Goal: Task Accomplishment & Management: Complete application form

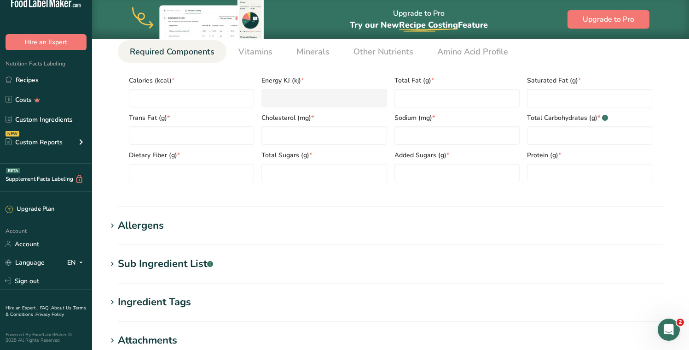
scroll to position [315, 0]
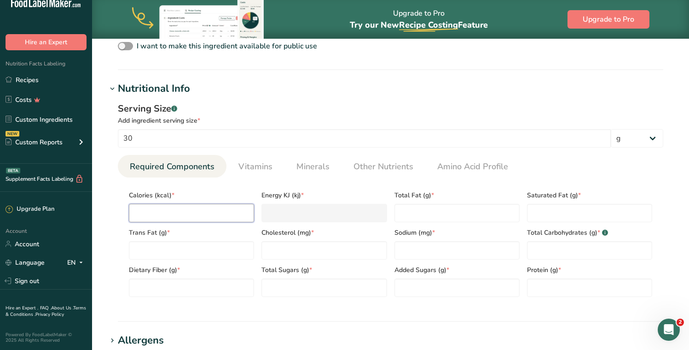
click at [168, 213] on input "number" at bounding box center [191, 213] width 125 height 18
type input "6"
type KJ "25.1"
type input "60"
type KJ "251"
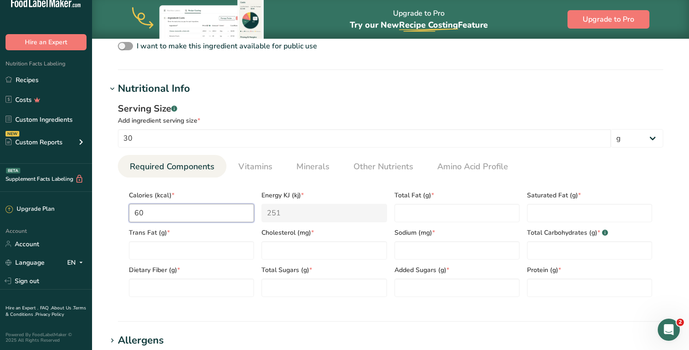
type input "60"
type Fat "5"
type Fat "4"
type Fat "0"
type input "0"
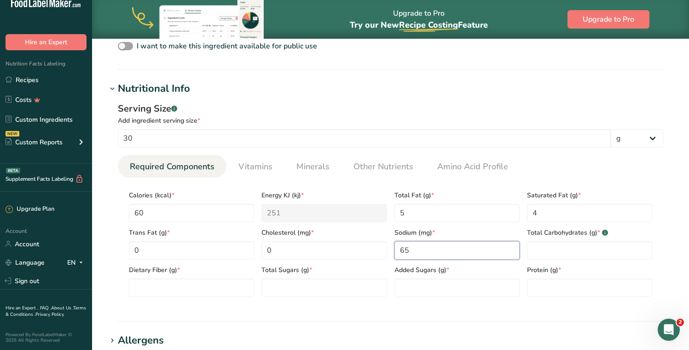
type input "65"
type Carbohydrates "1"
type Fiber "0"
type Sugars "0"
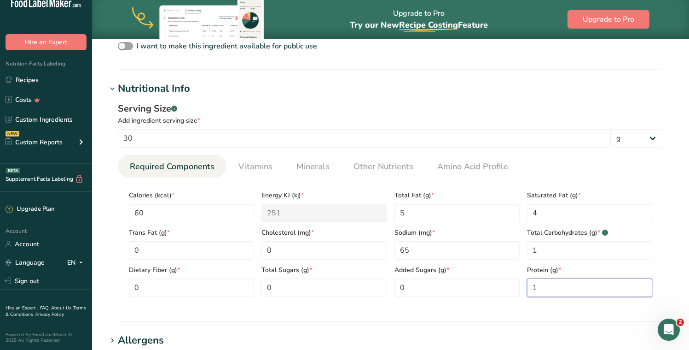
scroll to position [425, 0]
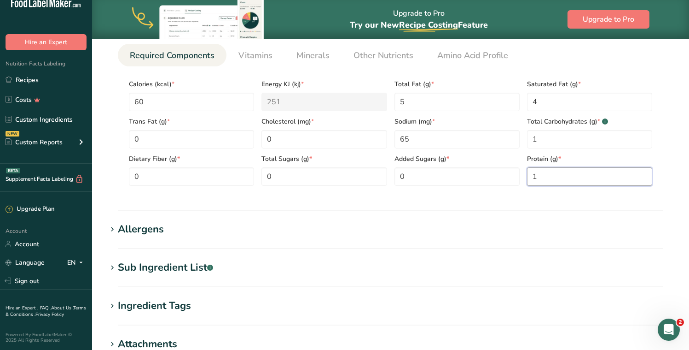
type input "1"
click at [151, 225] on div "Allergens" at bounding box center [141, 228] width 46 height 15
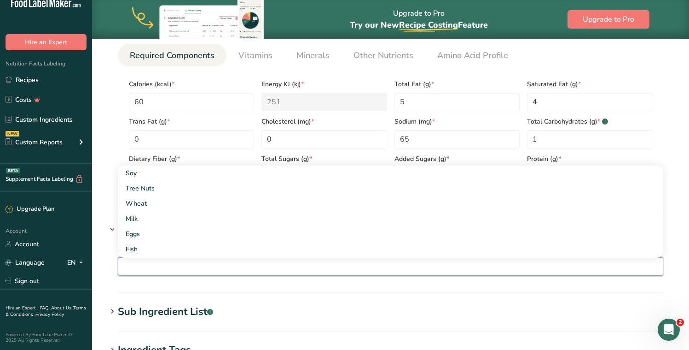
click at [159, 263] on input "text" at bounding box center [390, 266] width 545 height 14
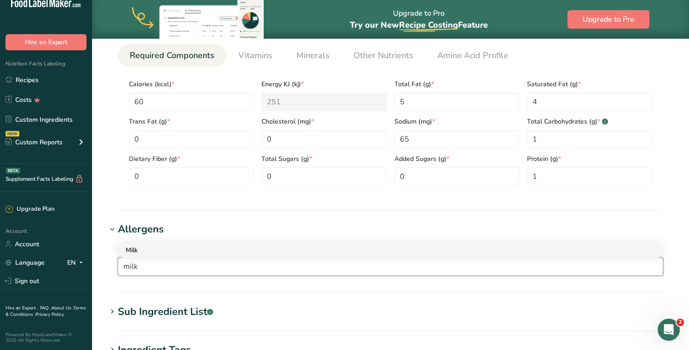
type input "milk"
click at [150, 250] on div "Milk" at bounding box center [383, 250] width 515 height 10
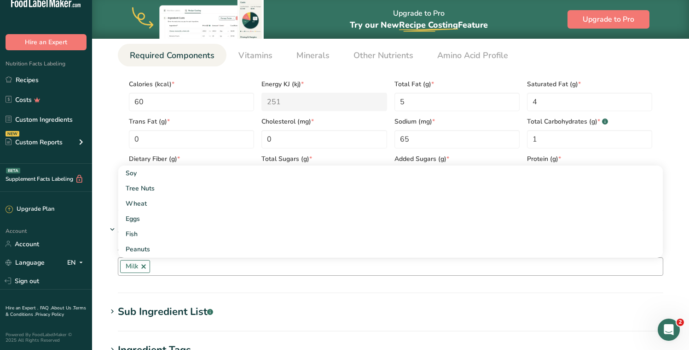
click at [344, 280] on div "Add any known allergens associated with your ingredient Milk Soy Tree Nuts Whea…" at bounding box center [391, 259] width 568 height 44
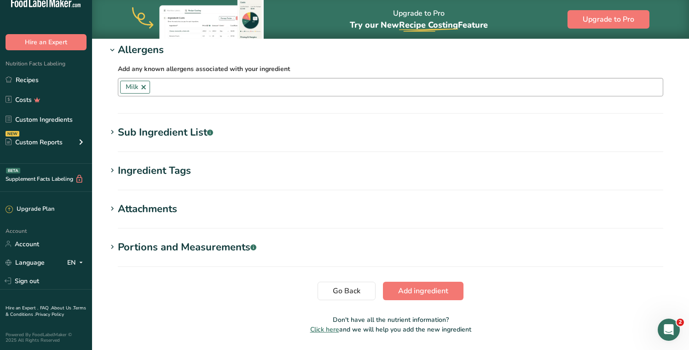
scroll to position [633, 0]
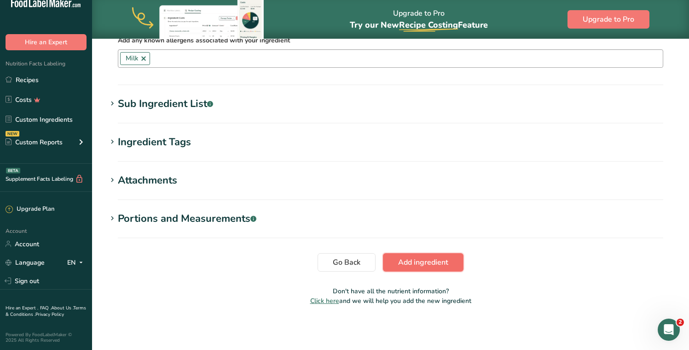
click at [450, 256] on button "Add ingredient" at bounding box center [423, 262] width 81 height 18
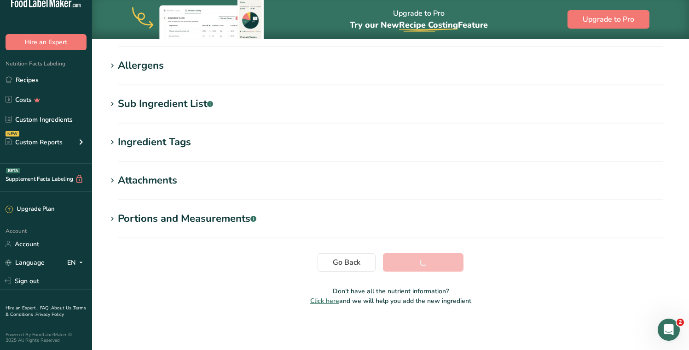
scroll to position [138, 0]
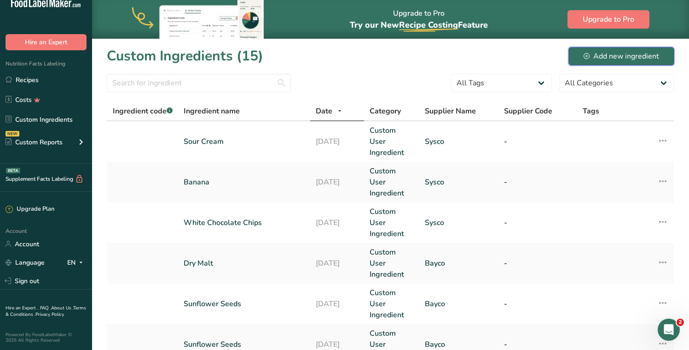
click at [613, 56] on div "Add new ingredient" at bounding box center [622, 56] width 76 height 11
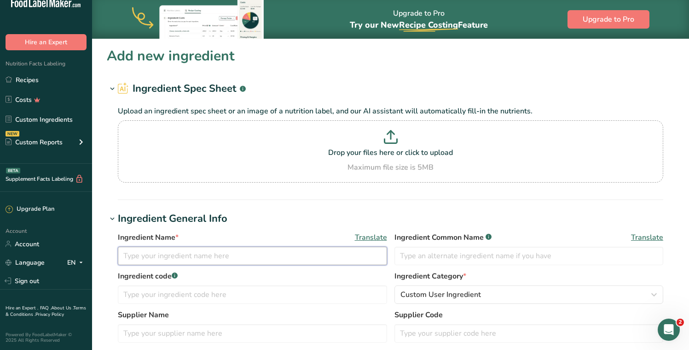
click at [191, 249] on input "text" at bounding box center [252, 255] width 269 height 18
type input "Cream Cheese"
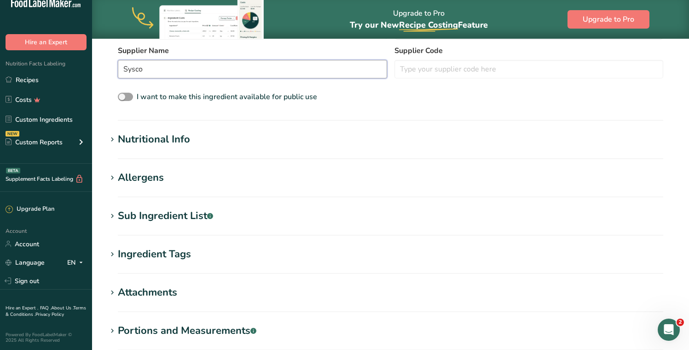
scroll to position [258, 0]
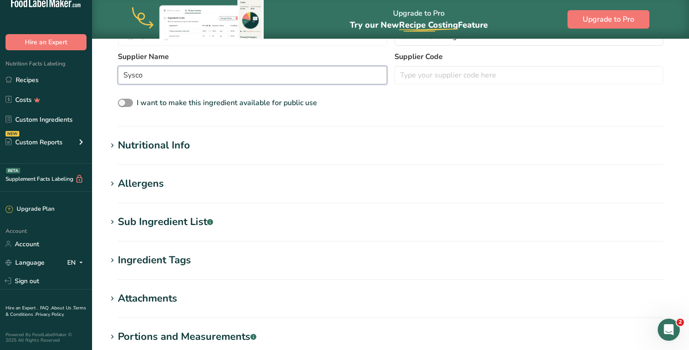
type input "Sysco"
click at [155, 146] on div "Nutritional Info" at bounding box center [154, 145] width 72 height 15
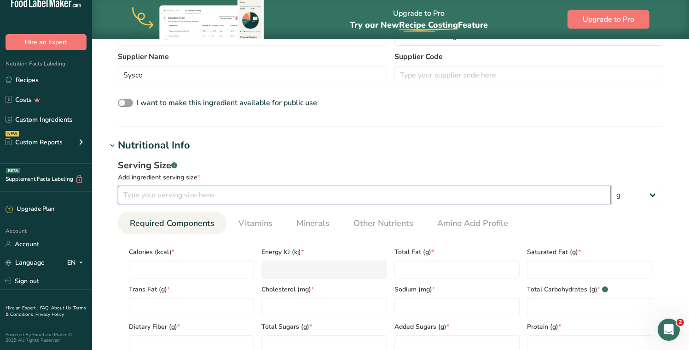
click at [179, 193] on input "number" at bounding box center [364, 195] width 493 height 18
type input "28"
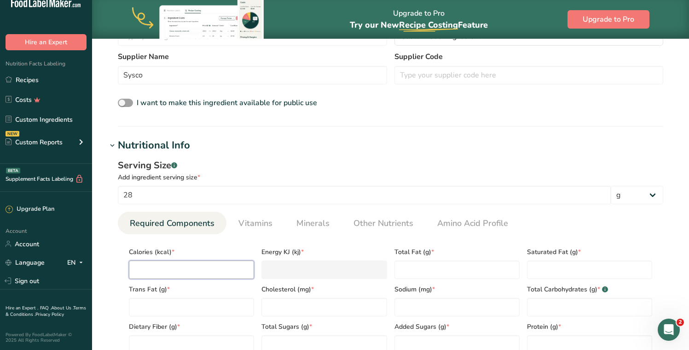
click at [176, 265] on input "number" at bounding box center [191, 269] width 125 height 18
type input "9"
type KJ "37.7"
type input "90"
type KJ "376.6"
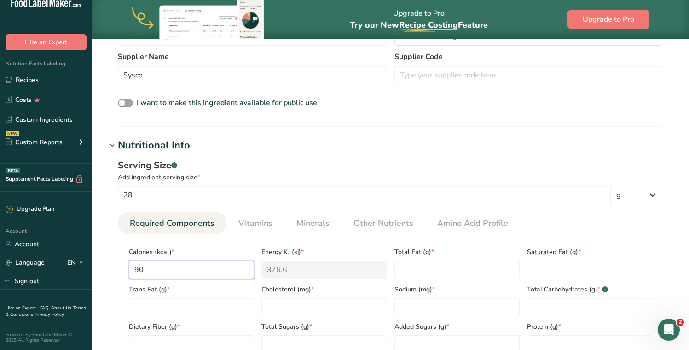
type input "90"
type Fat "9"
type Fat "6"
type Fat "0"
type input "30"
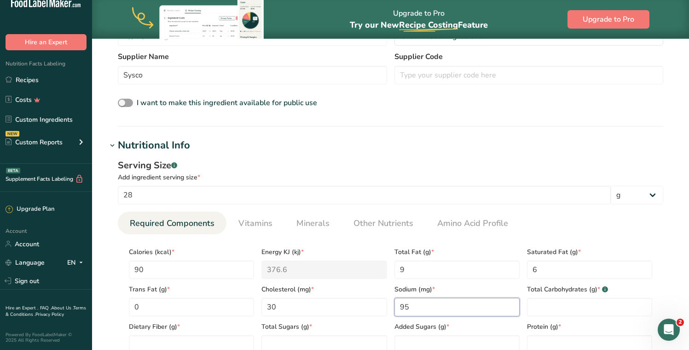
type input "95"
type Carbohydrates "2"
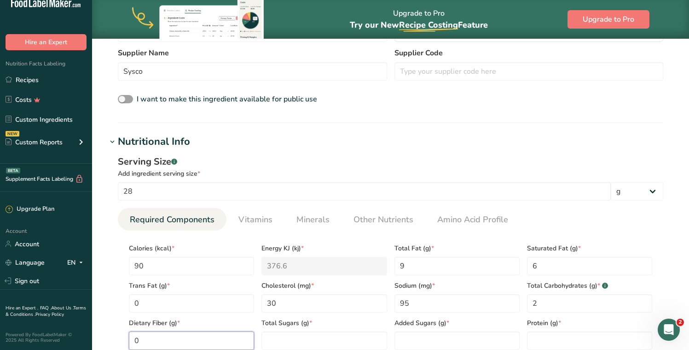
type Fiber "0"
type Sugars "0"
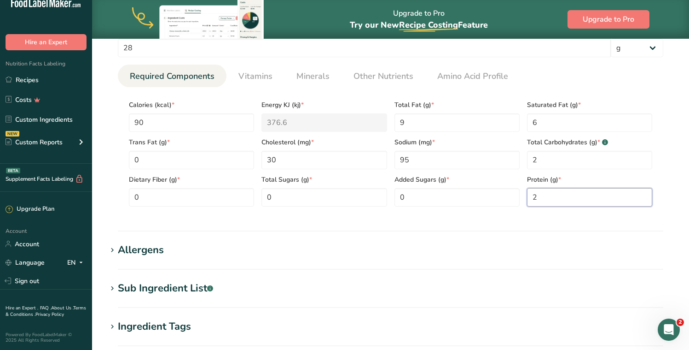
scroll to position [448, 0]
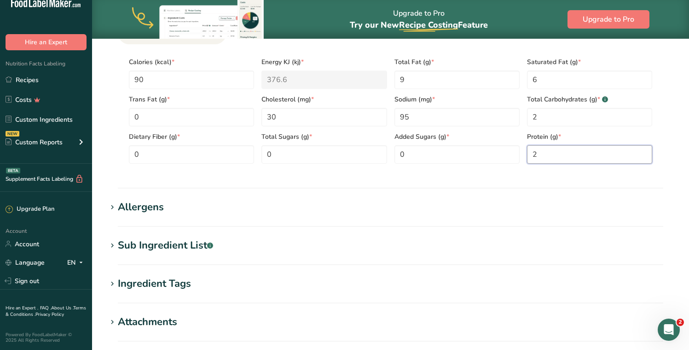
type input "2"
click at [125, 211] on div "Allergens" at bounding box center [141, 206] width 46 height 15
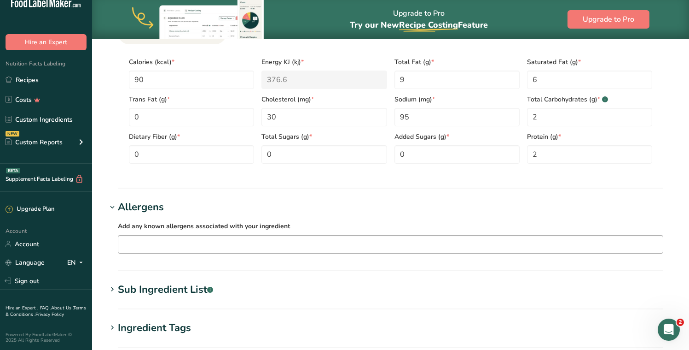
click at [164, 248] on input "text" at bounding box center [390, 244] width 545 height 14
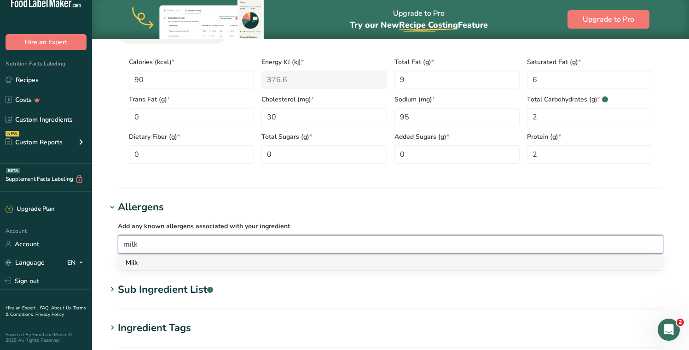
type input "milk"
click at [138, 264] on div "Milk" at bounding box center [383, 262] width 515 height 10
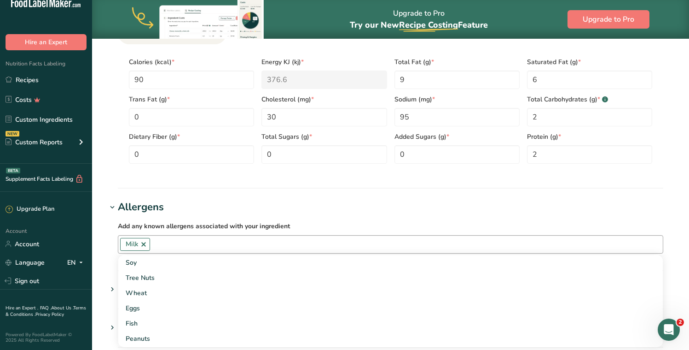
click at [389, 215] on div "Add any known allergens associated with your ingredient Milk Soy Tree Nuts Whea…" at bounding box center [391, 237] width 568 height 44
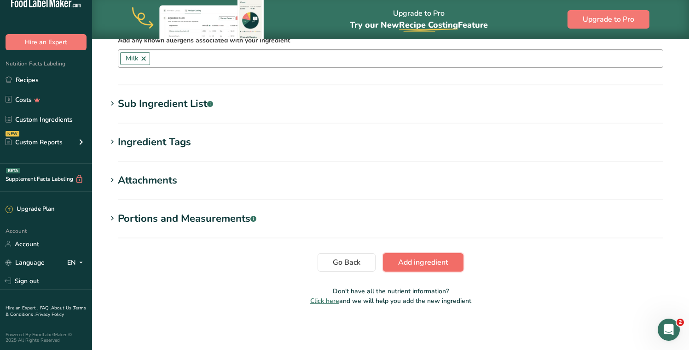
click at [442, 264] on span "Add ingredient" at bounding box center [423, 261] width 50 height 11
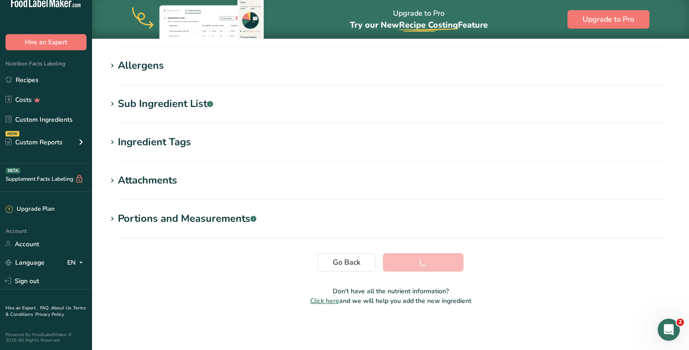
scroll to position [138, 0]
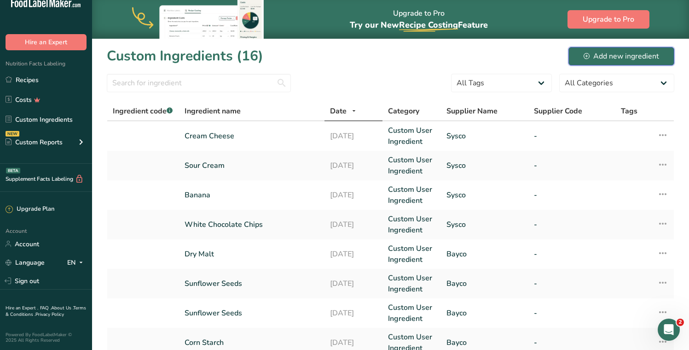
click at [616, 57] on div "Add new ingredient" at bounding box center [622, 56] width 76 height 11
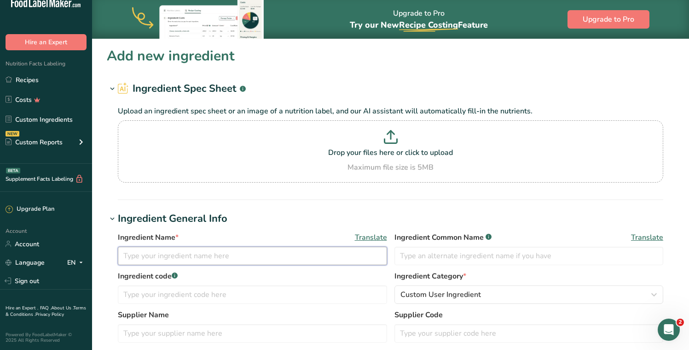
click at [164, 250] on input "text" at bounding box center [252, 255] width 269 height 18
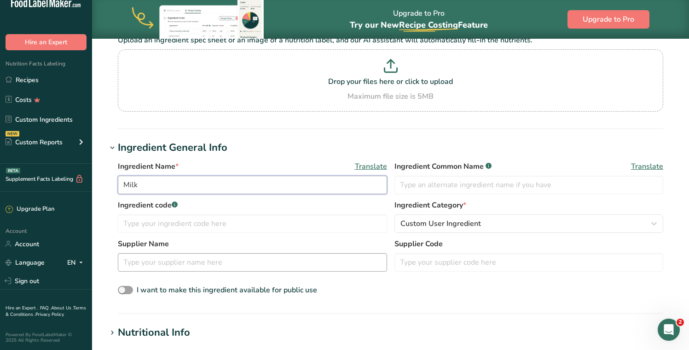
scroll to position [71, 0]
type input "Milk"
click at [156, 267] on input "text" at bounding box center [252, 262] width 269 height 18
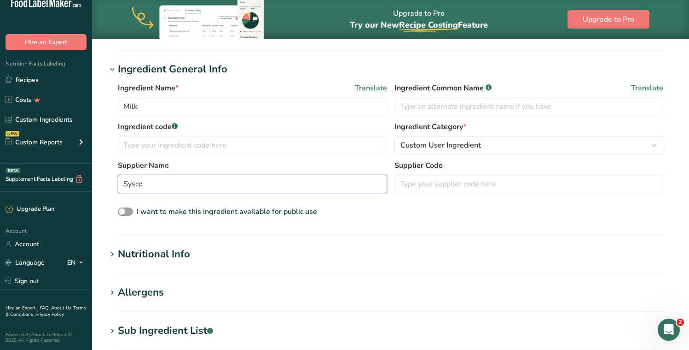
scroll to position [167, 0]
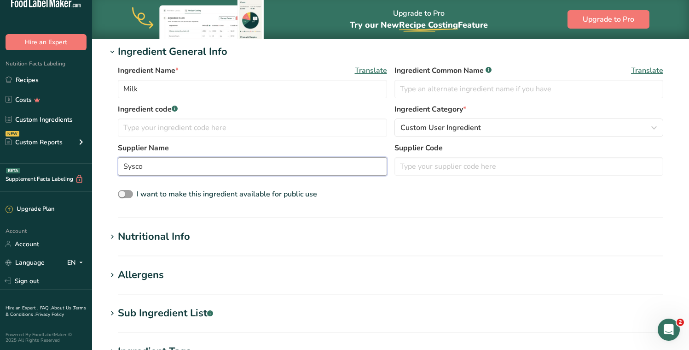
type input "Sysco"
click at [157, 236] on div "Nutritional Info" at bounding box center [154, 236] width 72 height 15
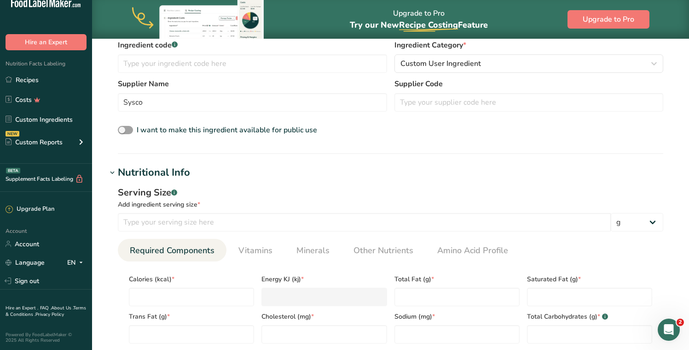
scroll to position [283, 0]
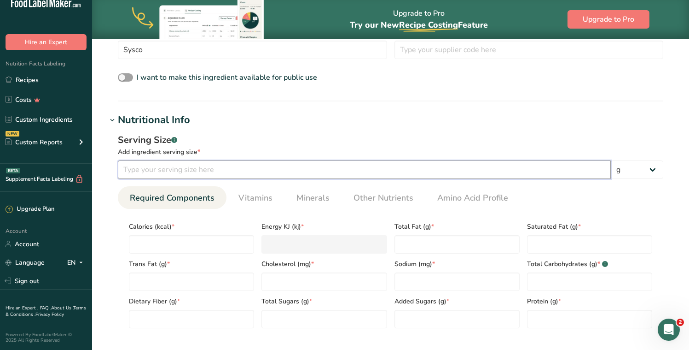
click at [220, 169] on input "number" at bounding box center [364, 169] width 493 height 18
type input "1"
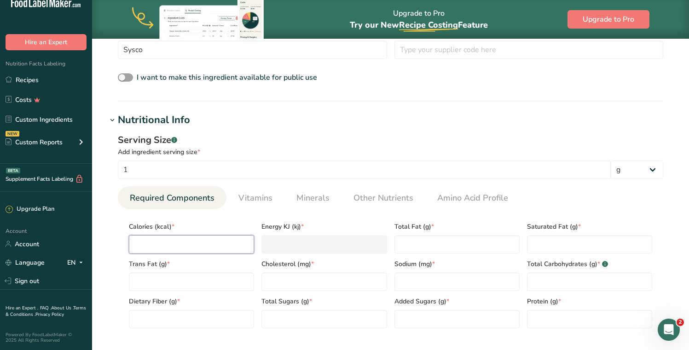
click at [151, 241] on input "number" at bounding box center [191, 244] width 125 height 18
type input "1"
type KJ "4.2"
type input "16"
type KJ "66.9"
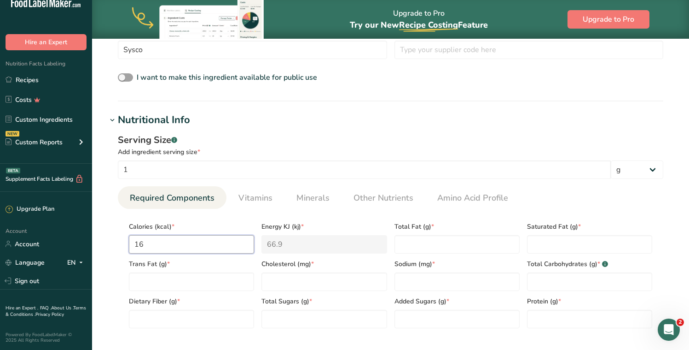
type input "160"
type KJ "669.4"
type input "160"
type Fat "9"
type Fat "5"
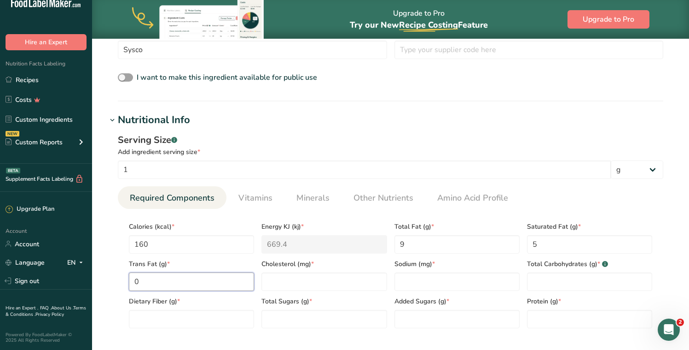
type Fat "0"
type input "35"
type input "130"
type Carbohydrates "13"
type Fiber "0"
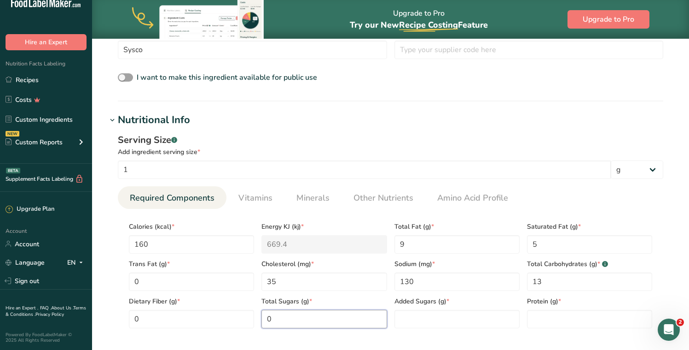
type Sugars "0"
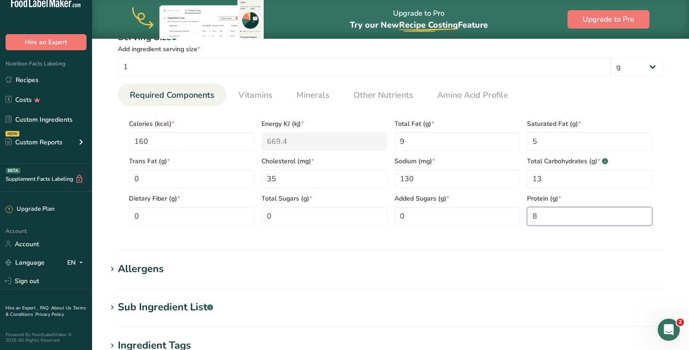
scroll to position [492, 0]
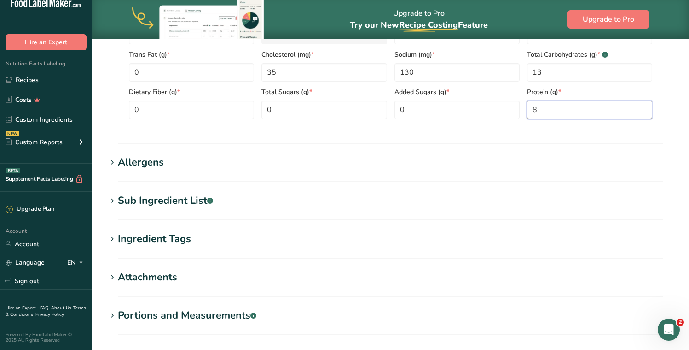
type input "8"
click at [147, 162] on div "Allergens" at bounding box center [141, 162] width 46 height 15
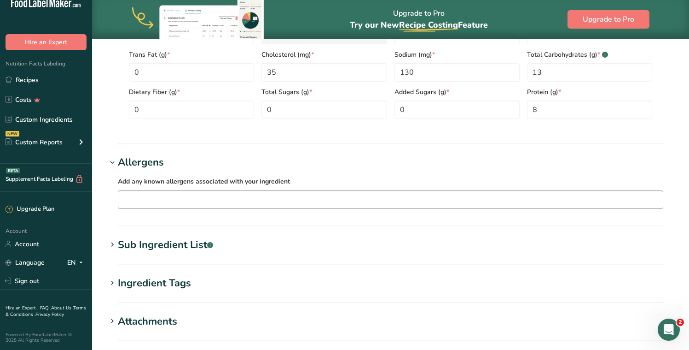
click at [148, 201] on input "text" at bounding box center [390, 199] width 545 height 14
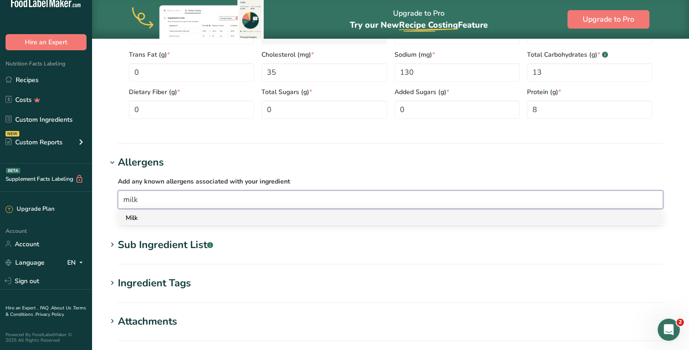
type input "milk"
click at [155, 215] on div "Milk" at bounding box center [383, 218] width 515 height 10
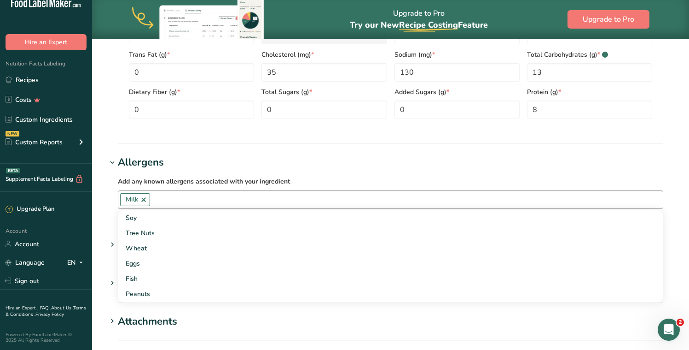
click at [510, 163] on h1 "Allergens" at bounding box center [391, 162] width 568 height 15
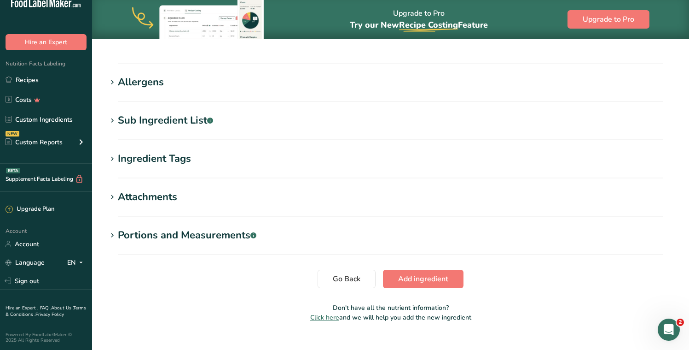
scroll to position [589, 0]
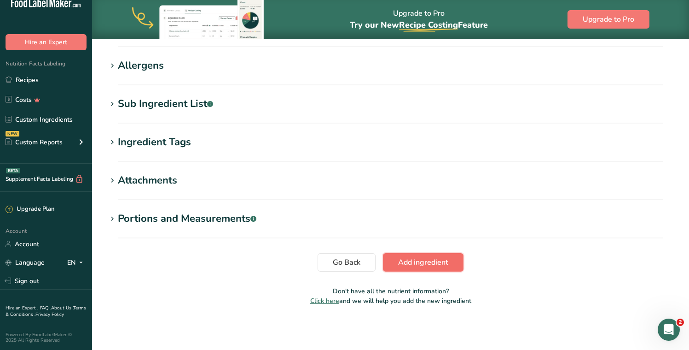
click at [449, 258] on button "Add ingredient" at bounding box center [423, 262] width 81 height 18
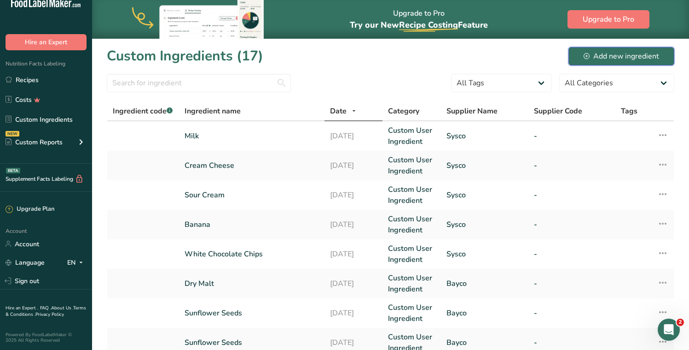
click at [620, 54] on div "Add new ingredient" at bounding box center [622, 56] width 76 height 11
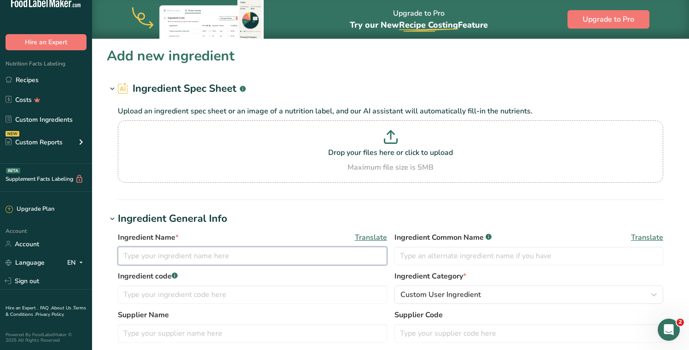
click at [165, 247] on input "text" at bounding box center [252, 255] width 269 height 18
type input "Buttermilk"
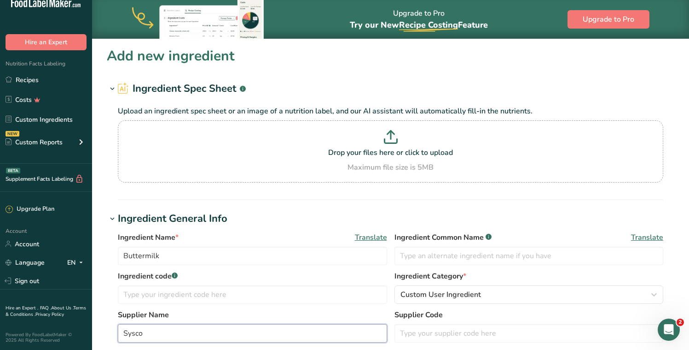
scroll to position [225, 0]
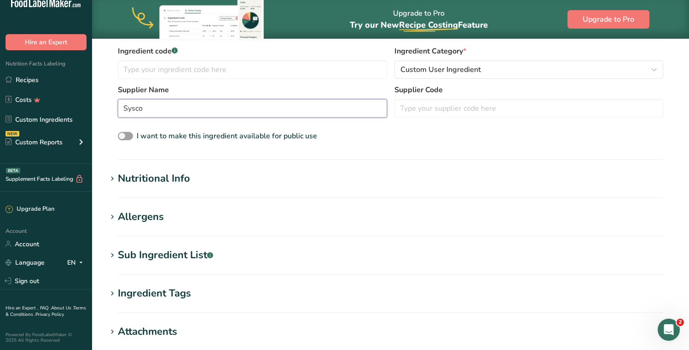
type input "Sysco"
click at [146, 181] on div "Nutritional Info" at bounding box center [154, 178] width 72 height 15
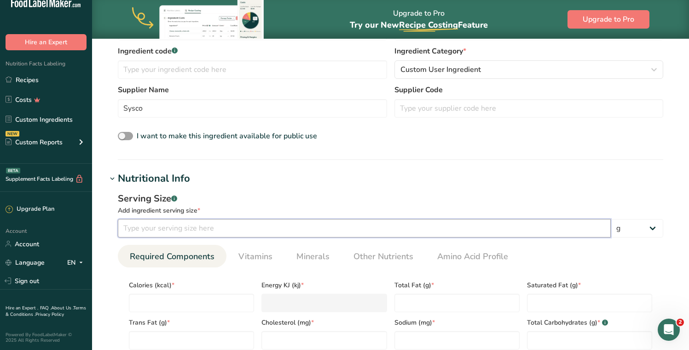
click at [169, 224] on input "number" at bounding box center [364, 228] width 493 height 18
type input "1"
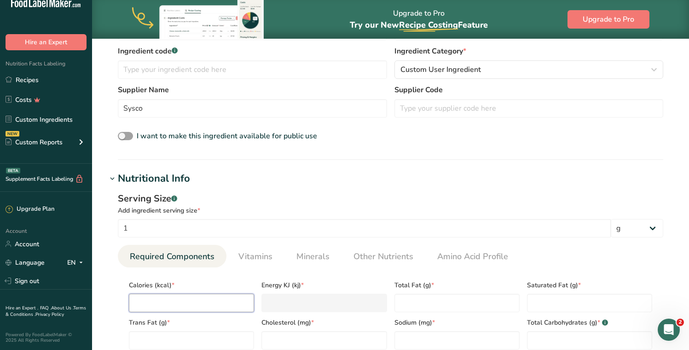
click at [163, 309] on input "number" at bounding box center [191, 302] width 125 height 18
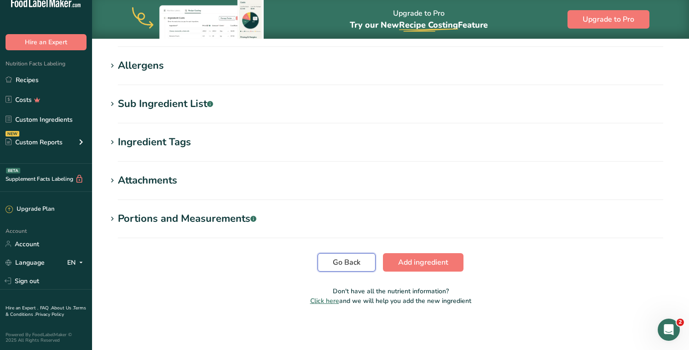
click at [359, 263] on span "Go Back" at bounding box center [347, 261] width 28 height 11
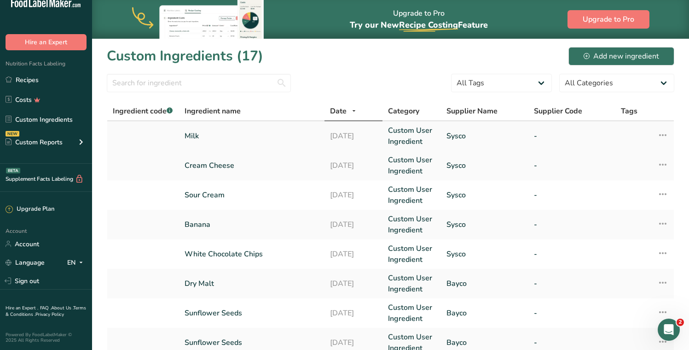
click at [218, 135] on link "Milk" at bounding box center [252, 135] width 134 height 11
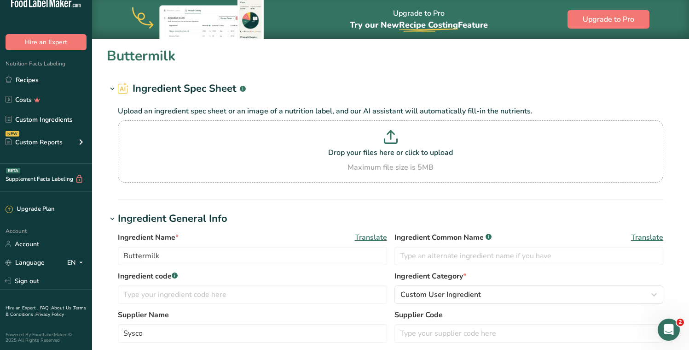
type input "Milk"
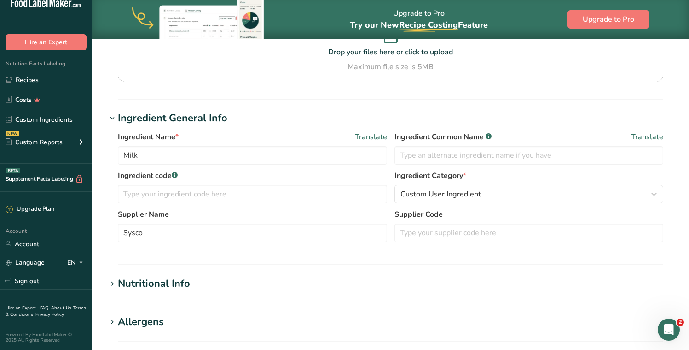
scroll to position [210, 0]
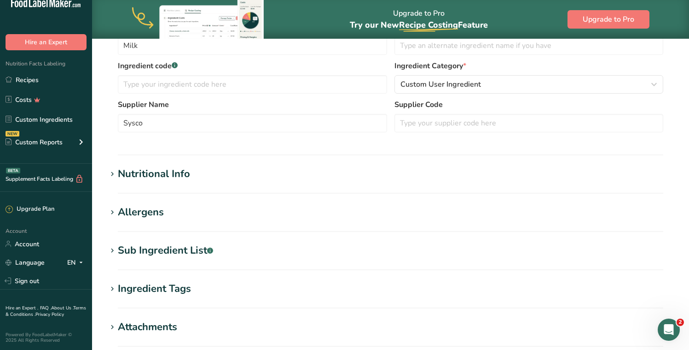
click at [175, 175] on div "Nutritional Info" at bounding box center [154, 173] width 72 height 15
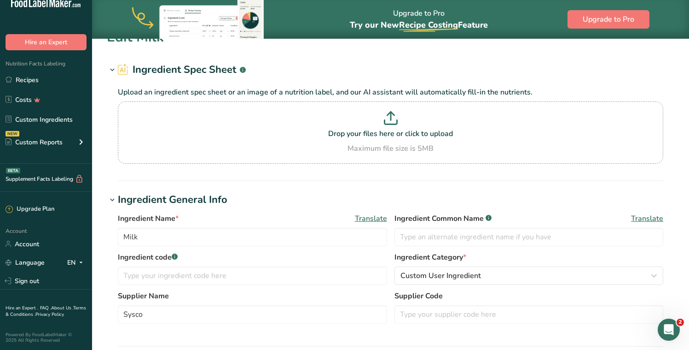
scroll to position [0, 0]
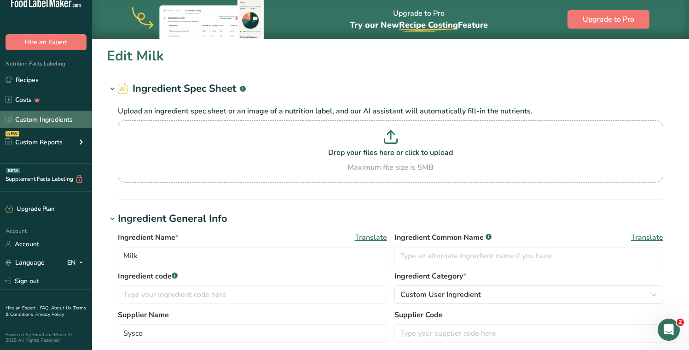
click at [64, 115] on link "Custom Ingredients" at bounding box center [46, 119] width 92 height 17
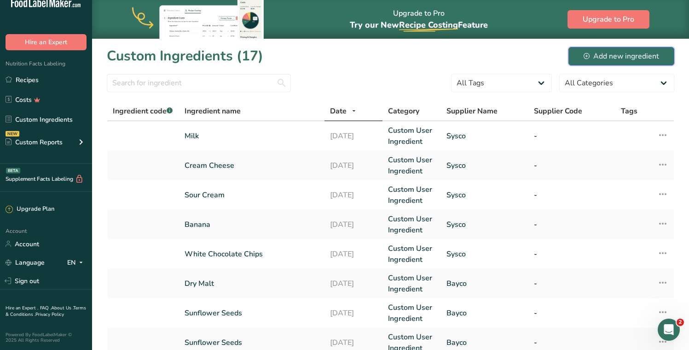
click at [625, 57] on div "Add new ingredient" at bounding box center [622, 56] width 76 height 11
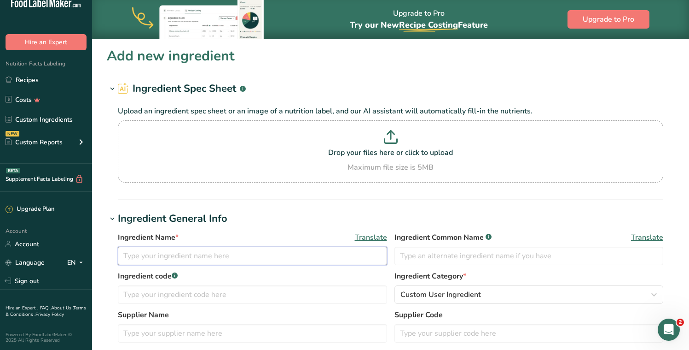
click at [205, 256] on input "text" at bounding box center [252, 255] width 269 height 18
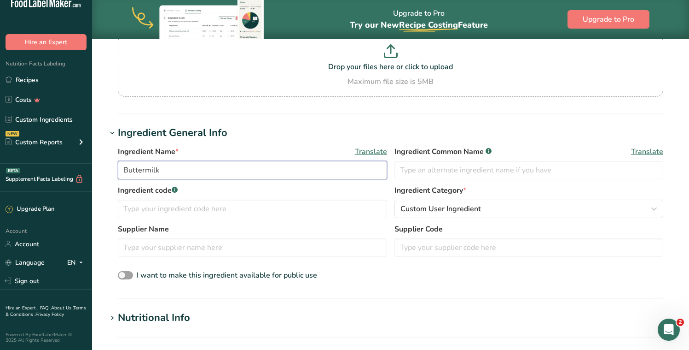
scroll to position [111, 0]
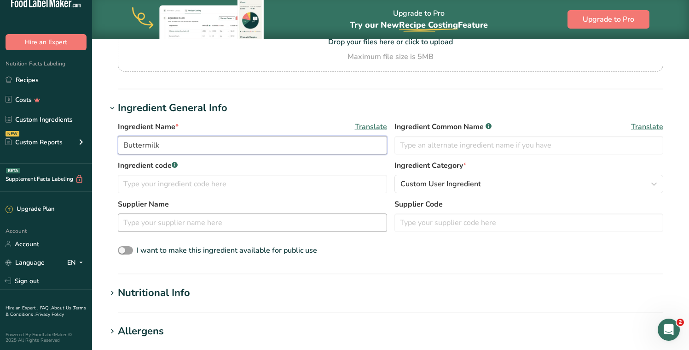
type input "Buttermilk"
click at [154, 220] on input "text" at bounding box center [252, 222] width 269 height 18
type input "Sysco"
click at [151, 287] on div "Nutritional Info" at bounding box center [154, 292] width 72 height 15
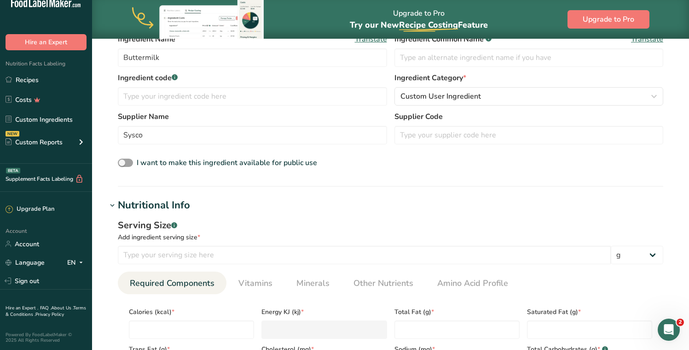
scroll to position [203, 0]
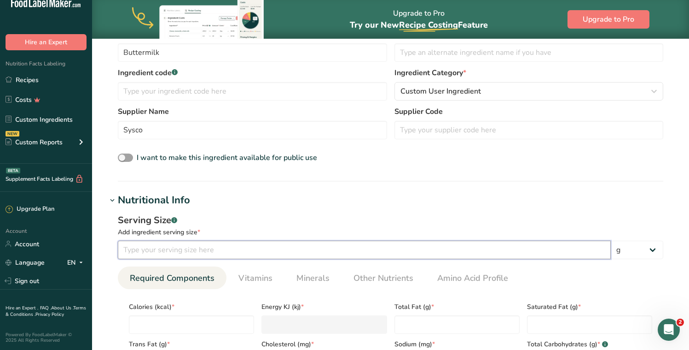
click at [175, 253] on input "number" at bounding box center [364, 249] width 493 height 18
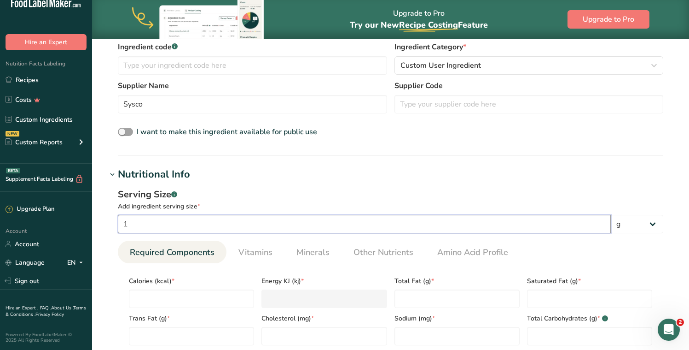
scroll to position [268, 0]
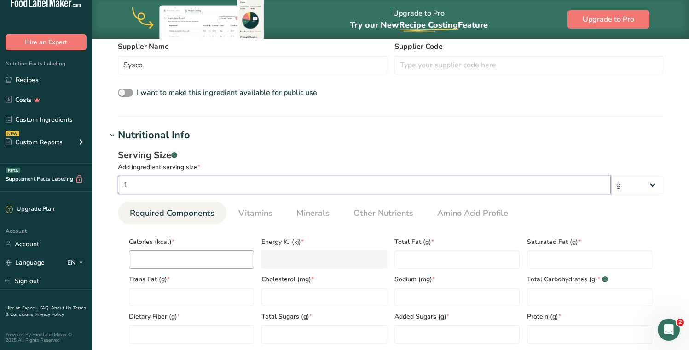
type input "1"
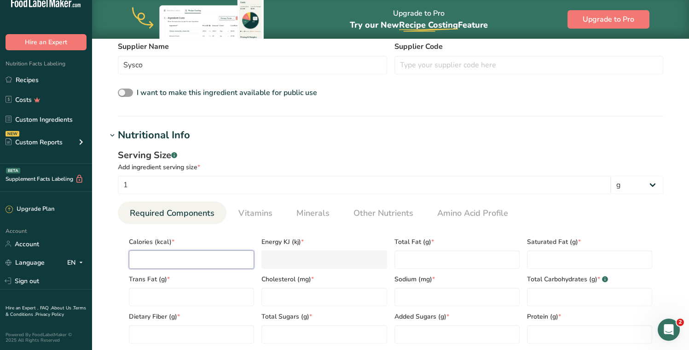
click at [165, 257] on input "number" at bounding box center [191, 259] width 125 height 18
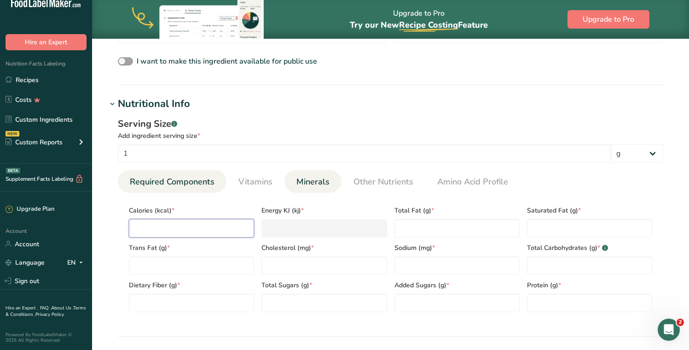
scroll to position [308, 0]
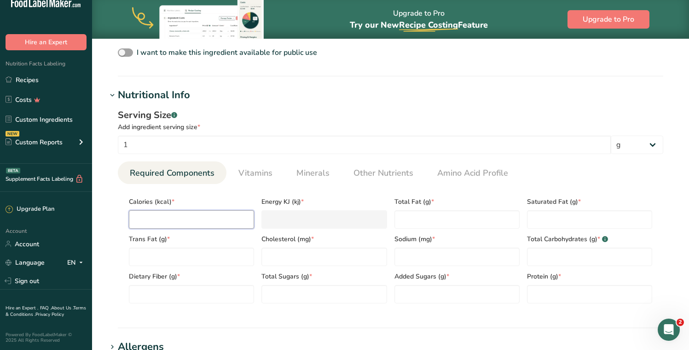
type input "1"
type KJ "4.2"
type input "11"
type KJ "46"
type input "110"
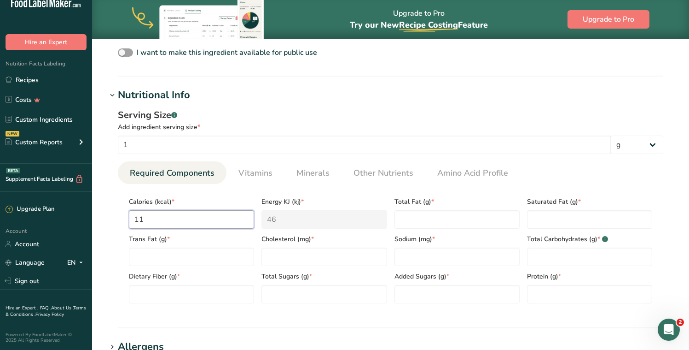
type KJ "460.2"
type input "110"
type Fat "2.5"
type Fat "1.5"
type Fat "0"
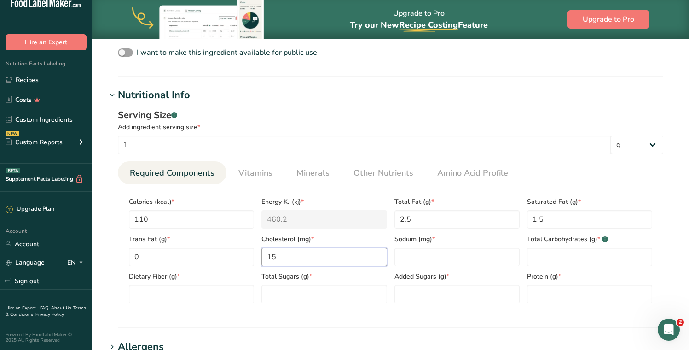
type input "15"
type input "170"
type Carbohydrates "13"
type Fiber "0"
type Sugars "0"
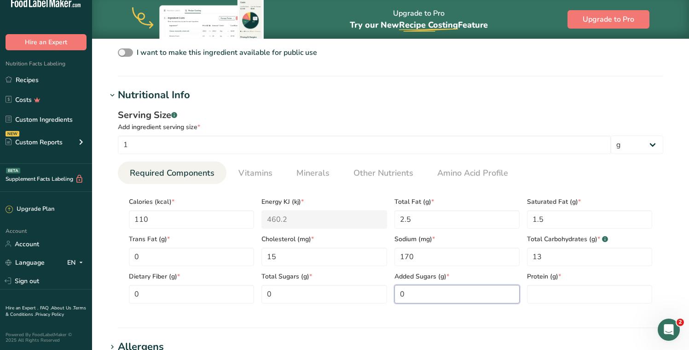
type Sugars "0"
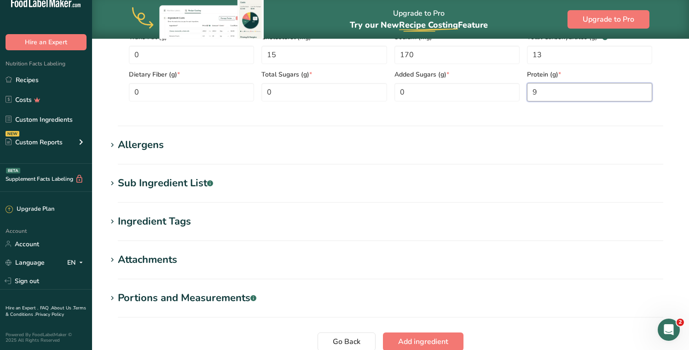
scroll to position [511, 0]
type input "9"
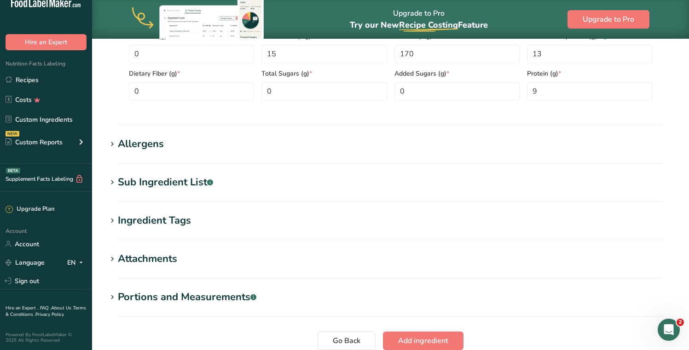
click at [163, 147] on h1 "Allergens" at bounding box center [391, 143] width 568 height 15
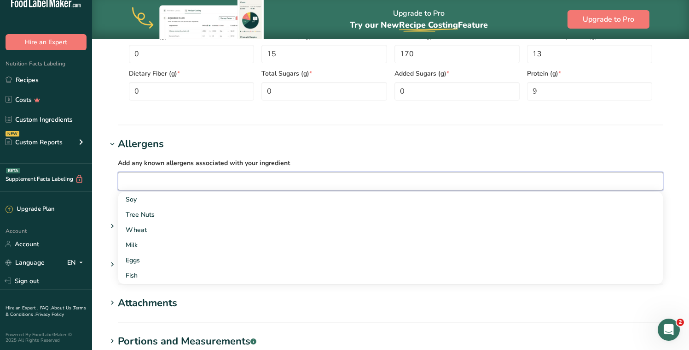
click at [160, 181] on input "text" at bounding box center [390, 181] width 545 height 14
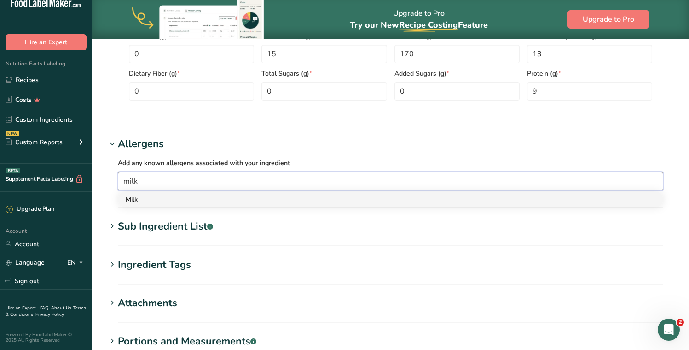
type input "milk"
click at [153, 198] on div "Milk" at bounding box center [383, 199] width 515 height 10
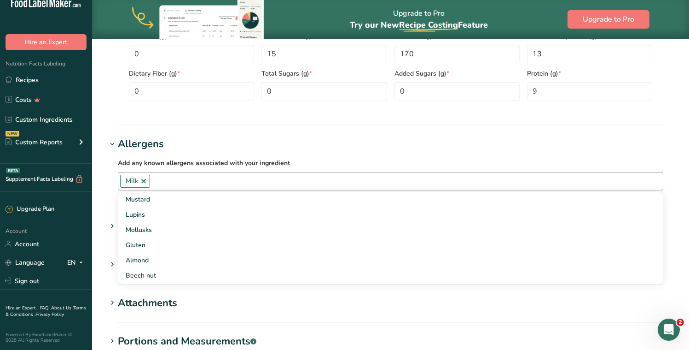
scroll to position [226, 0]
click at [413, 146] on h1 "Allergens" at bounding box center [391, 143] width 568 height 15
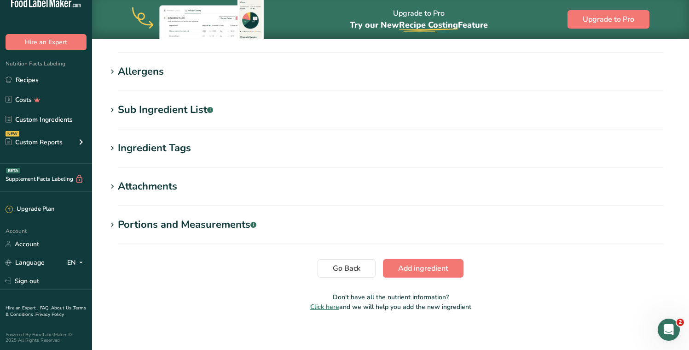
scroll to position [589, 0]
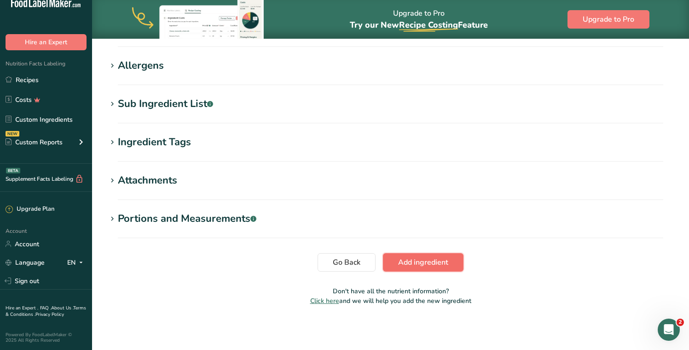
click at [431, 263] on span "Add ingredient" at bounding box center [423, 261] width 50 height 11
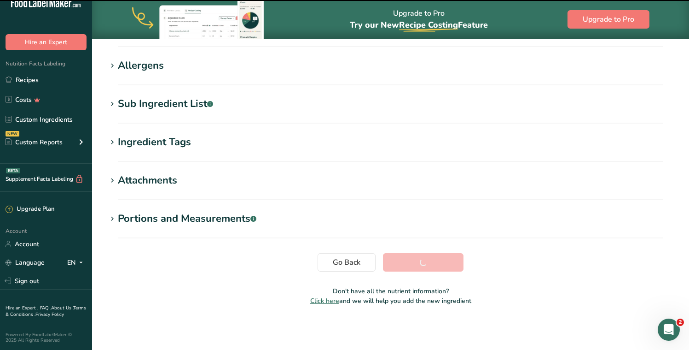
scroll to position [138, 0]
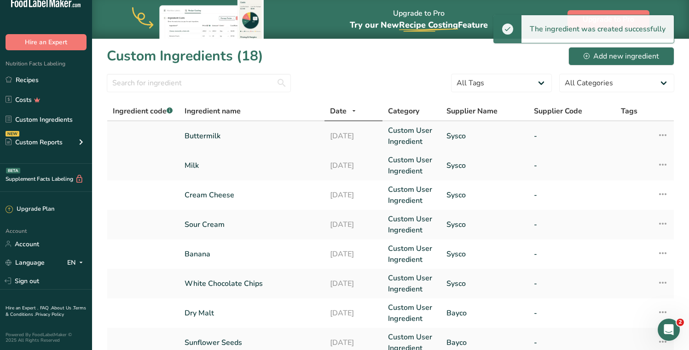
click at [278, 130] on link "Buttermilk" at bounding box center [252, 135] width 134 height 11
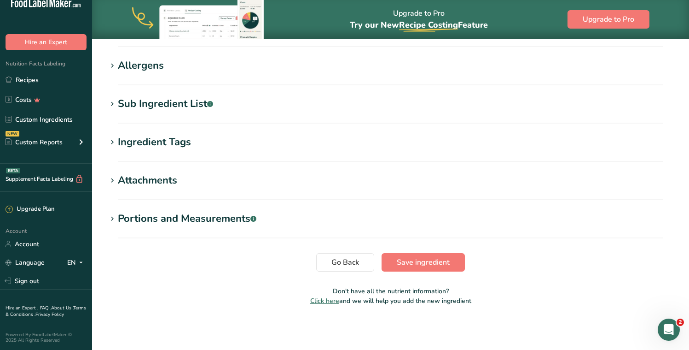
scroll to position [234, 0]
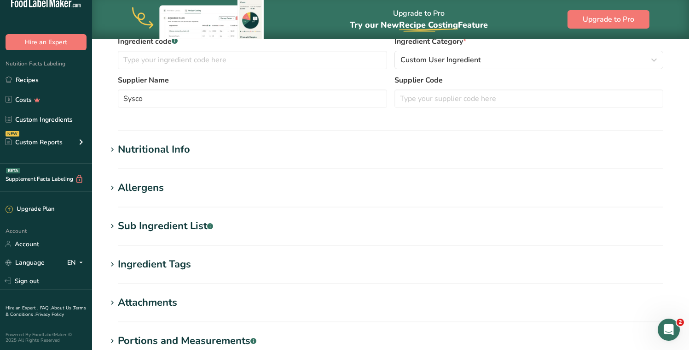
click at [168, 144] on div "Nutritional Info" at bounding box center [154, 149] width 72 height 15
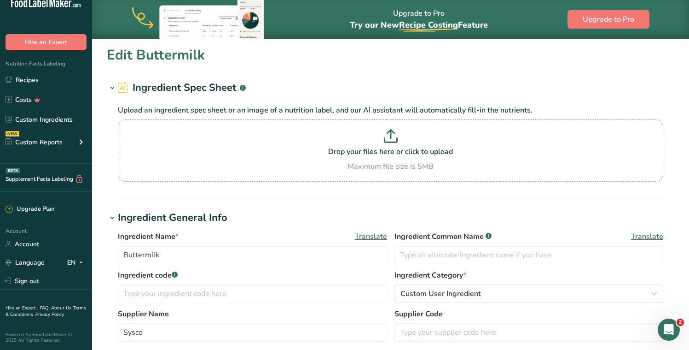
scroll to position [0, 0]
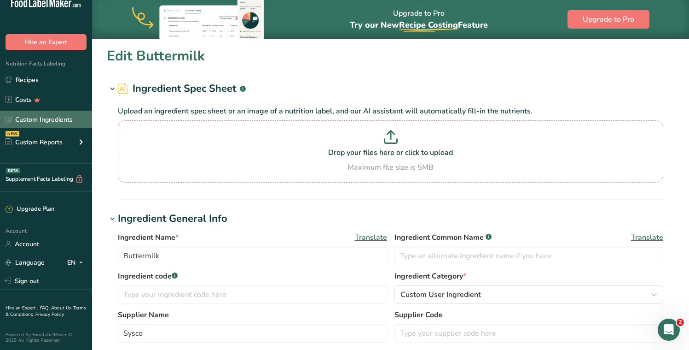
click at [26, 121] on link "Custom Ingredients" at bounding box center [46, 119] width 92 height 17
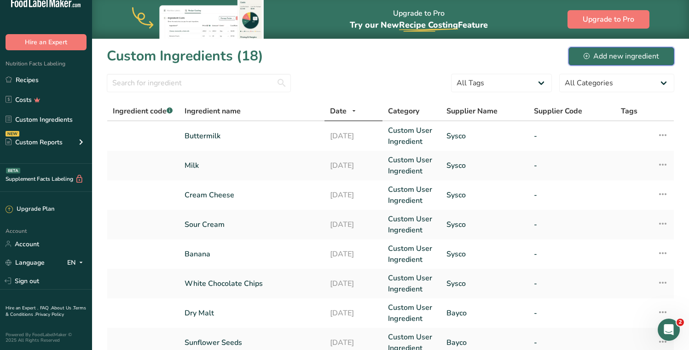
click at [623, 54] on div "Add new ingredient" at bounding box center [622, 56] width 76 height 11
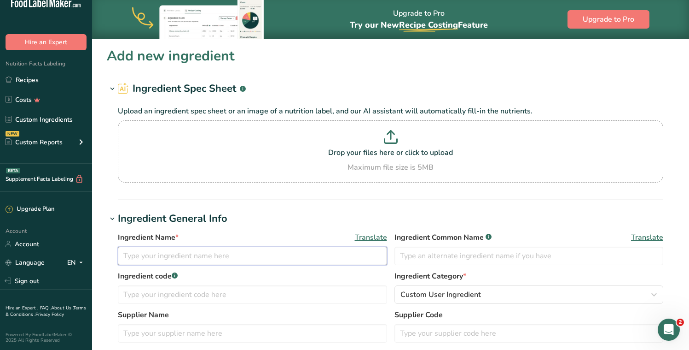
click at [199, 257] on input "text" at bounding box center [252, 255] width 269 height 18
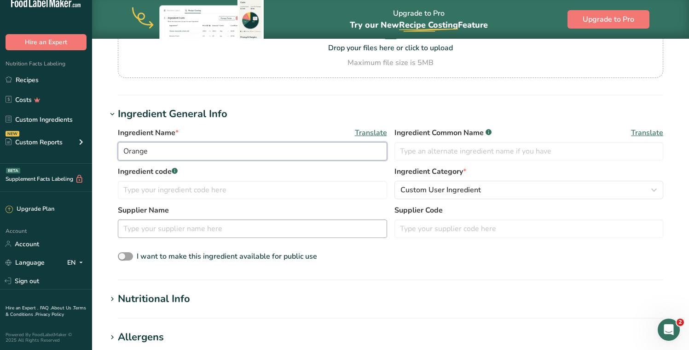
scroll to position [111, 0]
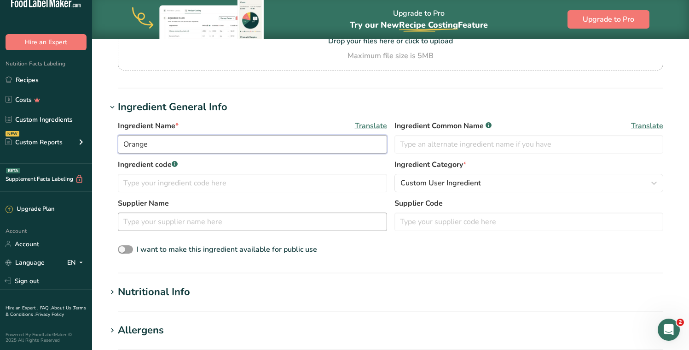
type input "Orange"
click at [168, 220] on input "text" at bounding box center [252, 221] width 269 height 18
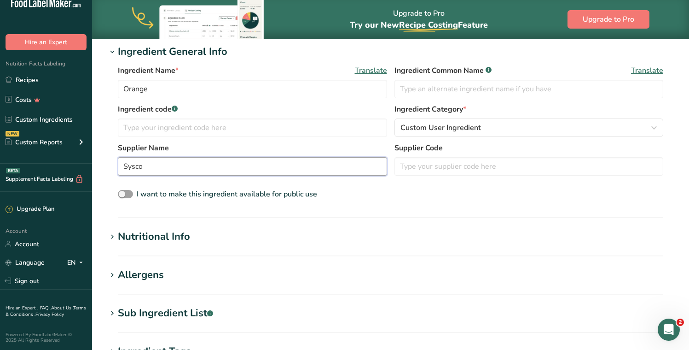
type input "Sysco"
click at [150, 235] on div "Nutritional Info" at bounding box center [154, 236] width 72 height 15
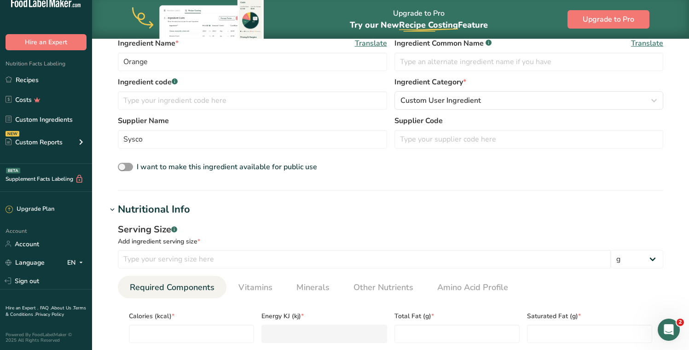
scroll to position [246, 0]
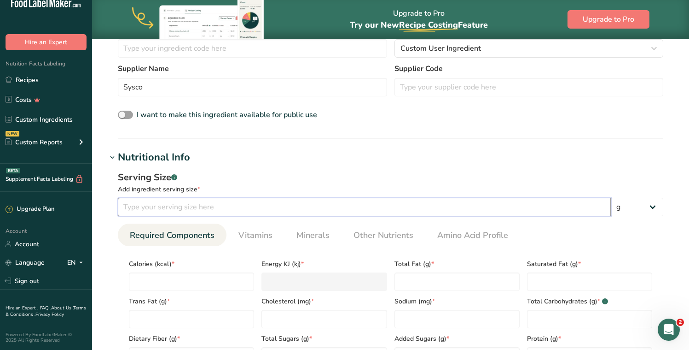
click at [215, 201] on input "number" at bounding box center [364, 207] width 493 height 18
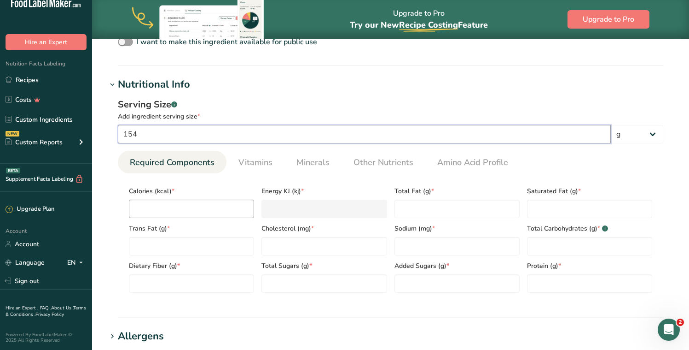
scroll to position [338, 0]
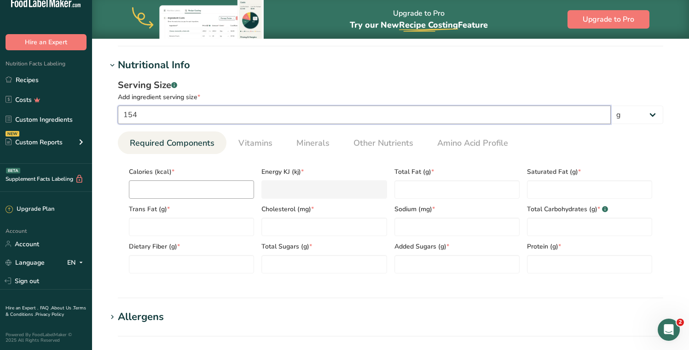
type input "154"
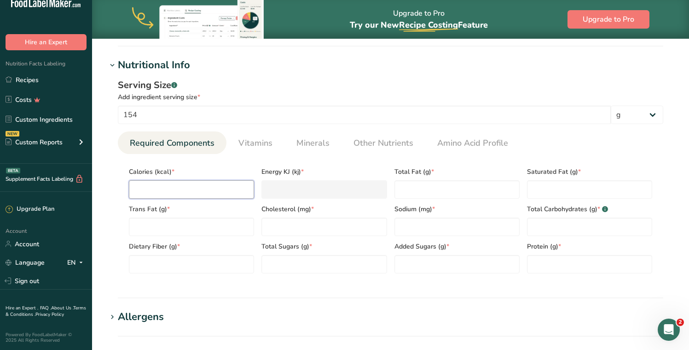
click at [174, 181] on input "number" at bounding box center [191, 189] width 125 height 18
type input "8"
type KJ "33.5"
type input "80"
type KJ "334.7"
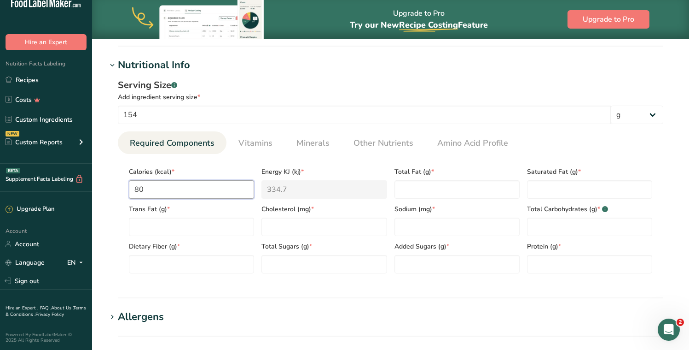
type input "80"
type Fat "0"
type input "0"
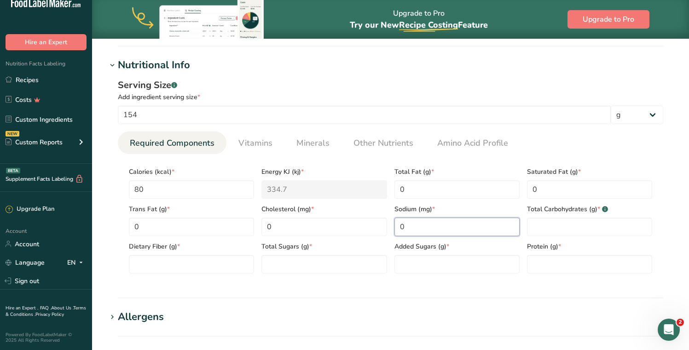
type input "0"
type Carbohydrates "19"
type Fiber "3"
type Sugars "0"
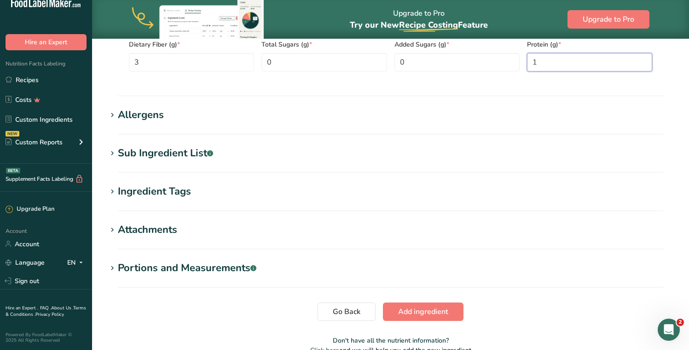
scroll to position [564, 0]
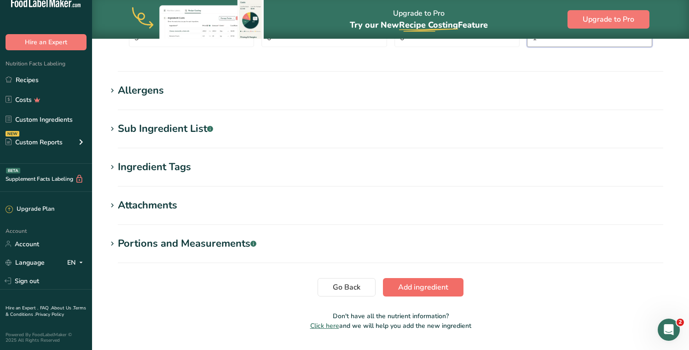
type input "1"
click at [446, 290] on span "Add ingredient" at bounding box center [423, 286] width 50 height 11
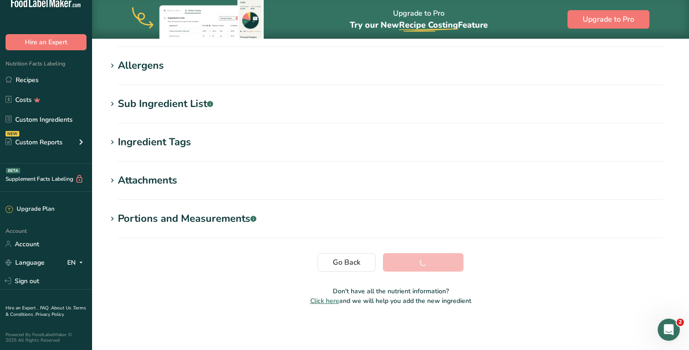
scroll to position [138, 0]
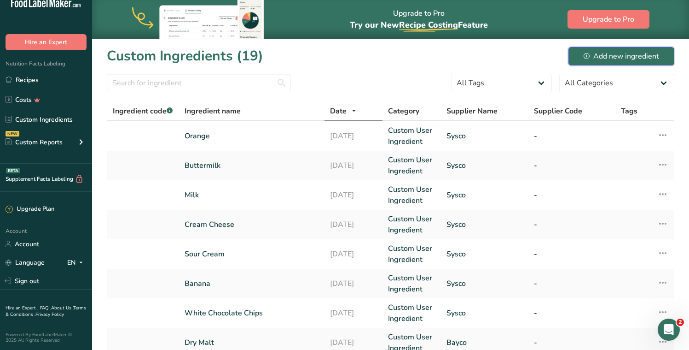
click at [617, 58] on div "Add new ingredient" at bounding box center [622, 56] width 76 height 11
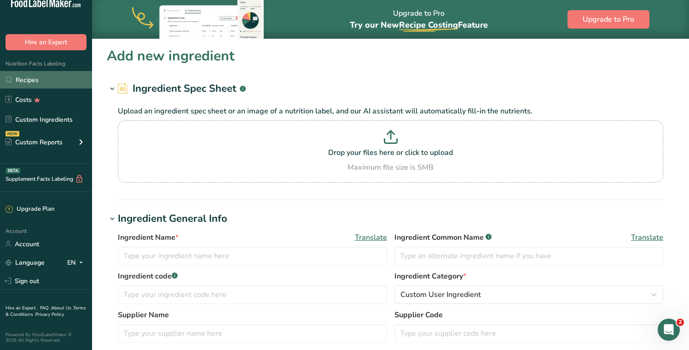
click at [37, 74] on link "Recipes" at bounding box center [46, 79] width 92 height 17
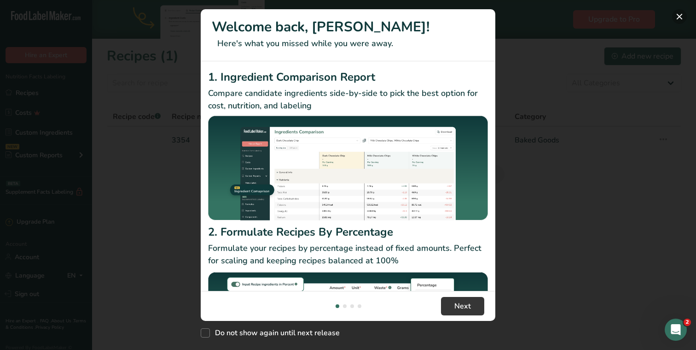
click at [675, 17] on button "New Features" at bounding box center [679, 16] width 15 height 15
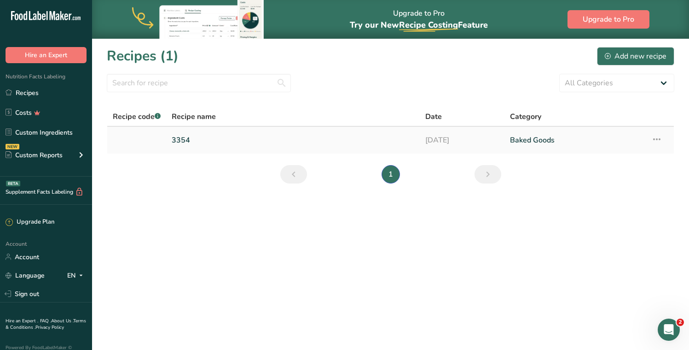
click at [255, 139] on link "3354" at bounding box center [293, 139] width 243 height 19
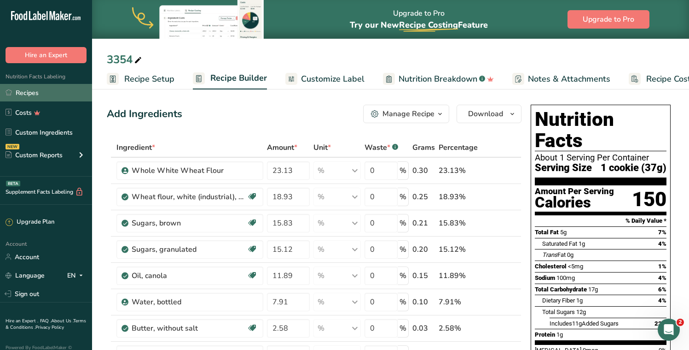
click at [17, 98] on link "Recipes" at bounding box center [46, 92] width 92 height 17
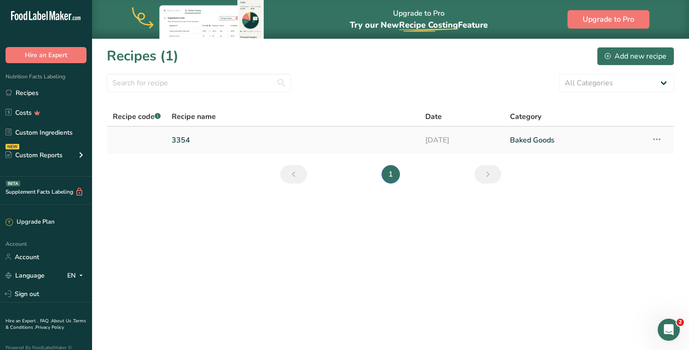
click at [656, 135] on icon at bounding box center [657, 139] width 11 height 17
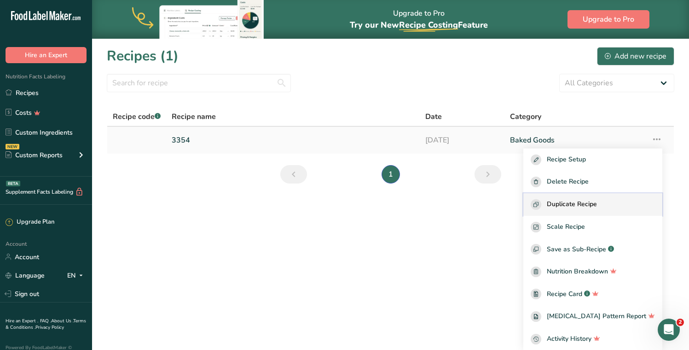
click at [586, 209] on span "Duplicate Recipe" at bounding box center [572, 204] width 50 height 11
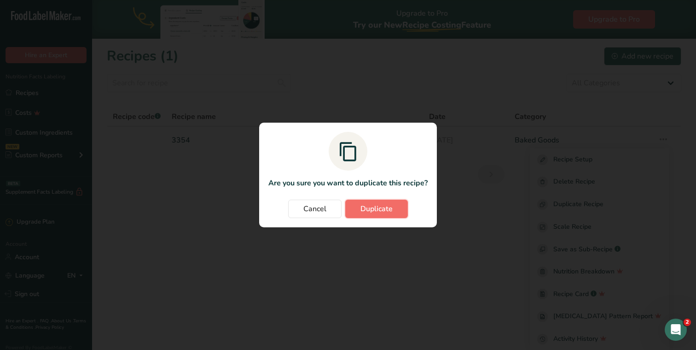
click at [393, 206] on button "Duplicate" at bounding box center [376, 208] width 63 height 18
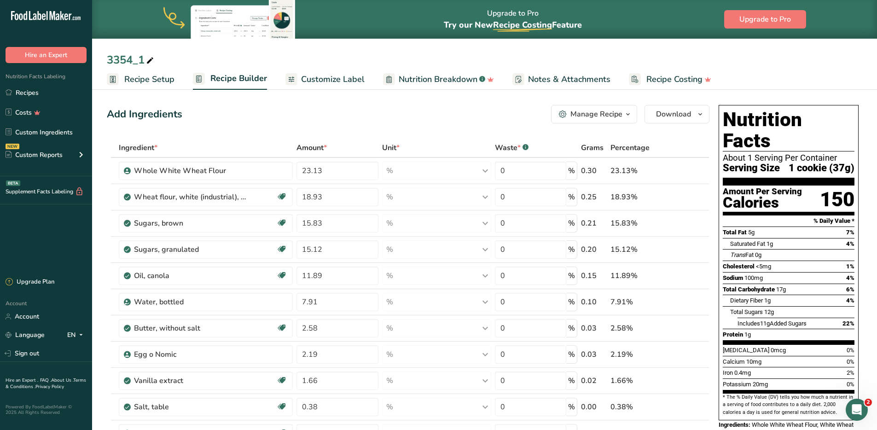
click at [623, 116] on span "button" at bounding box center [628, 114] width 11 height 11
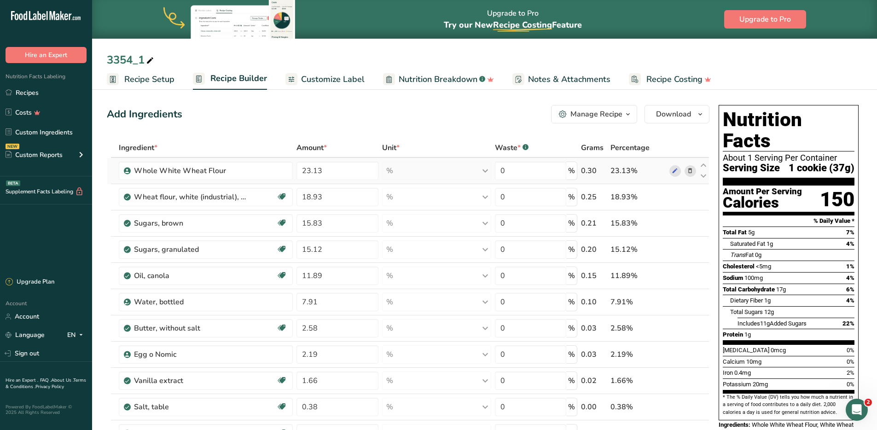
click at [689, 171] on icon at bounding box center [690, 171] width 6 height 10
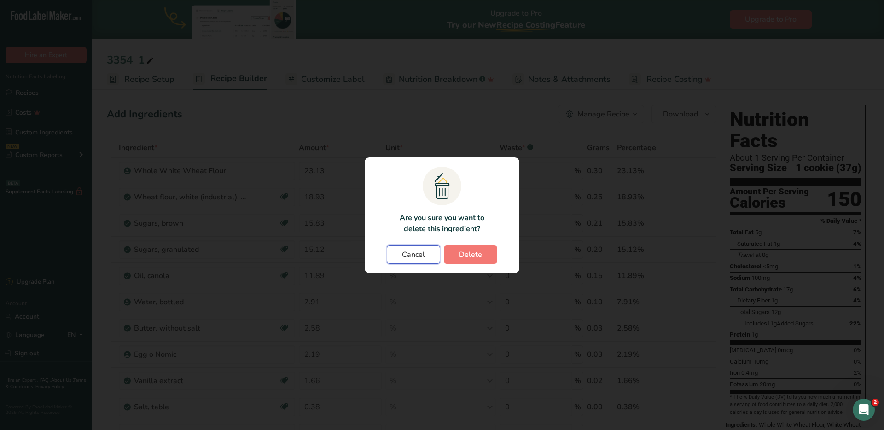
click at [412, 257] on span "Cancel" at bounding box center [413, 254] width 23 height 11
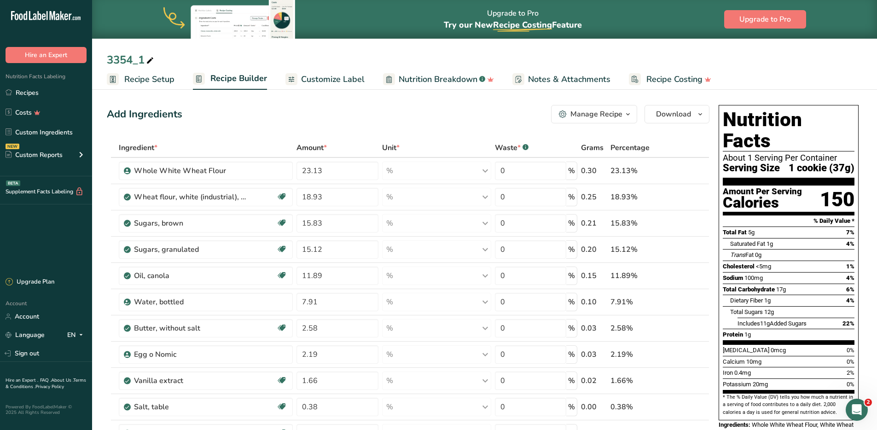
click at [139, 85] on span "Recipe Setup" at bounding box center [149, 79] width 50 height 12
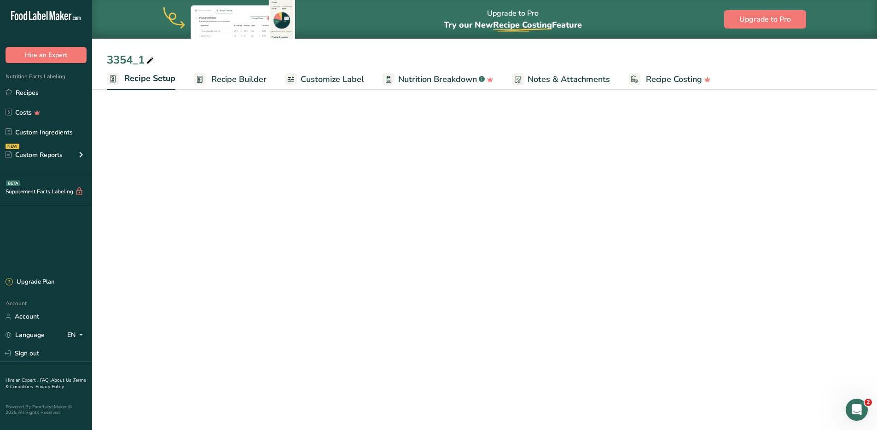
select select "5"
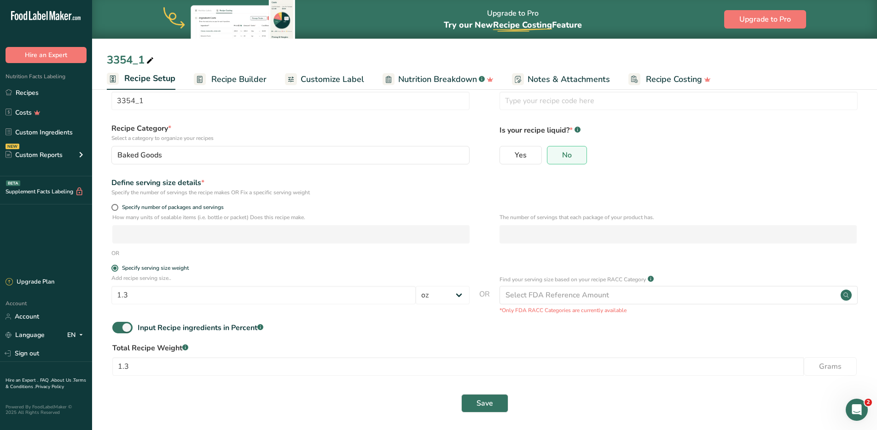
scroll to position [31, 0]
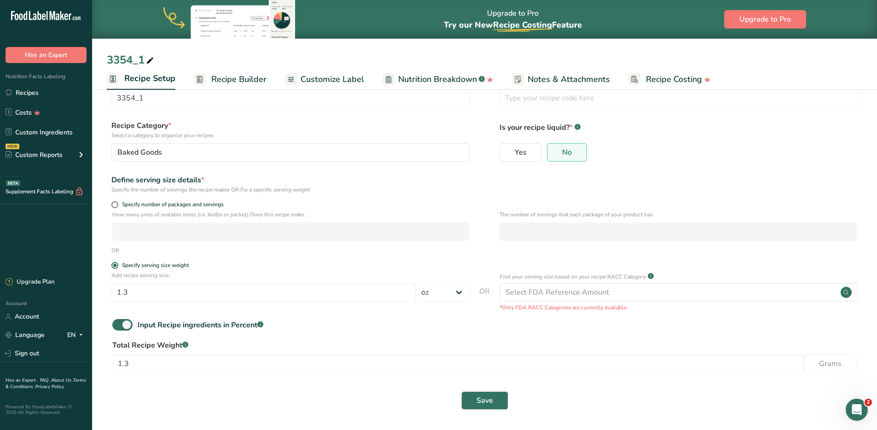
click at [262, 75] on span "Recipe Builder" at bounding box center [238, 79] width 55 height 12
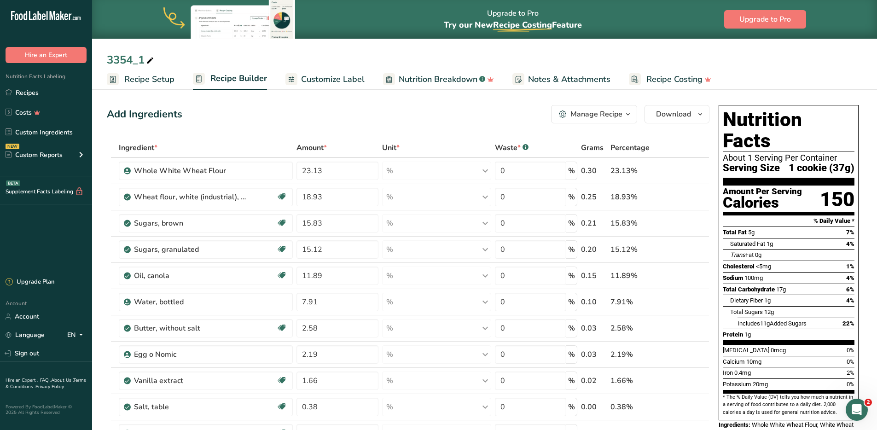
click at [324, 82] on span "Customize Label" at bounding box center [333, 79] width 64 height 12
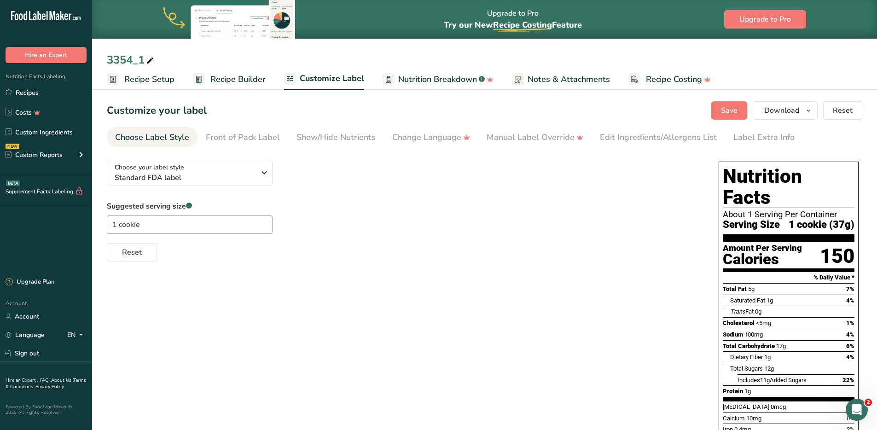
click at [149, 82] on span "Recipe Setup" at bounding box center [149, 79] width 50 height 12
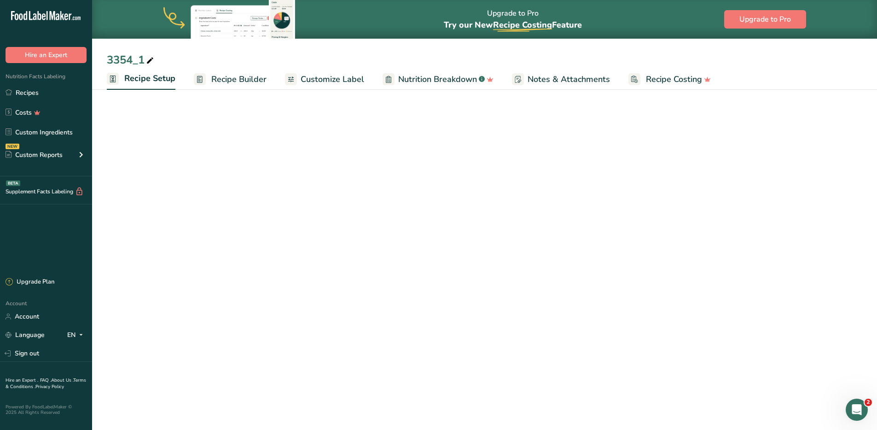
select select "5"
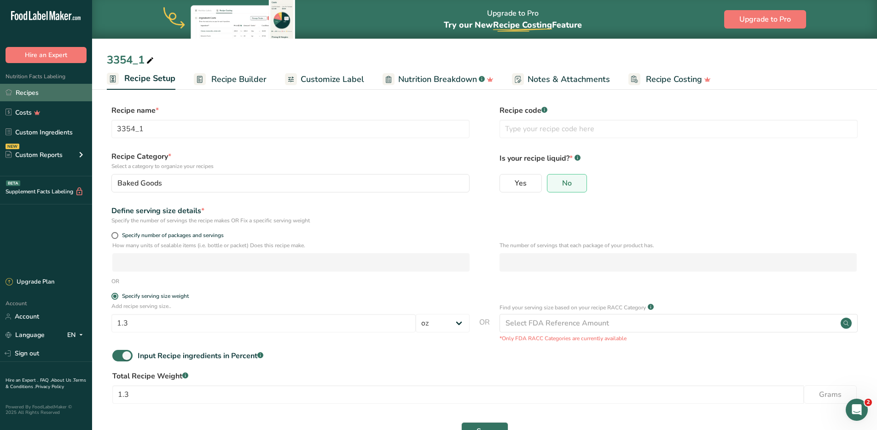
click at [33, 94] on link "Recipes" at bounding box center [46, 92] width 92 height 17
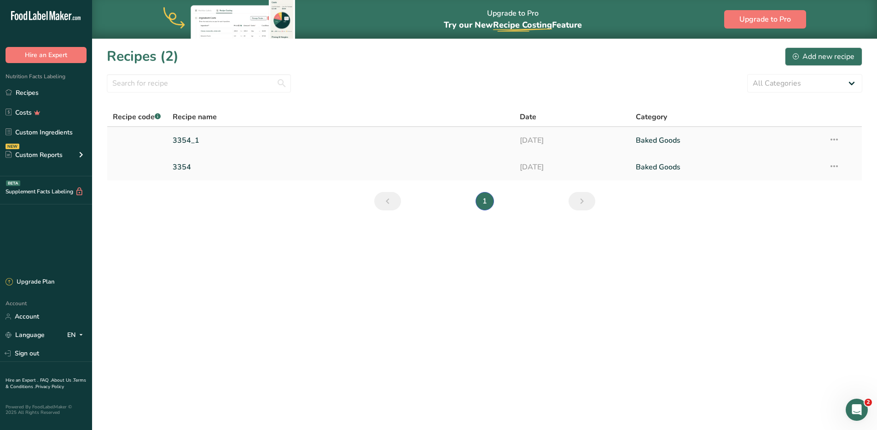
click at [689, 142] on icon at bounding box center [834, 139] width 11 height 17
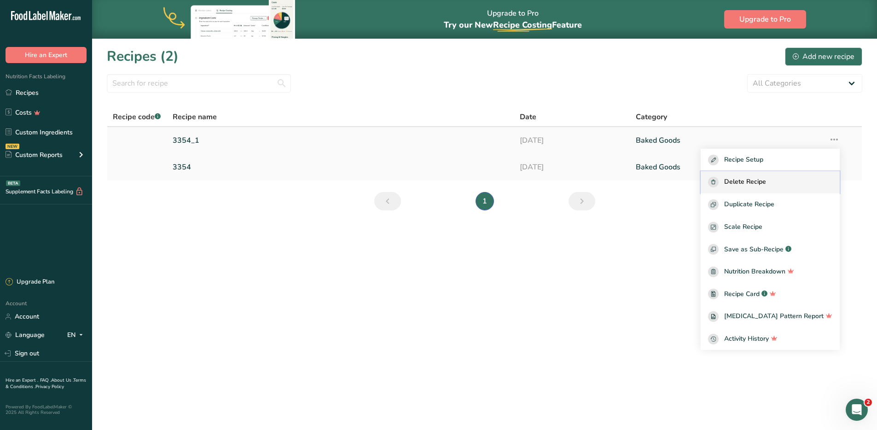
click at [689, 182] on span "Delete Recipe" at bounding box center [745, 182] width 42 height 11
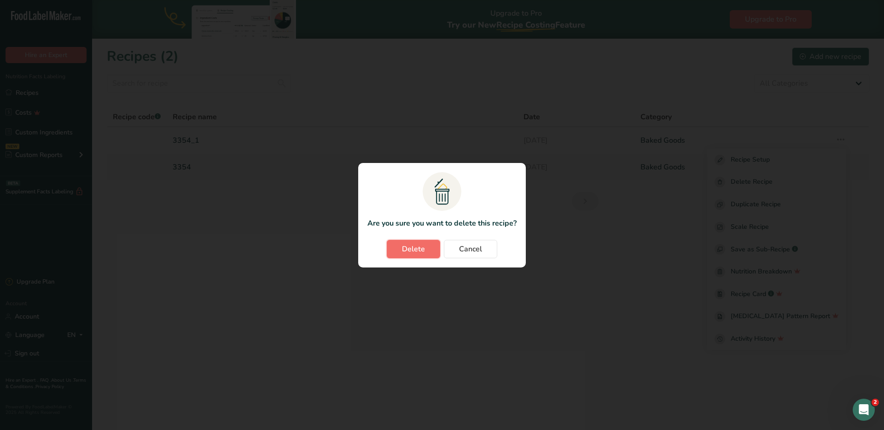
click at [402, 248] on span "Delete" at bounding box center [413, 249] width 23 height 11
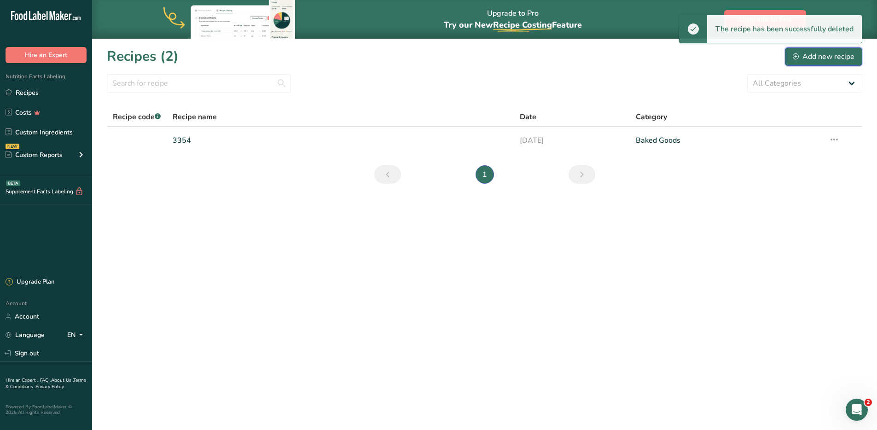
click at [689, 57] on div "Add new recipe" at bounding box center [824, 56] width 62 height 11
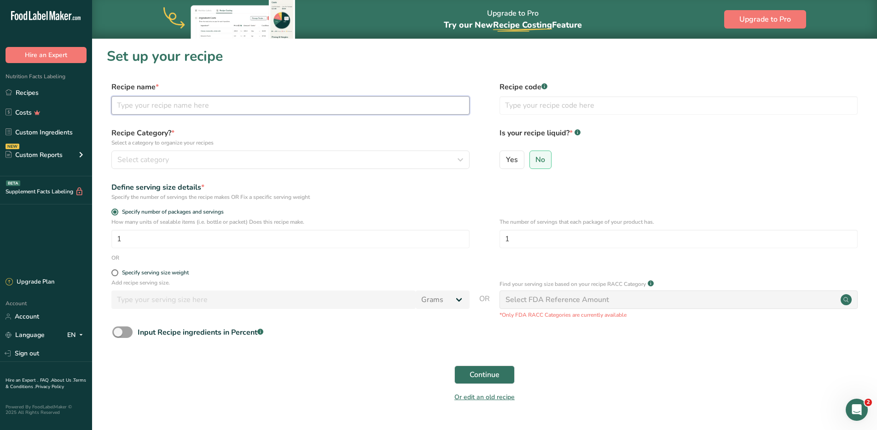
click at [209, 102] on input "text" at bounding box center [290, 105] width 358 height 18
type input "1796"
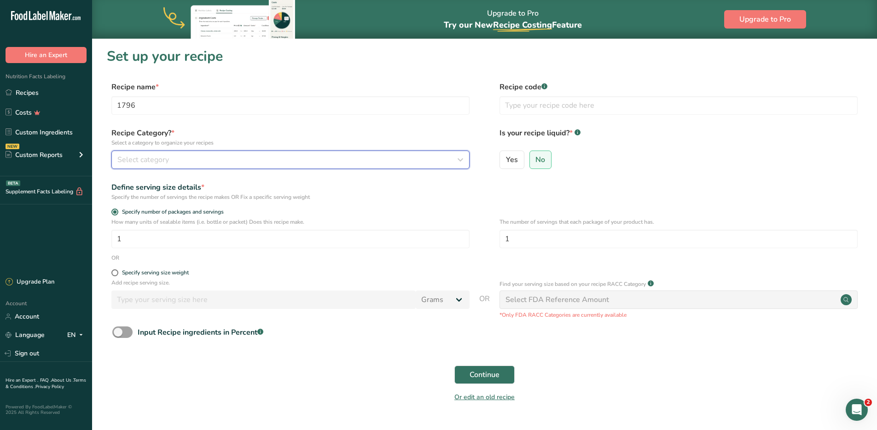
click at [177, 162] on div "Select category" at bounding box center [287, 159] width 341 height 11
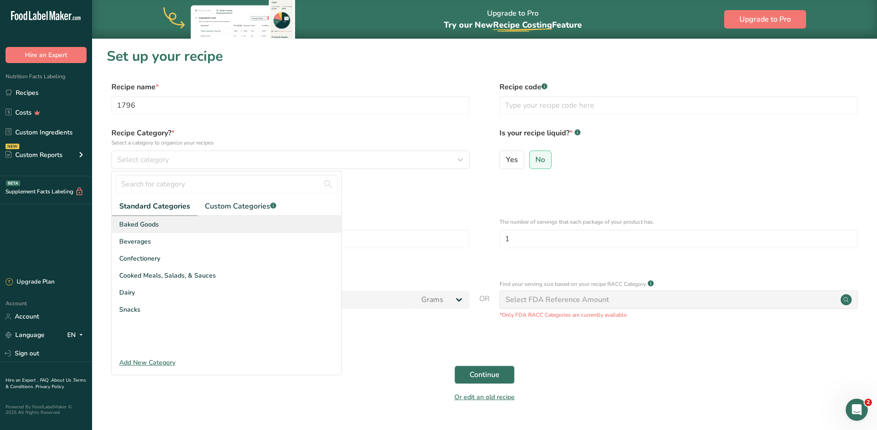
click at [143, 221] on span "Baked Goods" at bounding box center [139, 225] width 40 height 10
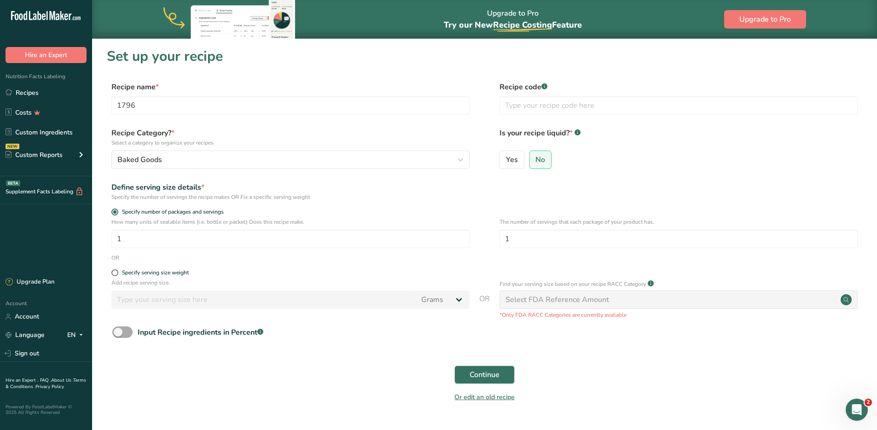
click at [123, 333] on span at bounding box center [122, 332] width 20 height 12
click at [118, 333] on input "Input Recipe ingredients in Percent .a-a{fill:#347362;}.b-a{fill:#fff;}" at bounding box center [115, 332] width 6 height 6
checkbox input "true"
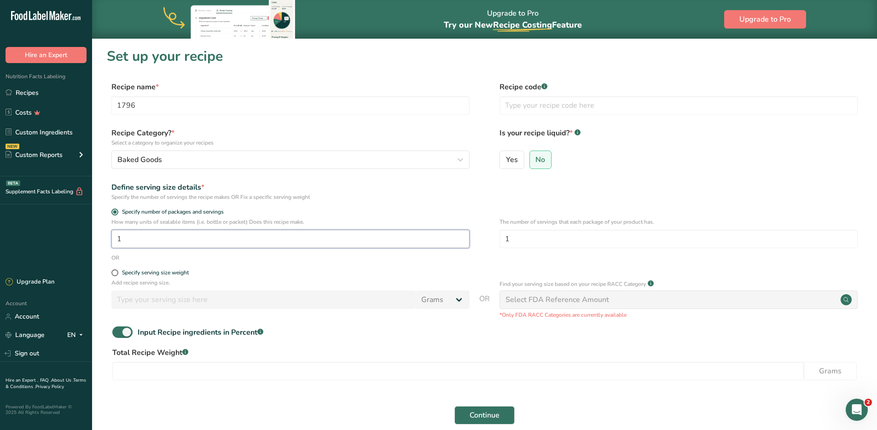
drag, startPoint x: 155, startPoint y: 240, endPoint x: 105, endPoint y: 242, distance: 50.2
click at [105, 242] on section "Set up your recipe Recipe name * 1796 Recipe code .a-a{fill:#347362;}.b-a{fill:…" at bounding box center [484, 251] width 785 height 425
drag, startPoint x: 137, startPoint y: 234, endPoint x: 98, endPoint y: 235, distance: 39.2
click at [98, 235] on section "Set up your recipe Recipe name * 1796 Recipe code .a-a{fill:#347362;}.b-a{fill:…" at bounding box center [484, 251] width 785 height 425
type input "1"
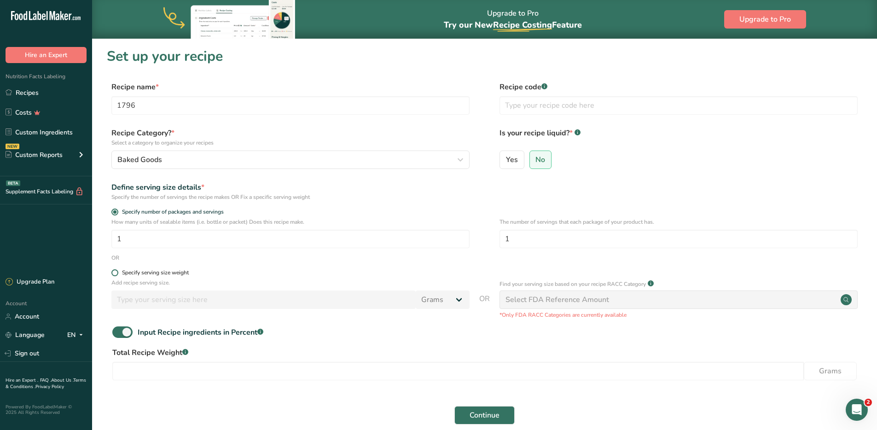
click at [118, 271] on span "Specify serving size weight" at bounding box center [153, 272] width 70 height 7
click at [117, 271] on input "Specify serving size weight" at bounding box center [114, 273] width 6 height 6
radio input "true"
radio input "false"
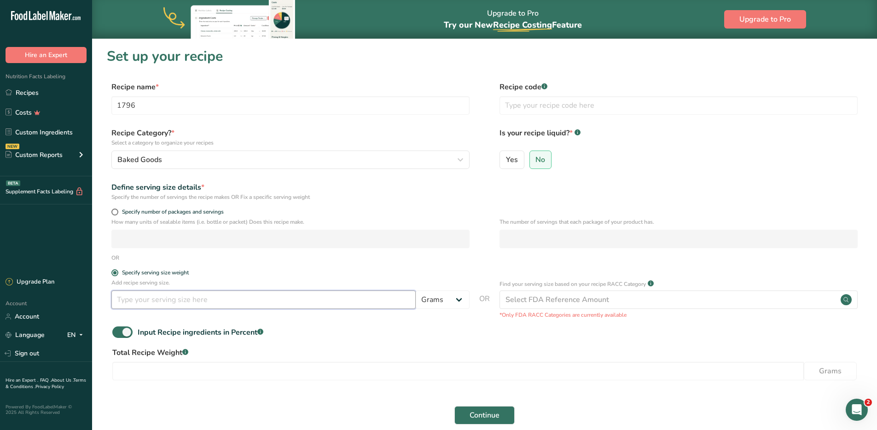
click at [169, 305] on input "number" at bounding box center [263, 300] width 304 height 18
type input "2.9"
click at [433, 297] on select "Grams kg mg mcg lb oz l mL fl oz tbsp tsp cup qt gallon" at bounding box center [443, 300] width 54 height 18
click at [416, 291] on select "Grams kg mg mcg lb oz l mL fl oz tbsp tsp cup qt gallon" at bounding box center [443, 300] width 54 height 18
click at [237, 294] on input "2.9" at bounding box center [263, 300] width 304 height 18
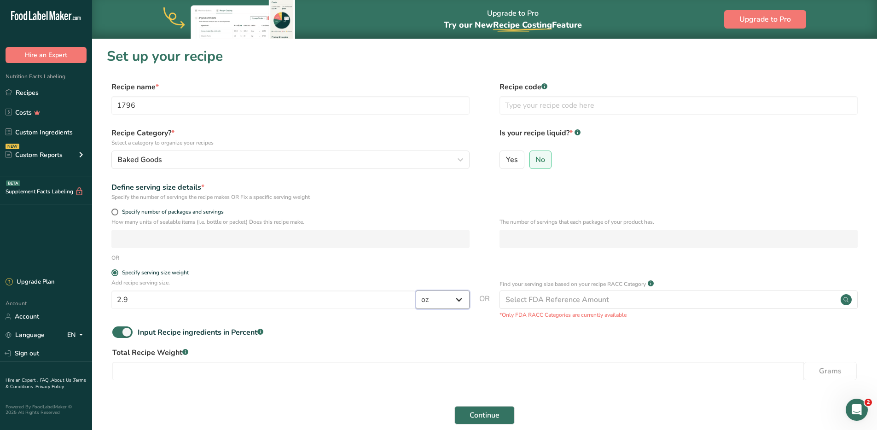
click at [447, 292] on select "Grams kg mg mcg lb oz l mL fl oz tbsp tsp cup qt gallon" at bounding box center [443, 300] width 54 height 18
select select "0"
click at [416, 291] on select "Grams kg mg mcg lb oz l mL fl oz tbsp tsp cup qt gallon" at bounding box center [443, 300] width 54 height 18
drag, startPoint x: 142, startPoint y: 303, endPoint x: 89, endPoint y: 299, distance: 53.1
click at [89, 299] on div ".a-20{fill:#fff;} Hire an Expert Nutrition Facts Labeling Recipes Costs Custom …" at bounding box center [438, 246] width 877 height 493
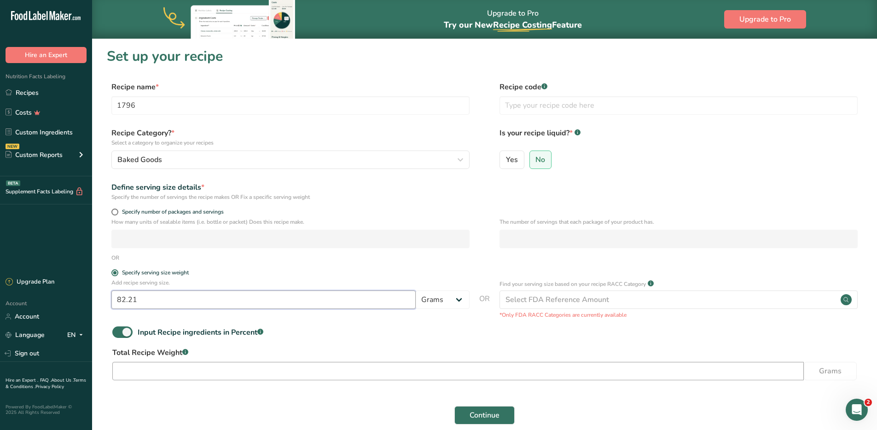
type input "82.21"
click at [168, 349] on input "number" at bounding box center [458, 371] width 692 height 18
click at [178, 210] on span "Specify number of packages and servings" at bounding box center [170, 212] width 105 height 7
click at [117, 210] on input "Specify number of packages and servings" at bounding box center [114, 212] width 6 height 6
radio input "true"
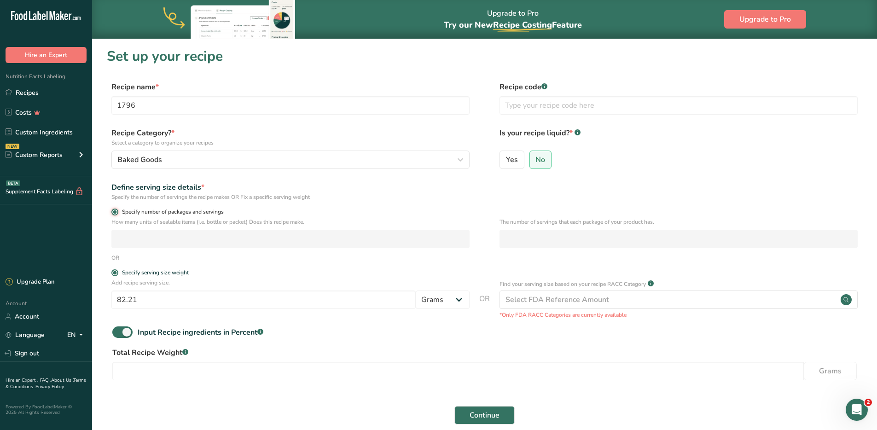
radio input "false"
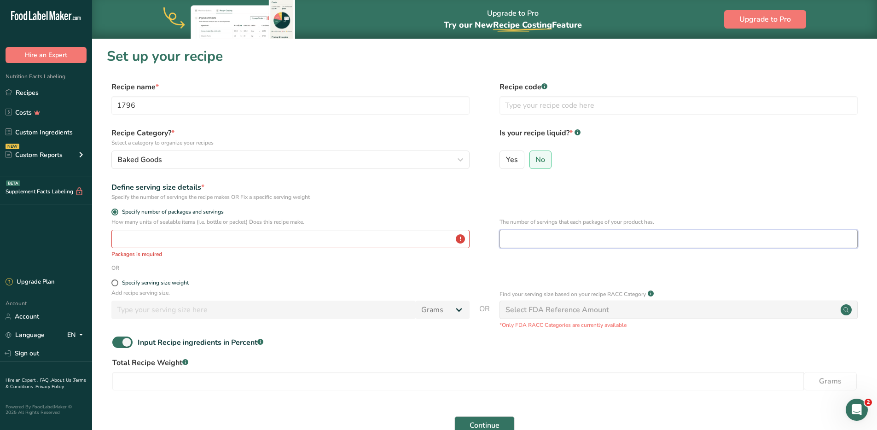
click at [559, 243] on input "number" at bounding box center [679, 239] width 358 height 18
click at [226, 237] on input "number" at bounding box center [290, 239] width 358 height 18
click at [116, 283] on span at bounding box center [114, 283] width 7 height 7
click at [116, 283] on input "Specify serving size weight" at bounding box center [114, 283] width 6 height 6
radio input "true"
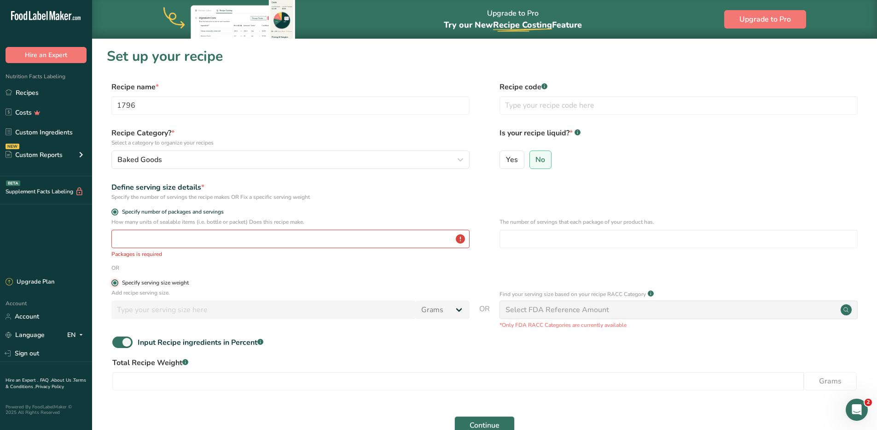
radio input "false"
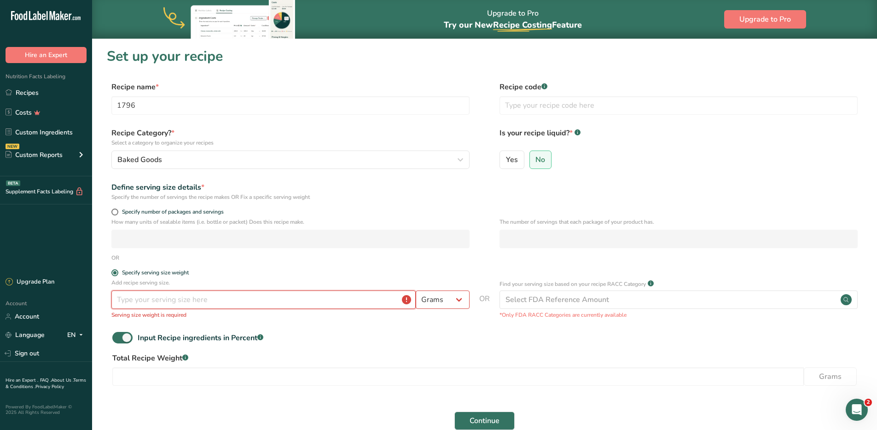
click at [228, 304] on input "number" at bounding box center [263, 300] width 304 height 18
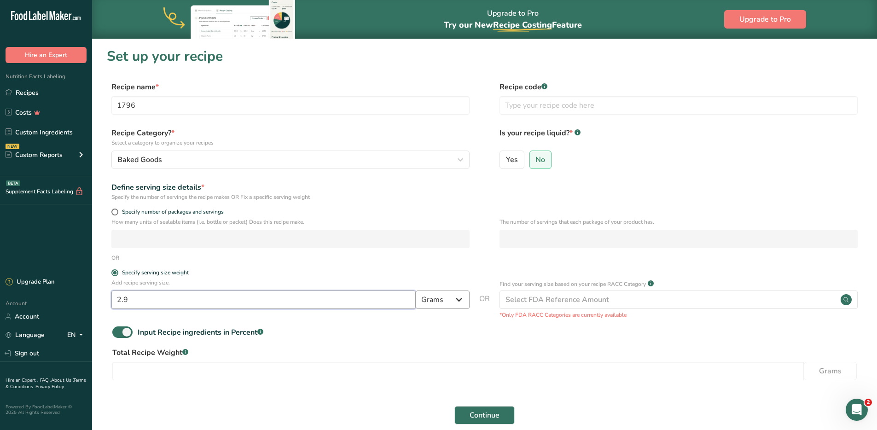
type input "2.9"
click at [450, 297] on select "Grams kg mg mcg lb oz l mL fl oz tbsp tsp cup qt gallon" at bounding box center [443, 300] width 54 height 18
select select "5"
click at [416, 291] on select "Grams kg mg mcg lb oz l mL fl oz tbsp tsp cup qt gallon" at bounding box center [443, 300] width 54 height 18
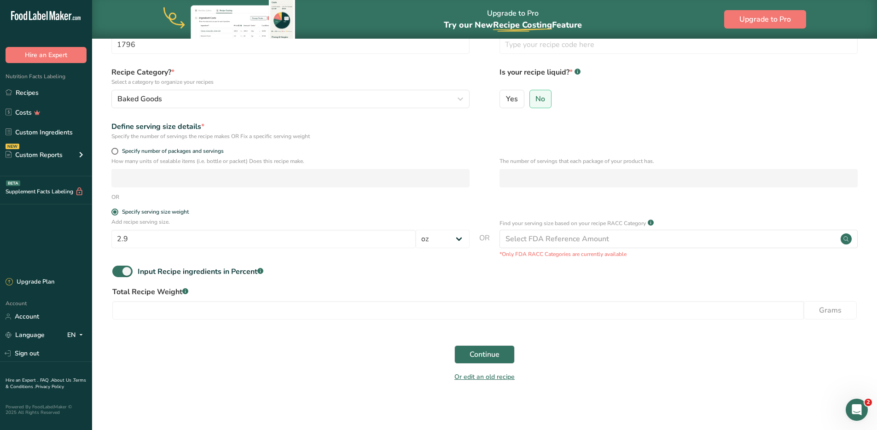
scroll to position [63, 0]
click at [270, 305] on input "number" at bounding box center [458, 308] width 692 height 18
drag, startPoint x: 176, startPoint y: 314, endPoint x: 115, endPoint y: 311, distance: 60.8
click at [115, 311] on input "23.2" at bounding box center [458, 308] width 692 height 18
drag, startPoint x: 151, startPoint y: 311, endPoint x: 111, endPoint y: 309, distance: 40.2
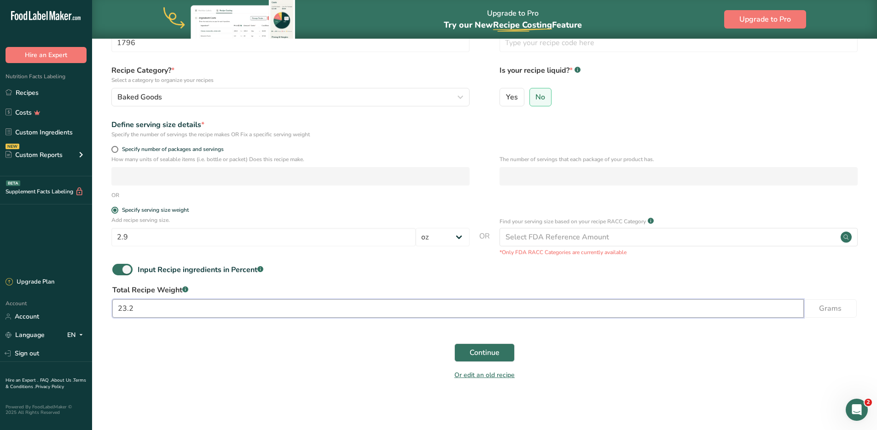
click at [111, 309] on div "Total Recipe Weight .a-a{fill:#347362;}.b-a{fill:#fff;} 23.2 Grams" at bounding box center [485, 304] width 756 height 39
type input "657.71"
click at [281, 349] on div "Or edit an old recipe" at bounding box center [485, 376] width 756 height 18
click at [492, 349] on span "Continue" at bounding box center [485, 352] width 30 height 11
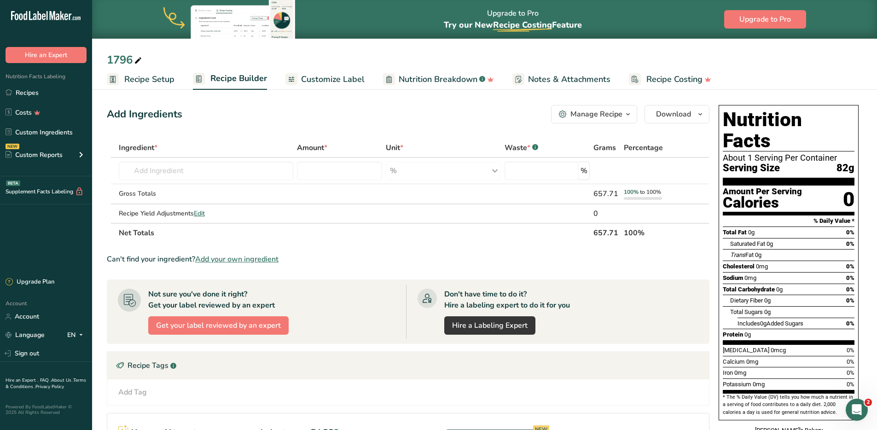
click at [337, 76] on span "Customize Label" at bounding box center [333, 79] width 64 height 12
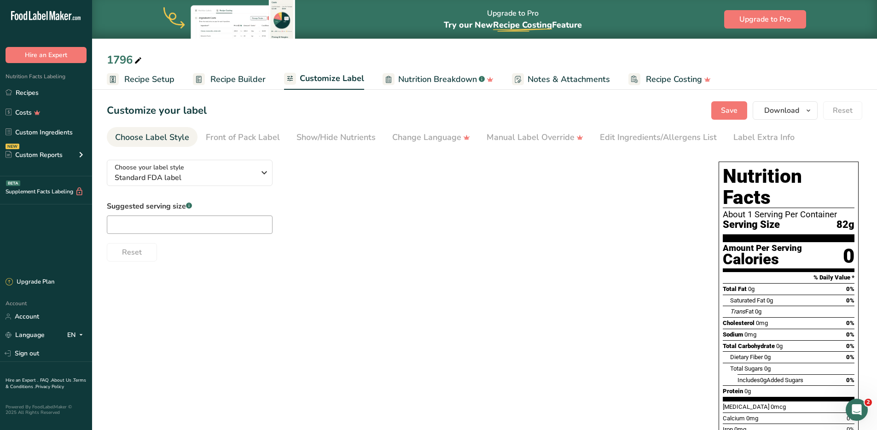
click at [440, 84] on span "Nutrition Breakdown" at bounding box center [437, 79] width 79 height 12
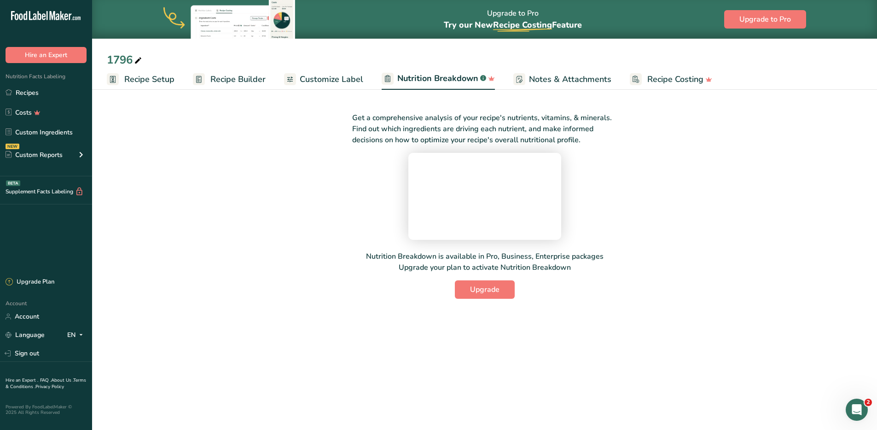
click at [135, 82] on span "Recipe Setup" at bounding box center [149, 79] width 50 height 12
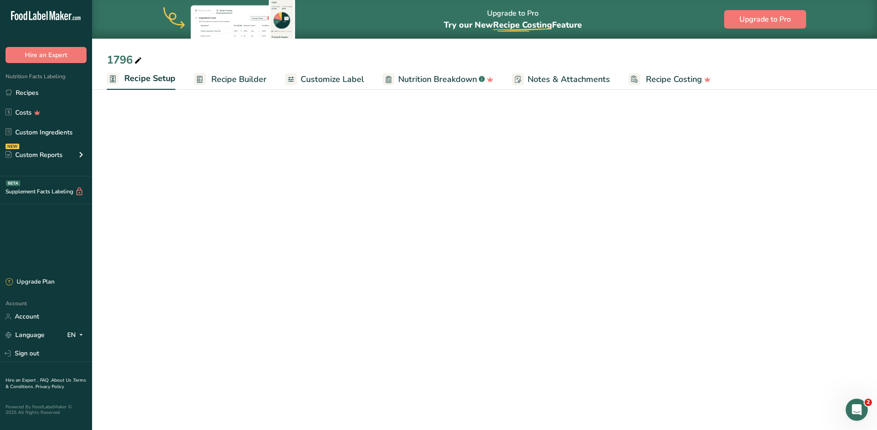
select select "5"
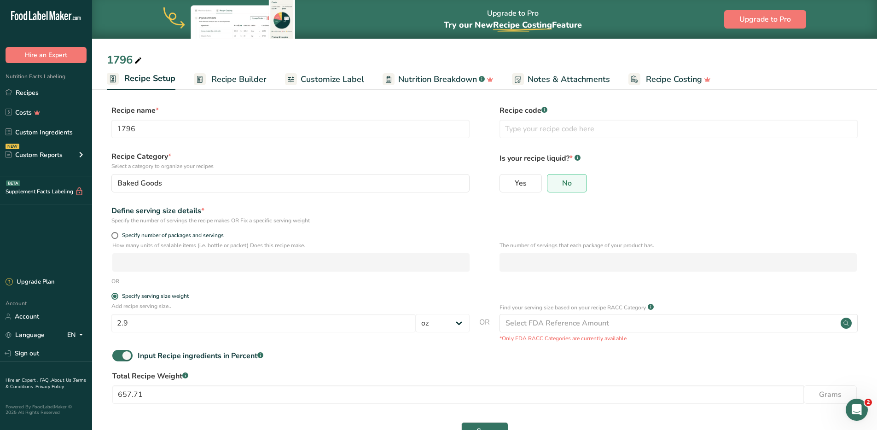
click at [229, 79] on span "Recipe Builder" at bounding box center [238, 79] width 55 height 12
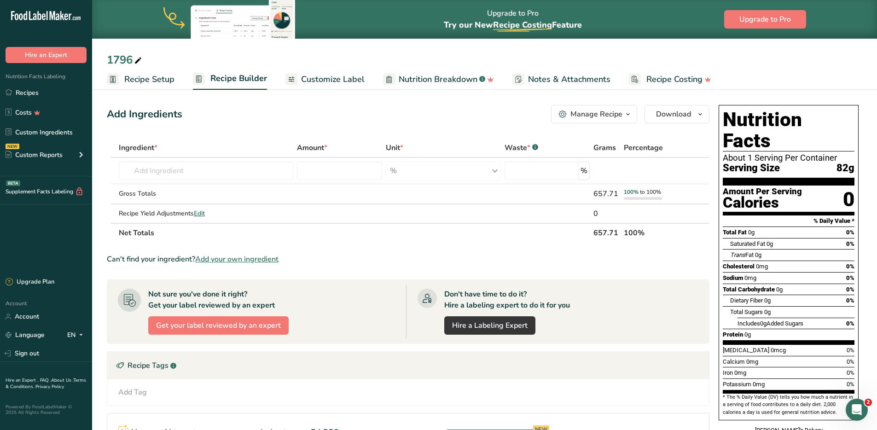
click at [353, 81] on span "Customize Label" at bounding box center [333, 79] width 64 height 12
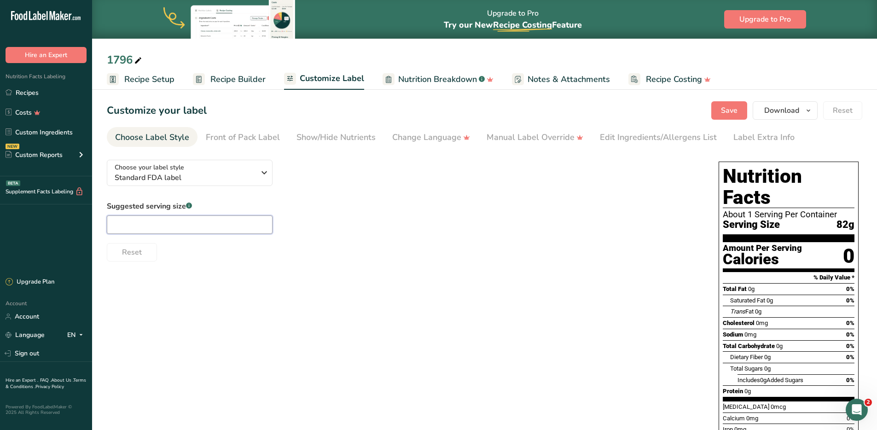
click at [149, 229] on input "text" at bounding box center [190, 225] width 166 height 18
type input "1 bun"
click at [115, 79] on rect at bounding box center [113, 79] width 12 height 12
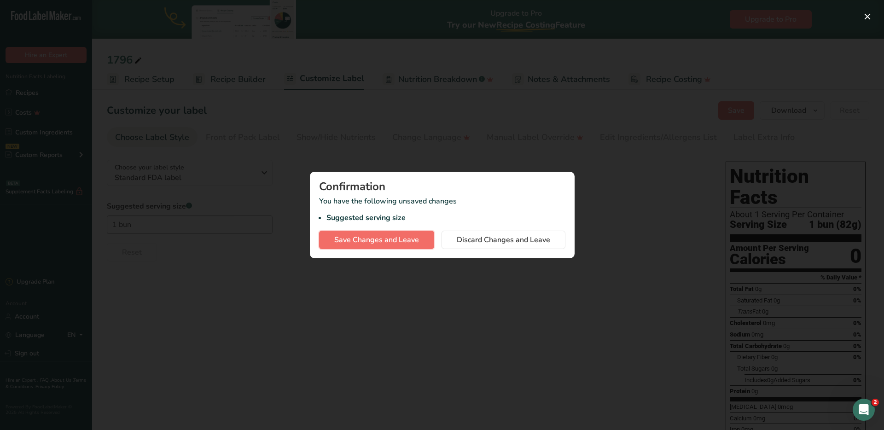
click at [394, 240] on span "Save Changes and Leave" at bounding box center [376, 239] width 85 height 11
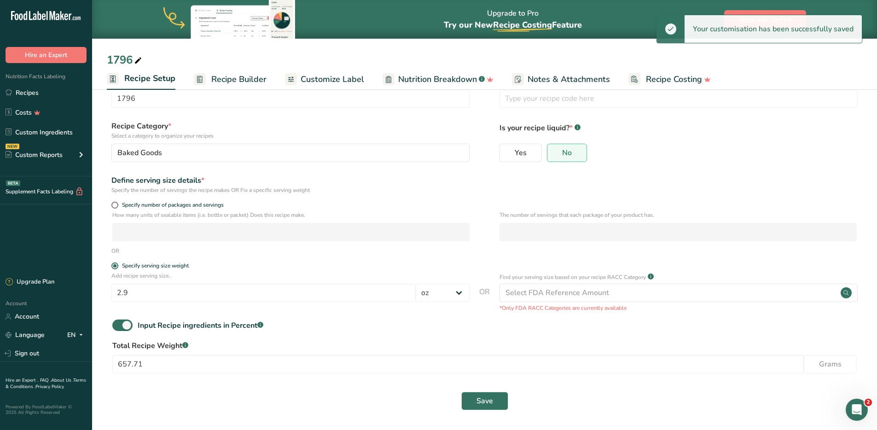
scroll to position [31, 0]
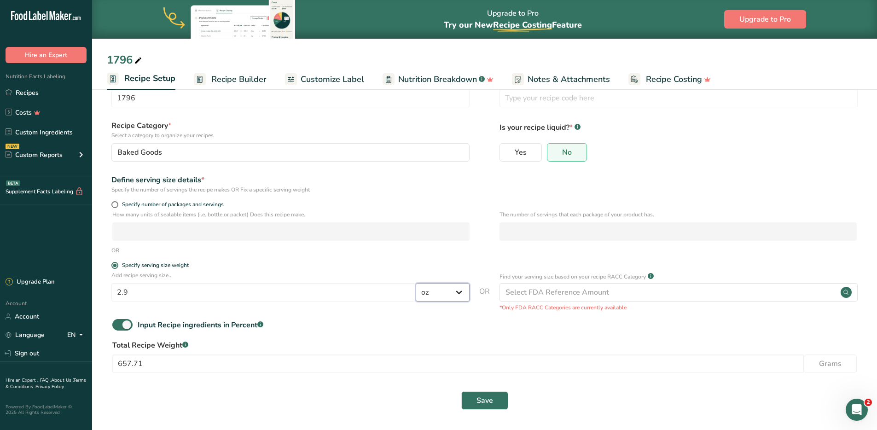
click at [451, 293] on select "Grams kg mg mcg lb oz l mL fl oz tbsp tsp cup qt gallon" at bounding box center [443, 292] width 54 height 18
select select "0"
click at [416, 283] on select "Grams kg mg mcg lb oz l mL fl oz tbsp tsp cup qt gallon" at bounding box center [443, 292] width 54 height 18
drag, startPoint x: 149, startPoint y: 294, endPoint x: 64, endPoint y: 291, distance: 84.3
click at [64, 291] on div ".a-20{fill:#fff;} Hire an Expert Nutrition Facts Labeling Recipes Costs Custom …" at bounding box center [438, 199] width 877 height 461
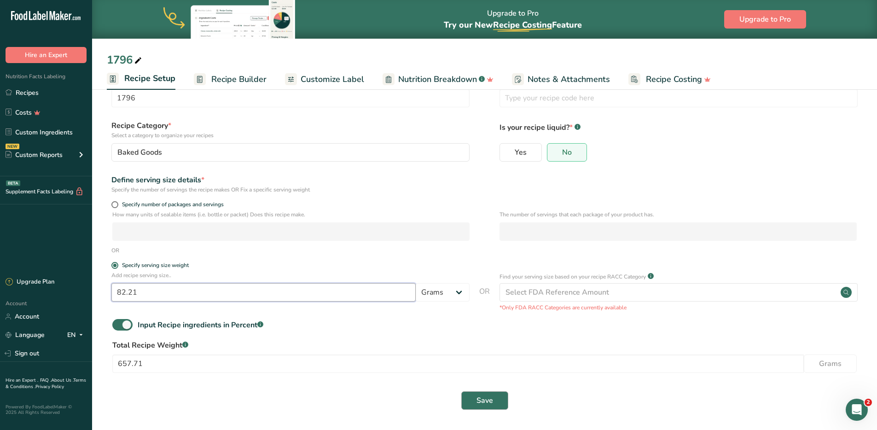
type input "82.21"
click at [489, 349] on span "Save" at bounding box center [485, 400] width 17 height 11
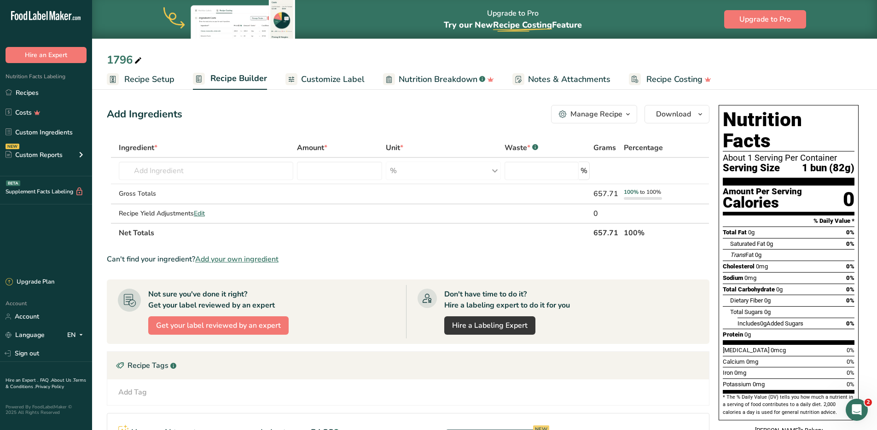
click at [615, 116] on div "Manage Recipe" at bounding box center [597, 114] width 52 height 11
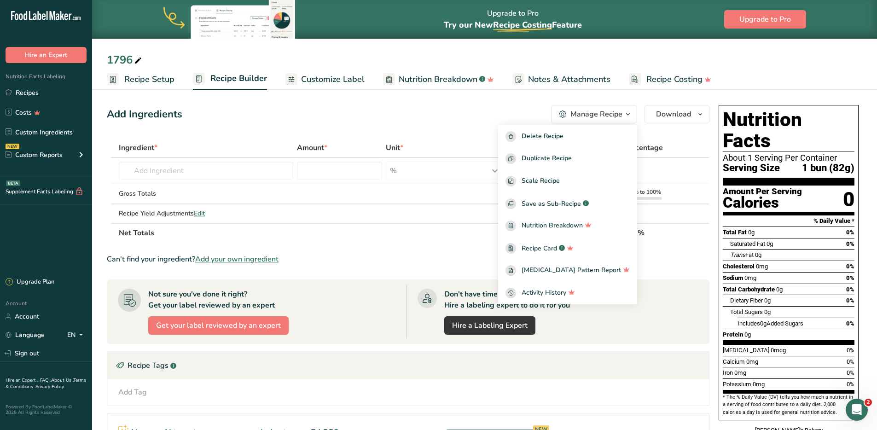
click at [433, 114] on div "Add Ingredients Manage Recipe Delete Recipe Duplicate Recipe Scale Recipe Save …" at bounding box center [408, 114] width 603 height 18
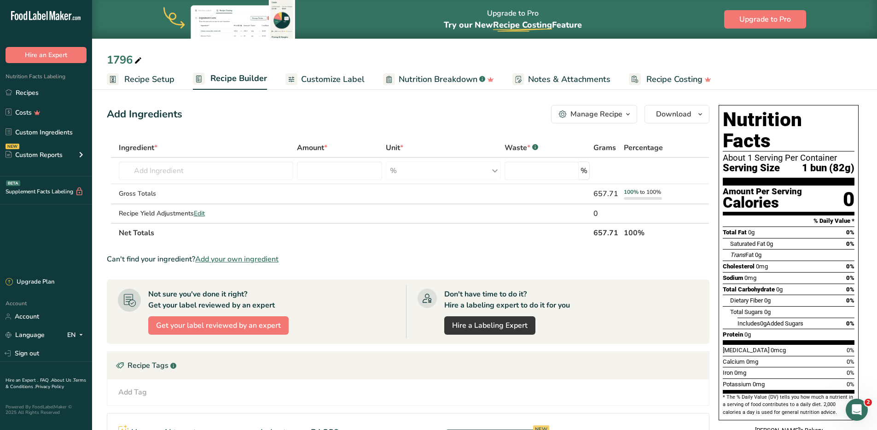
click at [318, 78] on span "Customize Label" at bounding box center [333, 79] width 64 height 12
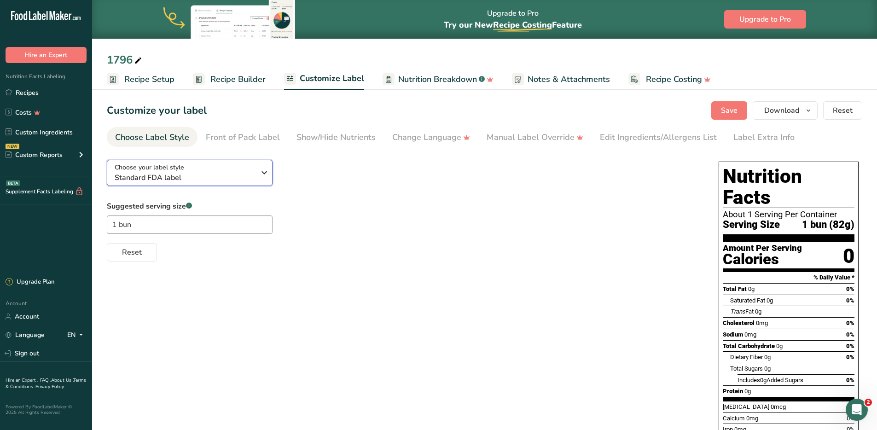
click at [206, 171] on div "Choose your label style Standard FDA label" at bounding box center [185, 173] width 140 height 21
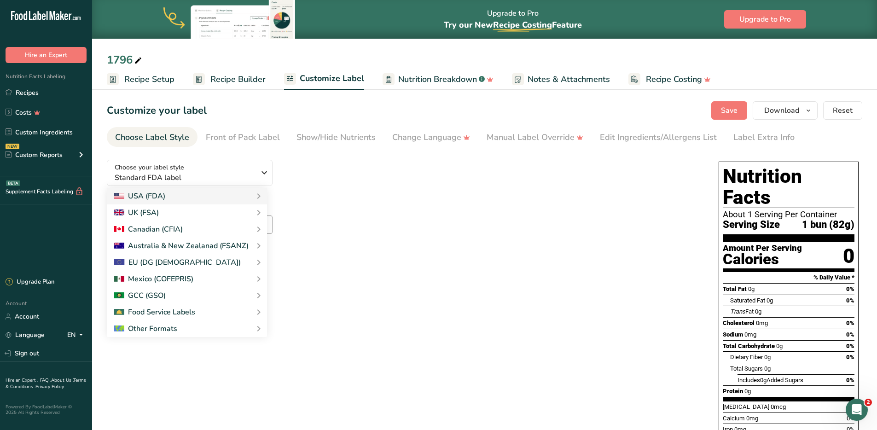
click at [402, 171] on div "Choose your label style Standard FDA label USA (FDA) Standard FDA label Tabular…" at bounding box center [404, 206] width 594 height 109
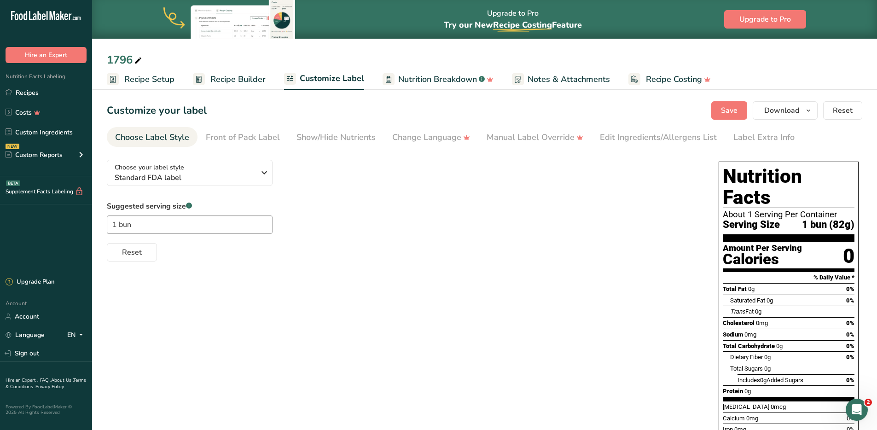
click at [133, 77] on span "Recipe Setup" at bounding box center [149, 79] width 50 height 12
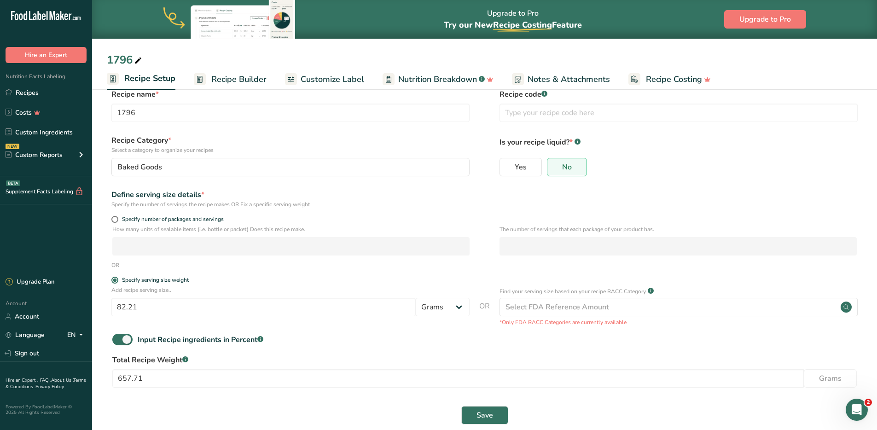
scroll to position [31, 0]
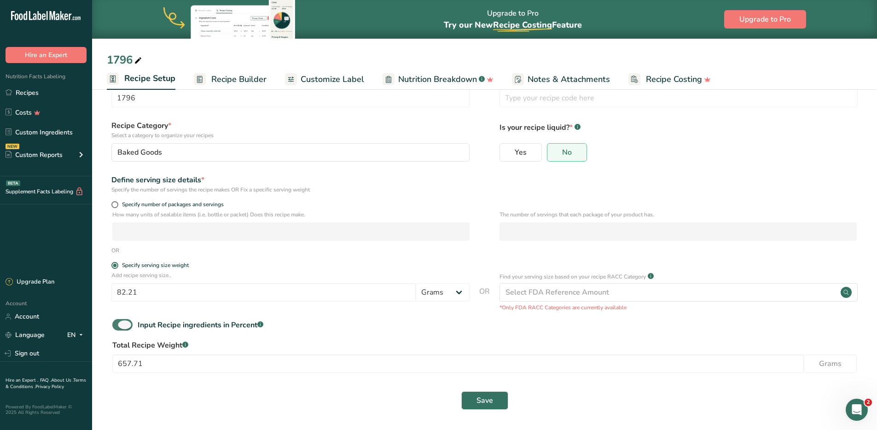
click at [123, 327] on span at bounding box center [122, 325] width 20 height 12
click at [118, 327] on input "Input Recipe ingredients in Percent .a-a{fill:#347362;}.b-a{fill:#fff;}" at bounding box center [115, 325] width 6 height 6
checkbox input "false"
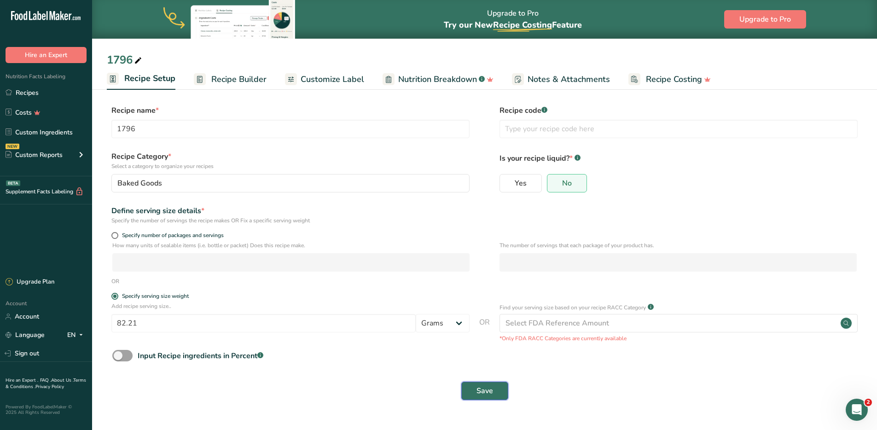
click at [498, 349] on button "Save" at bounding box center [484, 391] width 47 height 18
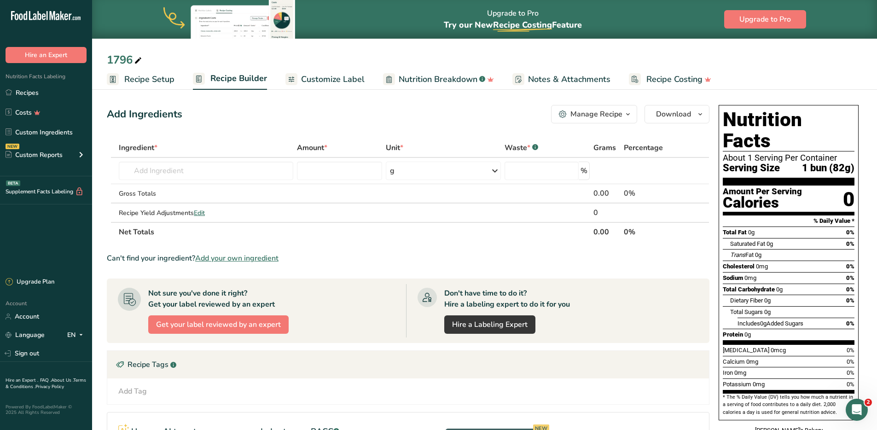
click at [149, 79] on span "Recipe Setup" at bounding box center [149, 79] width 50 height 12
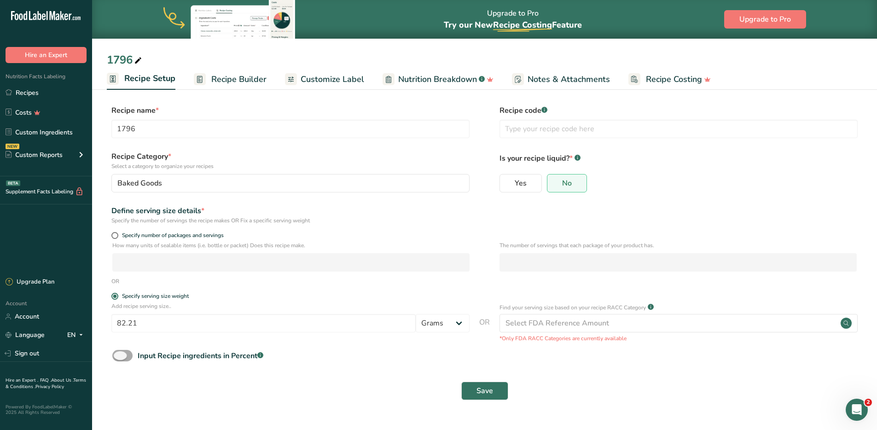
click at [128, 349] on span at bounding box center [122, 356] width 20 height 12
click at [118, 349] on input "Input Recipe ingredients in Percent .a-a{fill:#347362;}.b-a{fill:#fff;}" at bounding box center [115, 356] width 6 height 6
checkbox input "true"
click at [167, 349] on input "657.71" at bounding box center [458, 394] width 692 height 18
drag, startPoint x: 177, startPoint y: 395, endPoint x: 106, endPoint y: 391, distance: 71.0
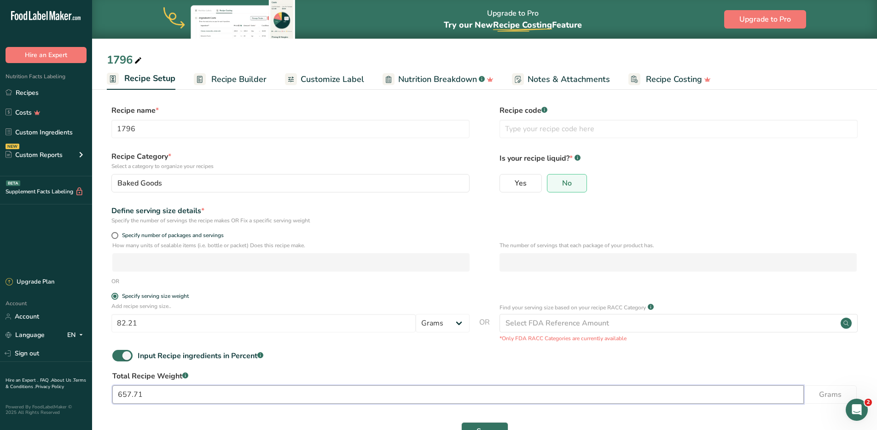
click at [107, 349] on div "Total Recipe Weight .a-a{fill:#347362;}.b-a{fill:#fff;} 657.71 Grams" at bounding box center [485, 390] width 756 height 39
type input "82.21"
click at [248, 279] on div "OR" at bounding box center [485, 281] width 756 height 8
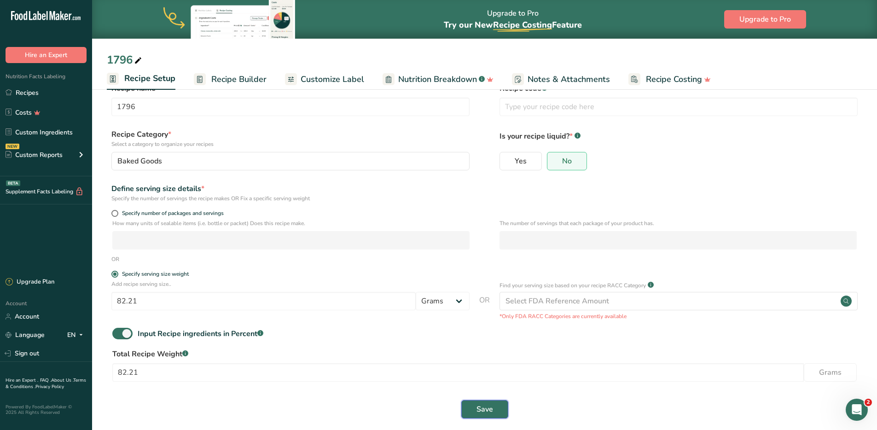
click at [487, 349] on span "Save" at bounding box center [485, 409] width 17 height 11
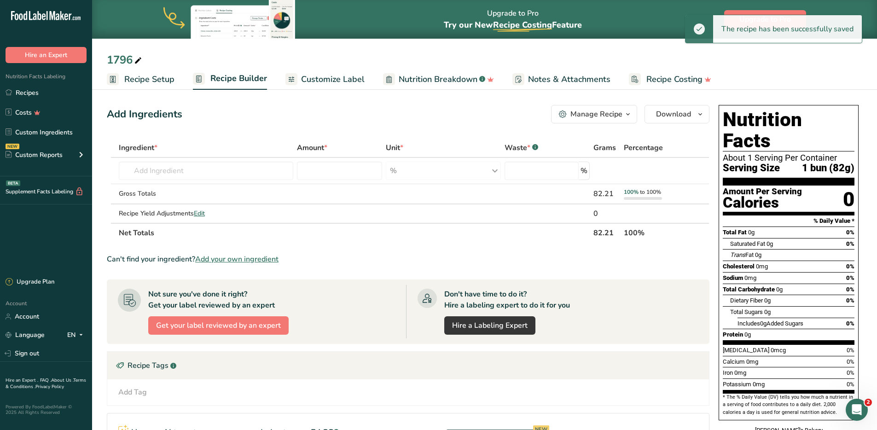
click at [348, 78] on span "Customize Label" at bounding box center [333, 79] width 64 height 12
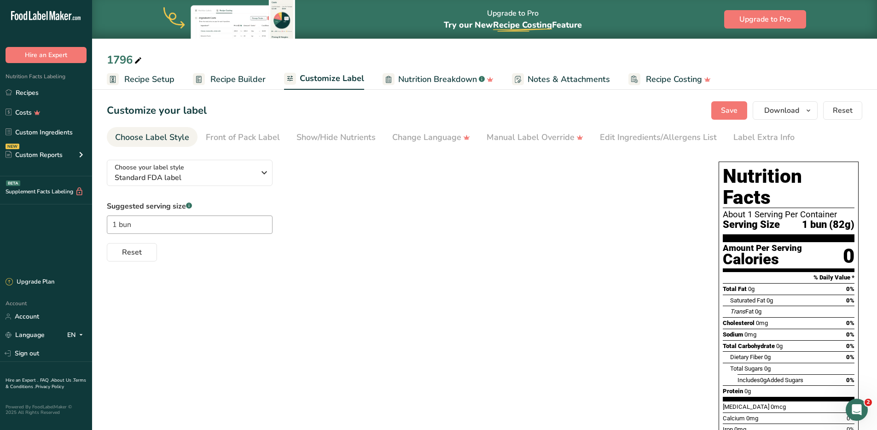
click at [145, 83] on span "Recipe Setup" at bounding box center [149, 79] width 50 height 12
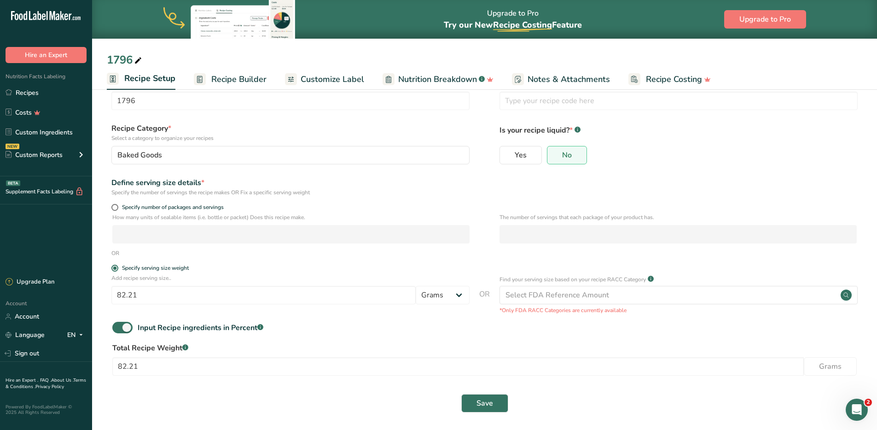
scroll to position [31, 0]
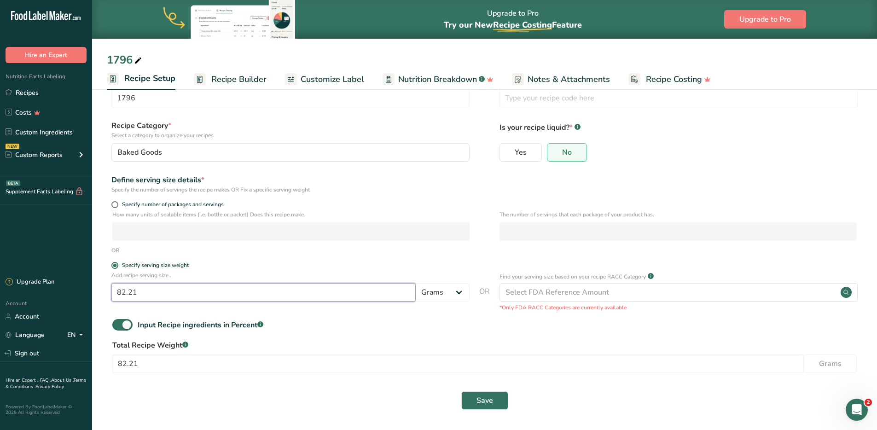
click at [144, 290] on input "82.21" at bounding box center [263, 292] width 304 height 18
click at [116, 205] on span at bounding box center [114, 204] width 7 height 7
click at [116, 205] on input "Specify number of packages and servings" at bounding box center [114, 205] width 6 height 6
radio input "true"
radio input "false"
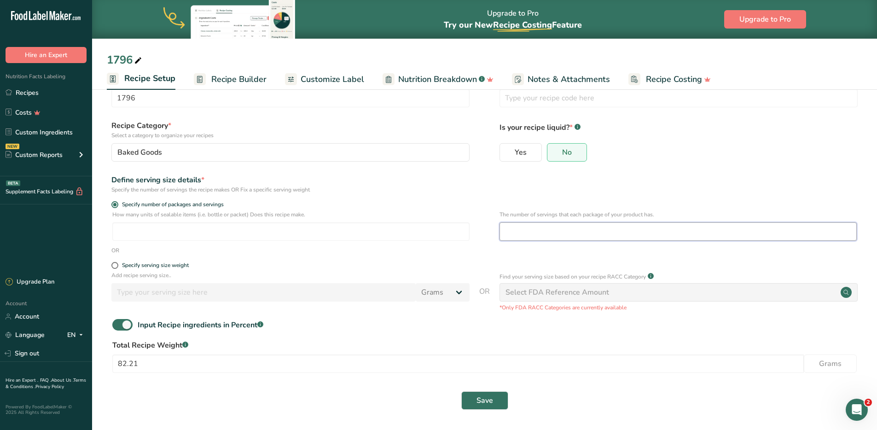
click at [565, 231] on input "number" at bounding box center [678, 231] width 357 height 18
type input "8"
click at [387, 249] on div "OR" at bounding box center [485, 250] width 756 height 8
click at [489, 349] on button "Save" at bounding box center [484, 400] width 47 height 18
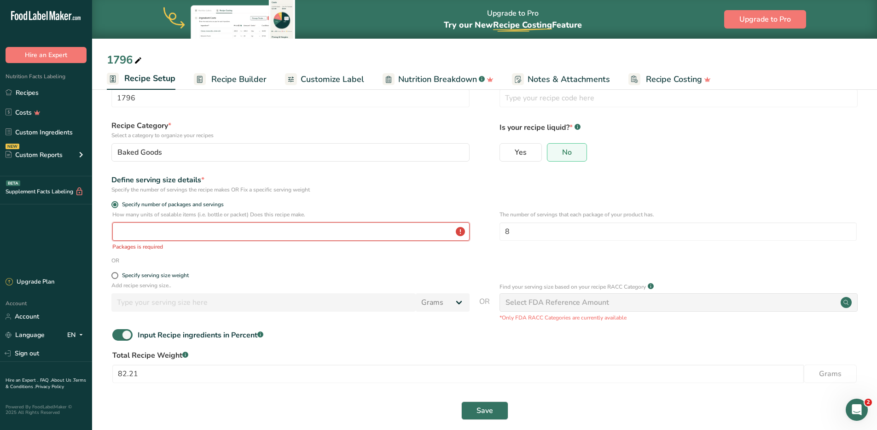
click at [218, 230] on input "number" at bounding box center [290, 231] width 357 height 18
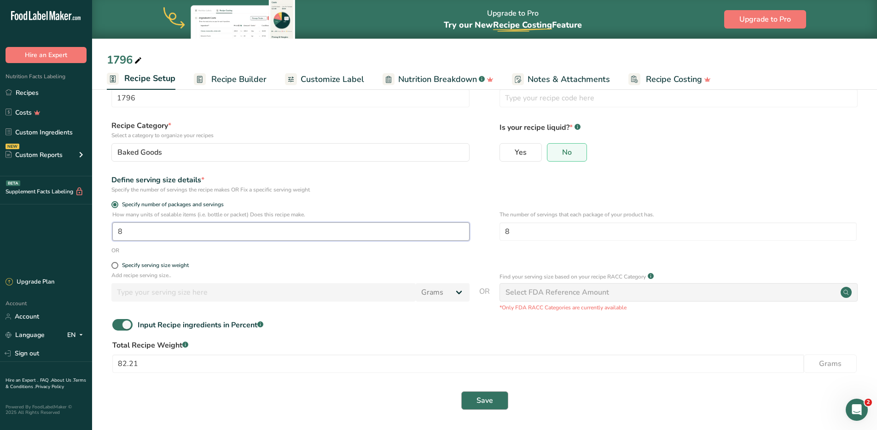
type input "8"
click at [486, 349] on button "Save" at bounding box center [484, 400] width 47 height 18
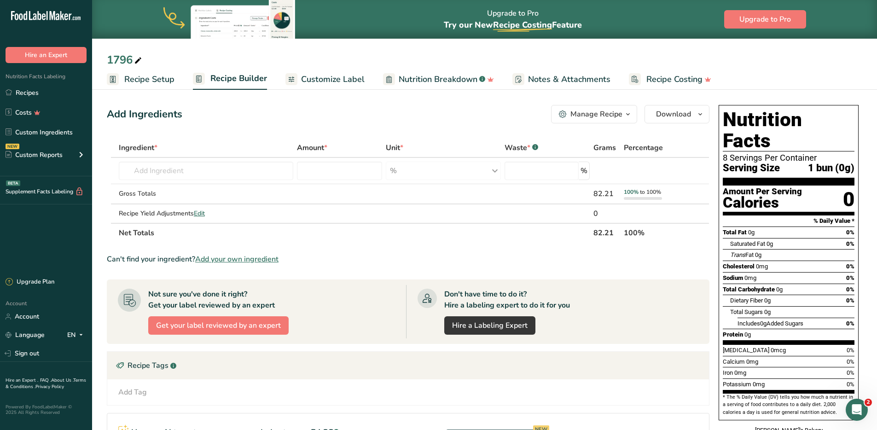
click at [140, 78] on span "Recipe Setup" at bounding box center [149, 79] width 50 height 12
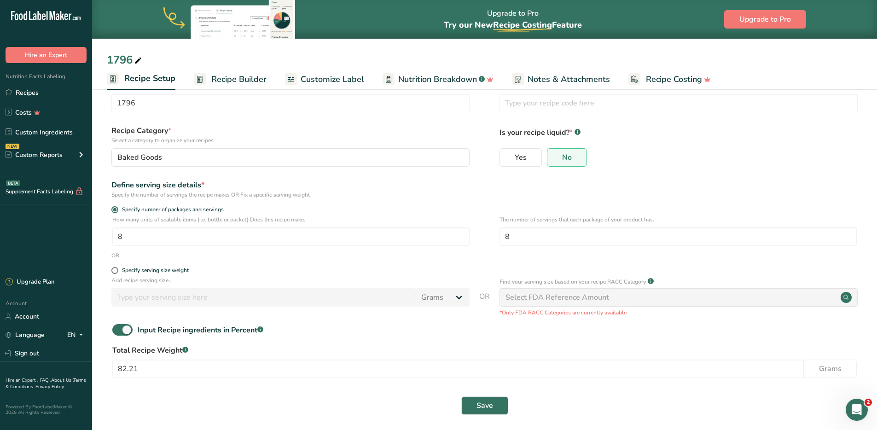
scroll to position [31, 0]
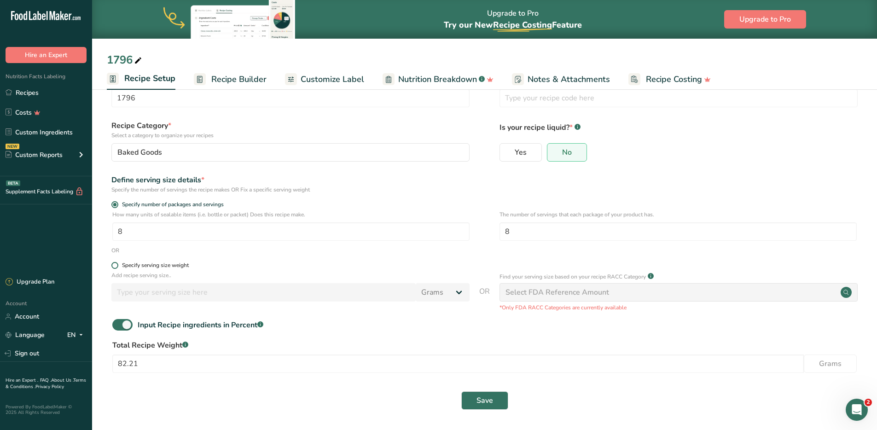
click at [119, 267] on span "Specify serving size weight" at bounding box center [153, 265] width 70 height 7
click at [117, 267] on input "Specify serving size weight" at bounding box center [114, 265] width 6 height 6
radio input "true"
radio input "false"
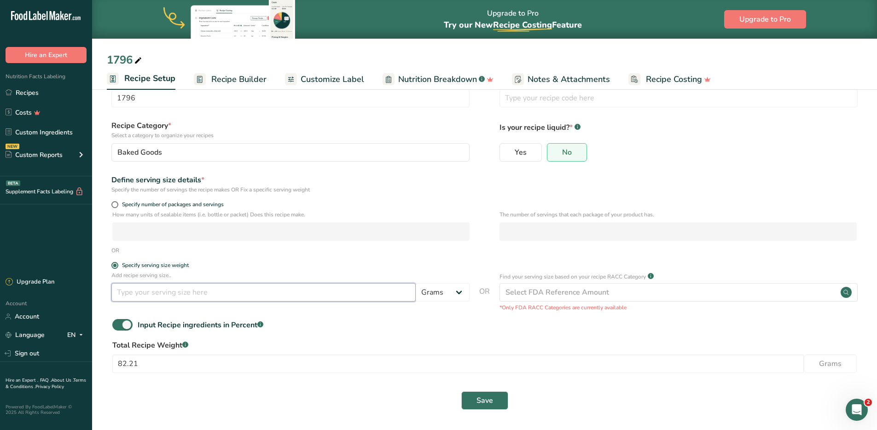
click at [170, 294] on input "number" at bounding box center [263, 292] width 304 height 18
type input "82.21"
click at [498, 349] on button "Save" at bounding box center [484, 400] width 47 height 18
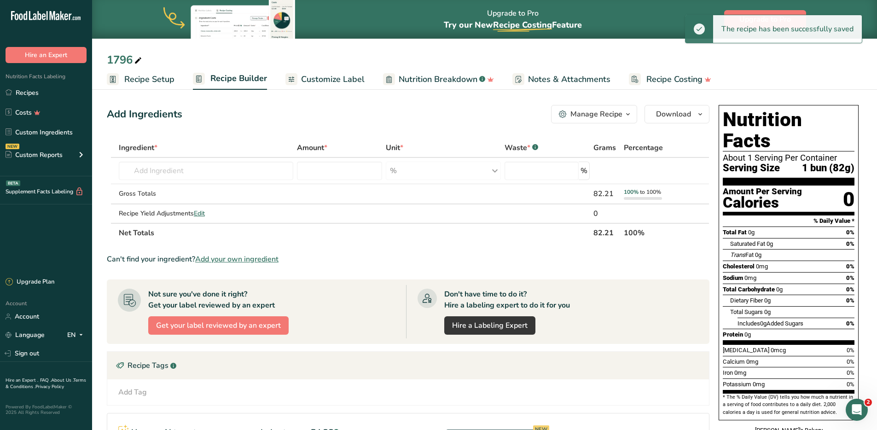
click at [134, 79] on span "Recipe Setup" at bounding box center [149, 79] width 50 height 12
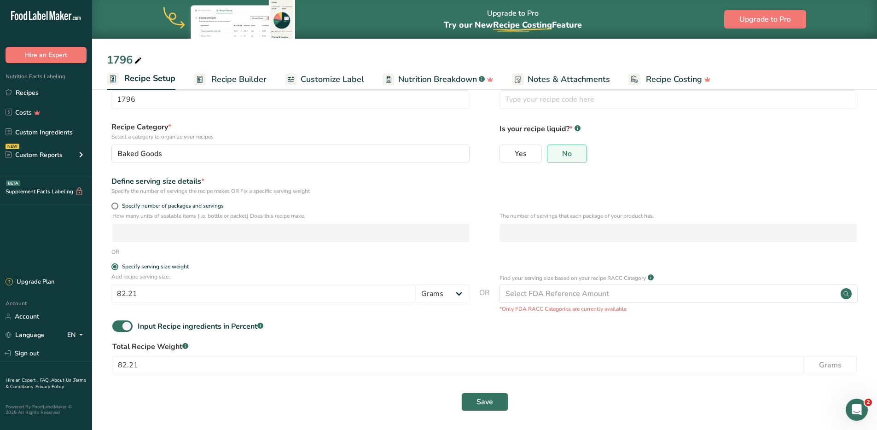
scroll to position [31, 0]
drag, startPoint x: 165, startPoint y: 288, endPoint x: 92, endPoint y: 285, distance: 72.8
click at [92, 285] on section "Recipe name * 1796 Recipe code .a-a{fill:#347362;}.b-a{fill:#fff;} Recipe Categ…" at bounding box center [484, 243] width 785 height 374
type input "657.68"
click at [493, 349] on button "Save" at bounding box center [484, 400] width 47 height 18
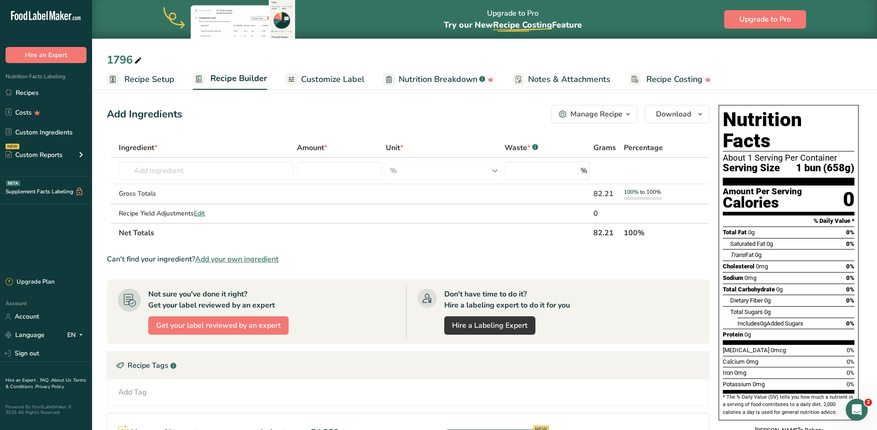
click at [133, 76] on span "Recipe Setup" at bounding box center [149, 79] width 50 height 12
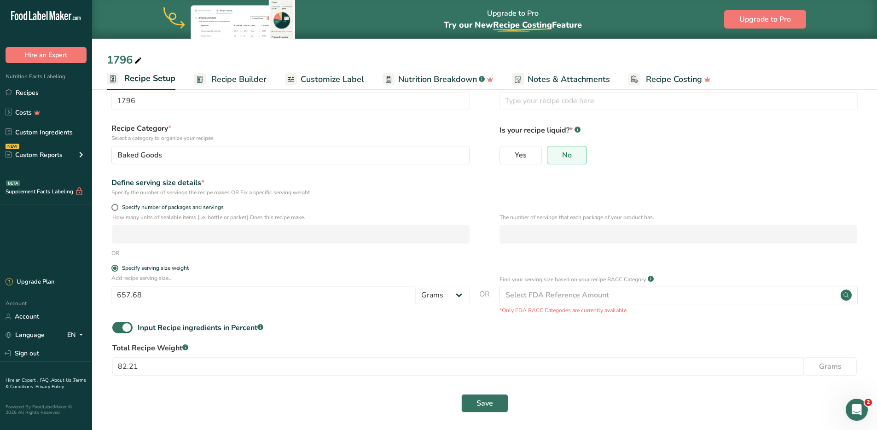
scroll to position [31, 0]
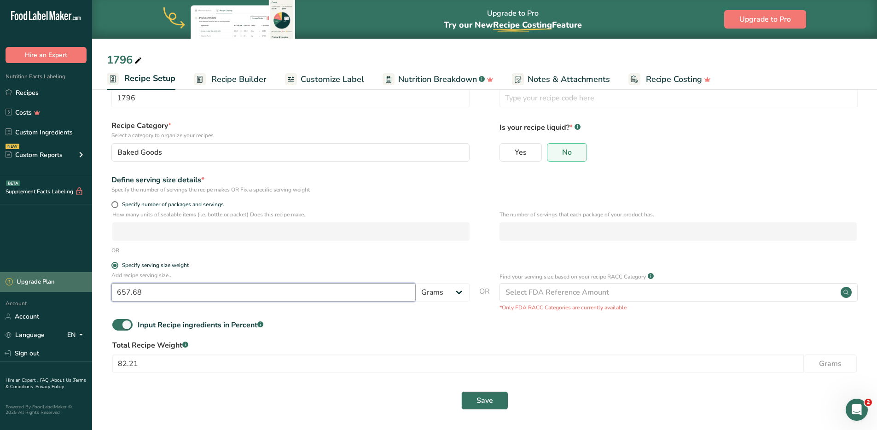
drag, startPoint x: 166, startPoint y: 295, endPoint x: 76, endPoint y: 289, distance: 90.0
click at [76, 289] on div ".a-20{fill:#fff;} Hire an Expert Nutrition Facts Labeling Recipes Costs Custom …" at bounding box center [438, 199] width 877 height 461
type input "82.21"
drag, startPoint x: 170, startPoint y: 364, endPoint x: 80, endPoint y: 372, distance: 91.1
click at [80, 349] on div ".a-20{fill:#fff;} Hire an Expert Nutrition Facts Labeling Recipes Costs Custom …" at bounding box center [438, 199] width 877 height 461
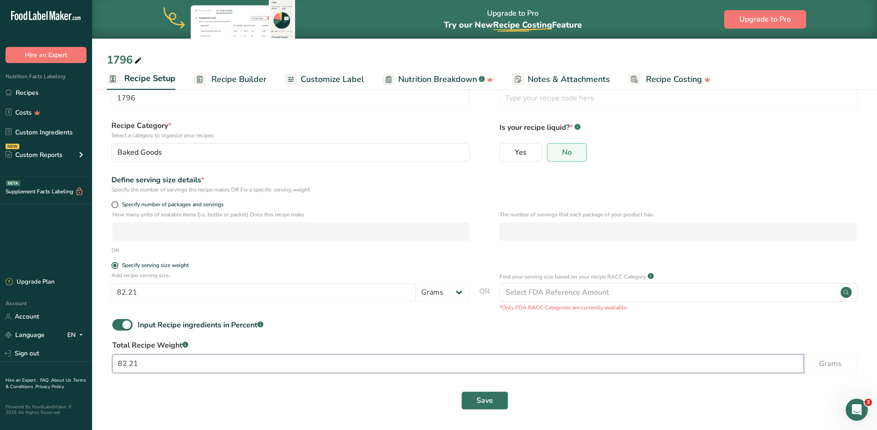
drag, startPoint x: 170, startPoint y: 361, endPoint x: 99, endPoint y: 359, distance: 71.4
click at [99, 349] on section "Recipe name * 1796 Recipe code .a-a{fill:#347362;}.b-a{fill:#fff;} Recipe Categ…" at bounding box center [484, 243] width 785 height 374
paste input "657.68"
type input "657.68"
click at [497, 349] on button "Save" at bounding box center [484, 400] width 47 height 18
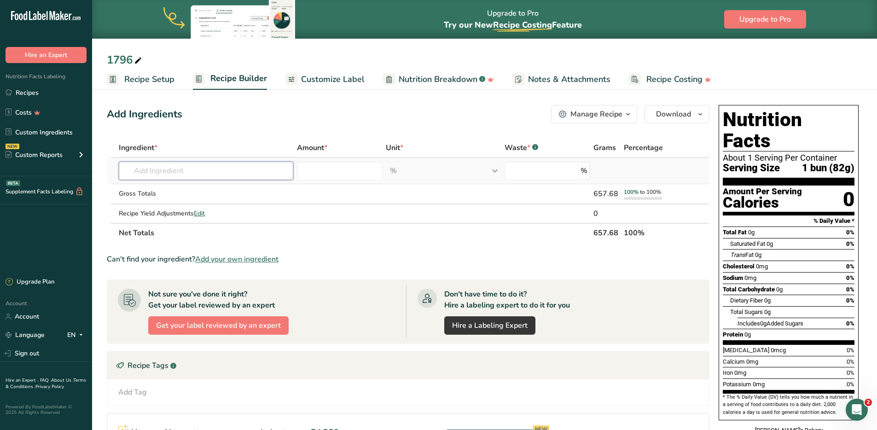
click at [182, 174] on input "text" at bounding box center [206, 171] width 175 height 18
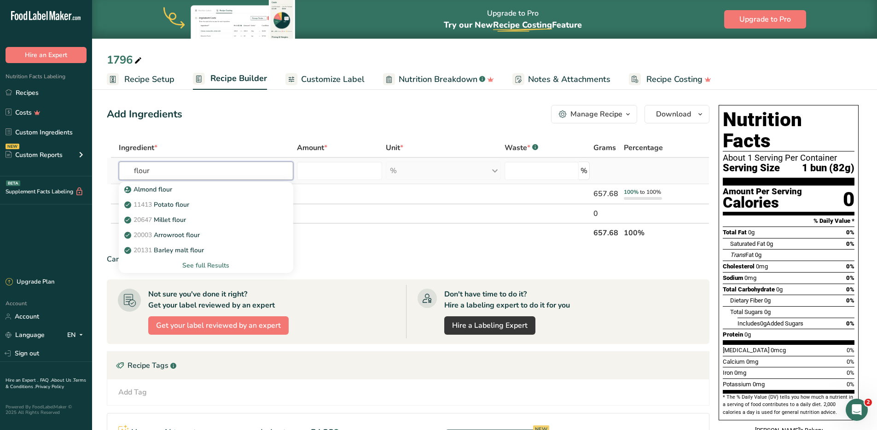
type input "flour"
click at [196, 268] on div "See full Results" at bounding box center [206, 266] width 160 height 10
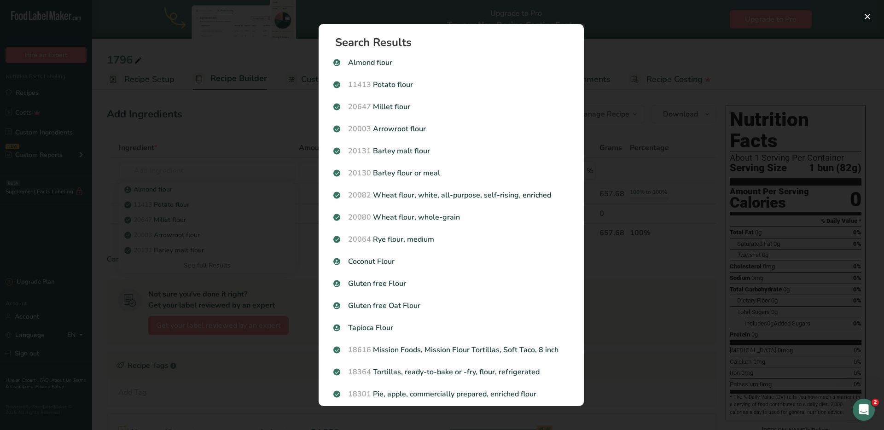
click at [221, 118] on div "Search results modal" at bounding box center [442, 215] width 884 height 430
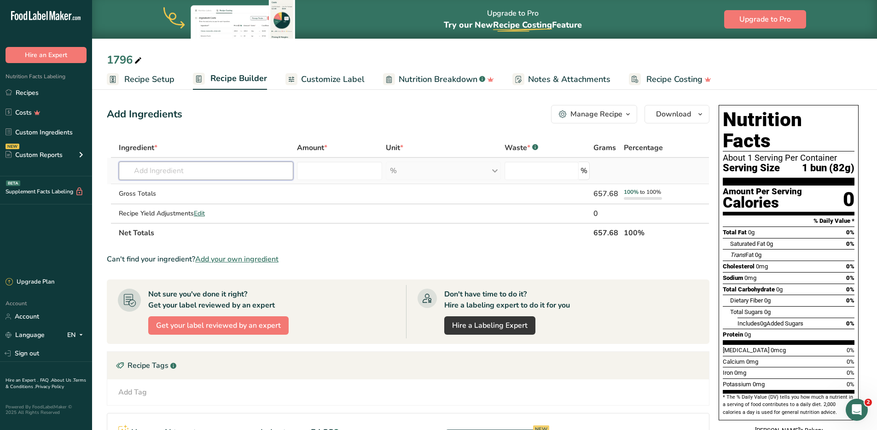
click at [175, 173] on input "text" at bounding box center [206, 171] width 175 height 18
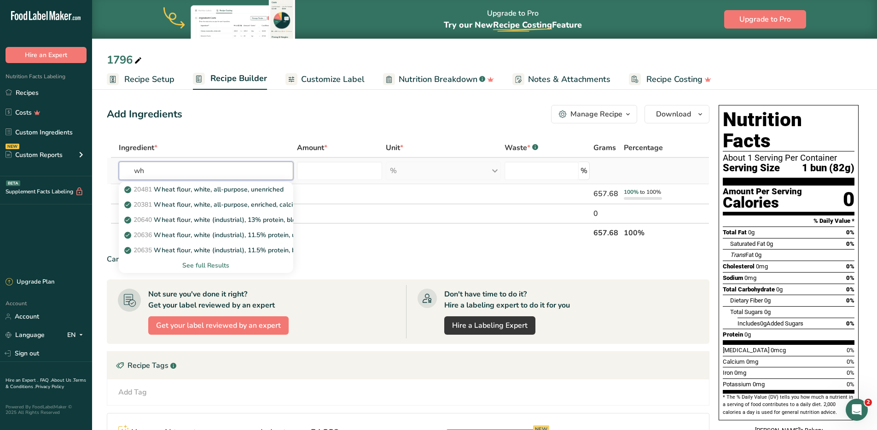
type input "w"
type input "wheat flour"
click at [205, 265] on div "See full Results" at bounding box center [206, 266] width 160 height 10
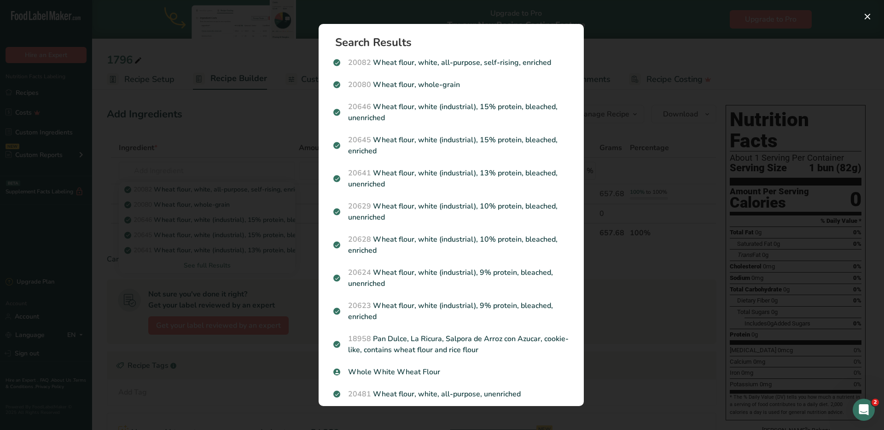
click at [657, 75] on div "Search results modal" at bounding box center [442, 215] width 884 height 430
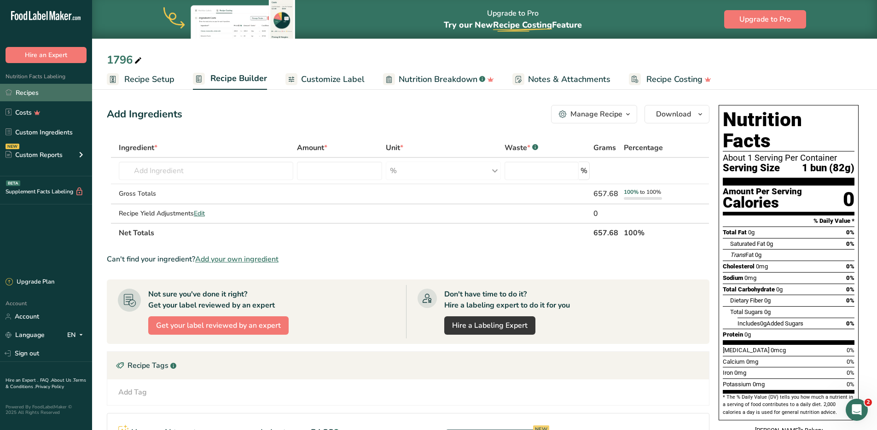
click at [42, 91] on link "Recipes" at bounding box center [46, 92] width 92 height 17
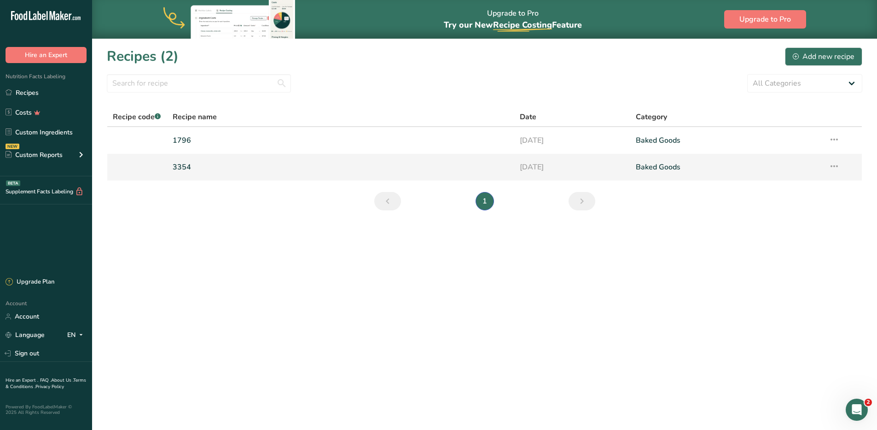
click at [205, 163] on link "3354" at bounding box center [341, 166] width 337 height 19
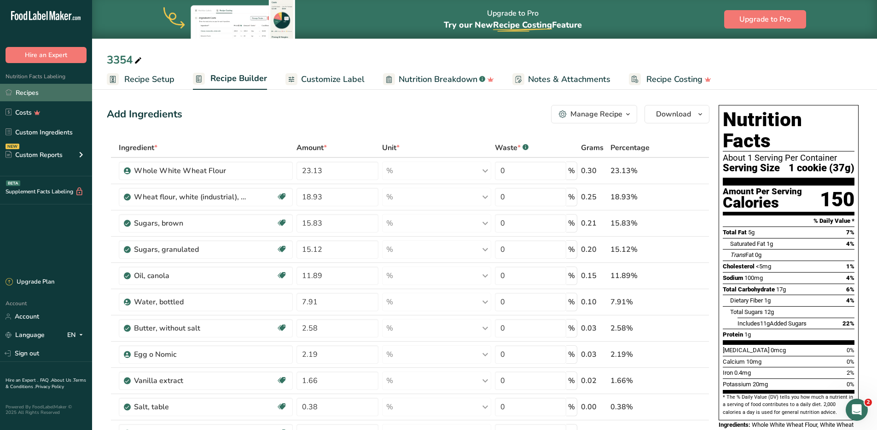
click at [31, 88] on link "Recipes" at bounding box center [46, 92] width 92 height 17
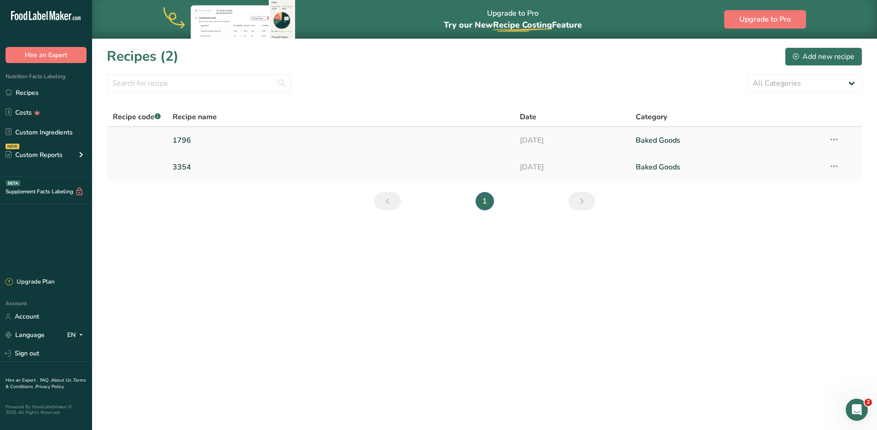
click at [460, 143] on link "1796" at bounding box center [341, 140] width 337 height 19
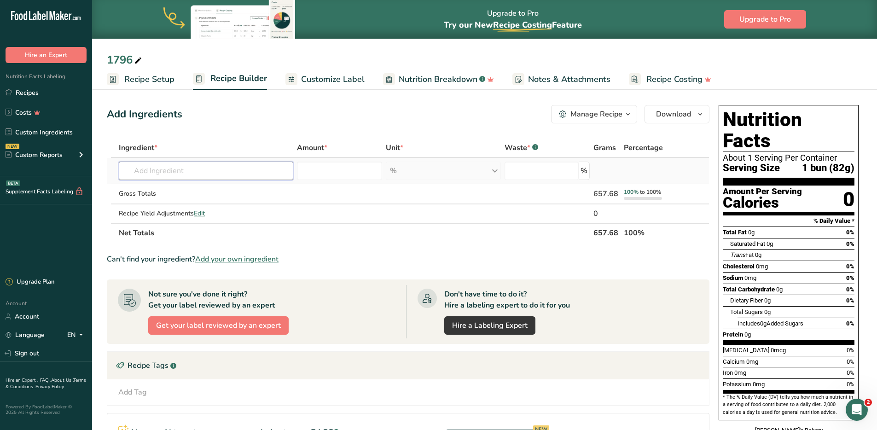
click at [179, 171] on input "text" at bounding box center [206, 171] width 175 height 18
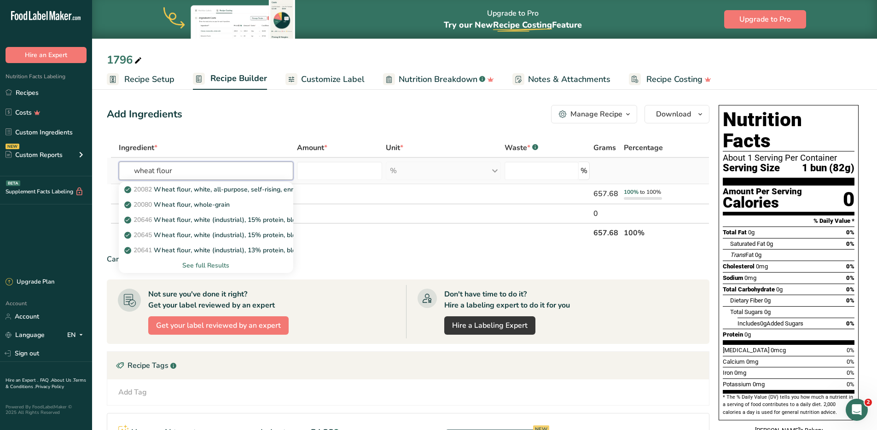
type input "wheat flour"
click at [216, 263] on div "See full Results" at bounding box center [206, 266] width 160 height 10
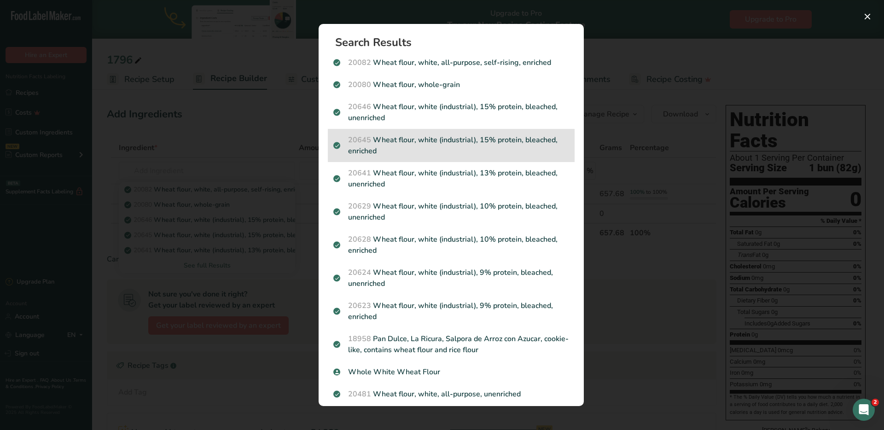
click at [495, 146] on p "20645 Wheat flour, white (industrial), 15% protein, bleached, enriched" at bounding box center [451, 145] width 236 height 22
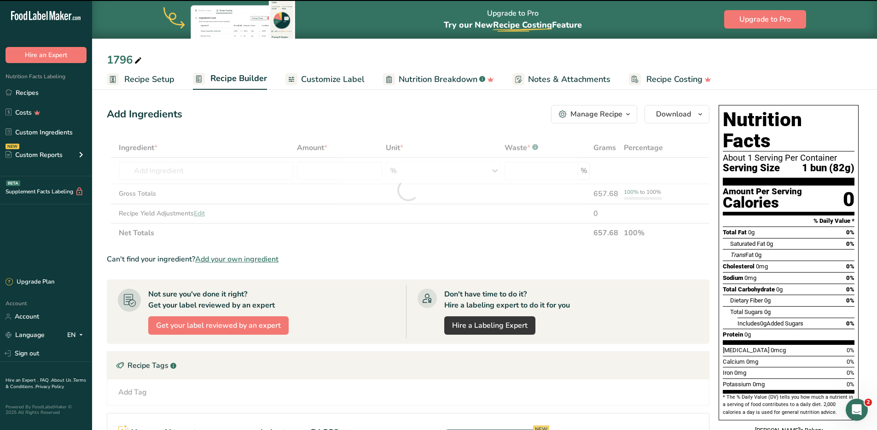
type input "0"
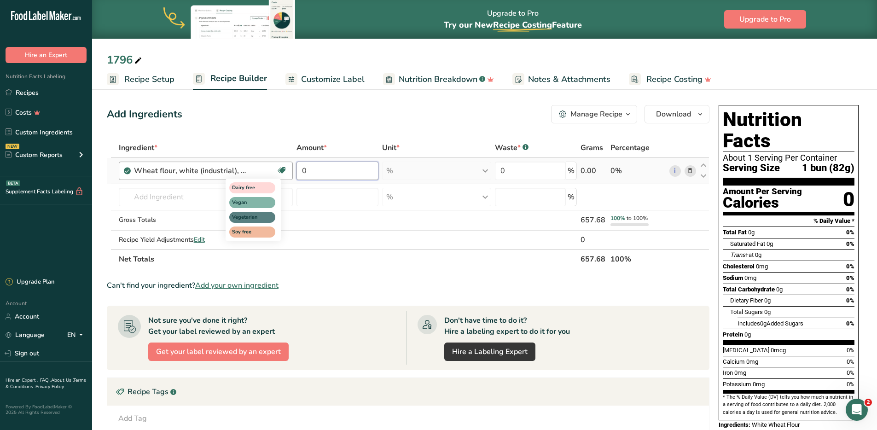
drag, startPoint x: 344, startPoint y: 173, endPoint x: 280, endPoint y: 163, distance: 64.8
click at [280, 163] on tr "Wheat flour, white (industrial), 15% protein, bleached, enriched Dairy free Veg…" at bounding box center [408, 171] width 602 height 26
type input "57.10"
click at [210, 198] on div "Ingredient * Amount * Unit * Waste * .a-a{fill:#347362;}.b-a{fill:#fff;} Grams …" at bounding box center [408, 203] width 603 height 131
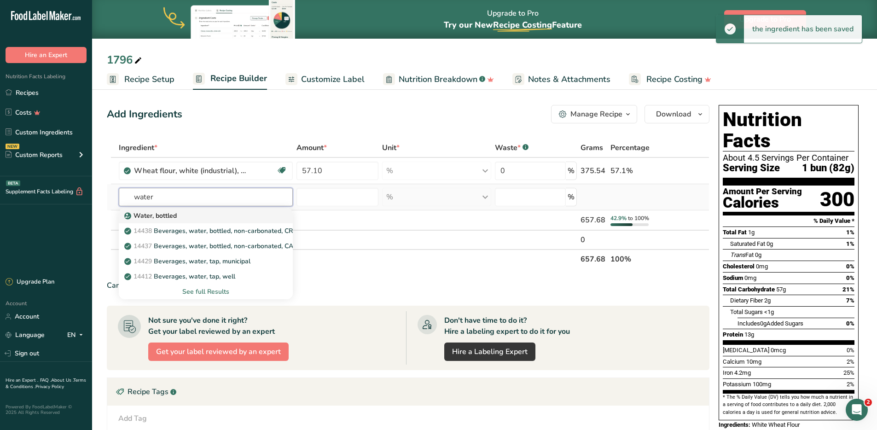
type input "water"
click at [175, 217] on p "Water, bottled" at bounding box center [151, 216] width 51 height 10
type input "Water, bottled"
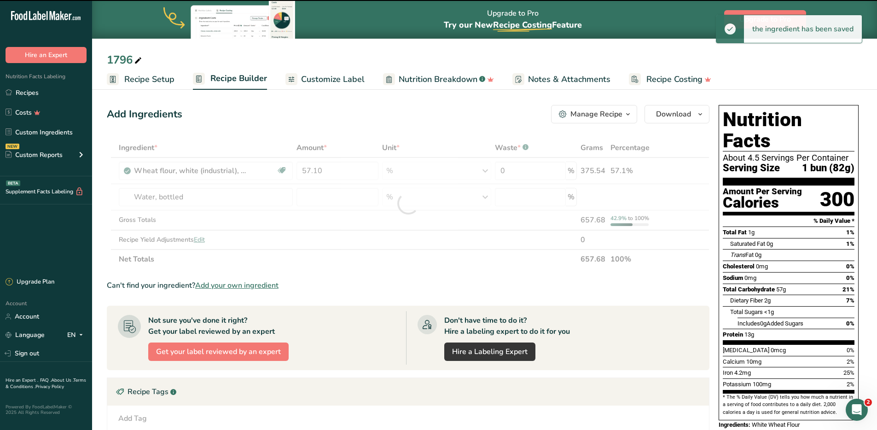
type input "0"
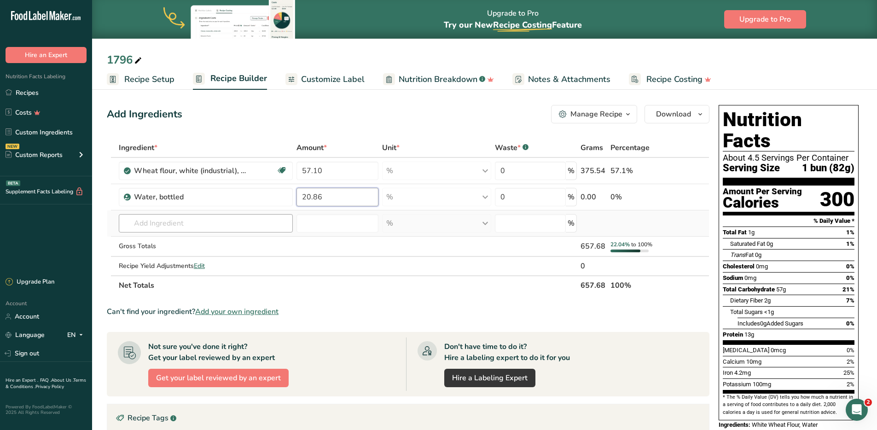
type input "20.86"
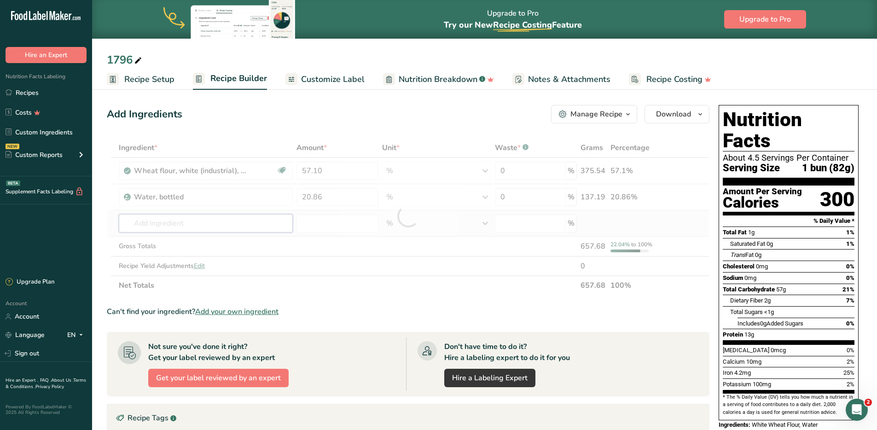
click at [202, 223] on div "Ingredient * Amount * Unit * Waste * .a-a{fill:#347362;}.b-a{fill:#fff;} Grams …" at bounding box center [408, 216] width 603 height 157
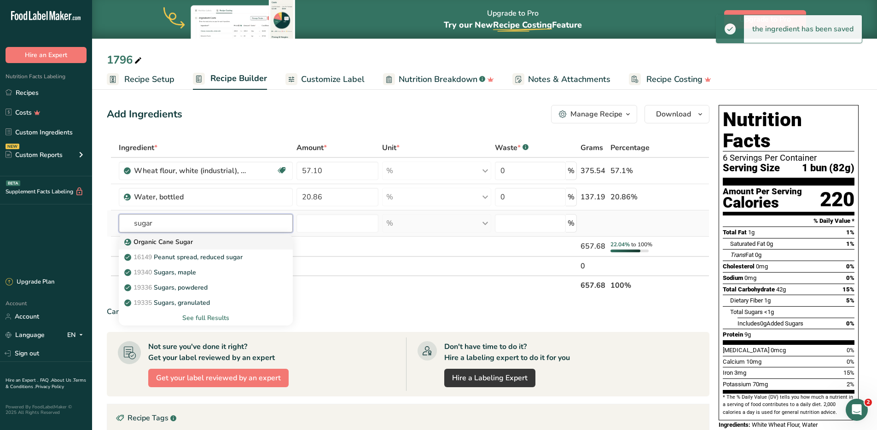
type input "sugar"
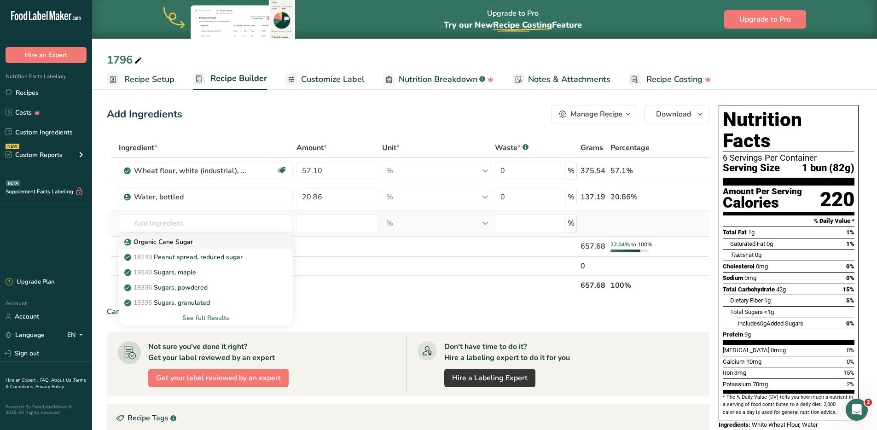
click at [189, 242] on p "Organic Cane Sugar" at bounding box center [159, 242] width 67 height 10
type input "Organic Cane Sugar"
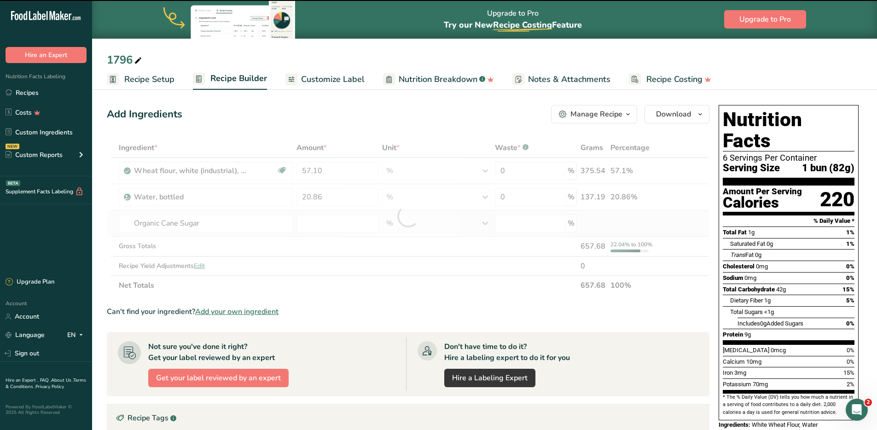
type input "0"
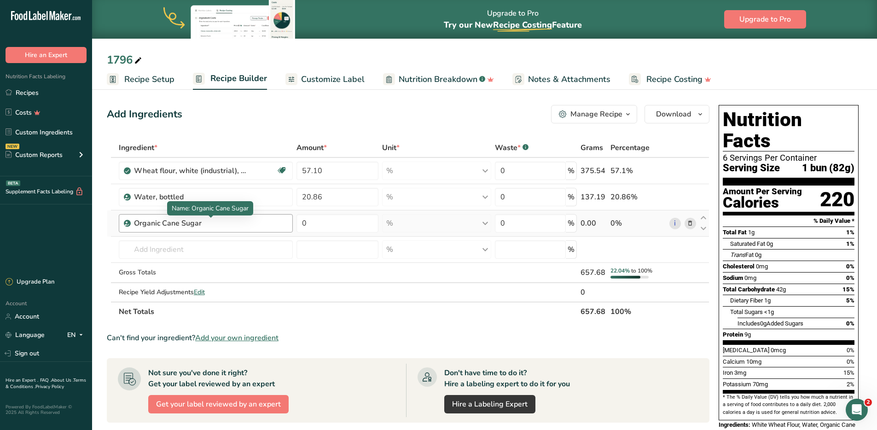
click at [211, 224] on div "Organic Cane Sugar" at bounding box center [191, 223] width 115 height 11
click at [209, 222] on div "Organic Cane Sugar" at bounding box center [191, 223] width 115 height 11
click at [689, 224] on span at bounding box center [690, 223] width 11 height 11
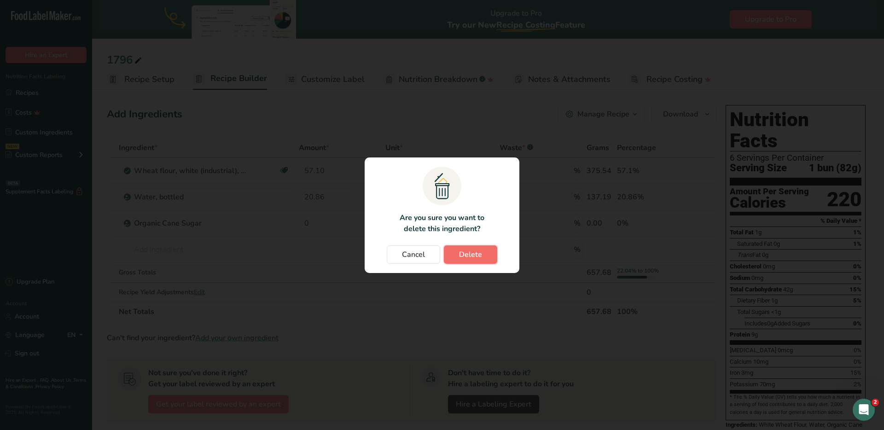
click at [487, 252] on button "Delete" at bounding box center [470, 254] width 53 height 18
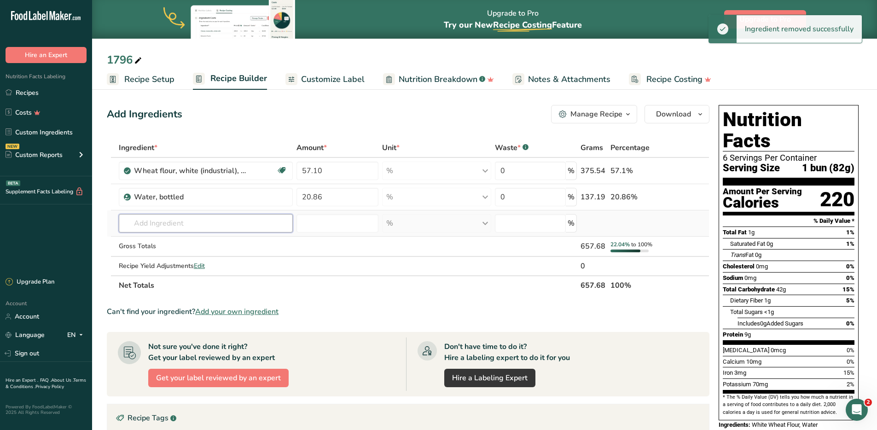
click at [163, 221] on input "text" at bounding box center [206, 223] width 175 height 18
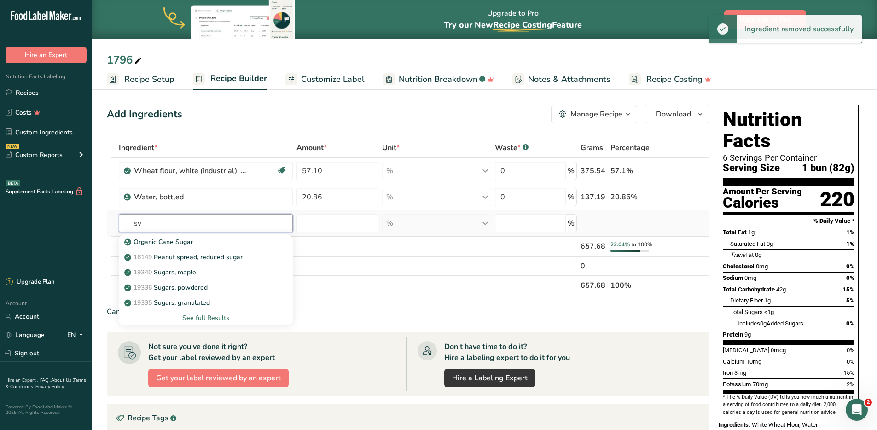
type input "s"
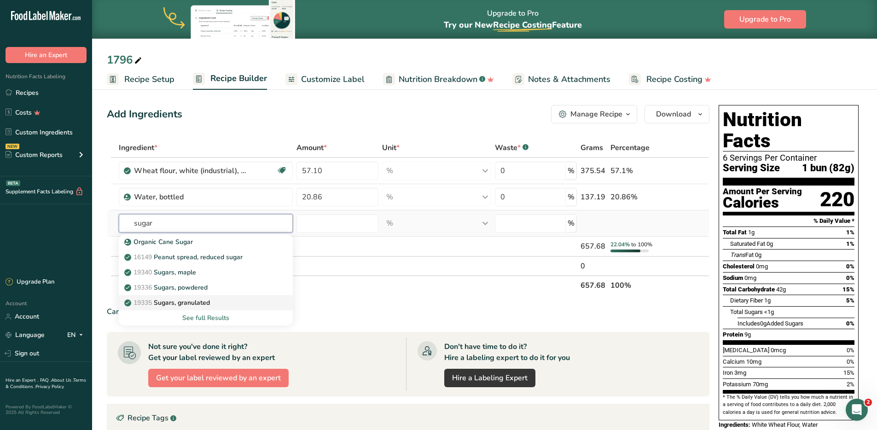
type input "sugar"
click at [199, 301] on p "19335 Sugars, granulated" at bounding box center [168, 303] width 84 height 10
type input "Sugars, granulated"
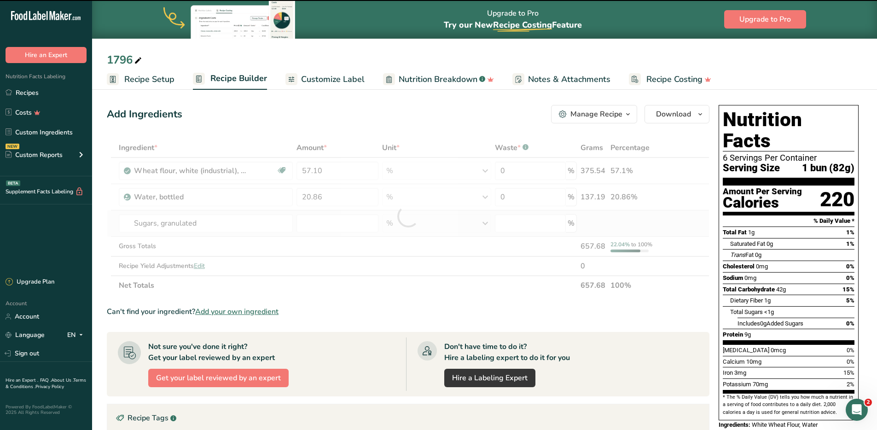
type input "0"
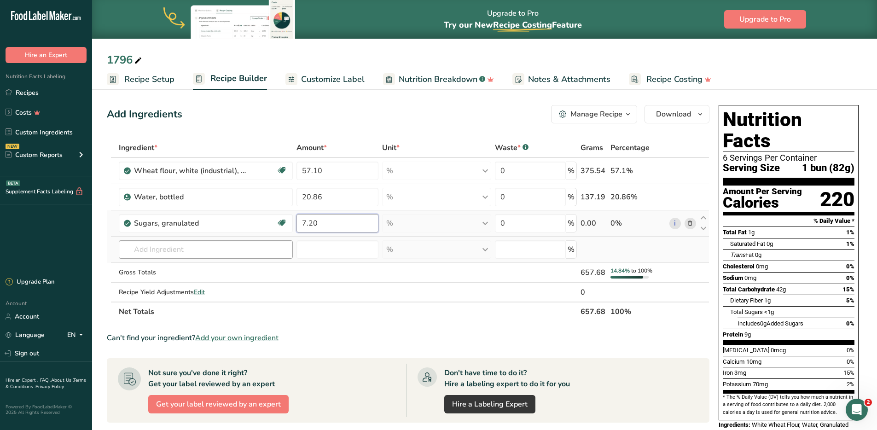
type input "7.20"
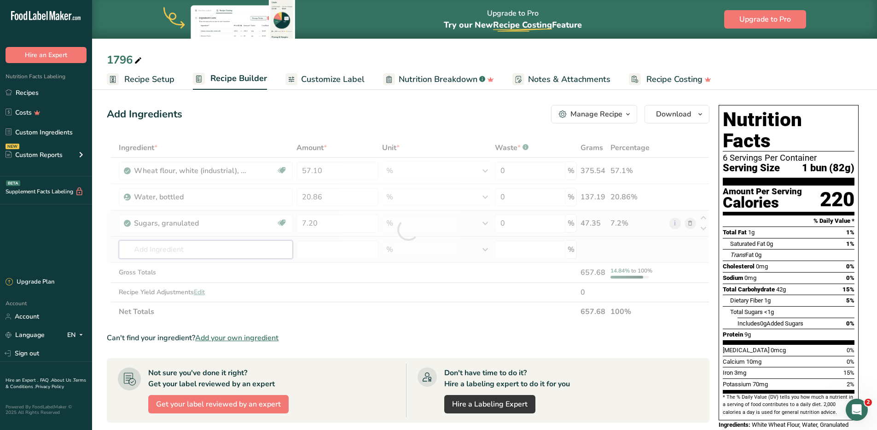
click at [207, 250] on div "Ingredient * Amount * Unit * Waste * .a-a{fill:#347362;}.b-a{fill:#fff;} Grams …" at bounding box center [408, 229] width 603 height 183
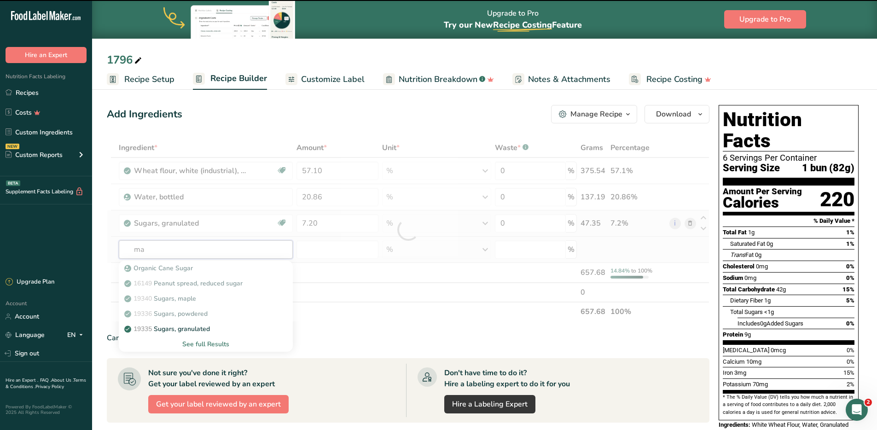
type input "mar"
type input "g"
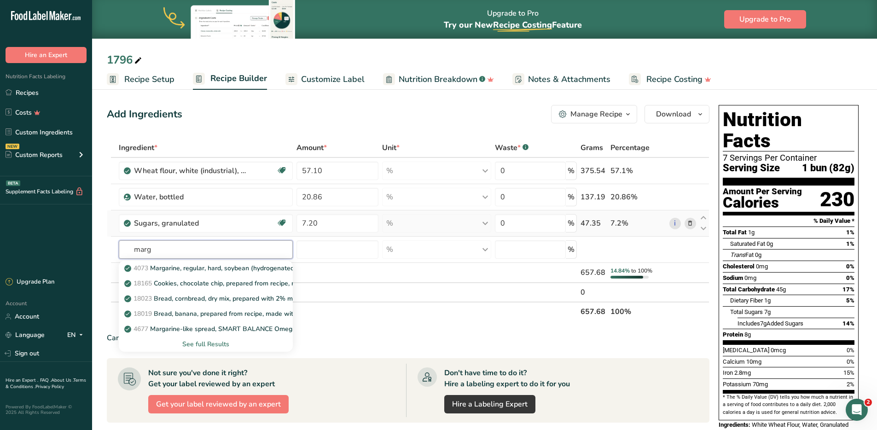
type input "marg"
click at [214, 344] on div "See full Results" at bounding box center [206, 344] width 160 height 10
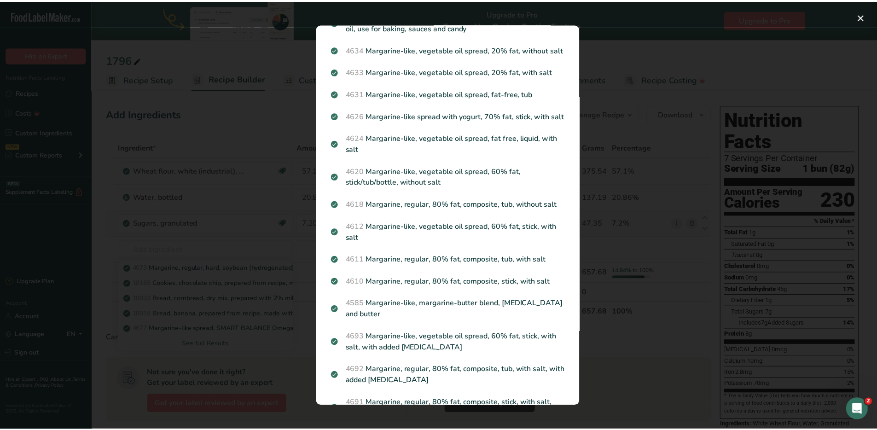
scroll to position [1169, 0]
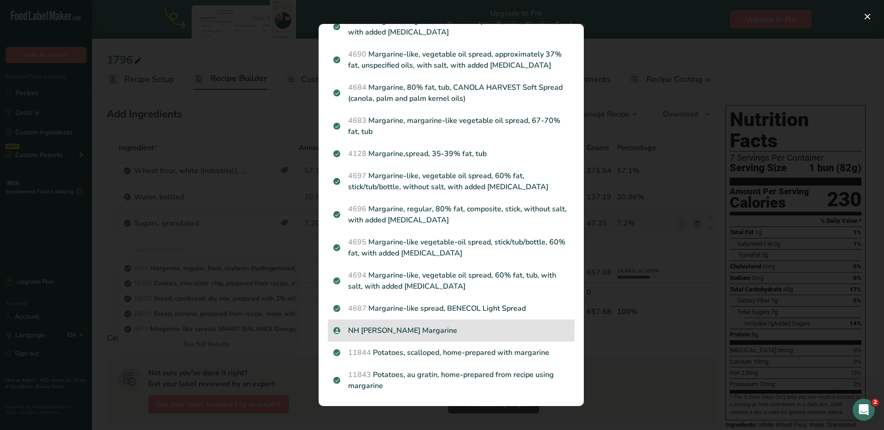
click at [395, 332] on p "NH Baker's Margarine" at bounding box center [451, 330] width 236 height 11
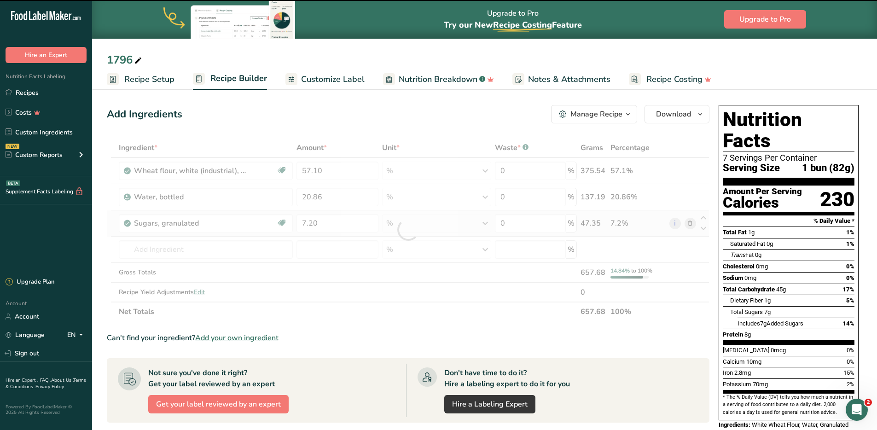
type input "0"
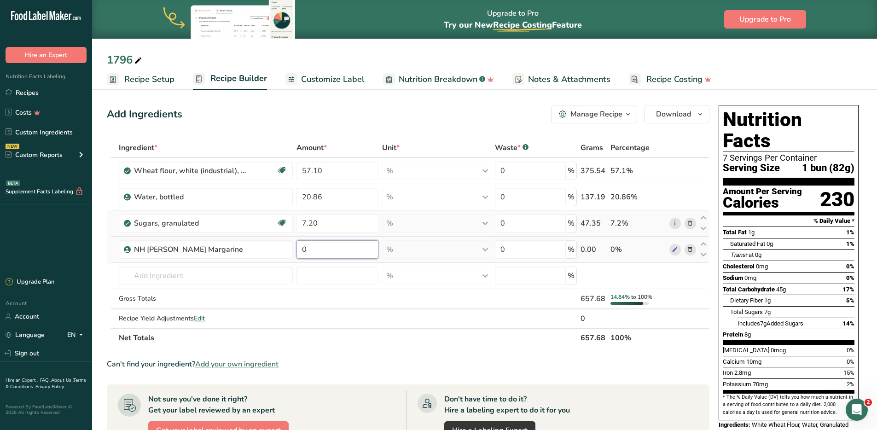
click at [333, 249] on input "0" at bounding box center [338, 249] width 82 height 18
click at [332, 249] on input "0" at bounding box center [338, 249] width 82 height 18
type input "5.24"
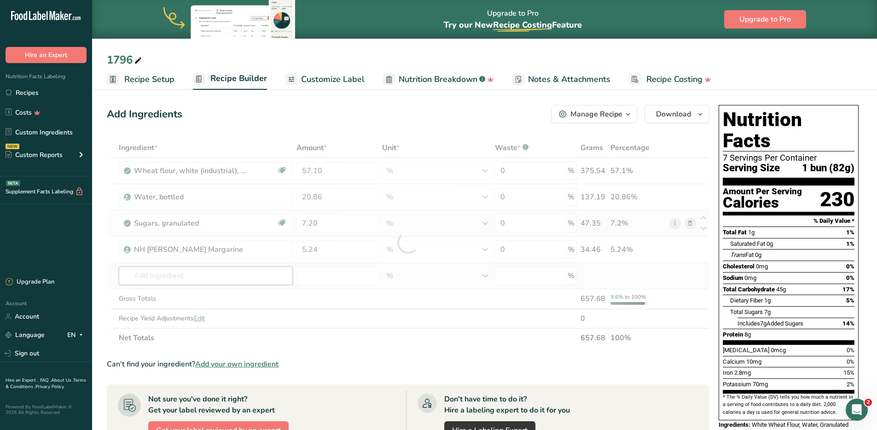
click at [175, 277] on div "Ingredient * Amount * Unit * Waste * .a-a{fill:#347362;}.b-a{fill:#fff;} Grams …" at bounding box center [408, 243] width 603 height 210
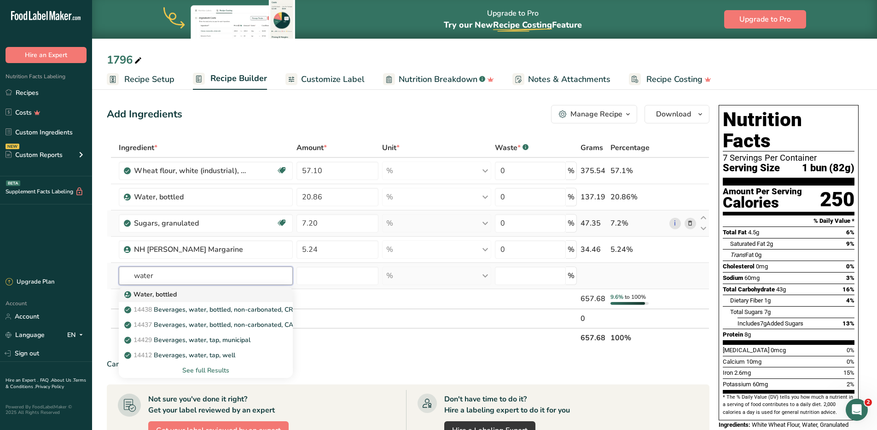
type input "water"
click at [184, 291] on div "Water, bottled" at bounding box center [198, 295] width 145 height 10
type input "Water, bottled"
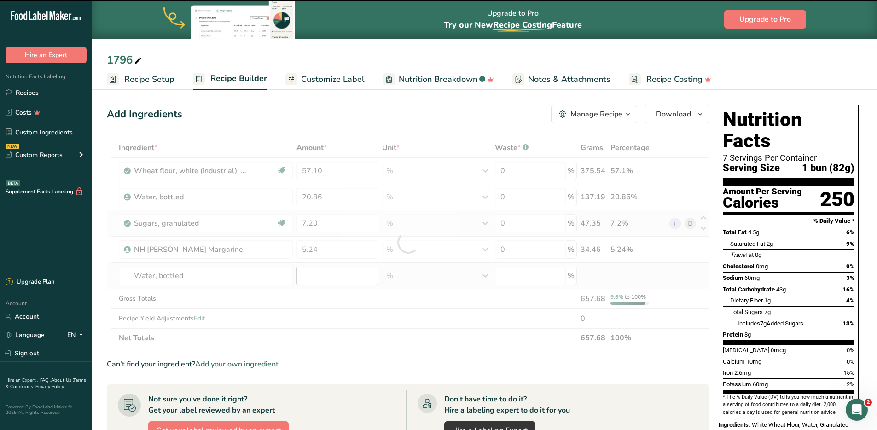
type input "0"
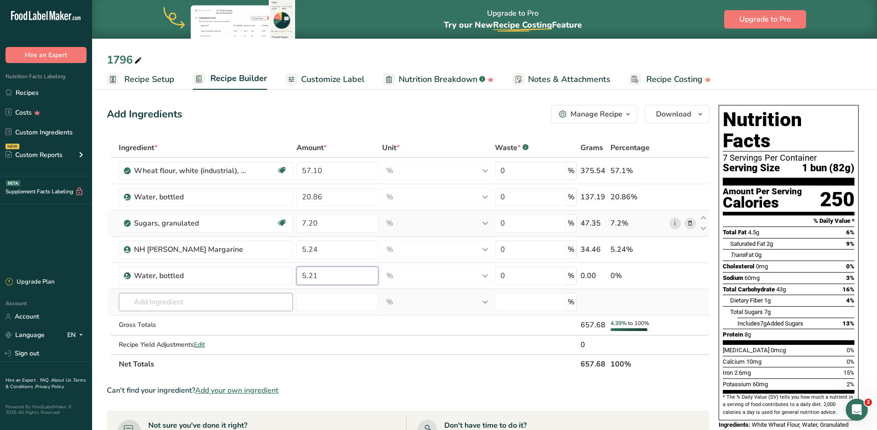
type input "5.21"
click at [151, 299] on div "Ingredient * Amount * Unit * Waste * .a-a{fill:#347362;}.b-a{fill:#fff;} Grams …" at bounding box center [408, 256] width 603 height 236
type input "lal"
click at [142, 320] on p "Lal Ferm Fresh Compressed Yeast" at bounding box center [193, 321] width 134 height 10
type input "Lal Ferm Fresh Compressed Yeast"
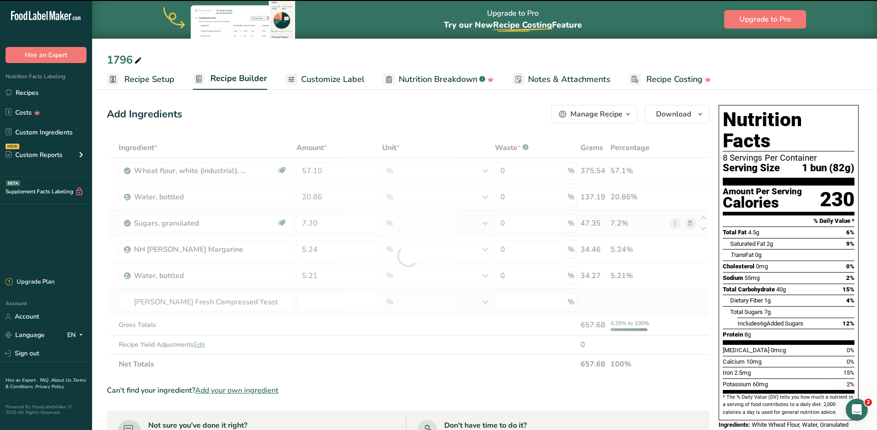
type input "0"
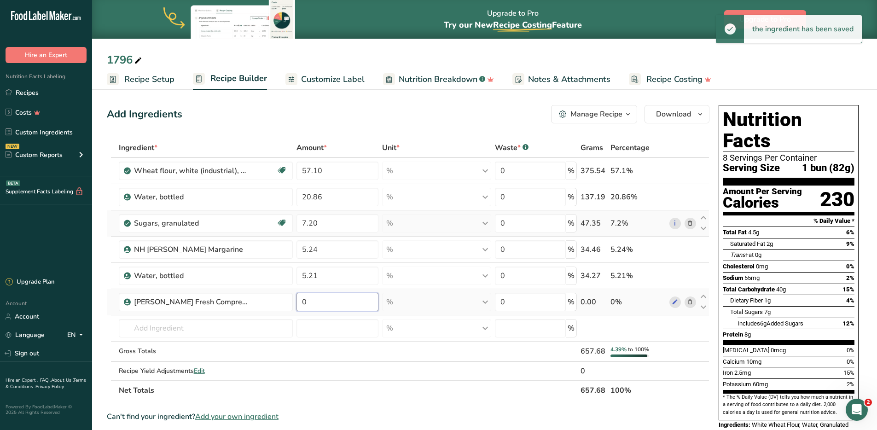
drag, startPoint x: 318, startPoint y: 299, endPoint x: 299, endPoint y: 294, distance: 19.1
click at [299, 294] on input "0" at bounding box center [338, 302] width 82 height 18
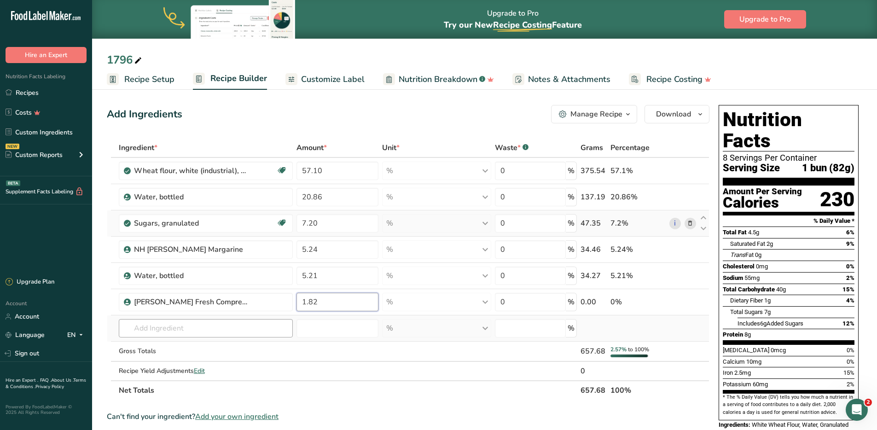
type input "1.82"
click at [181, 330] on div "Ingredient * Amount * Unit * Waste * .a-a{fill:#347362;}.b-a{fill:#fff;} Grams …" at bounding box center [408, 269] width 603 height 262
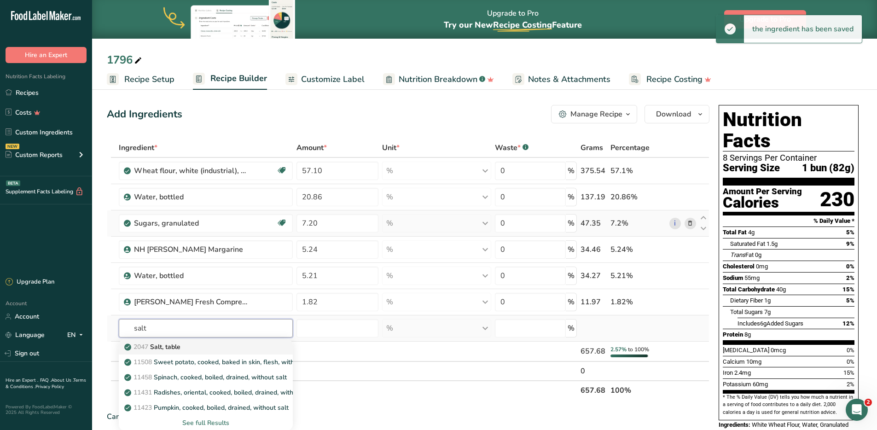
type input "salt"
click at [173, 349] on p "2047 Salt, table" at bounding box center [153, 347] width 54 height 10
type input "Salt, table"
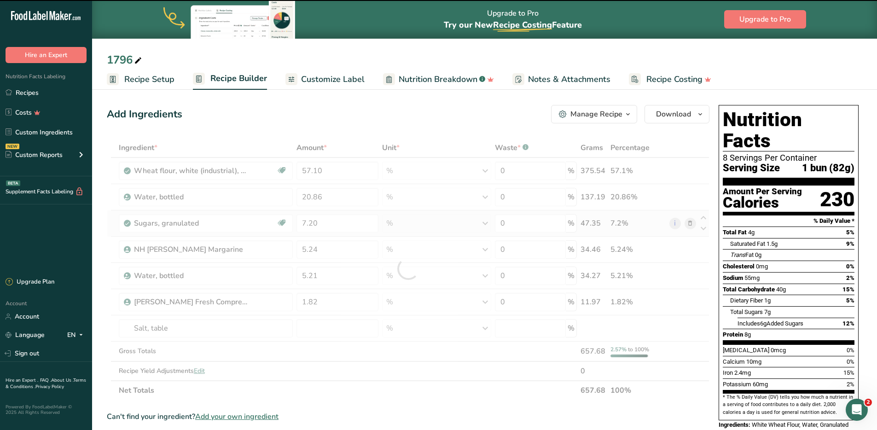
type input "0"
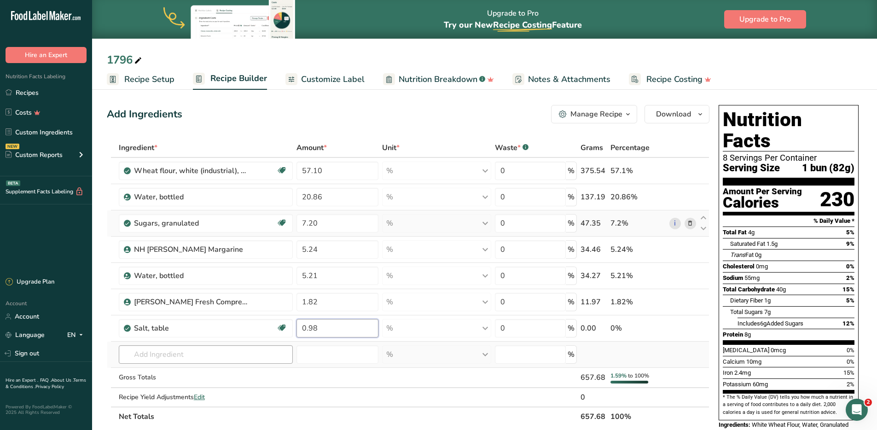
type input "0.98"
click at [195, 349] on div "Ingredient * Amount * Unit * Waste * .a-a{fill:#347362;}.b-a{fill:#fff;} Grams …" at bounding box center [408, 282] width 603 height 288
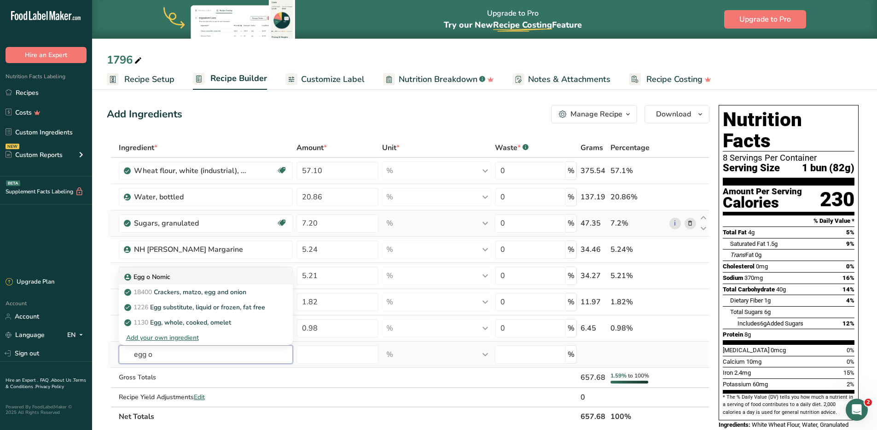
type input "egg o"
click at [135, 277] on p "Egg o Nomic" at bounding box center [148, 277] width 44 height 10
type input "Egg o Nomic"
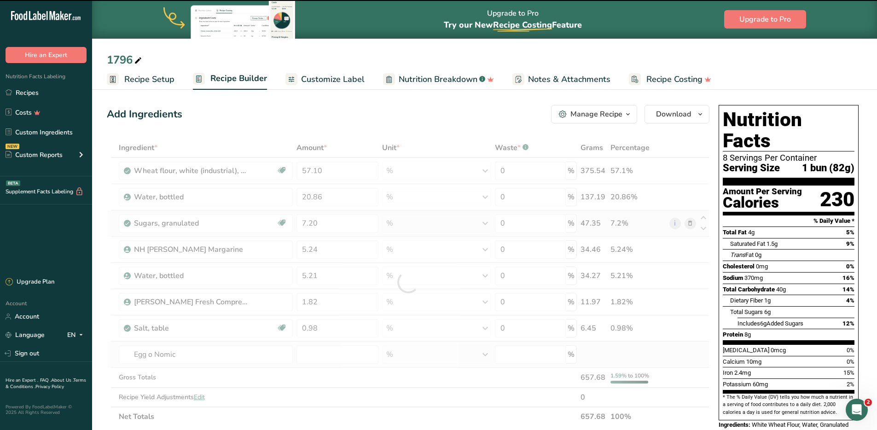
type input "0"
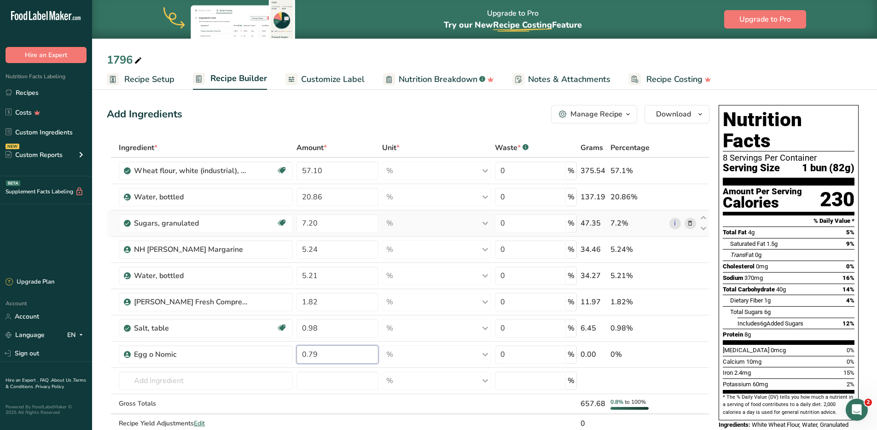
type input "0.79"
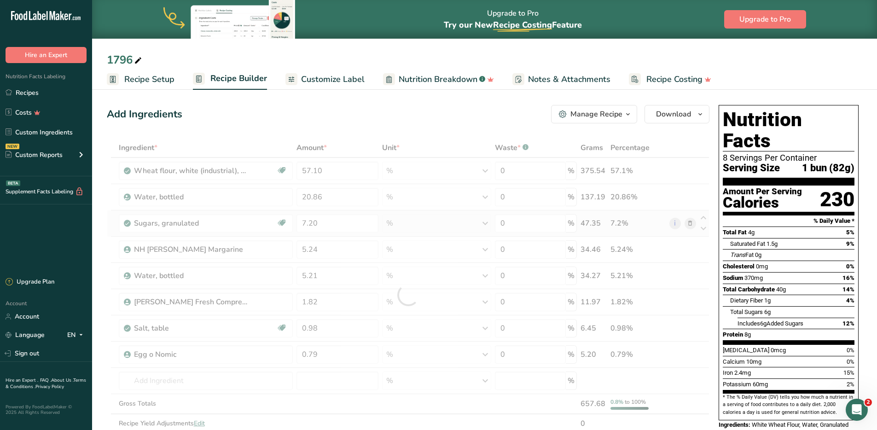
click at [435, 109] on div "Add Ingredients Manage Recipe Delete Recipe Duplicate Recipe Scale Recipe Save …" at bounding box center [408, 114] width 603 height 18
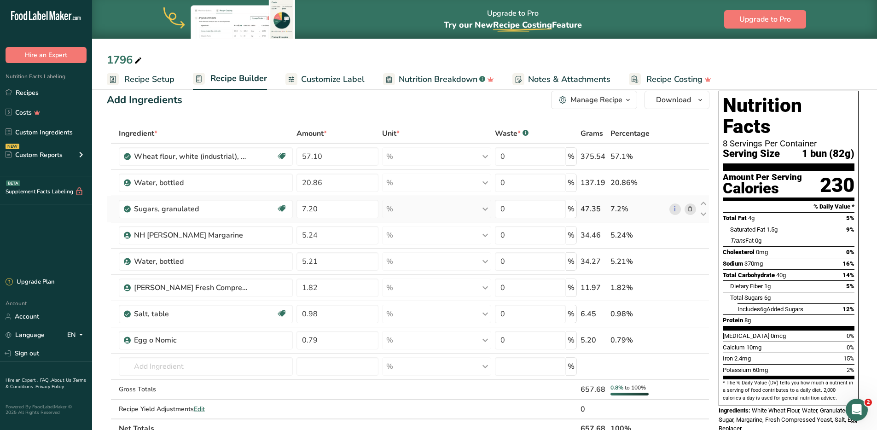
scroll to position [0, 0]
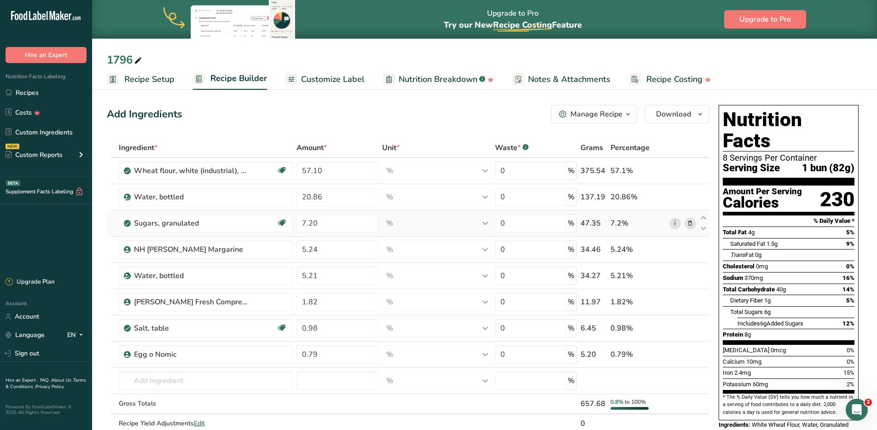
click at [149, 81] on span "Recipe Setup" at bounding box center [149, 79] width 50 height 12
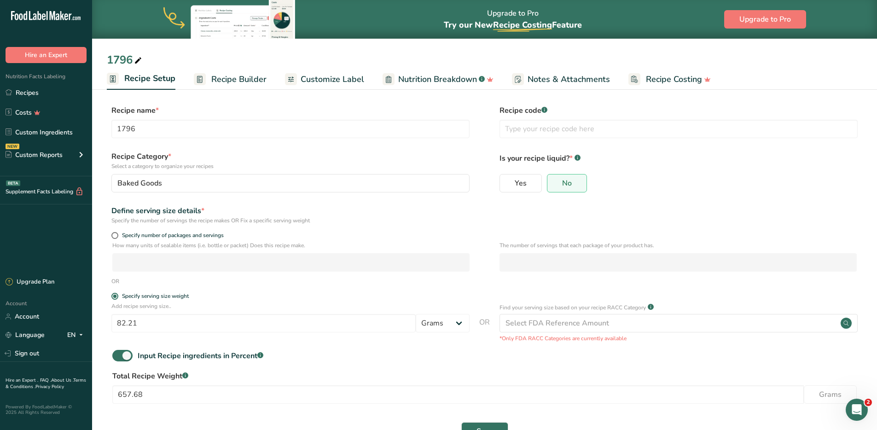
click at [239, 81] on span "Recipe Builder" at bounding box center [238, 79] width 55 height 12
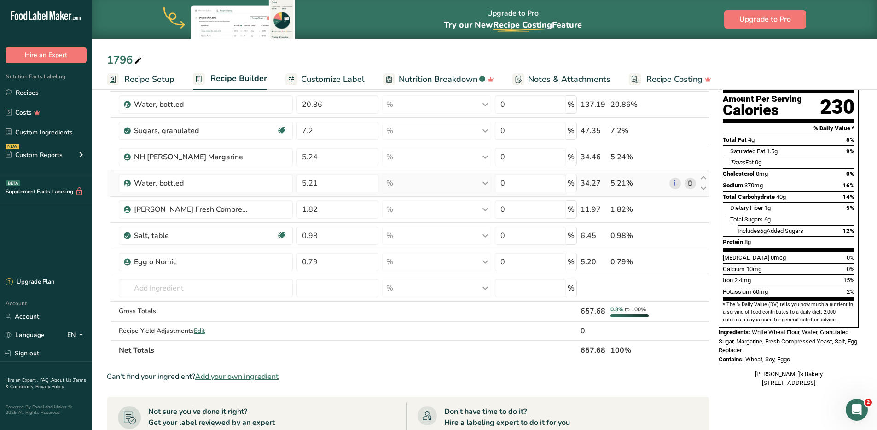
scroll to position [93, 0]
click at [25, 94] on link "Recipes" at bounding box center [46, 92] width 92 height 17
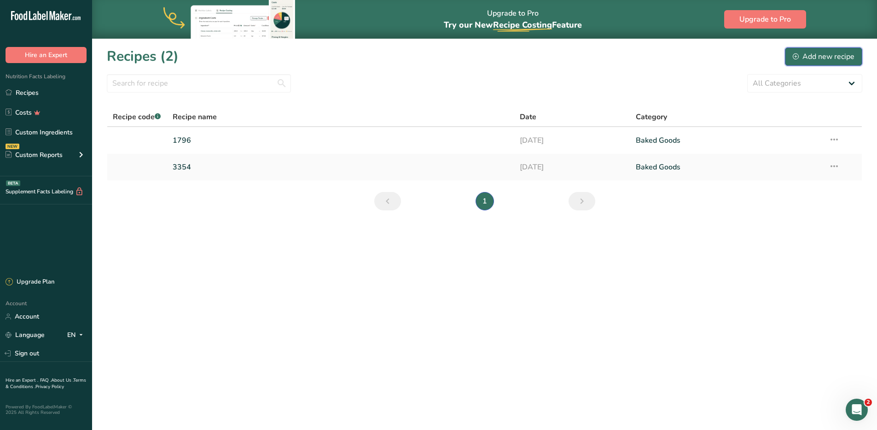
click at [689, 54] on div "Add new recipe" at bounding box center [824, 56] width 62 height 11
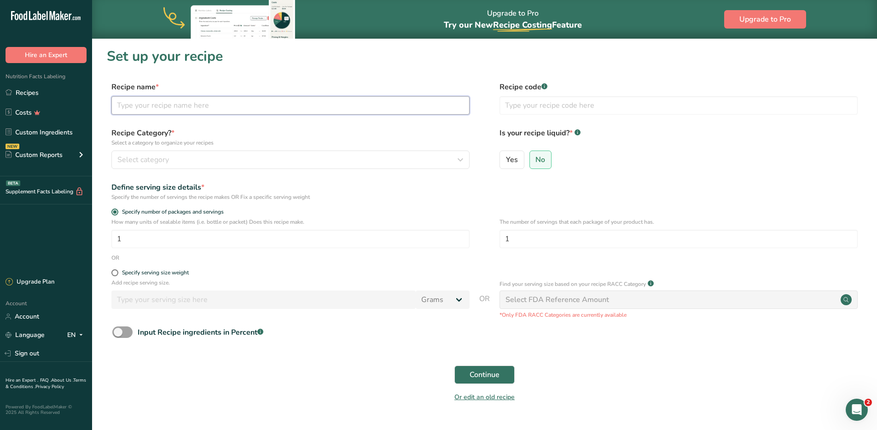
click at [200, 103] on input "text" at bounding box center [290, 105] width 358 height 18
type input "3138"
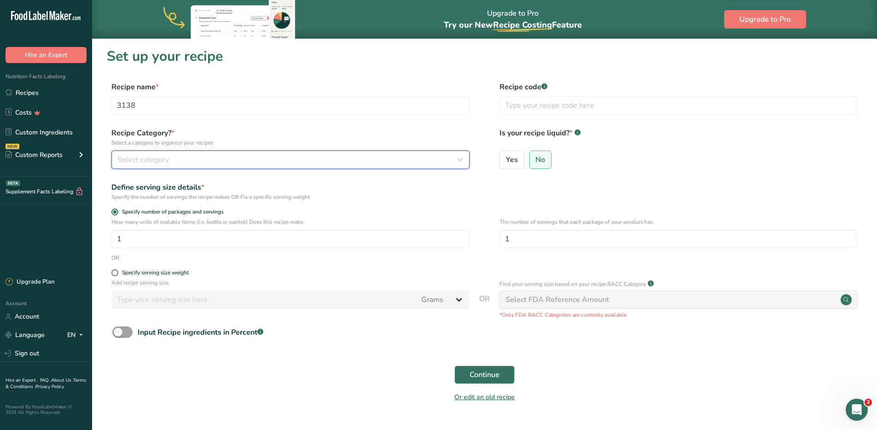
click at [170, 162] on div "Select category" at bounding box center [287, 159] width 341 height 11
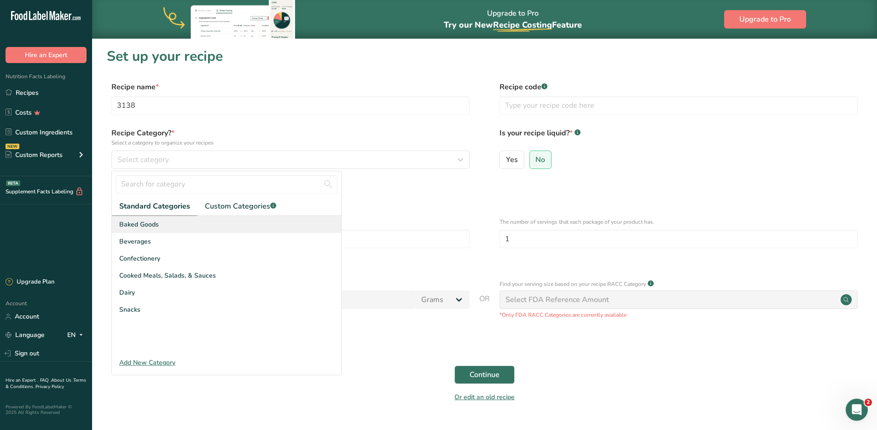
click at [137, 223] on span "Baked Goods" at bounding box center [139, 225] width 40 height 10
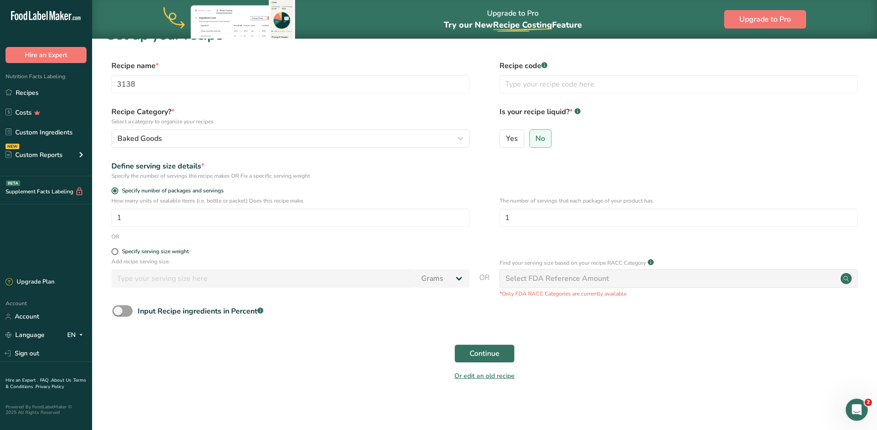
scroll to position [22, 0]
click at [117, 252] on span at bounding box center [114, 250] width 7 height 7
click at [117, 252] on input "Specify serving size weight" at bounding box center [114, 251] width 6 height 6
radio input "true"
radio input "false"
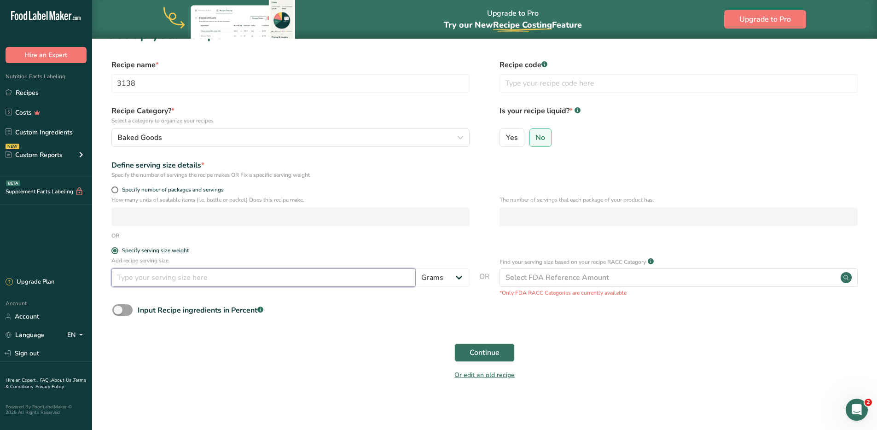
click at [164, 277] on input "number" at bounding box center [263, 277] width 304 height 18
type input "3"
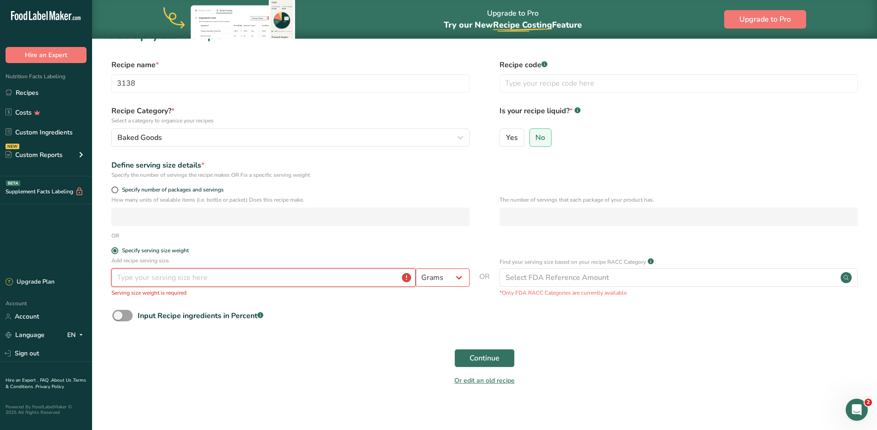
click at [170, 280] on input "number" at bounding box center [263, 277] width 304 height 18
paste input "104.89"
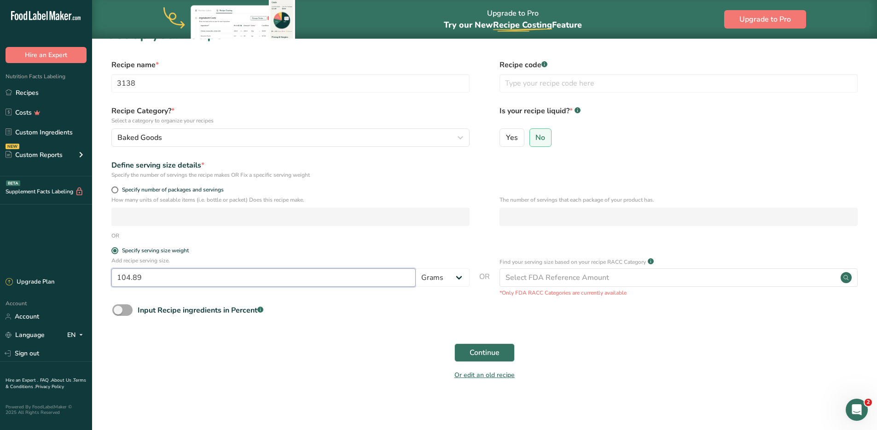
type input "104.89"
click at [120, 307] on span at bounding box center [122, 310] width 20 height 12
click at [118, 307] on input "Input Recipe ingredients in Percent .a-a{fill:#347362;}.b-a{fill:#fff;}" at bounding box center [115, 310] width 6 height 6
checkbox input "true"
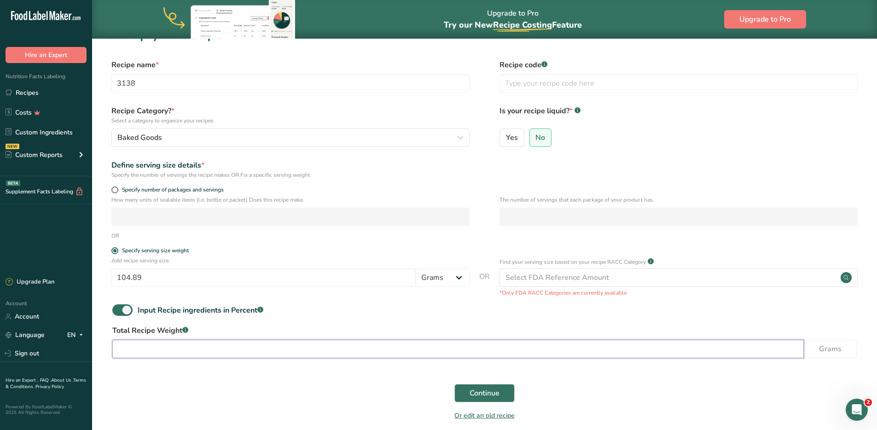
click at [166, 349] on input "number" at bounding box center [458, 349] width 692 height 18
paste input "6293.4"
type input "6293.4"
click at [488, 349] on span "Continue" at bounding box center [485, 393] width 30 height 11
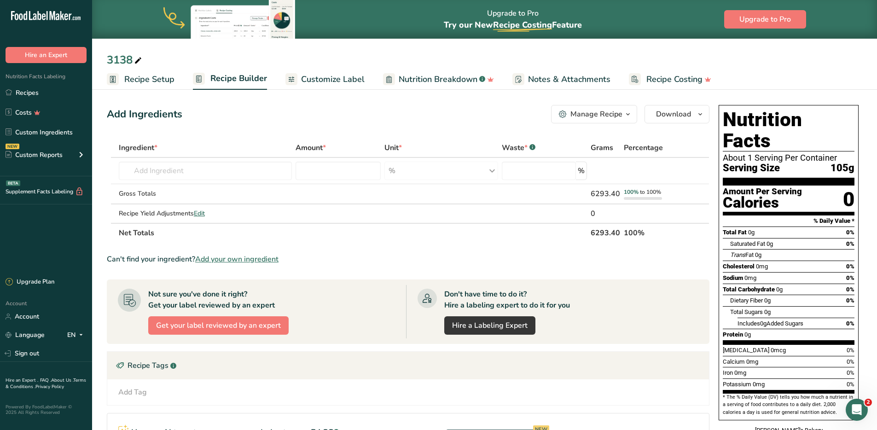
click at [150, 80] on span "Recipe Setup" at bounding box center [149, 79] width 50 height 12
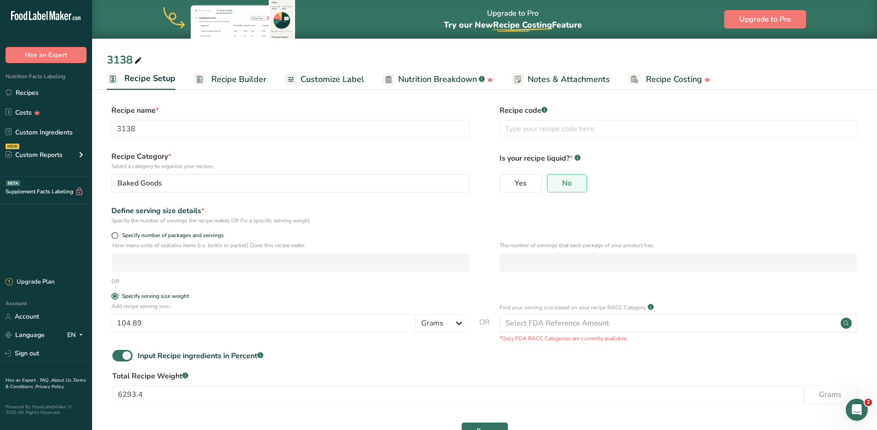
click at [228, 84] on span "Recipe Builder" at bounding box center [238, 79] width 55 height 12
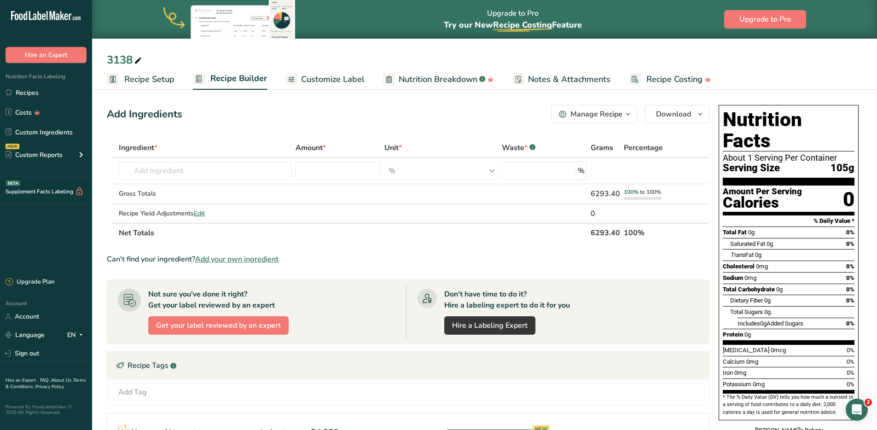
click at [147, 82] on span "Recipe Setup" at bounding box center [149, 79] width 50 height 12
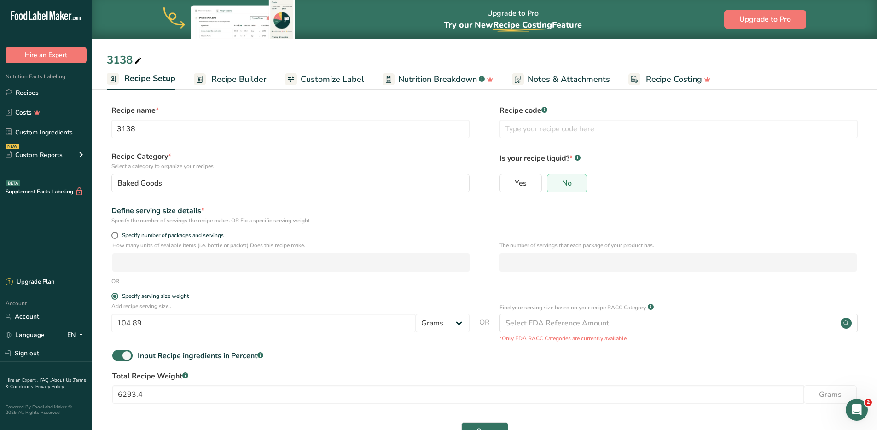
click at [232, 80] on span "Recipe Builder" at bounding box center [238, 79] width 55 height 12
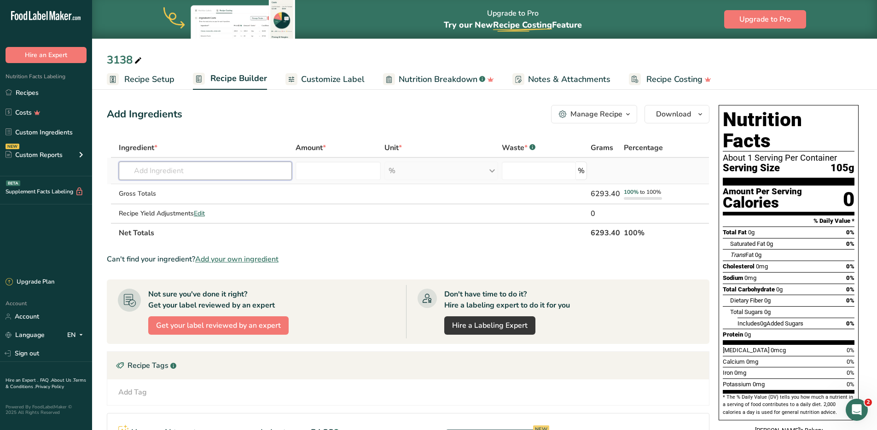
click at [177, 171] on input "text" at bounding box center [205, 171] width 173 height 18
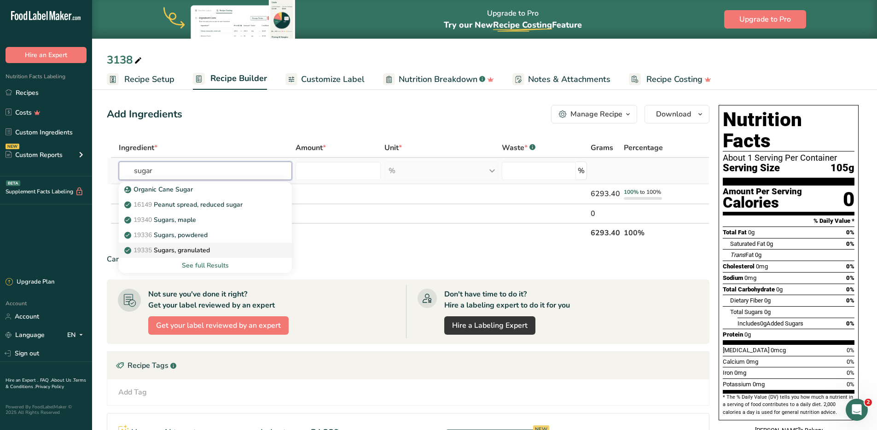
type input "sugar"
click at [210, 251] on p "19335 Sugars, granulated" at bounding box center [168, 250] width 84 height 10
type input "Sugars, granulated"
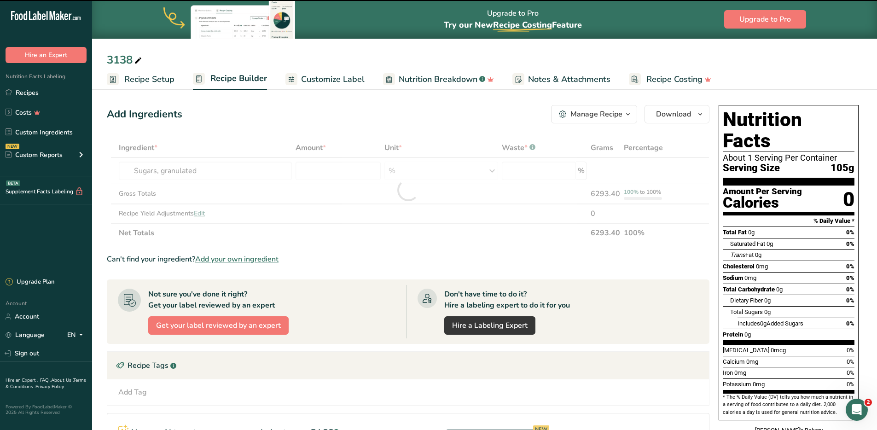
type input "0"
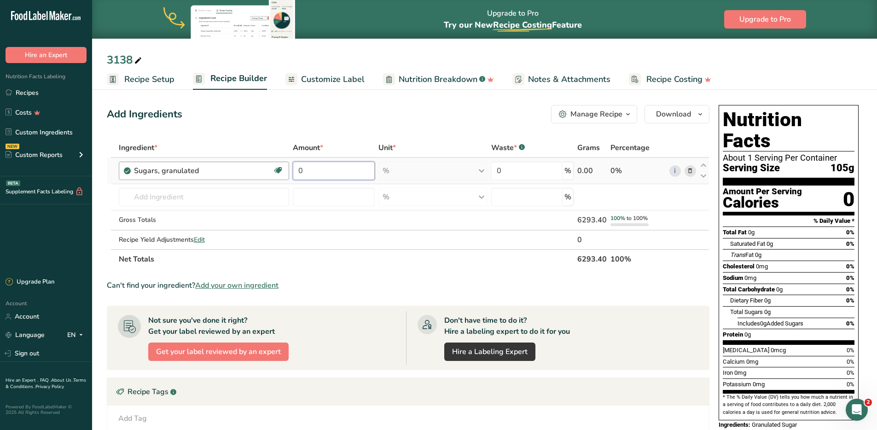
drag, startPoint x: 321, startPoint y: 173, endPoint x: 287, endPoint y: 175, distance: 34.1
click at [287, 175] on tr "Sugars, granulated Dairy free Gluten free Vegan Vegetarian Soy free 0 % Portion…" at bounding box center [408, 171] width 602 height 26
type input "10.38"
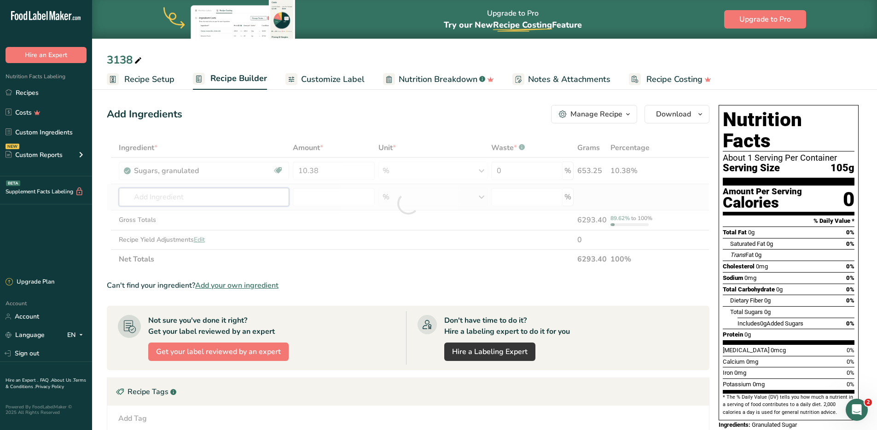
click at [199, 200] on div "Ingredient * Amount * Unit * Waste * .a-a{fill:#347362;}.b-a{fill:#fff;} Grams …" at bounding box center [408, 203] width 603 height 131
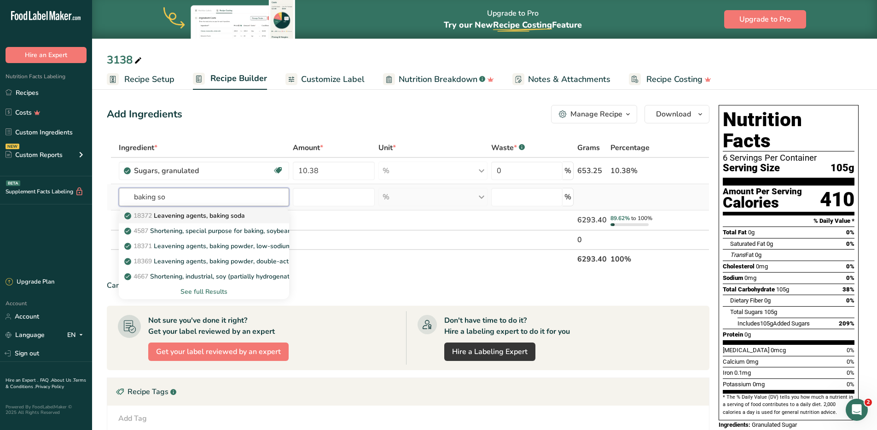
type input "baking so"
click at [193, 211] on p "18372 Leavening agents, baking soda" at bounding box center [185, 216] width 119 height 10
type input "Leavening agents, baking soda"
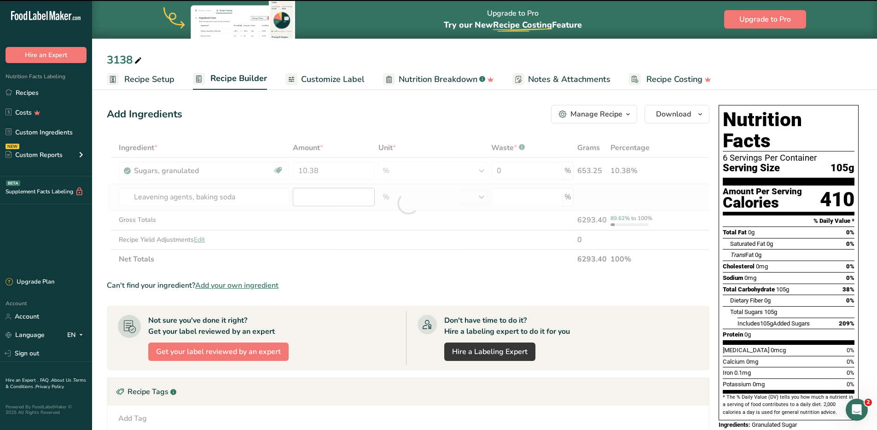
type input "0"
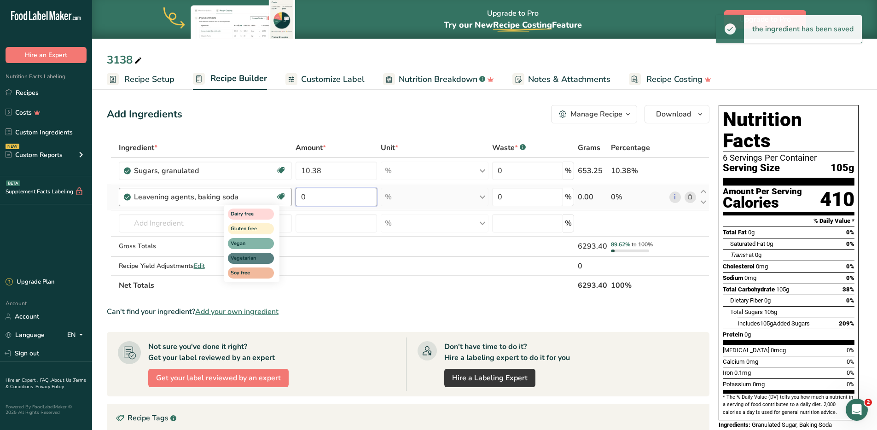
drag, startPoint x: 325, startPoint y: 196, endPoint x: 283, endPoint y: 196, distance: 41.9
click at [283, 196] on tr "Leavening agents, baking soda Dairy free Gluten free Vegan Vegetarian Soy free …" at bounding box center [408, 197] width 602 height 26
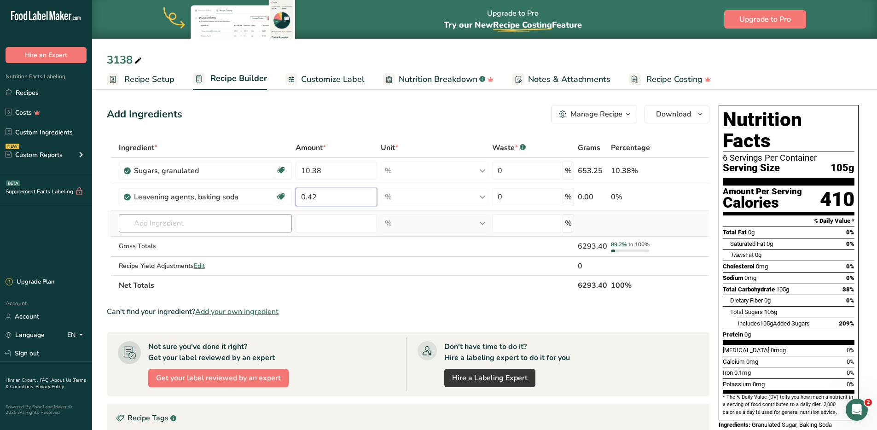
type input "0.42"
click at [177, 222] on div "Ingredient * Amount * Unit * Waste * .a-a{fill:#347362;}.b-a{fill:#fff;} Grams …" at bounding box center [408, 216] width 603 height 157
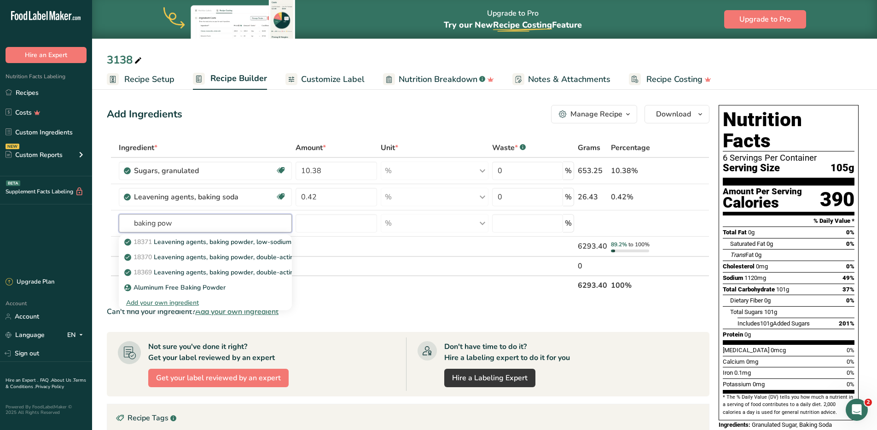
type input "baking pow"
click at [193, 244] on p "18371 Leavening agents, baking powder, low-sodium" at bounding box center [208, 242] width 165 height 10
type input "Leavening agents, baking powder, low-sodium"
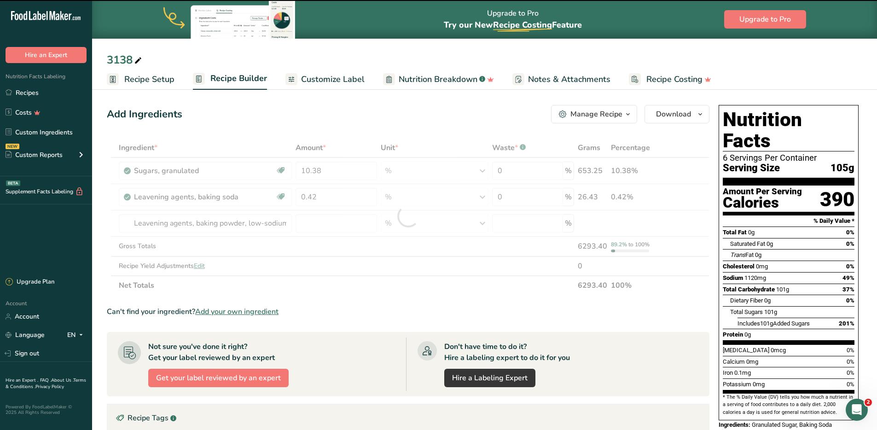
type input "0"
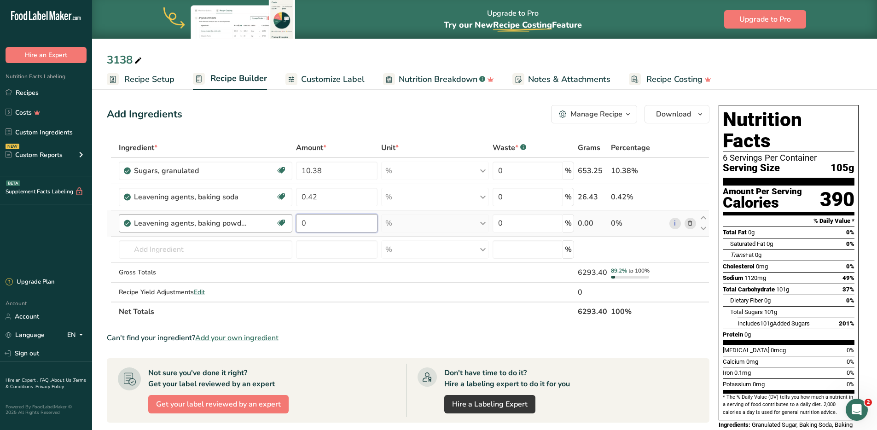
drag, startPoint x: 318, startPoint y: 225, endPoint x: 292, endPoint y: 222, distance: 26.4
click at [292, 222] on tr "Leavening agents, baking powder, low-sodium Dairy free Gluten free Vegan Vegeta…" at bounding box center [408, 223] width 602 height 26
type input "0.42"
click at [181, 246] on div "Ingredient * Amount * Unit * Waste * .a-a{fill:#347362;}.b-a{fill:#fff;} Grams …" at bounding box center [408, 229] width 603 height 183
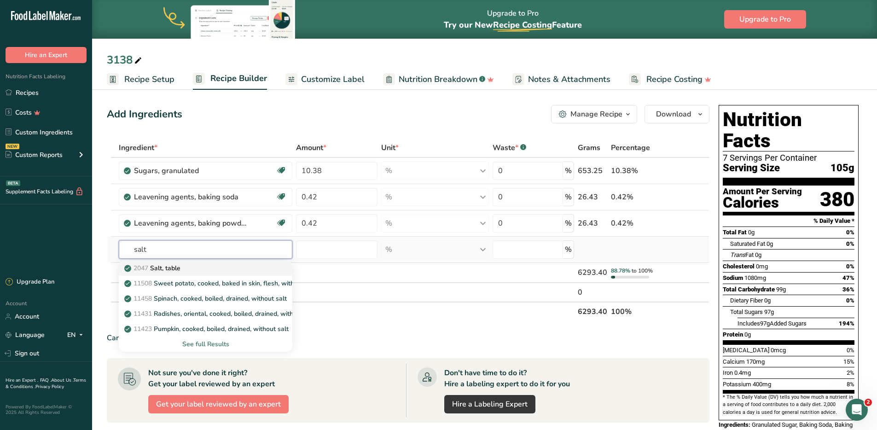
type input "salt"
click at [144, 269] on span "2047" at bounding box center [141, 268] width 15 height 9
type input "Salt, table"
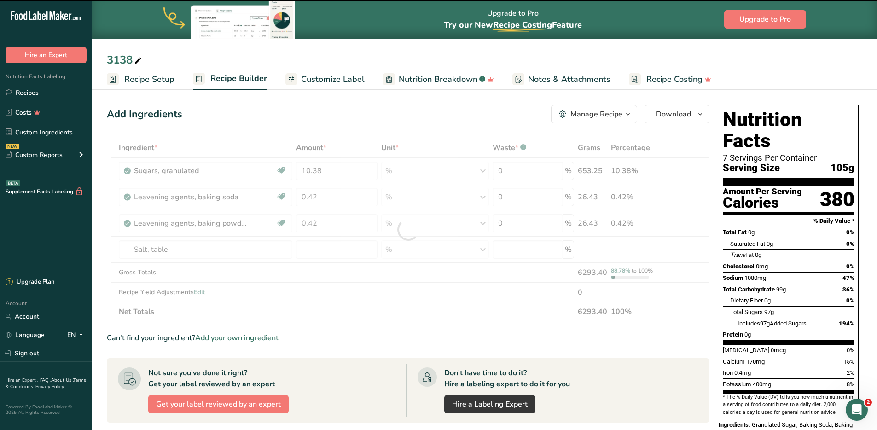
type input "0"
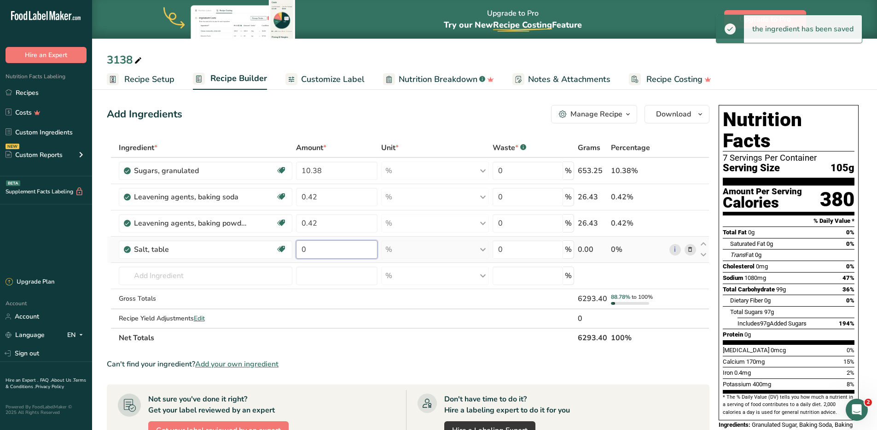
click at [322, 249] on input "0" at bounding box center [336, 249] width 81 height 18
drag, startPoint x: 320, startPoint y: 249, endPoint x: 283, endPoint y: 252, distance: 37.0
click at [283, 252] on tr "Salt, table Dairy free Gluten free Vegan Vegetarian Soy free 0 % Portions 1 tsp…" at bounding box center [408, 250] width 602 height 26
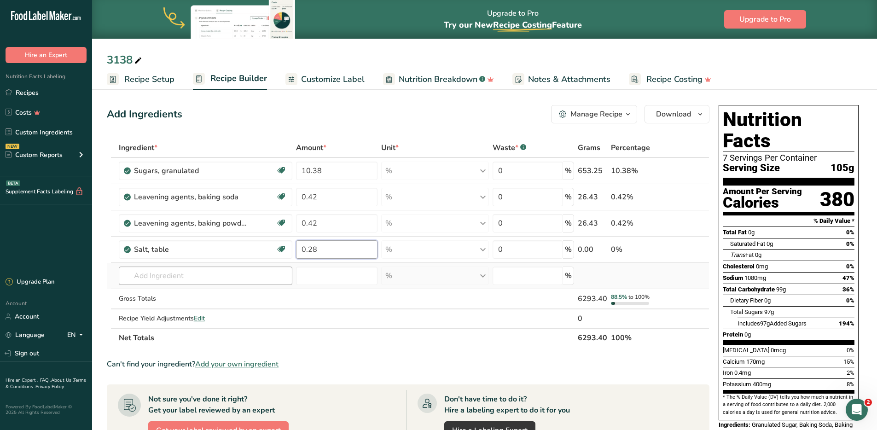
type input "0.28"
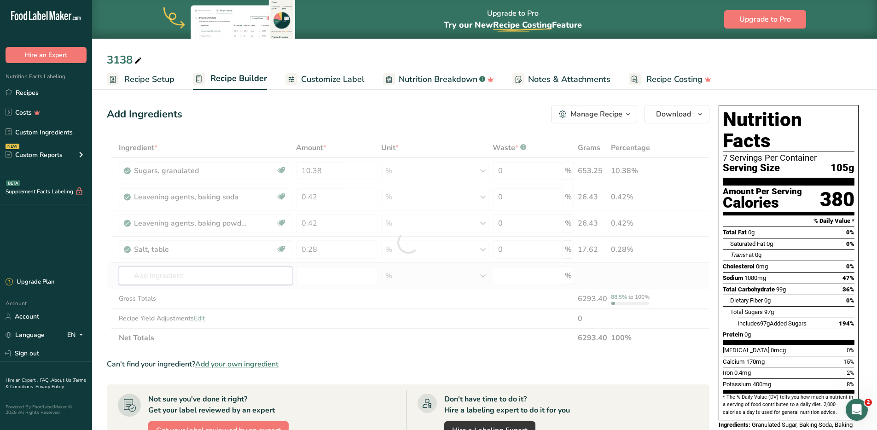
click at [189, 276] on div "Ingredient * Amount * Unit * Waste * .a-a{fill:#347362;}.b-a{fill:#fff;} Grams …" at bounding box center [408, 243] width 603 height 210
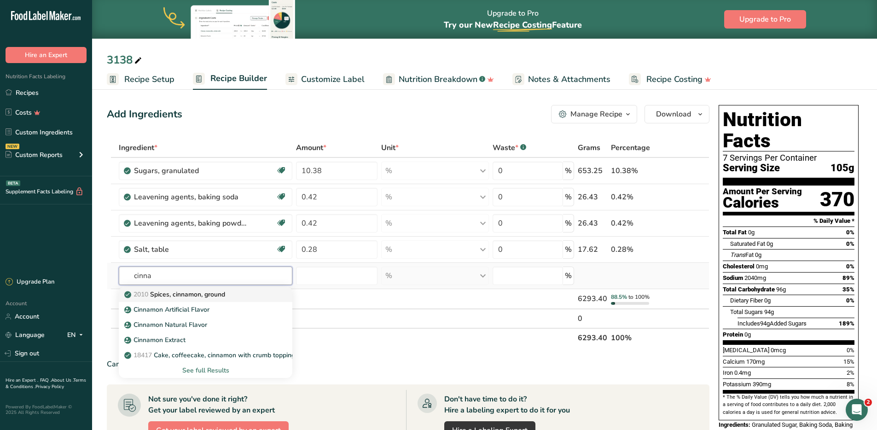
type input "cinna"
click at [206, 297] on p "2010 Spices, cinnamon, ground" at bounding box center [175, 295] width 99 height 10
type input "Spices, cinnamon, ground"
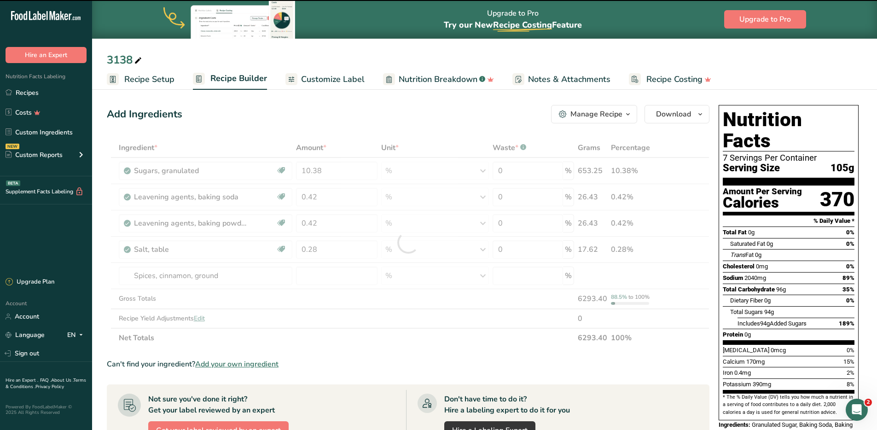
type input "0"
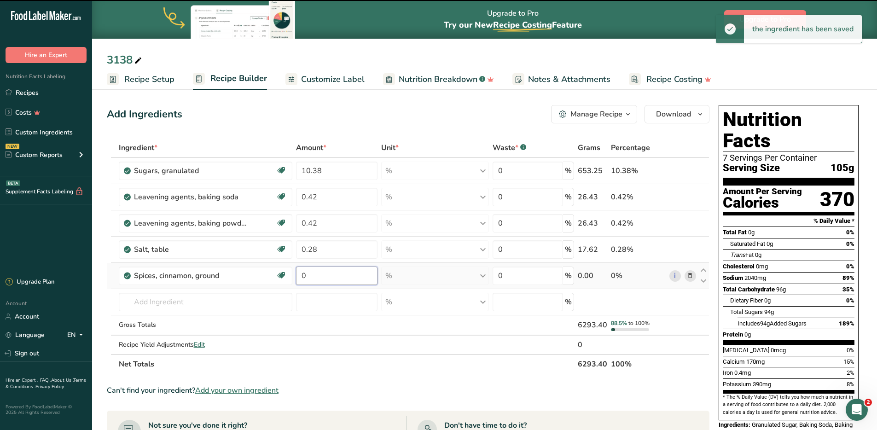
click at [318, 275] on input "0" at bounding box center [336, 276] width 81 height 18
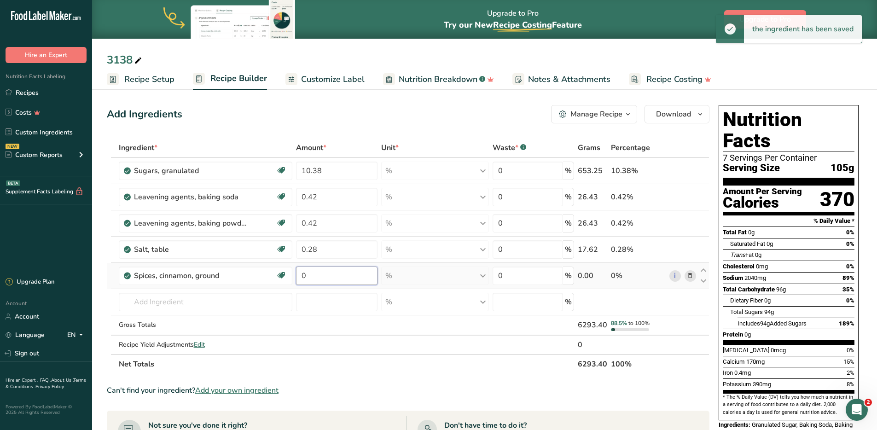
drag, startPoint x: 318, startPoint y: 275, endPoint x: 297, endPoint y: 274, distance: 21.2
click at [297, 274] on input "0" at bounding box center [336, 276] width 81 height 18
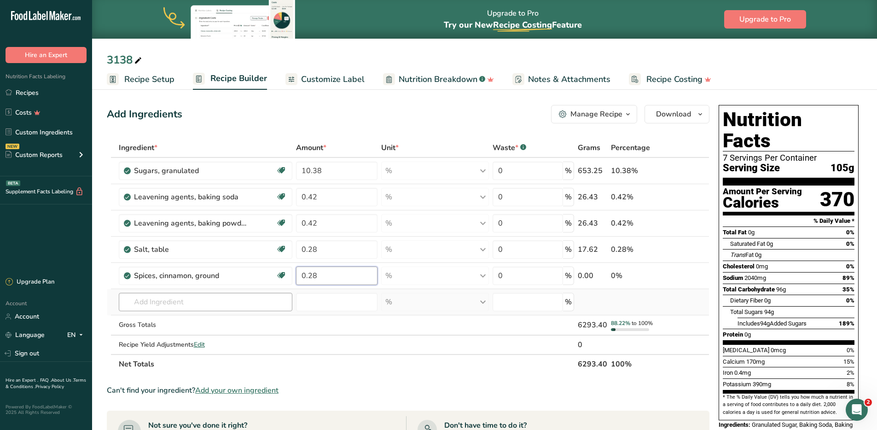
type input "0.28"
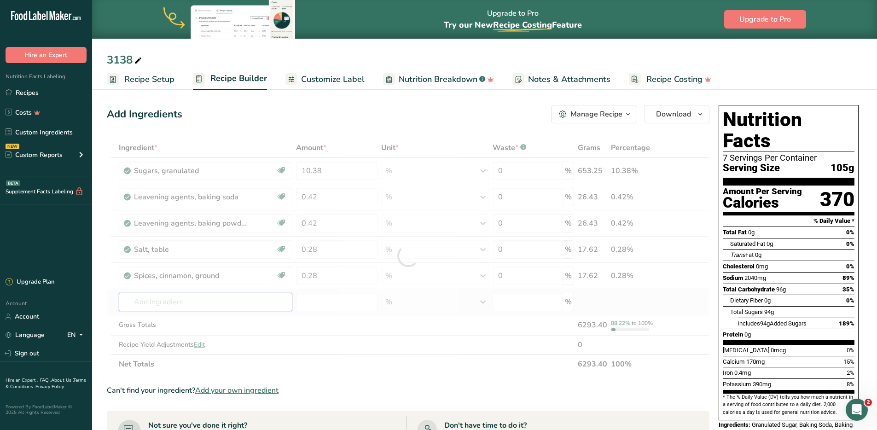
click at [186, 301] on div "Ingredient * Amount * Unit * Waste * .a-a{fill:#347362;}.b-a{fill:#fff;} Grams …" at bounding box center [408, 256] width 603 height 236
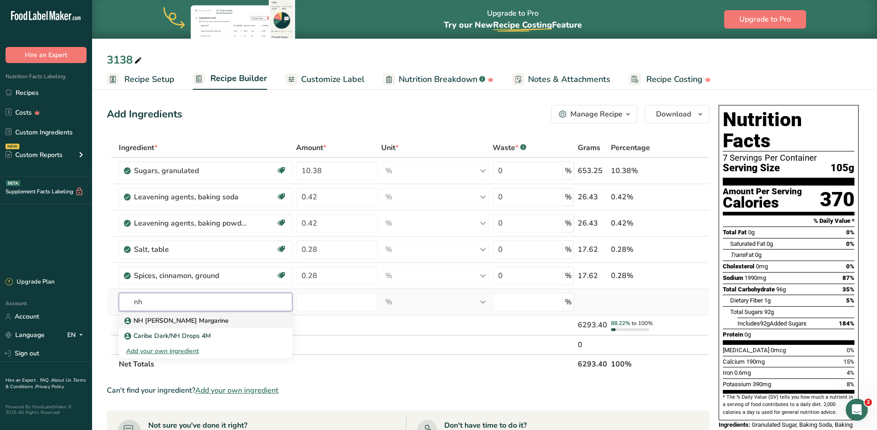
type input "nh"
click at [168, 327] on link "NH Baker's Margarine" at bounding box center [206, 320] width 174 height 15
type input "NH Baker's Margarine"
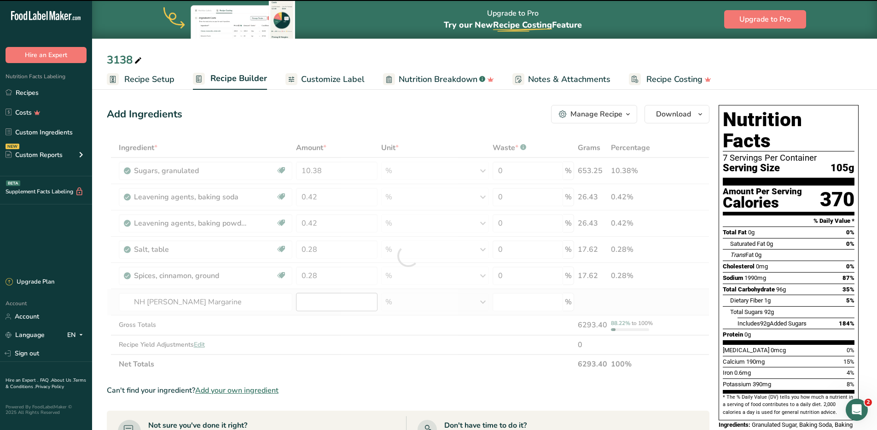
type input "0"
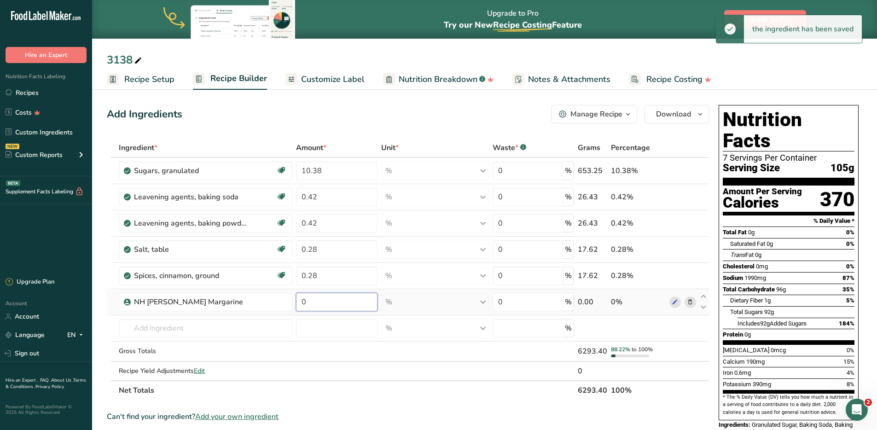
drag, startPoint x: 311, startPoint y: 302, endPoint x: 299, endPoint y: 301, distance: 12.4
click at [299, 301] on input "0" at bounding box center [336, 302] width 81 height 18
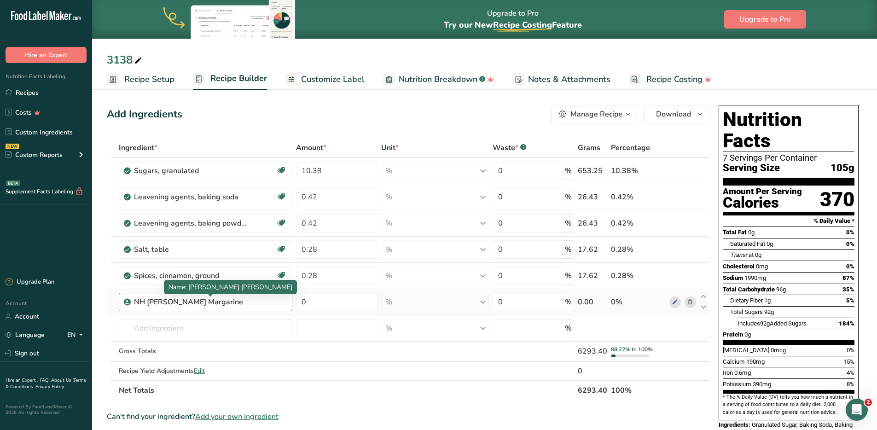
click at [233, 299] on div "Ingredient * Amount * Unit * Waste * .a-a{fill:#347362;}.b-a{fill:#fff;} Grams …" at bounding box center [408, 269] width 603 height 262
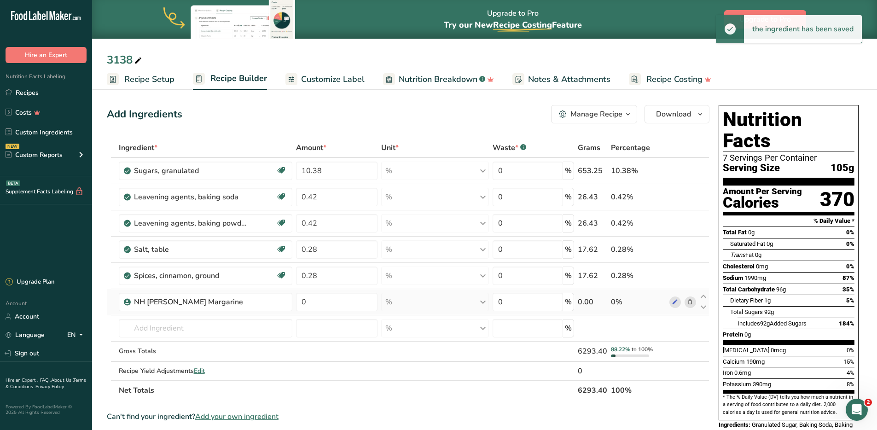
click at [689, 303] on icon at bounding box center [690, 302] width 6 height 10
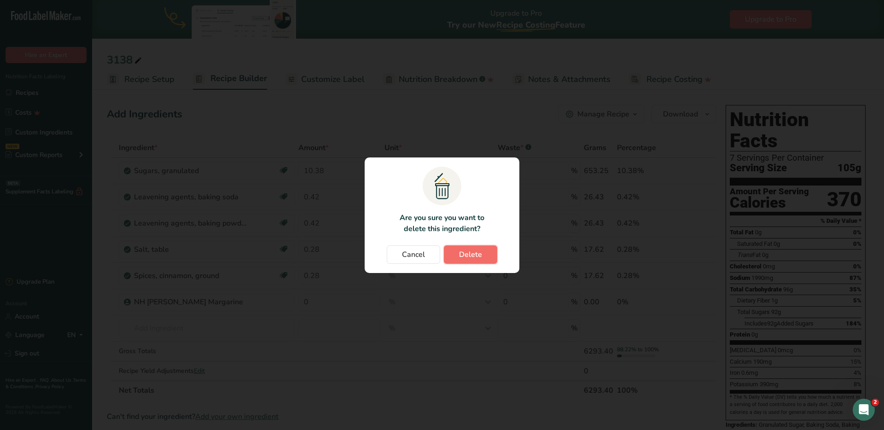
click at [485, 250] on button "Delete" at bounding box center [470, 254] width 53 height 18
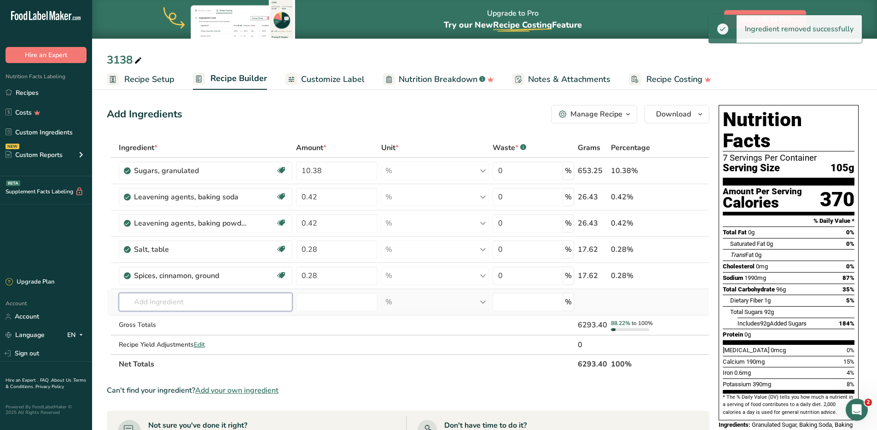
click at [154, 305] on input "text" at bounding box center [206, 302] width 174 height 18
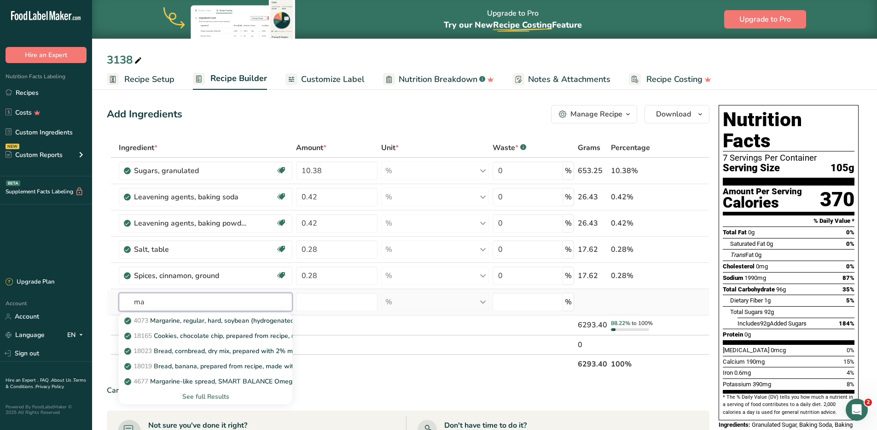
type input "m"
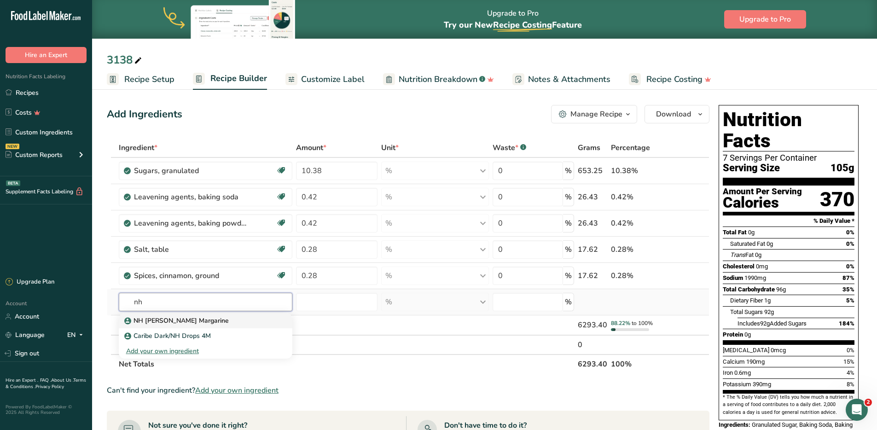
type input "nh"
click at [198, 319] on div "NH Baker's Margarine" at bounding box center [198, 321] width 145 height 10
type input "NH Baker's Margarine"
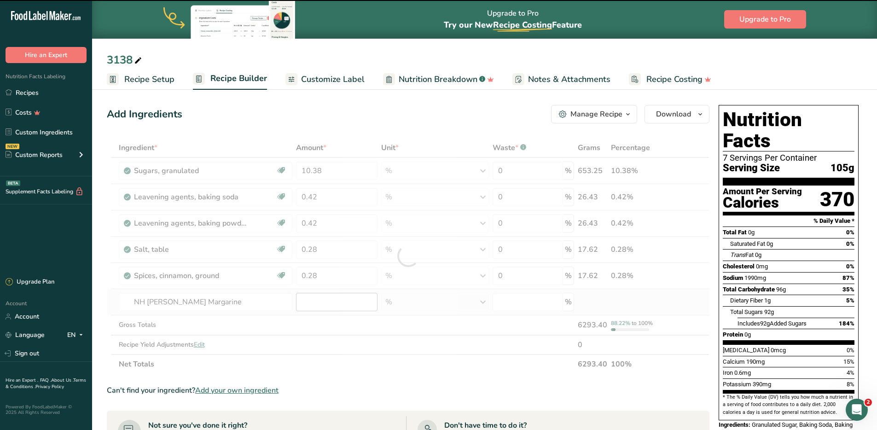
type input "0"
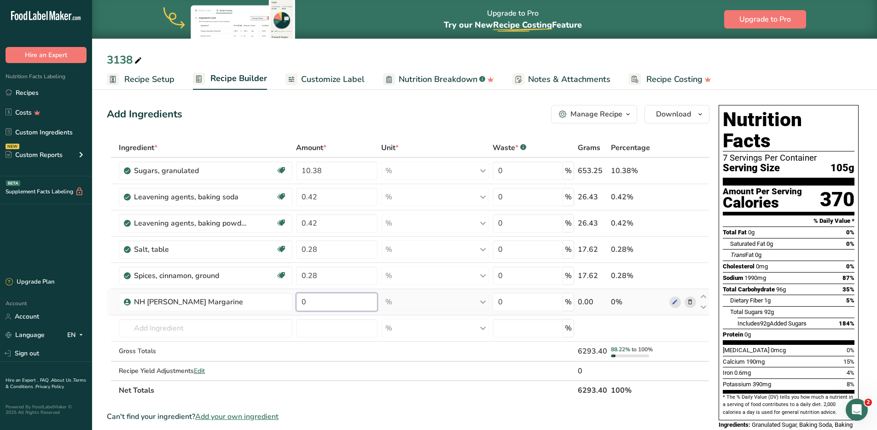
drag, startPoint x: 333, startPoint y: 301, endPoint x: 296, endPoint y: 305, distance: 37.5
click at [296, 305] on input "0" at bounding box center [336, 302] width 81 height 18
click at [316, 302] on input "0" at bounding box center [336, 302] width 81 height 18
drag, startPoint x: 335, startPoint y: 302, endPoint x: 285, endPoint y: 298, distance: 50.3
click at [285, 298] on tr "NH Baker's Margarine 0 % Weight Units g kg mg See more Volume Units l Volume un…" at bounding box center [408, 302] width 602 height 26
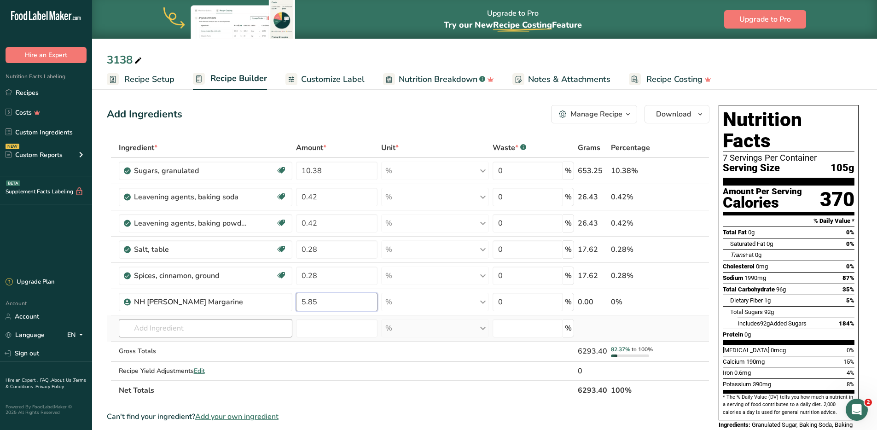
type input "5.85"
click at [195, 328] on div "Ingredient * Amount * Unit * Waste * .a-a{fill:#347362;}.b-a{fill:#fff;} Grams …" at bounding box center [408, 269] width 603 height 262
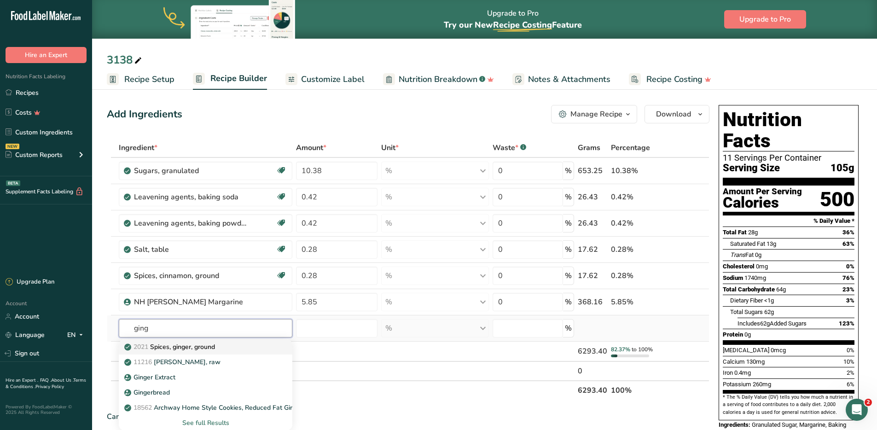
type input "ging"
click at [218, 347] on div "2021 Spices, ginger, ground" at bounding box center [198, 347] width 145 height 10
type input "Spices, ginger, ground"
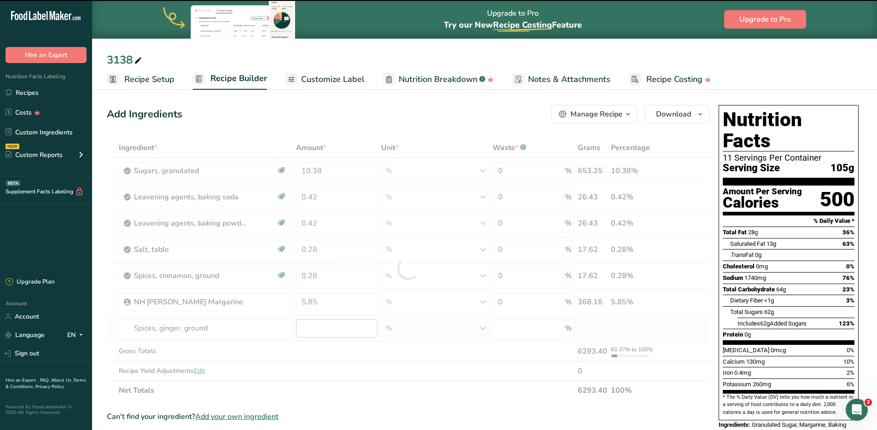
type input "0"
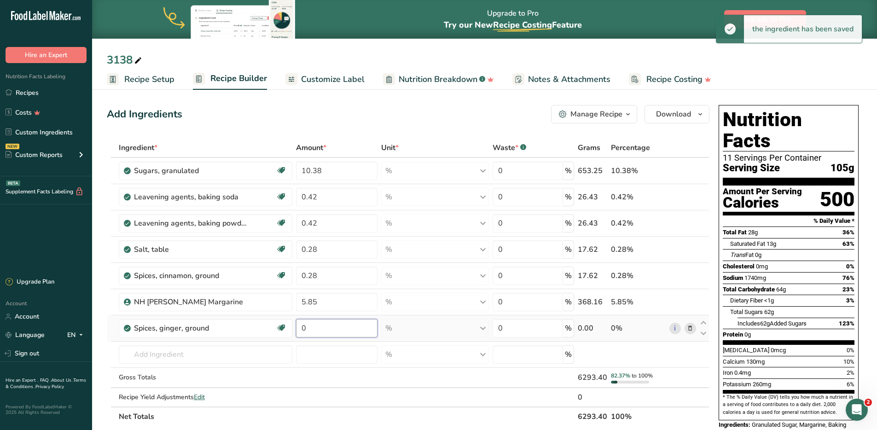
click at [324, 330] on input "0" at bounding box center [336, 328] width 81 height 18
drag, startPoint x: 321, startPoint y: 326, endPoint x: 296, endPoint y: 324, distance: 25.4
click at [296, 324] on td "0" at bounding box center [336, 328] width 85 height 26
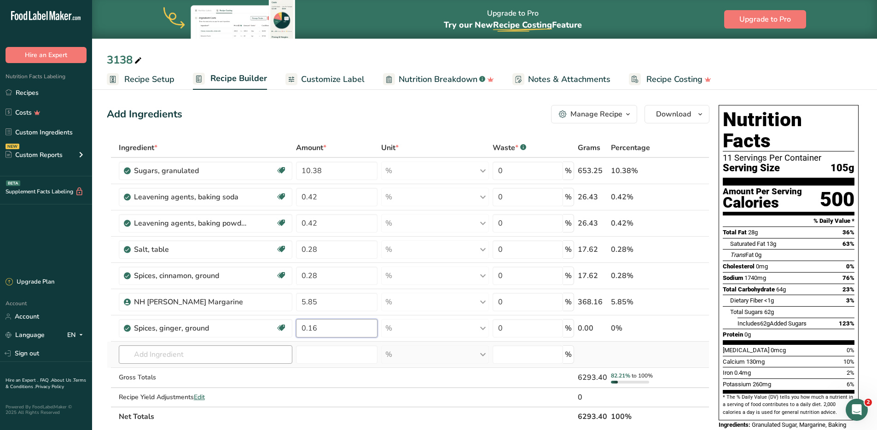
type input "0.16"
click at [192, 349] on div "Ingredient * Amount * Unit * Waste * .a-a{fill:#347362;}.b-a{fill:#fff;} Grams …" at bounding box center [408, 282] width 603 height 288
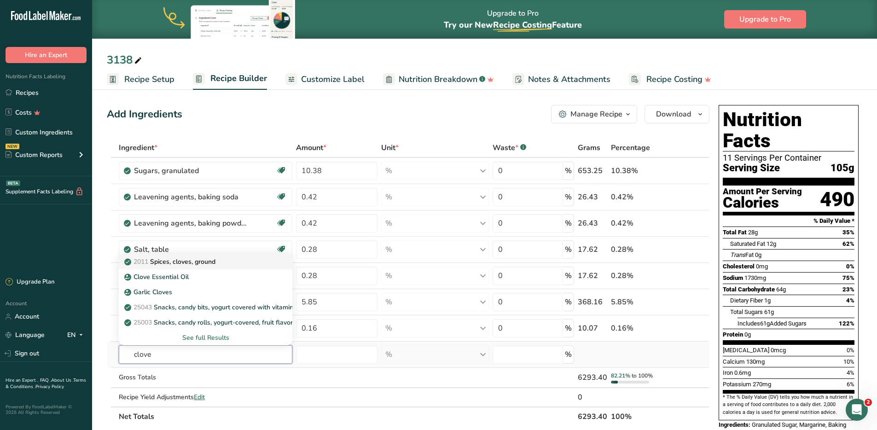
type input "clove"
click at [181, 265] on p "2011 Spices, cloves, ground" at bounding box center [170, 262] width 89 height 10
type input "Spices, cloves, ground"
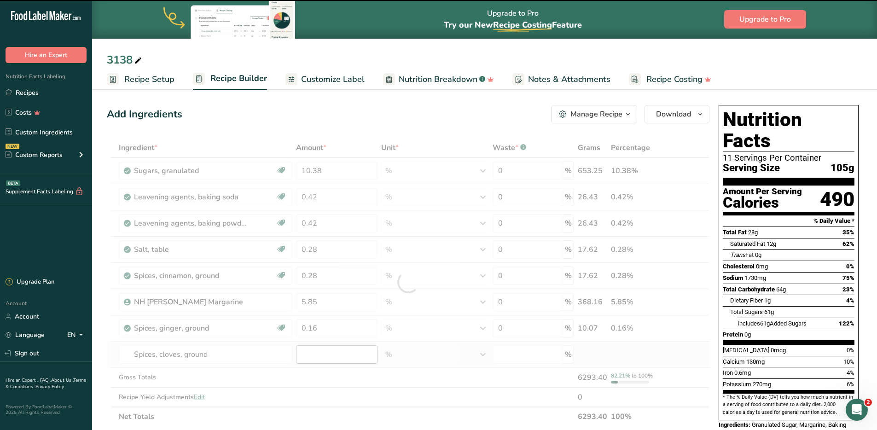
type input "0"
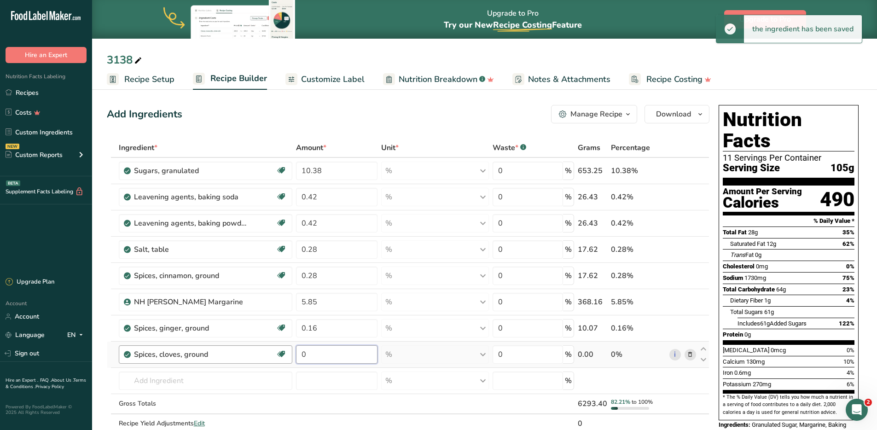
drag, startPoint x: 326, startPoint y: 357, endPoint x: 288, endPoint y: 354, distance: 37.4
click at [288, 349] on tr "Spices, cloves, ground Source of Antioxidants Dairy free Gluten free Vegan Vege…" at bounding box center [408, 355] width 602 height 26
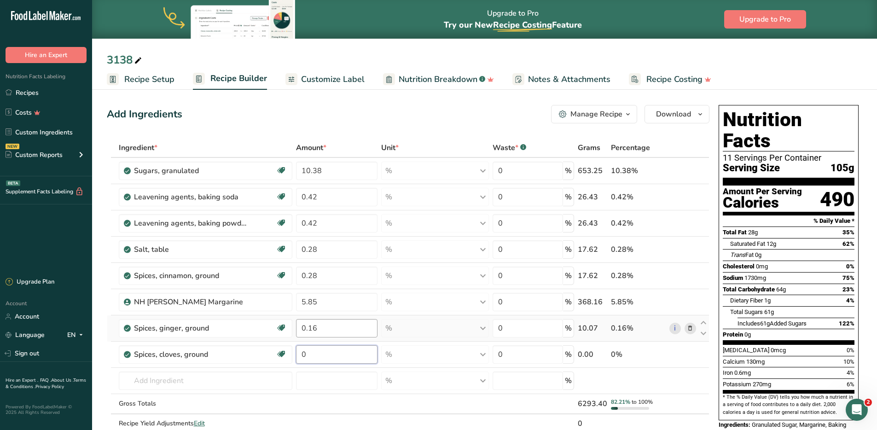
type input "9"
type input "0.09"
click at [178, 349] on div "Ingredient * Amount * Unit * Waste * .a-a{fill:#347362;}.b-a{fill:#fff;} Grams …" at bounding box center [408, 295] width 603 height 315
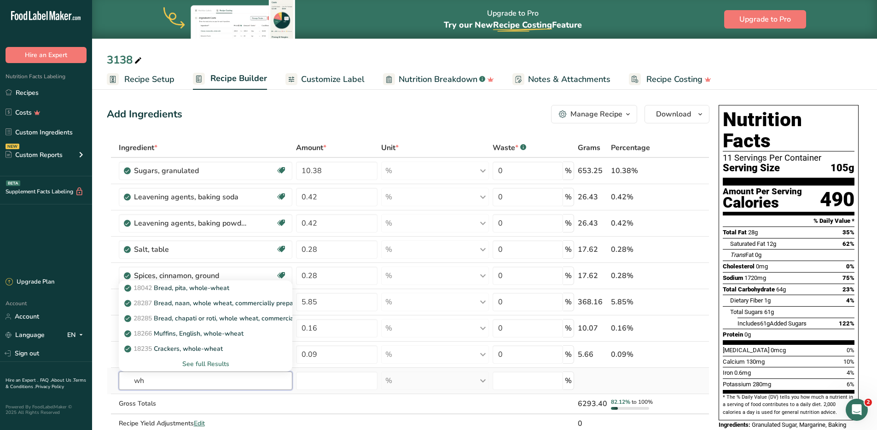
type input "w"
type input "wheat flour"
click at [223, 349] on div "See full Results" at bounding box center [205, 364] width 159 height 10
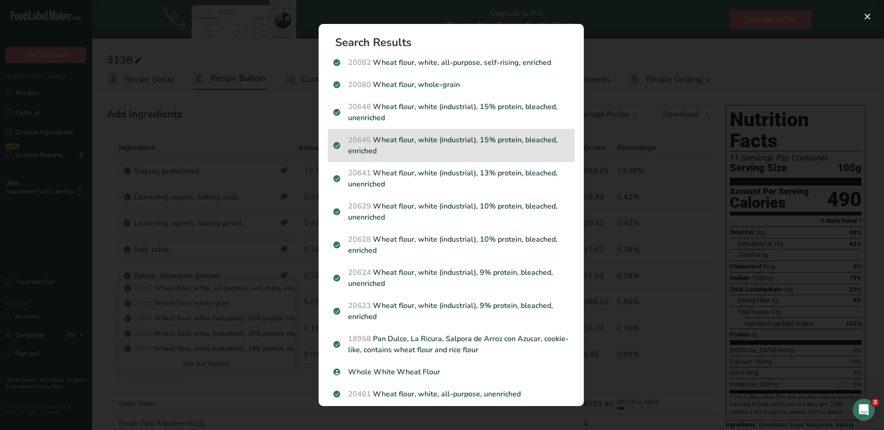
click at [442, 151] on p "20645 Wheat flour, white (industrial), 15% protein, bleached, enriched" at bounding box center [451, 145] width 236 height 22
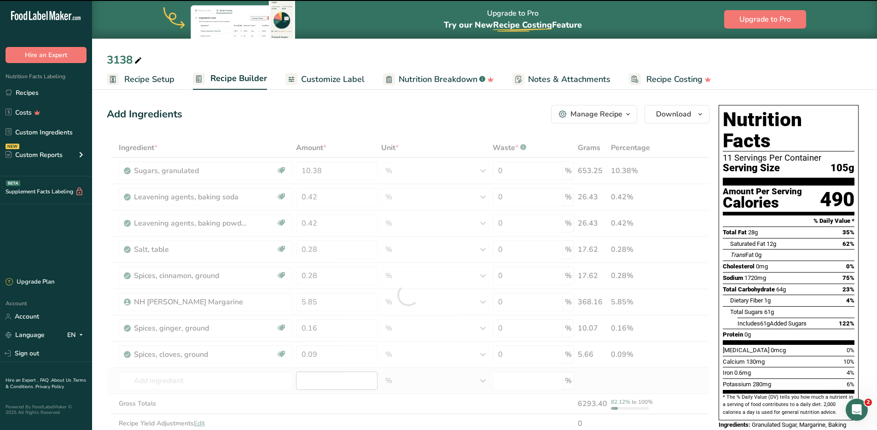
type input "0"
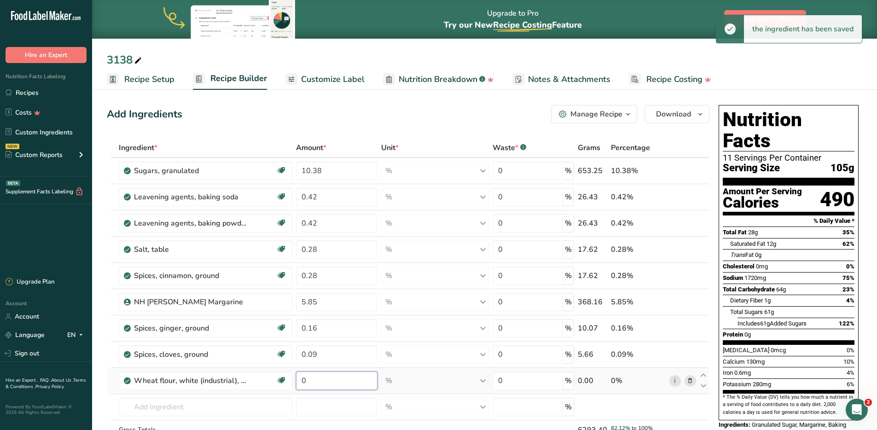
click at [320, 349] on input "0" at bounding box center [336, 381] width 81 height 18
drag, startPoint x: 318, startPoint y: 379, endPoint x: 301, endPoint y: 376, distance: 17.3
click at [301, 349] on input "0" at bounding box center [336, 381] width 81 height 18
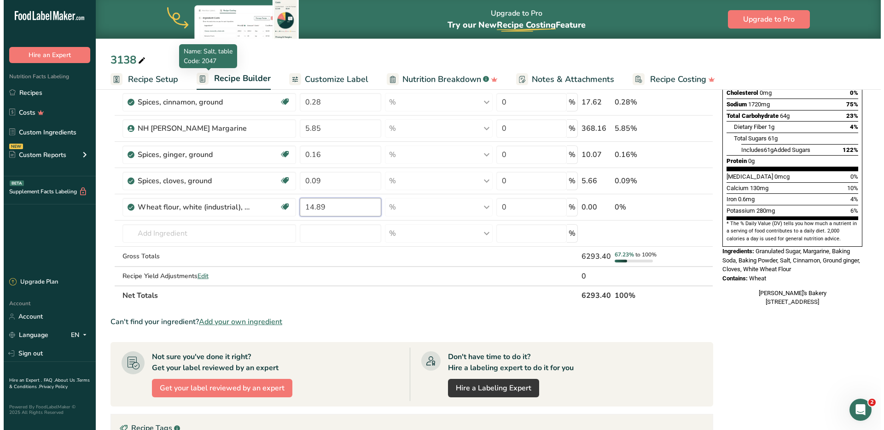
scroll to position [203, 0]
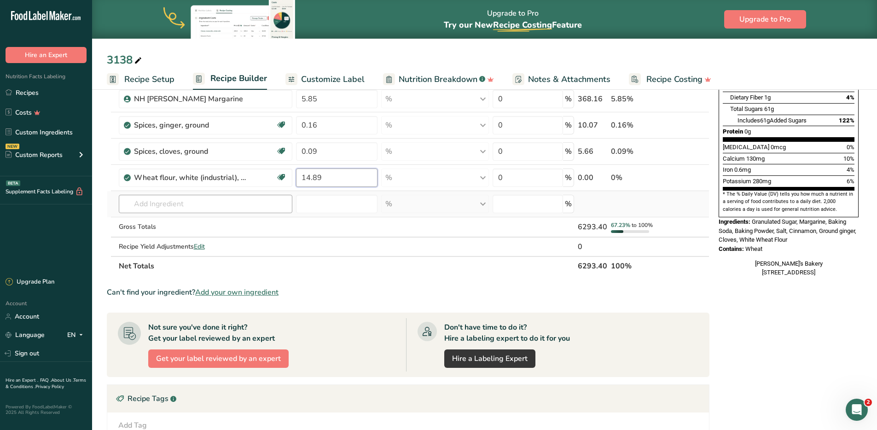
type input "14.89"
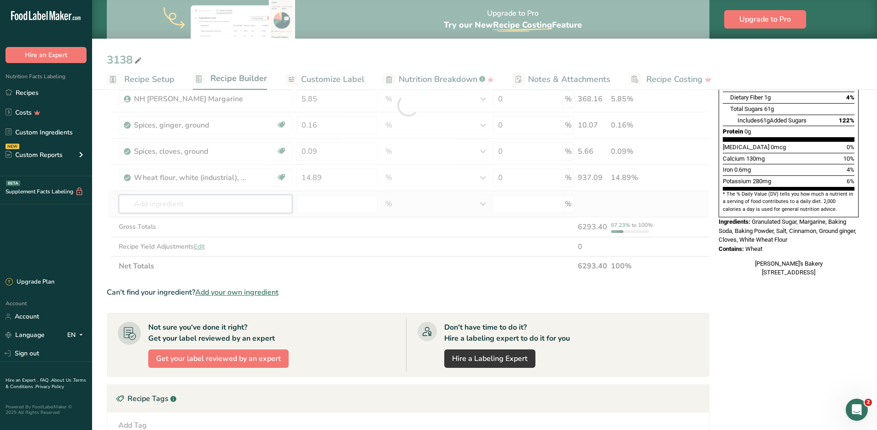
click at [200, 202] on div "Ingredient * Amount * Unit * Waste * .a-a{fill:#347362;}.b-a{fill:#fff;} Grams …" at bounding box center [408, 105] width 603 height 341
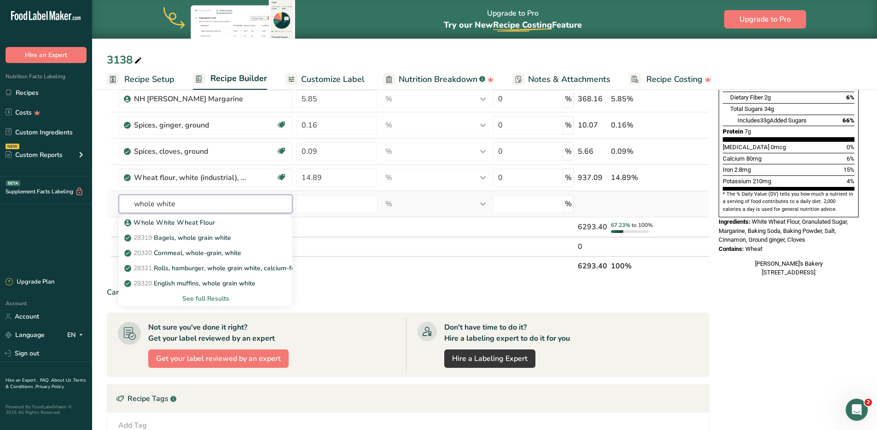
type input "whole white"
click at [201, 297] on div "See full Results" at bounding box center [205, 299] width 159 height 10
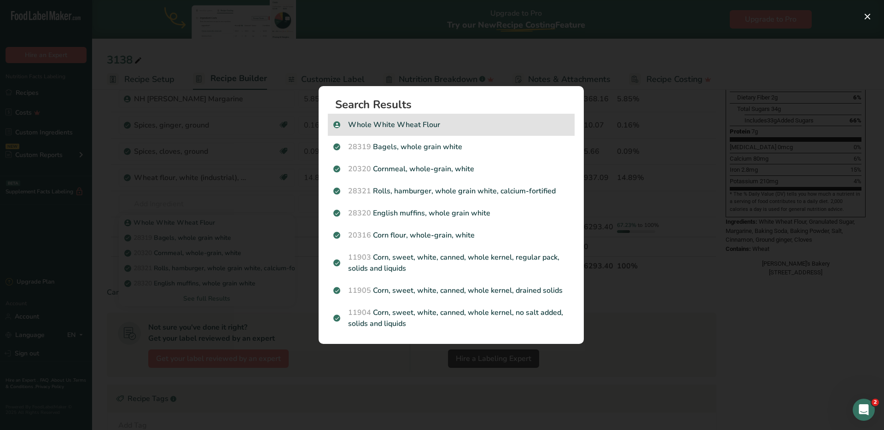
click at [390, 127] on p "Whole White Wheat Flour" at bounding box center [451, 124] width 236 height 11
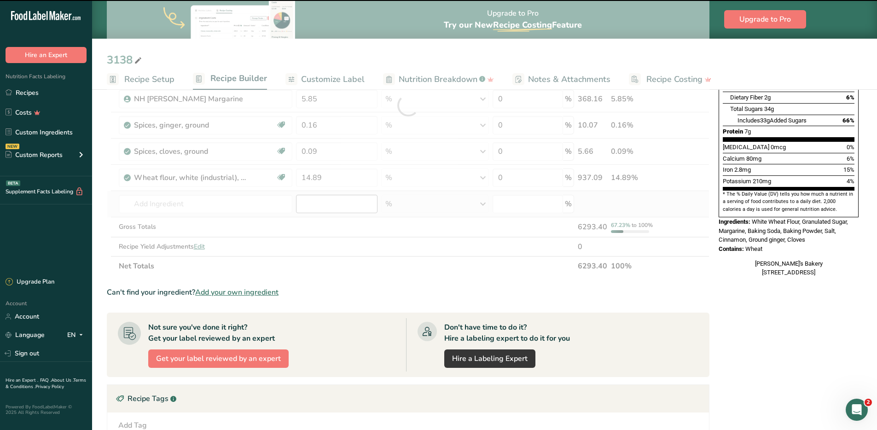
type input "0"
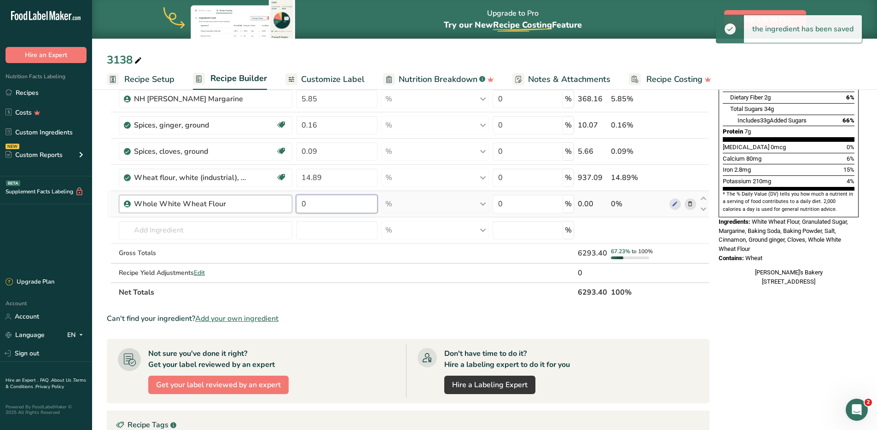
drag, startPoint x: 325, startPoint y: 202, endPoint x: 292, endPoint y: 203, distance: 32.7
click at [292, 203] on tr "Whole White Wheat Flour 0 % Weight Units g kg mg See more Volume Units l Volume…" at bounding box center [408, 204] width 602 height 26
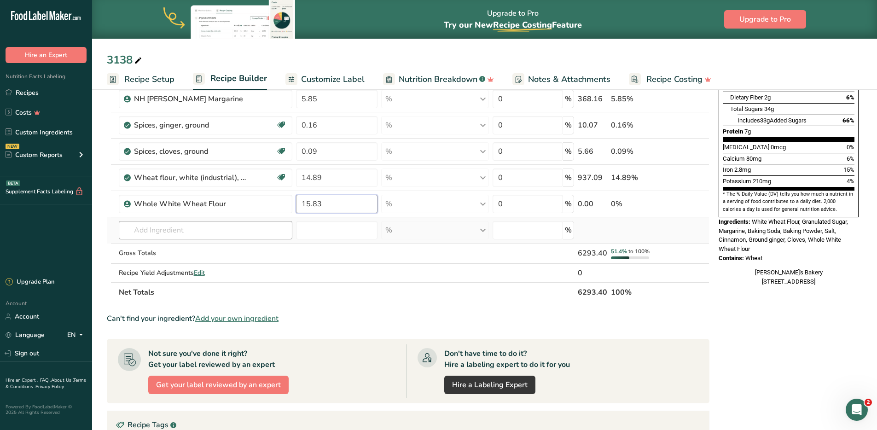
type input "15.83"
click at [180, 226] on div "Ingredient * Amount * Unit * Waste * .a-a{fill:#347362;}.b-a{fill:#fff;} Grams …" at bounding box center [408, 118] width 603 height 367
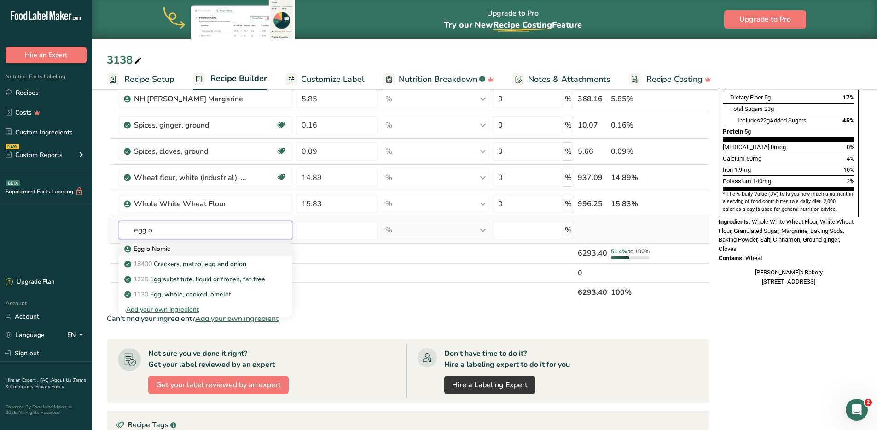
type input "egg o"
click at [186, 245] on div "Egg o Nomic" at bounding box center [198, 249] width 145 height 10
type input "Egg o Nomic"
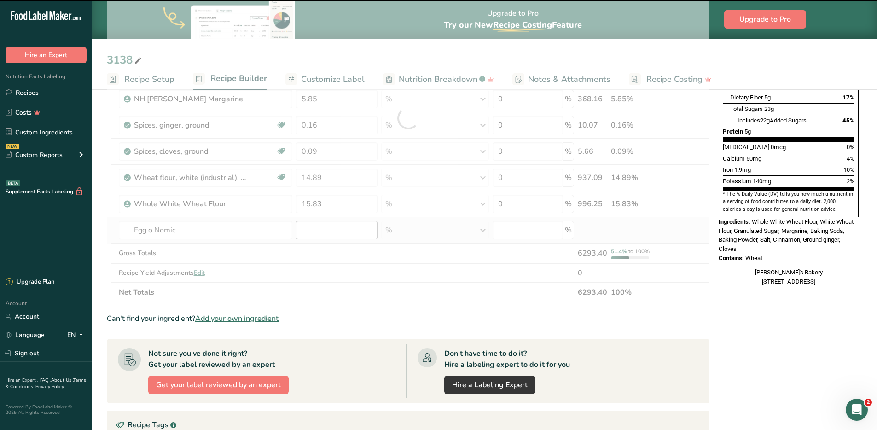
type input "0"
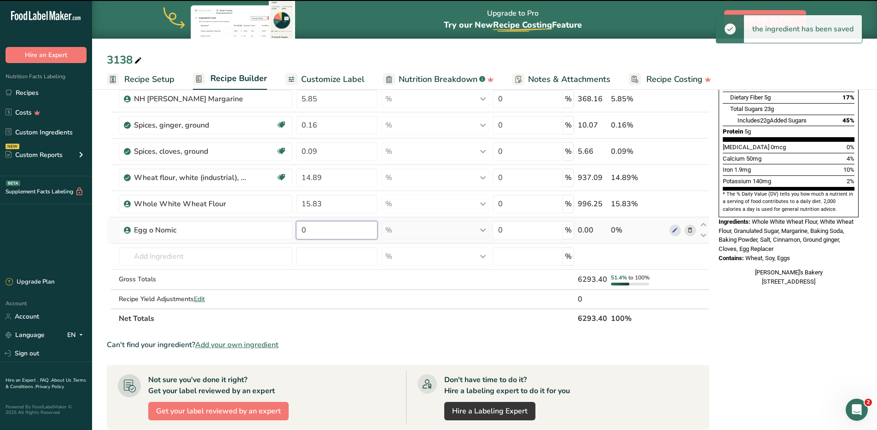
click at [326, 232] on input "0" at bounding box center [336, 230] width 81 height 18
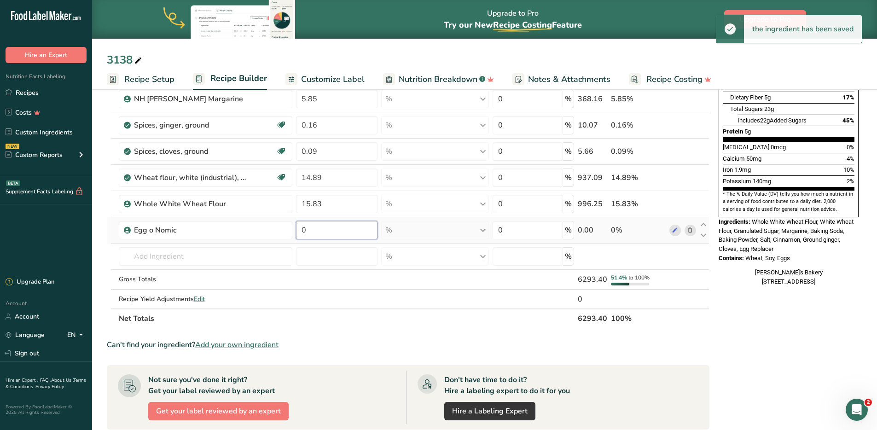
click at [326, 232] on input "0" at bounding box center [336, 230] width 81 height 18
drag, startPoint x: 325, startPoint y: 230, endPoint x: 286, endPoint y: 223, distance: 39.8
click at [286, 223] on tr "Egg o Nomic 0 % Weight Units g kg mg See more Volume Units l Volume units requi…" at bounding box center [408, 230] width 602 height 26
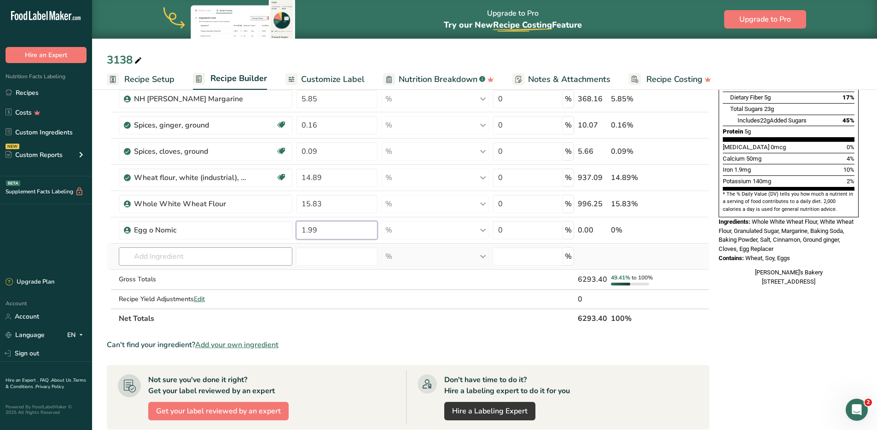
type input "1.99"
click at [198, 258] on div "Ingredient * Amount * Unit * Waste * .a-a{fill:#347362;}.b-a{fill:#fff;} Grams …" at bounding box center [408, 131] width 603 height 393
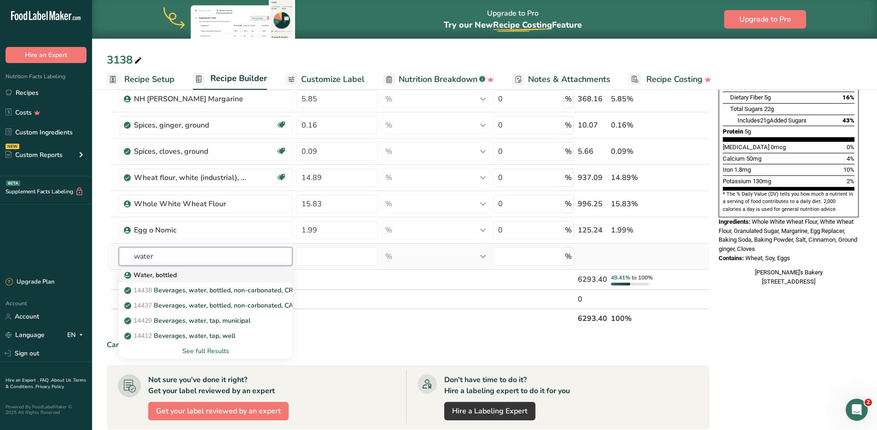
type input "water"
click at [169, 277] on p "Water, bottled" at bounding box center [151, 275] width 51 height 10
type input "Water, bottled"
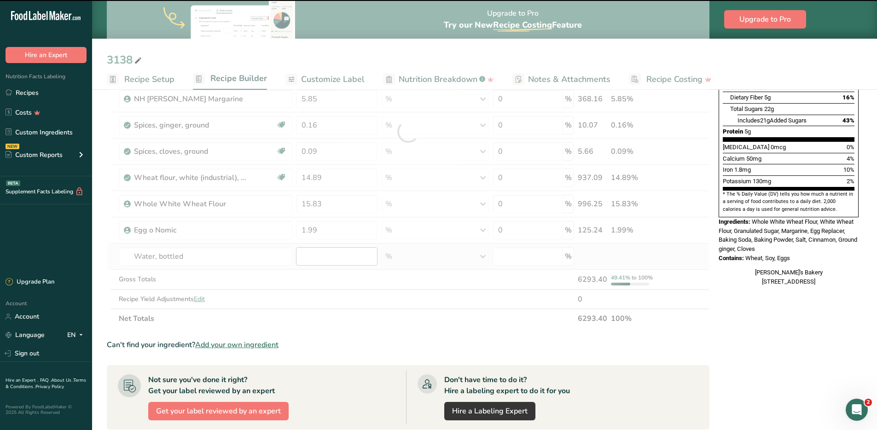
type input "0"
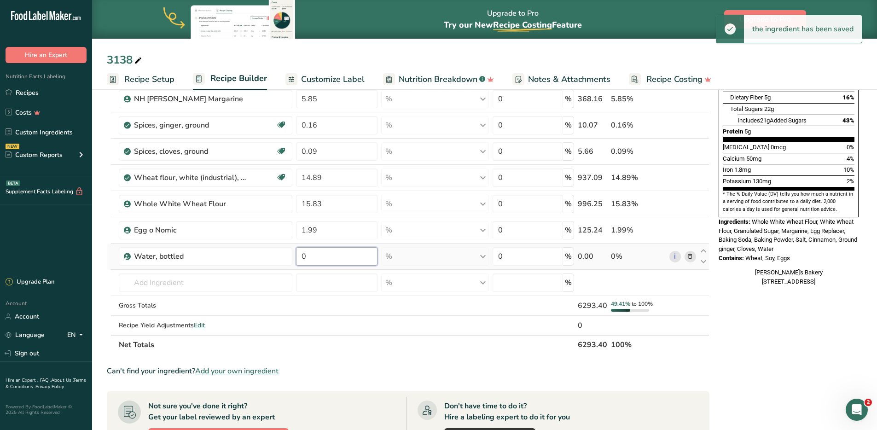
drag, startPoint x: 321, startPoint y: 257, endPoint x: 293, endPoint y: 253, distance: 28.8
click at [293, 253] on tr "Water, bottled 0 % Weight Units g kg mg See more Volume Units l Volume units re…" at bounding box center [408, 257] width 602 height 26
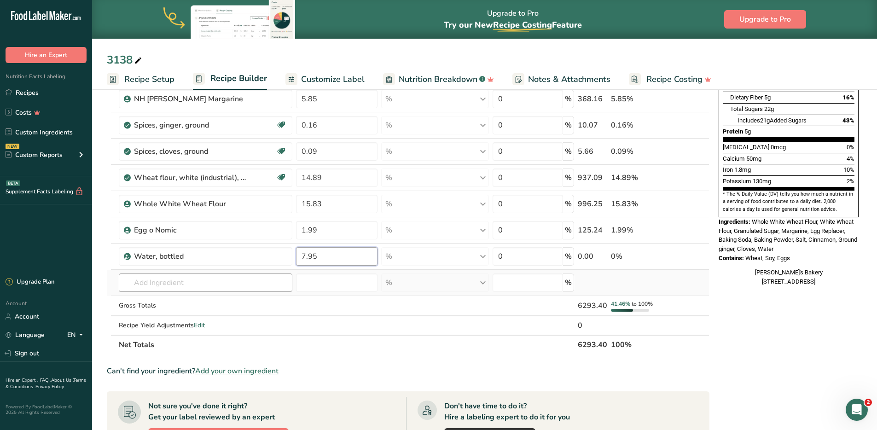
type input "7.95"
click at [186, 285] on div "Ingredient * Amount * Unit * Waste * .a-a{fill:#347362;}.b-a{fill:#fff;} Grams …" at bounding box center [408, 144] width 603 height 419
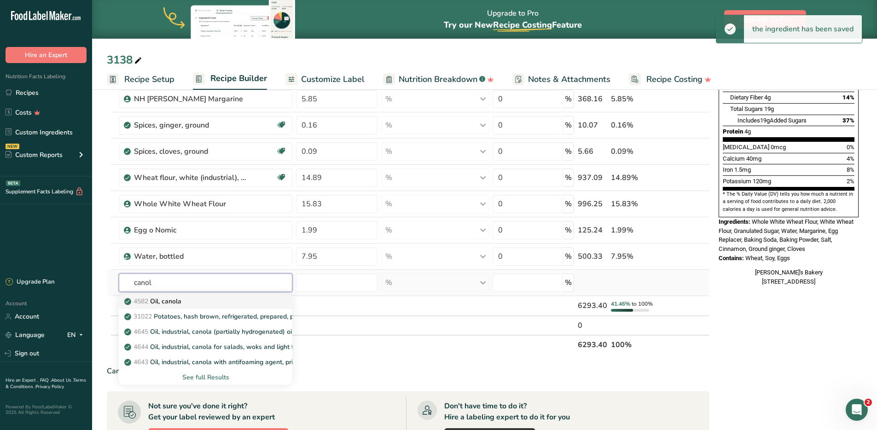
type input "canol"
click at [193, 306] on link "4582 Oil, canola" at bounding box center [206, 301] width 174 height 15
type input "Oil, canola"
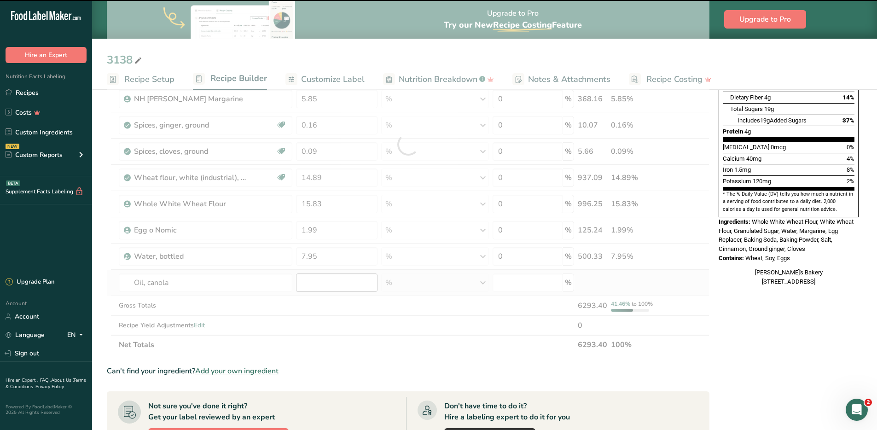
type input "0"
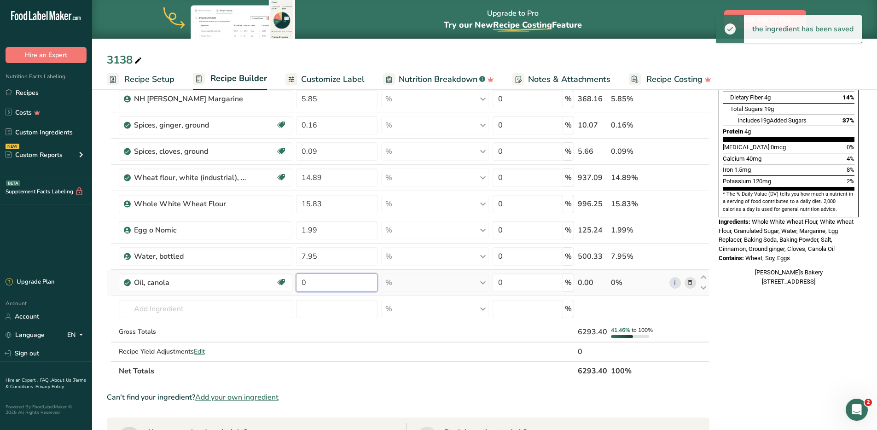
drag, startPoint x: 322, startPoint y: 283, endPoint x: 295, endPoint y: 280, distance: 27.3
click at [295, 280] on td "0" at bounding box center [336, 283] width 85 height 26
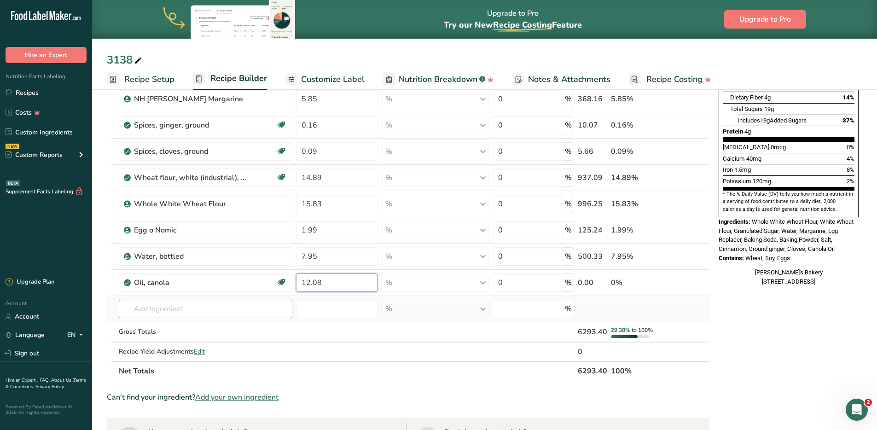
type input "12.08"
click at [191, 303] on div "Ingredient * Amount * Unit * Waste * .a-a{fill:#347362;}.b-a{fill:#fff;} Grams …" at bounding box center [408, 158] width 603 height 446
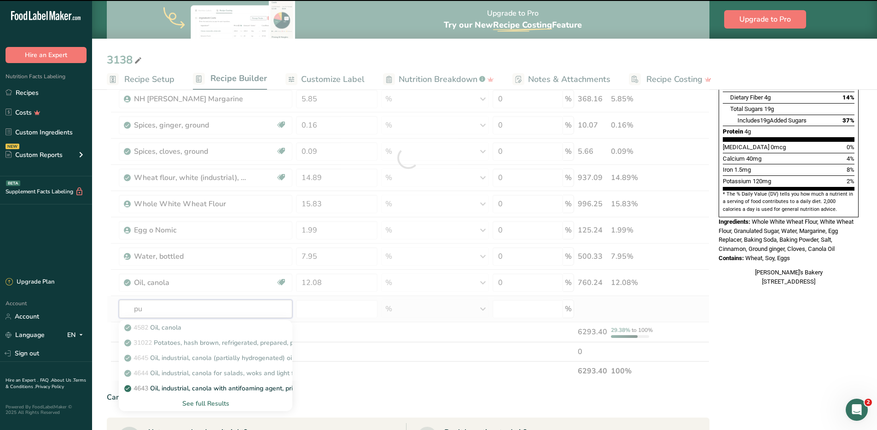
type input "pum"
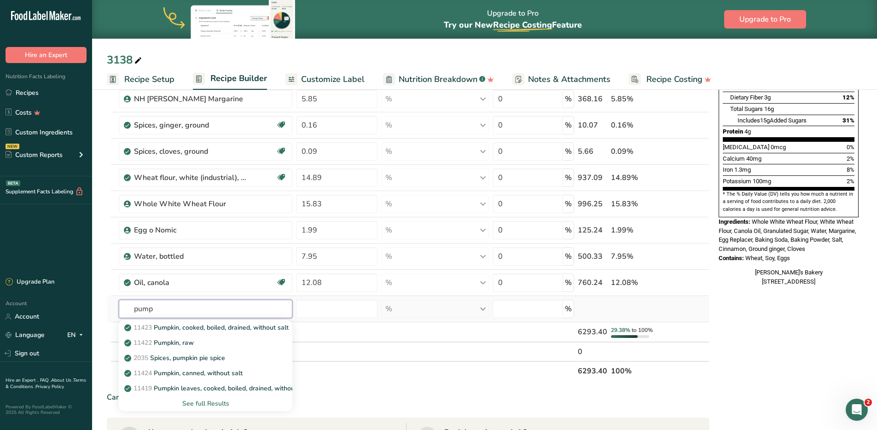
type input "pump"
click at [203, 349] on div "See full Results" at bounding box center [205, 404] width 159 height 10
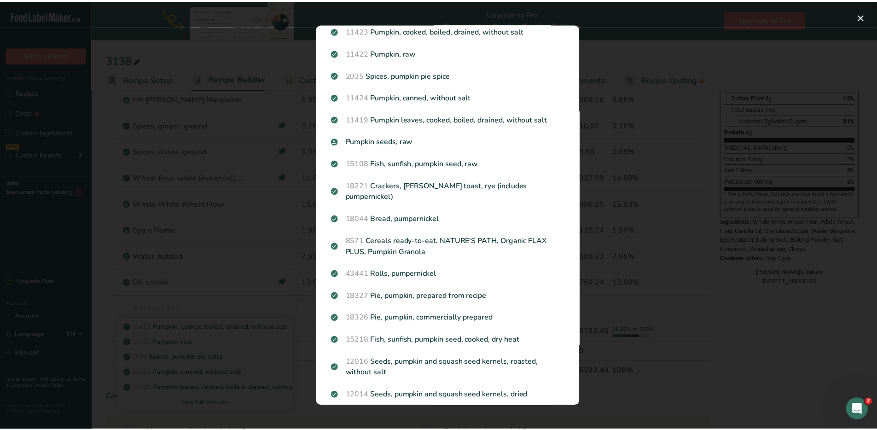
scroll to position [0, 0]
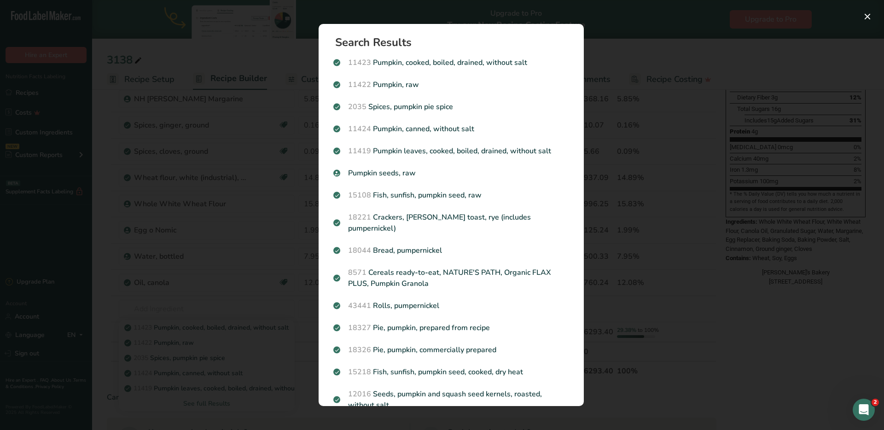
click at [483, 3] on div "Search results modal" at bounding box center [442, 215] width 884 height 430
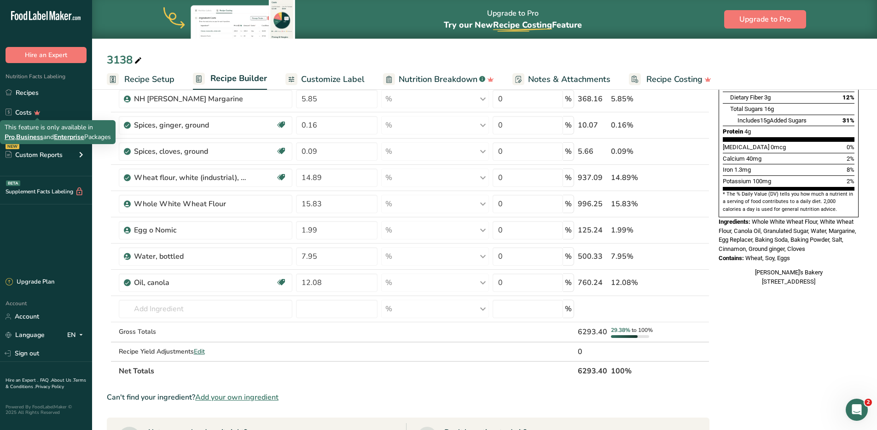
click at [35, 134] on span "Business" at bounding box center [29, 137] width 27 height 9
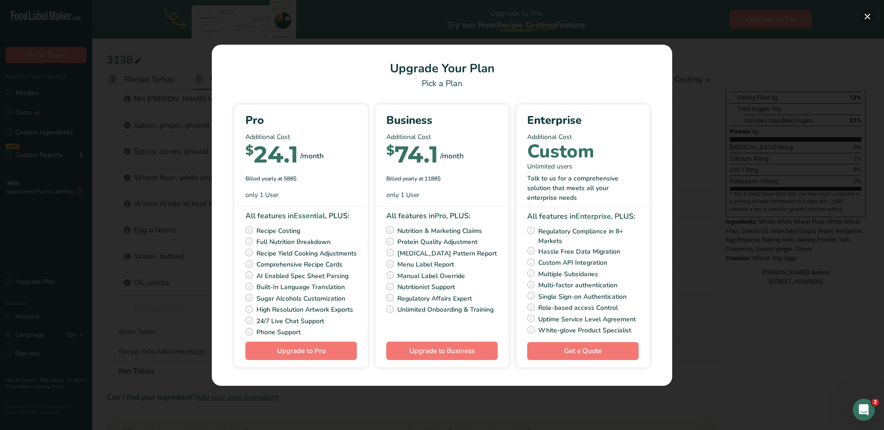
click at [689, 17] on button "Pick Your Pricing Plan Modal" at bounding box center [867, 16] width 15 height 15
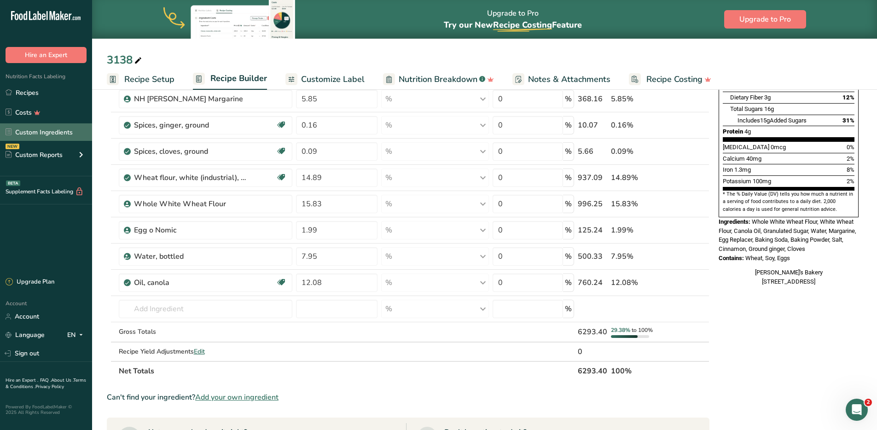
click at [42, 134] on link "Custom Ingredients" at bounding box center [46, 131] width 92 height 17
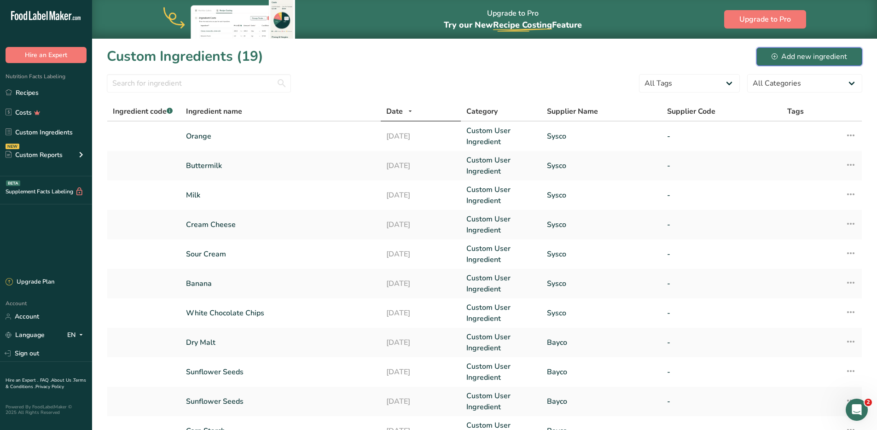
click at [689, 56] on div "Add new ingredient" at bounding box center [810, 56] width 76 height 11
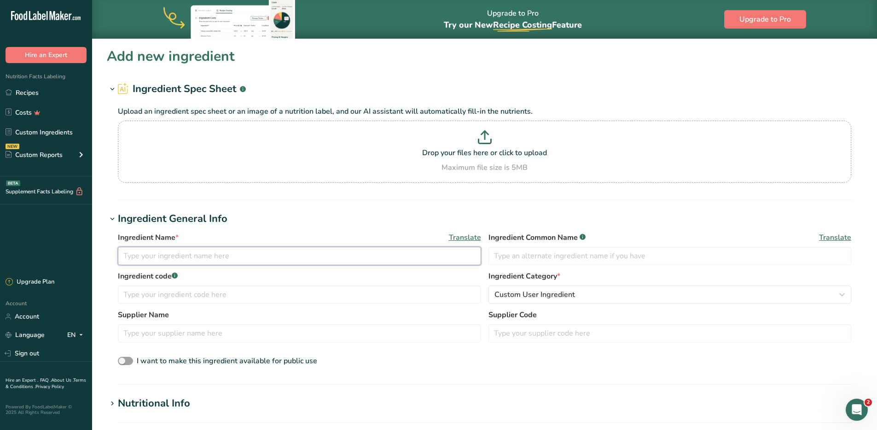
click at [166, 250] on input "text" at bounding box center [299, 256] width 363 height 18
type input "Pumpkin Filling"
click at [150, 335] on input "text" at bounding box center [299, 333] width 363 height 18
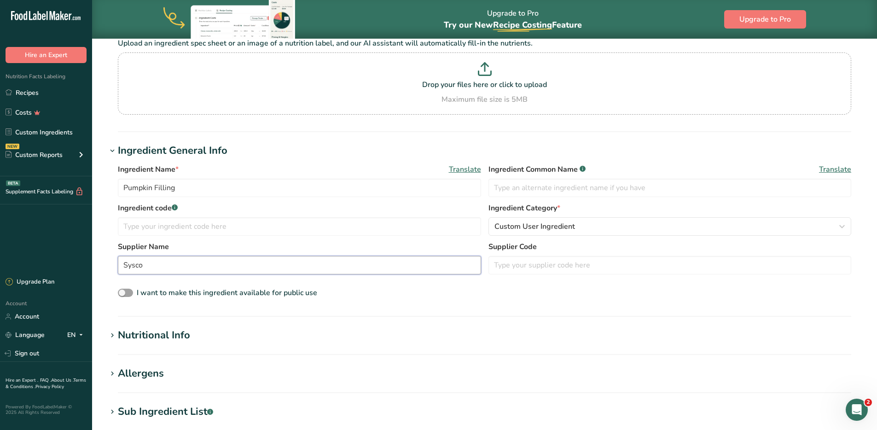
scroll to position [65, 0]
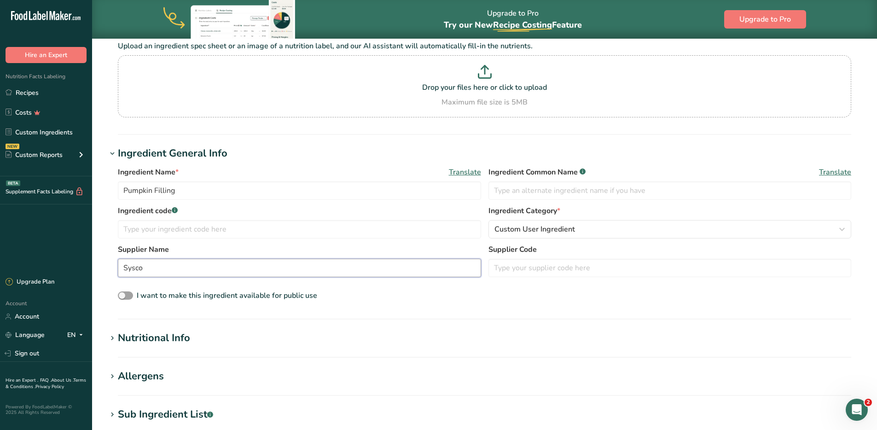
type input "Sysco"
click at [157, 338] on div "Nutritional Info" at bounding box center [154, 338] width 72 height 15
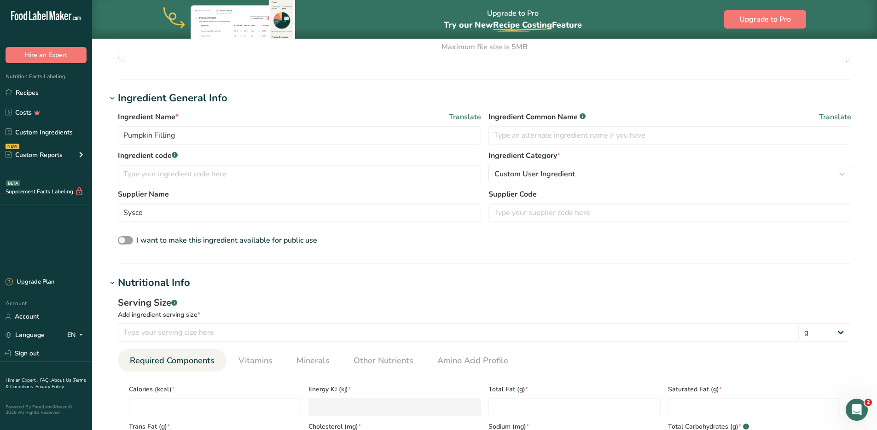
scroll to position [173, 0]
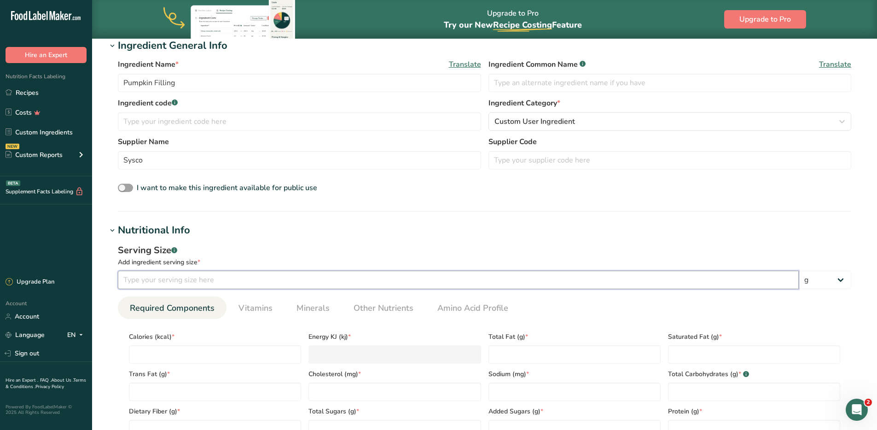
click at [194, 281] on input "number" at bounding box center [458, 280] width 681 height 18
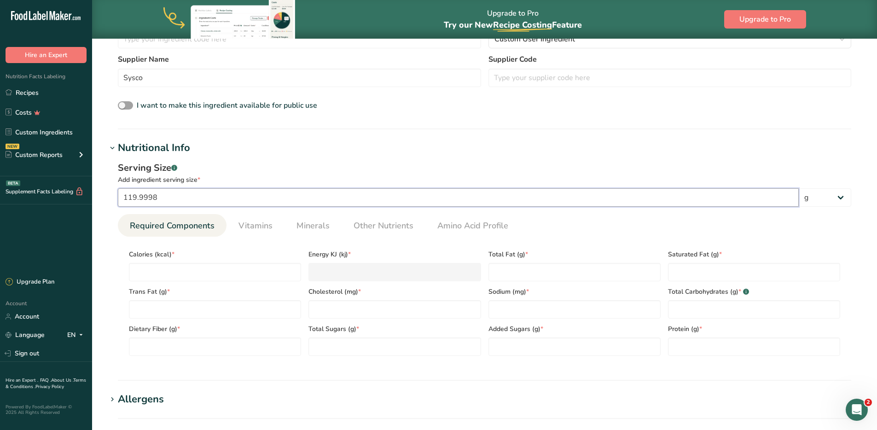
scroll to position [266, 0]
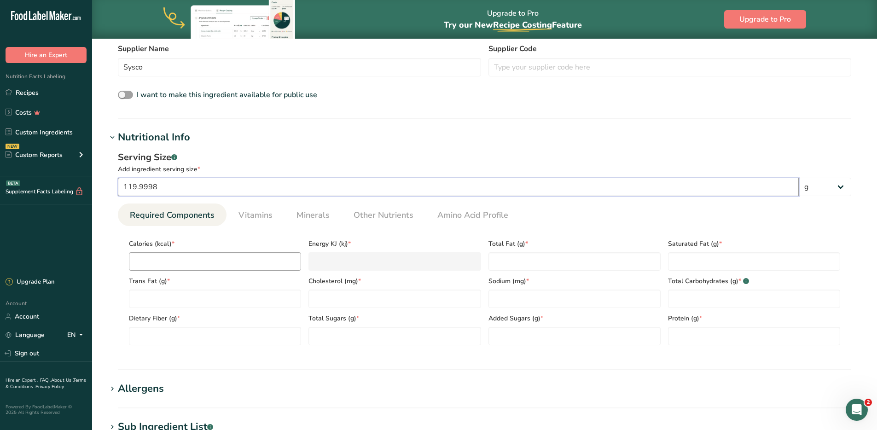
type input "119.9998"
click at [189, 256] on input "number" at bounding box center [215, 261] width 172 height 18
type input "4"
type KJ "16.7"
type input "40"
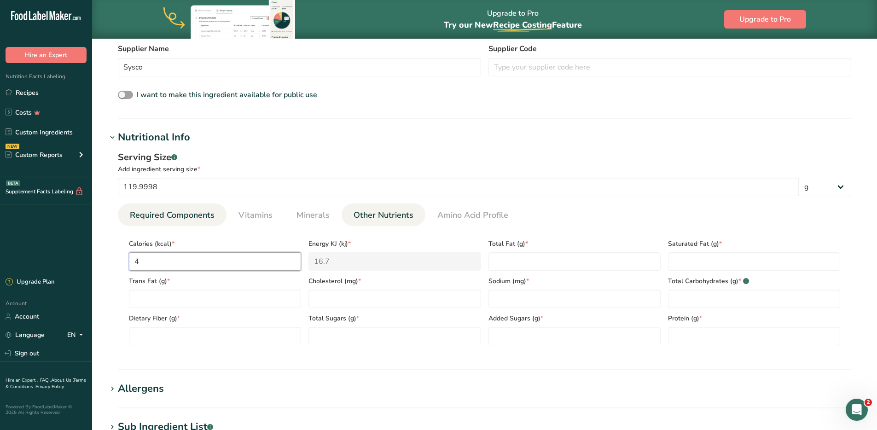
type KJ "167.4"
type input "40"
type Fat "0"
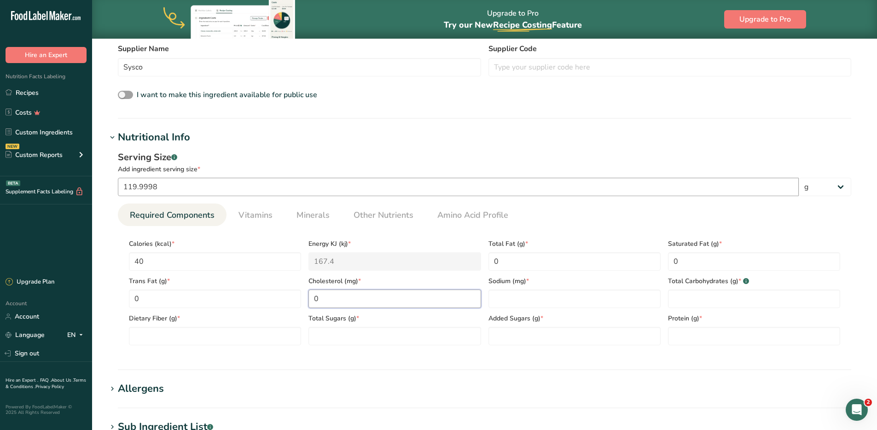
type input "0"
type input "5"
type Carbohydrates "10"
type Fiber "3"
type Sugars "0"
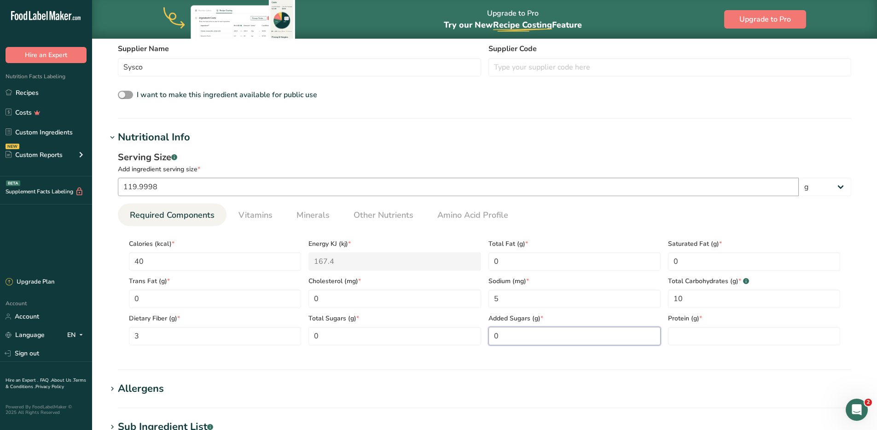
type Sugars "0"
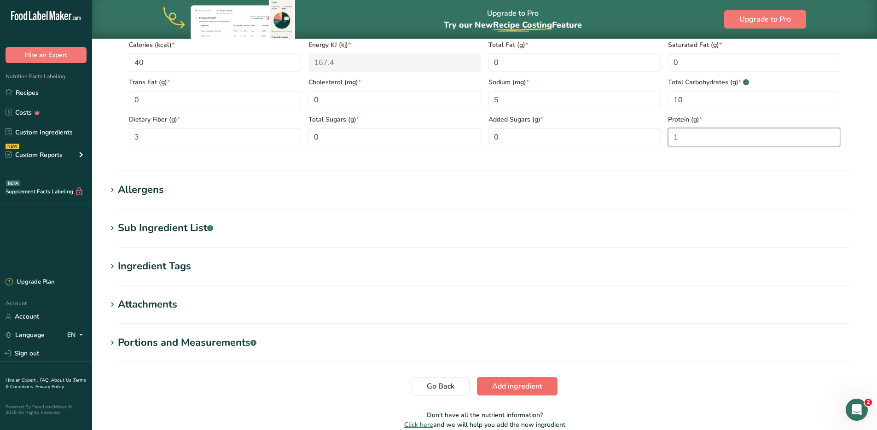
scroll to position [509, 0]
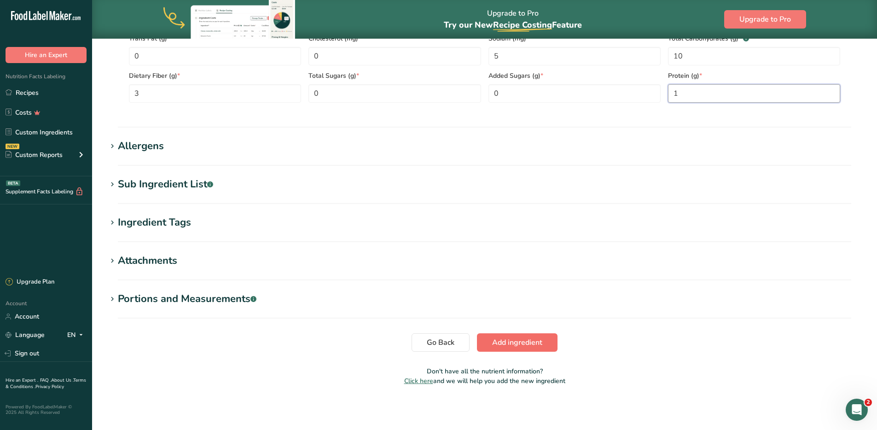
type input "1"
click at [519, 340] on span "Add ingredient" at bounding box center [517, 342] width 50 height 11
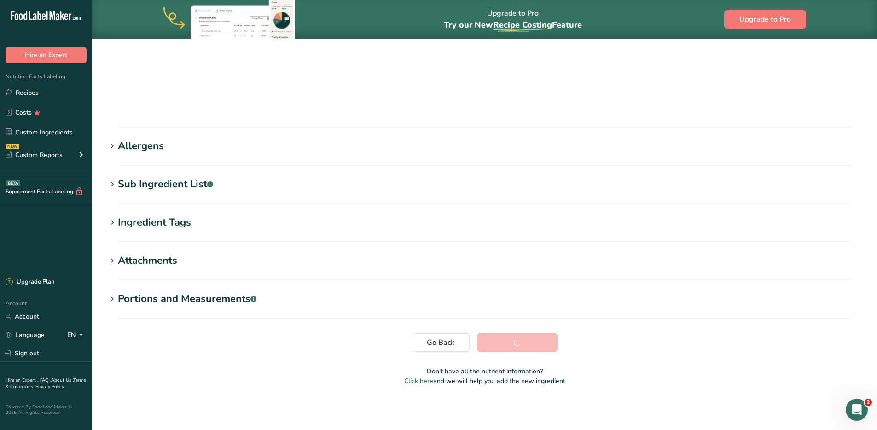
scroll to position [58, 0]
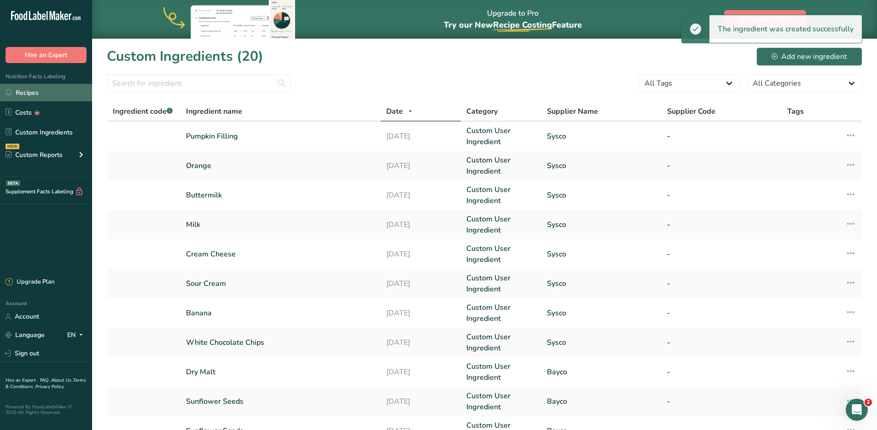
click at [32, 91] on link "Recipes" at bounding box center [46, 92] width 92 height 17
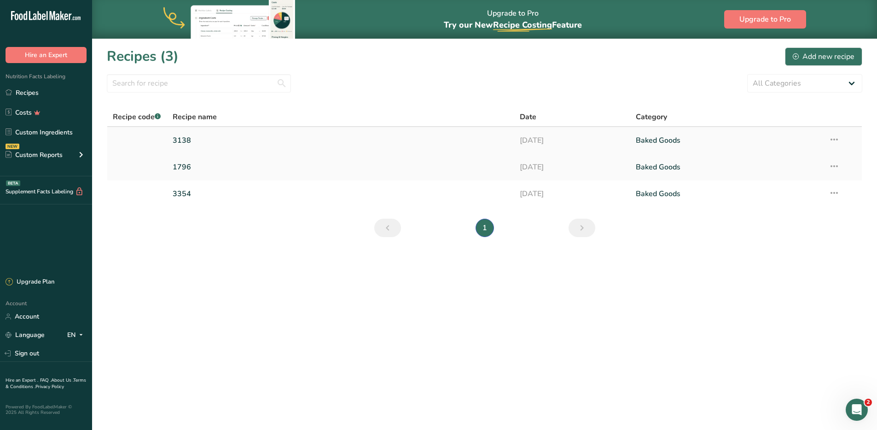
click at [199, 138] on link "3138" at bounding box center [341, 140] width 337 height 19
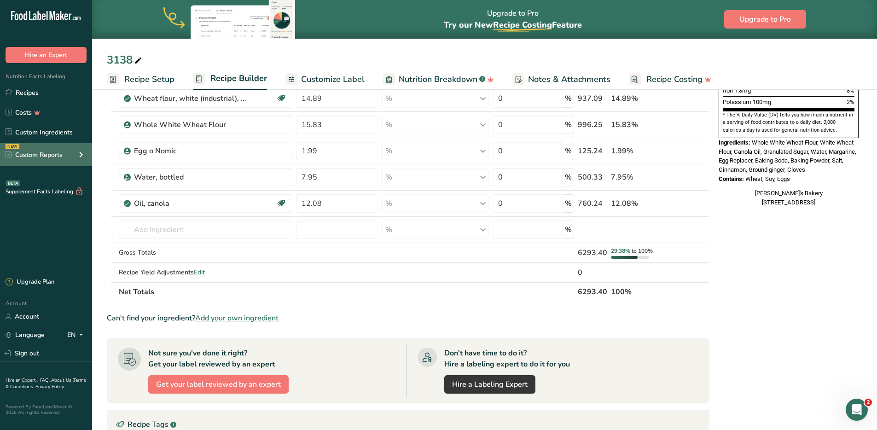
scroll to position [280, 0]
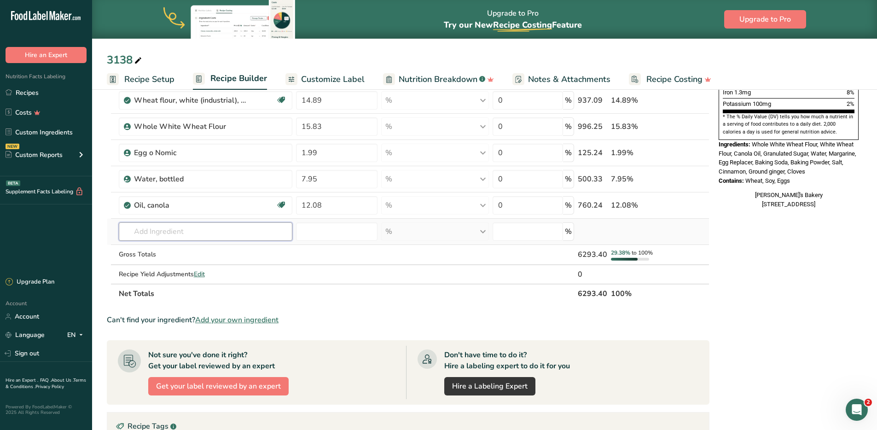
click at [169, 235] on input "text" at bounding box center [206, 231] width 174 height 18
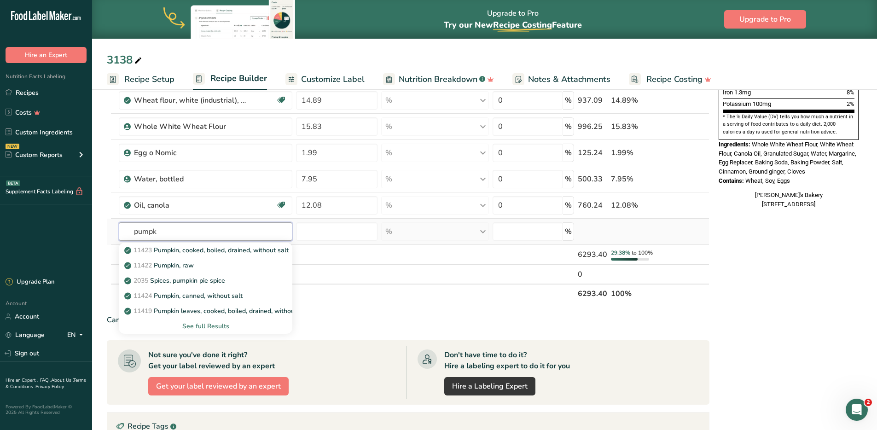
type input "pumpk"
click at [211, 326] on div "See full Results" at bounding box center [205, 326] width 159 height 10
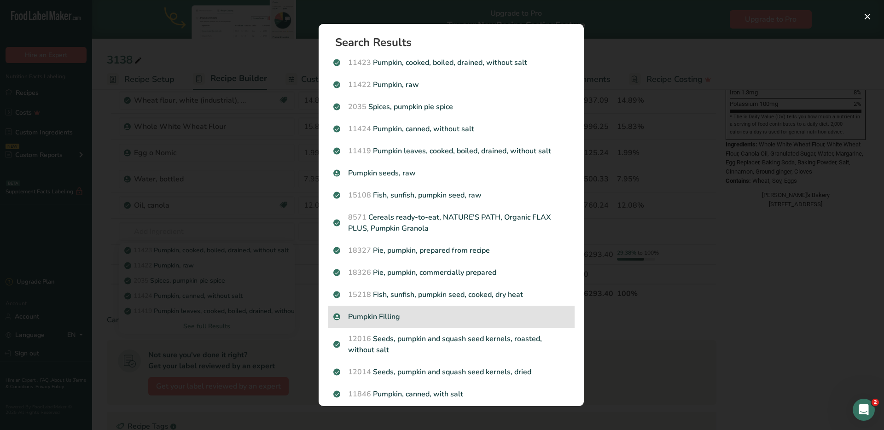
click at [398, 319] on p "Pumpkin Filling" at bounding box center [451, 316] width 236 height 11
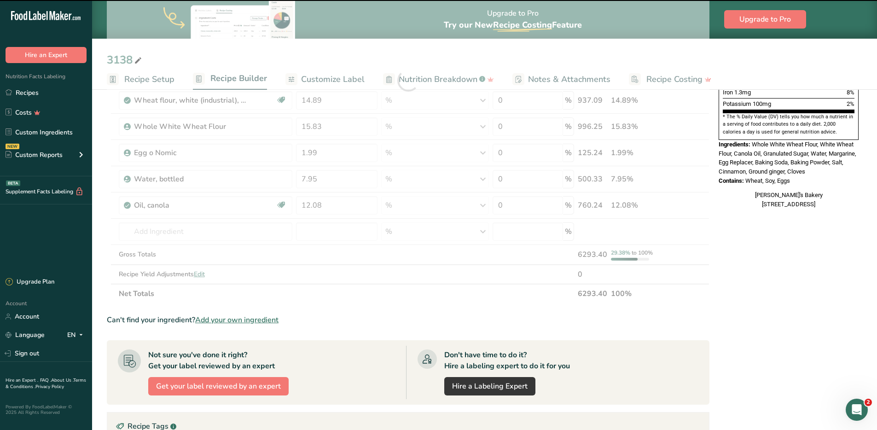
type input "0"
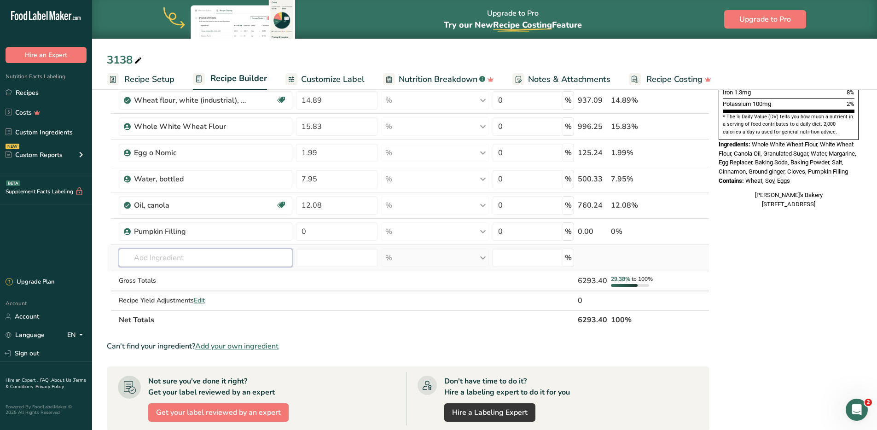
click at [181, 261] on input "text" at bounding box center [206, 258] width 174 height 18
drag, startPoint x: 314, startPoint y: 229, endPoint x: 298, endPoint y: 229, distance: 15.7
click at [298, 229] on input "0" at bounding box center [336, 231] width 81 height 18
click at [204, 257] on div "Ingredient * Amount * Unit * Waste * .a-a{fill:#347362;}.b-a{fill:#fff;} Grams …" at bounding box center [408, 94] width 603 height 472
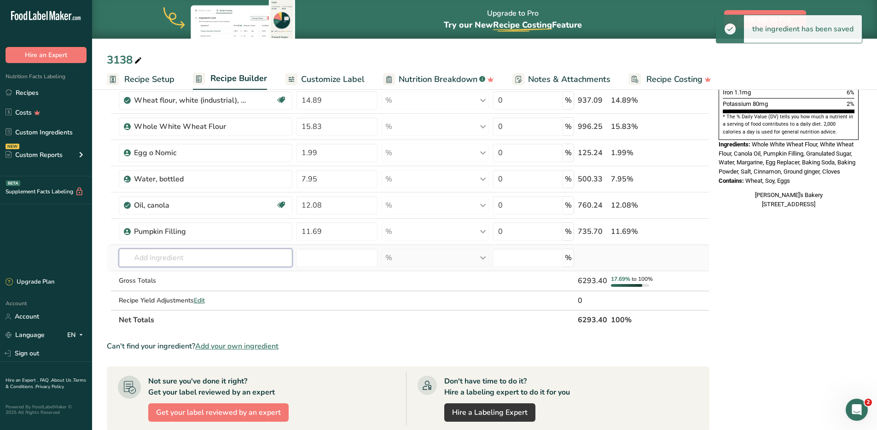
click at [169, 259] on input "text" at bounding box center [206, 258] width 174 height 18
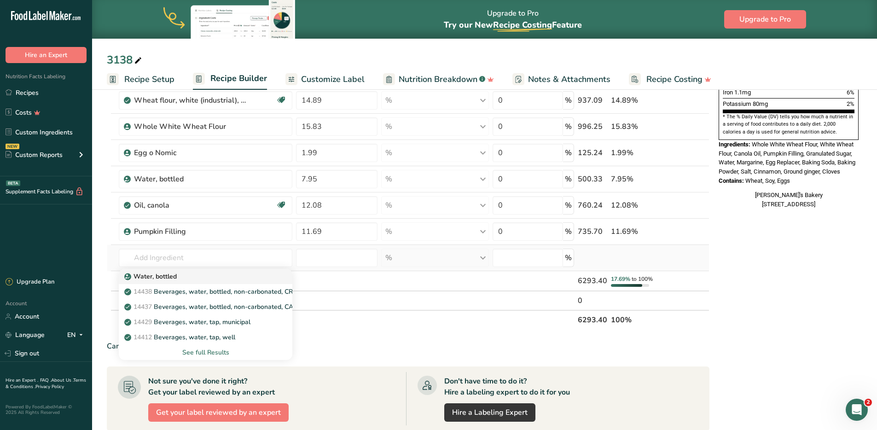
click at [154, 278] on p "Water, bottled" at bounding box center [151, 277] width 51 height 10
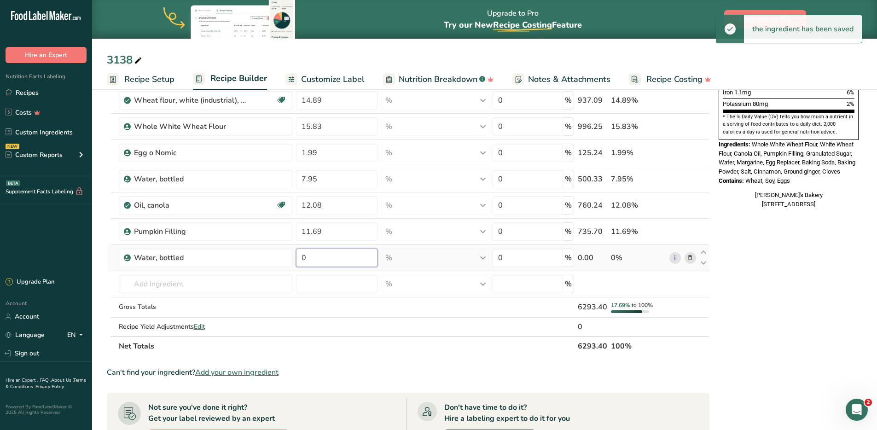
click at [328, 260] on input "0" at bounding box center [336, 258] width 81 height 18
drag, startPoint x: 331, startPoint y: 258, endPoint x: 285, endPoint y: 259, distance: 45.1
click at [285, 259] on tr "Water, bottled 0 % Weight Units g kg mg See more Volume Units l Volume units re…" at bounding box center [408, 258] width 602 height 26
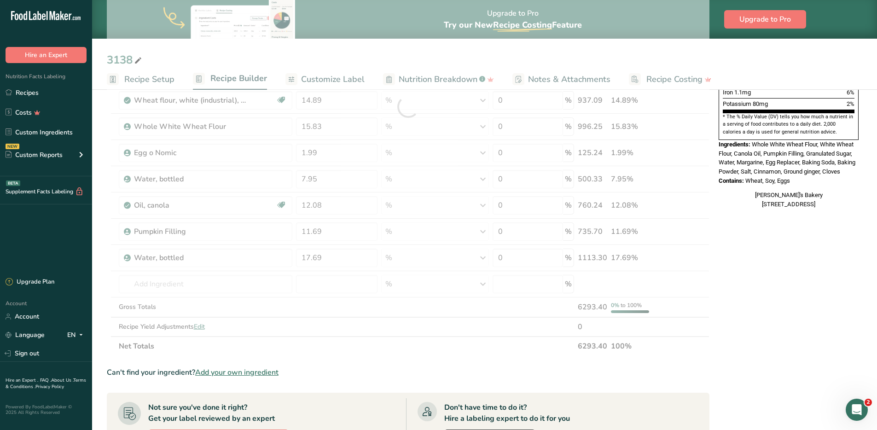
click at [689, 349] on div "Nutrition Facts 49 Servings Per Container Serving Size 105g Amount Per Serving …" at bounding box center [788, 239] width 147 height 836
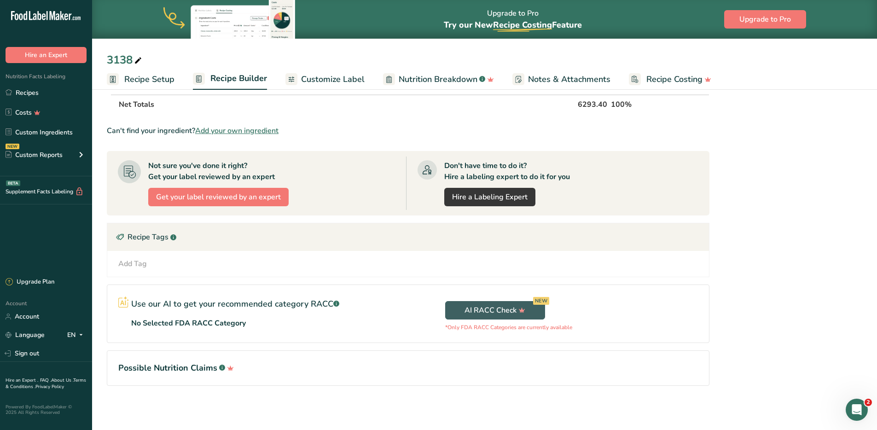
scroll to position [0, 0]
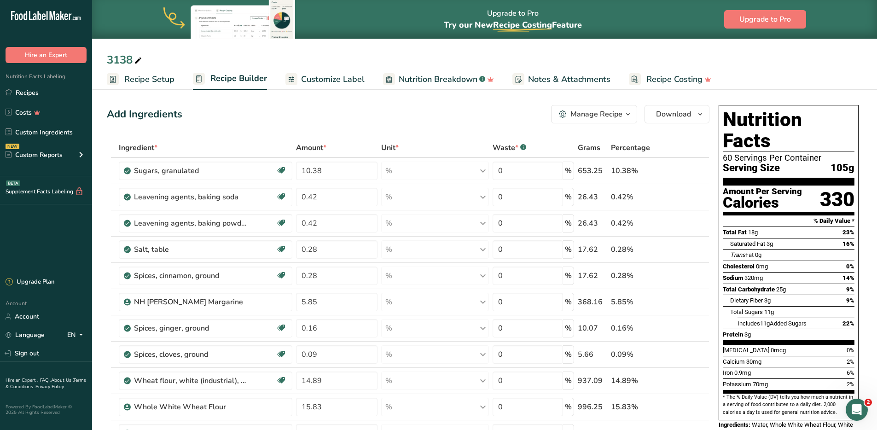
click at [140, 79] on span "Recipe Setup" at bounding box center [149, 79] width 50 height 12
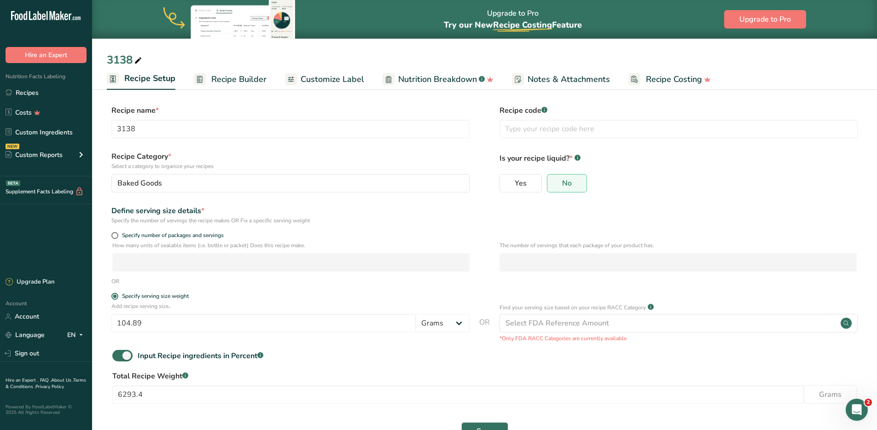
click at [253, 72] on link "Recipe Builder" at bounding box center [230, 79] width 73 height 21
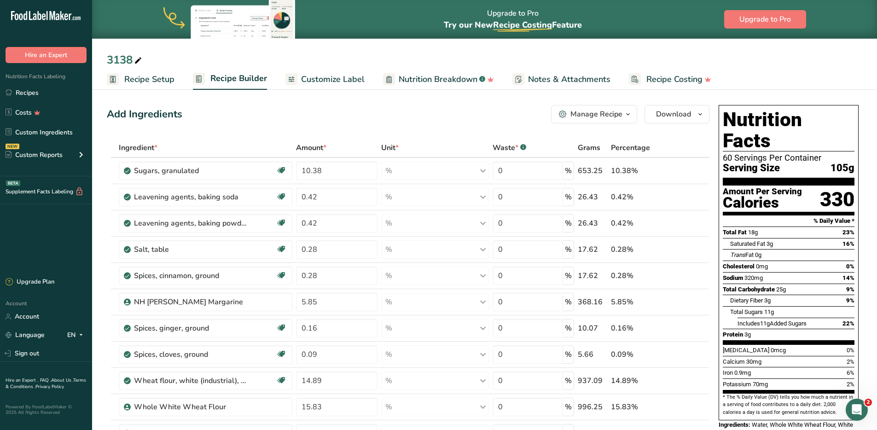
click at [329, 80] on span "Customize Label" at bounding box center [333, 79] width 64 height 12
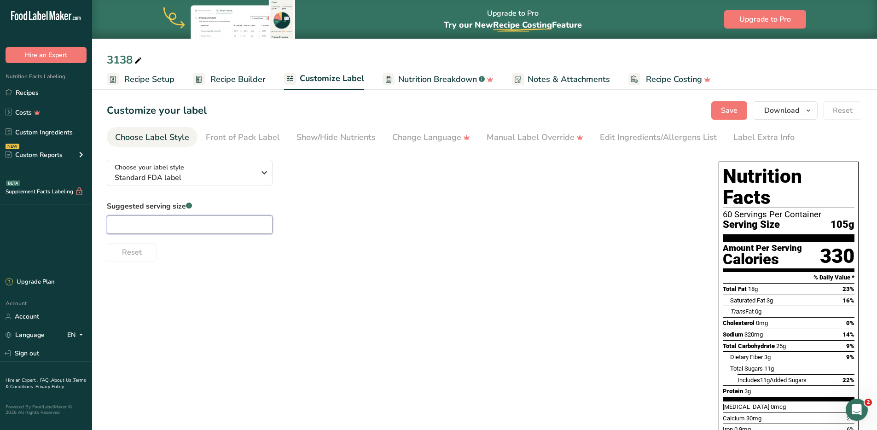
click at [175, 226] on input "text" at bounding box center [190, 225] width 166 height 18
click at [689, 110] on span "Save" at bounding box center [729, 110] width 17 height 11
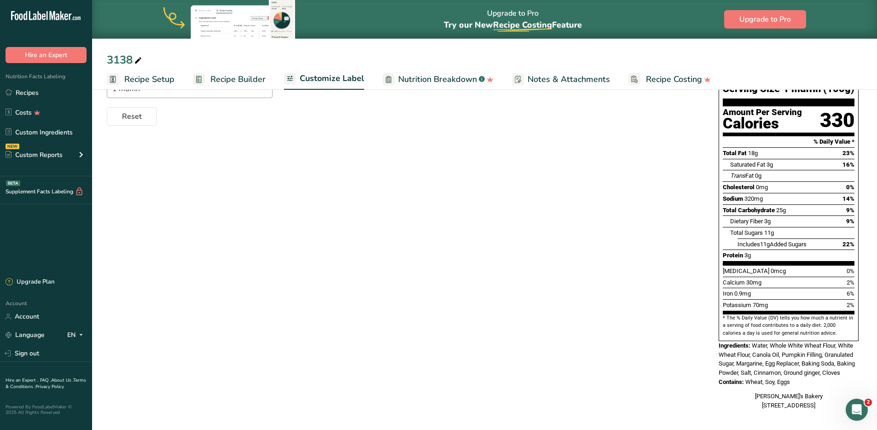
scroll to position [137, 0]
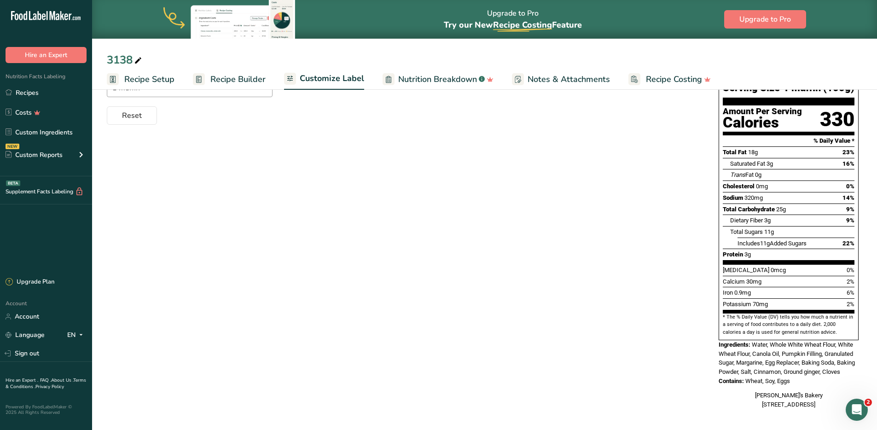
click at [155, 75] on span "Recipe Setup" at bounding box center [149, 79] width 50 height 12
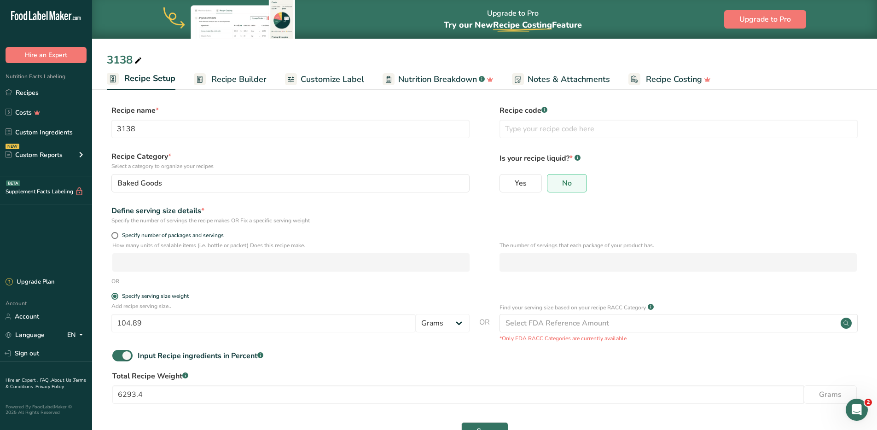
click at [234, 69] on link "Recipe Builder" at bounding box center [230, 79] width 73 height 21
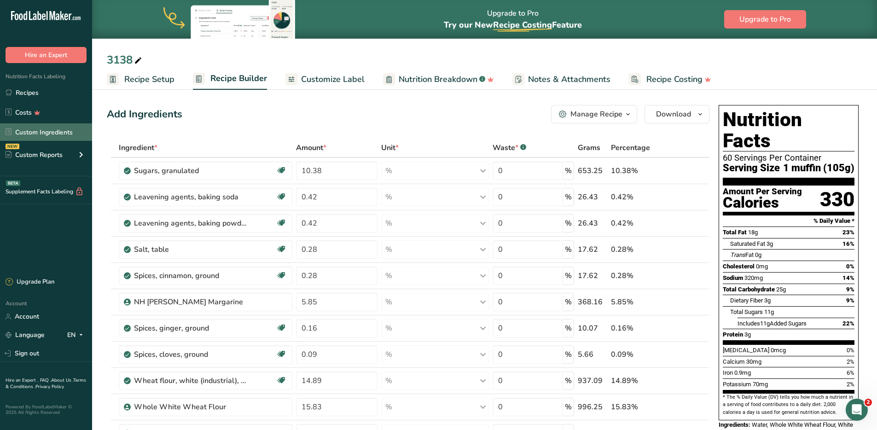
click at [52, 129] on link "Custom Ingredients" at bounding box center [46, 131] width 92 height 17
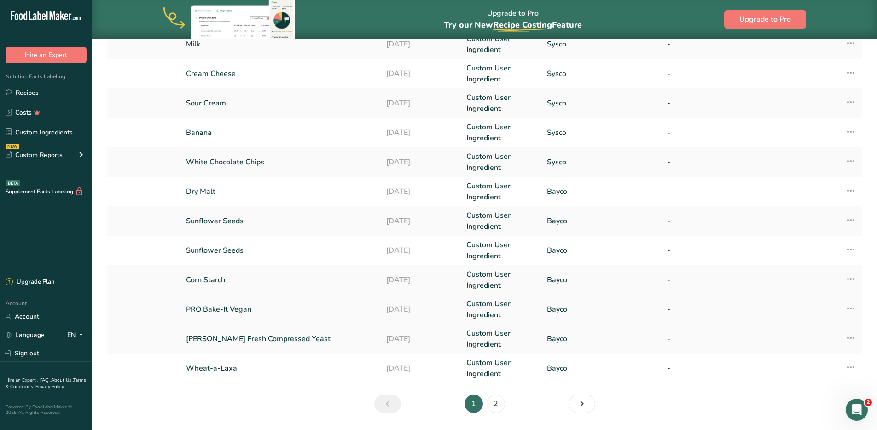
scroll to position [183, 0]
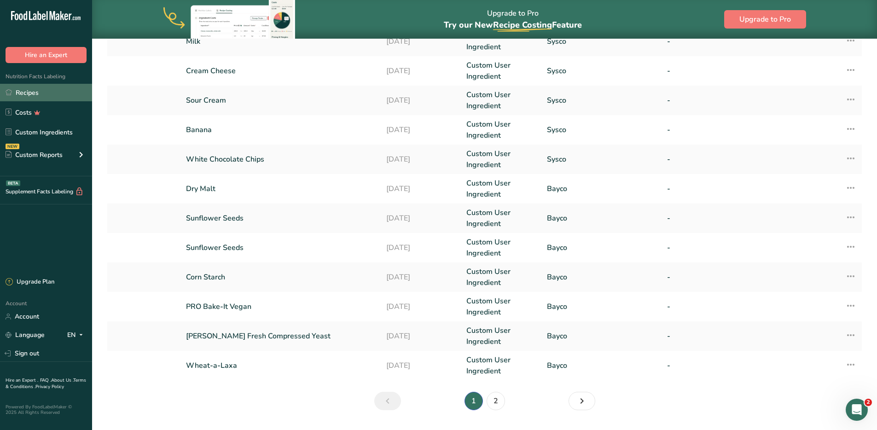
click at [27, 94] on link "Recipes" at bounding box center [46, 92] width 92 height 17
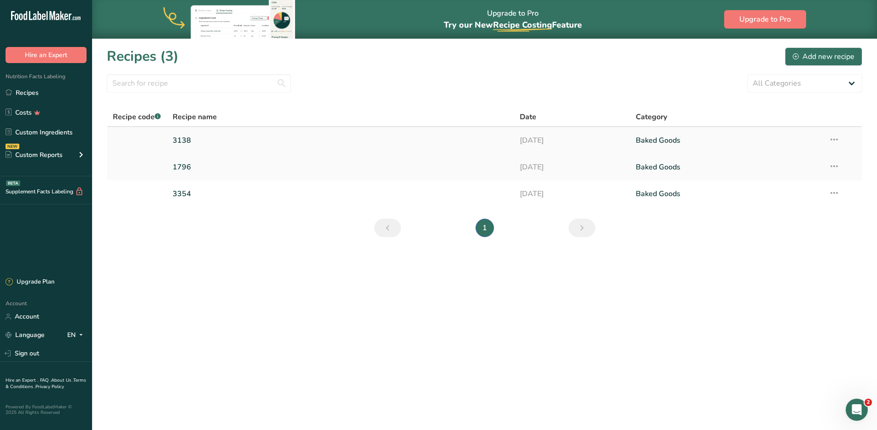
click at [240, 142] on link "3138" at bounding box center [341, 140] width 337 height 19
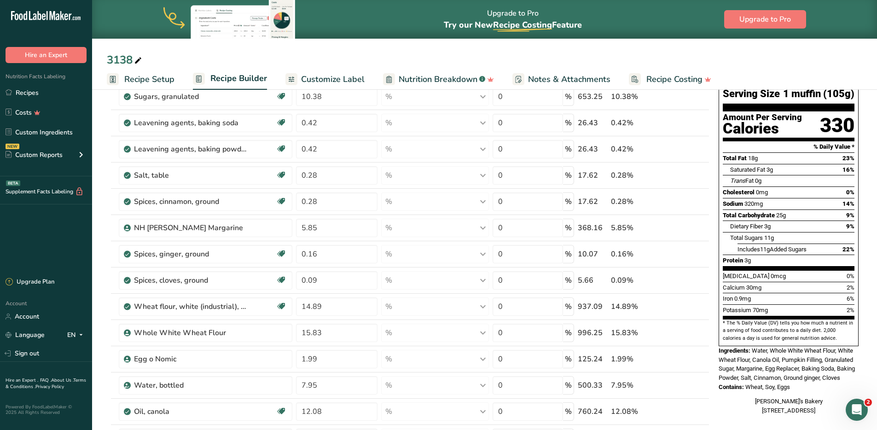
scroll to position [140, 0]
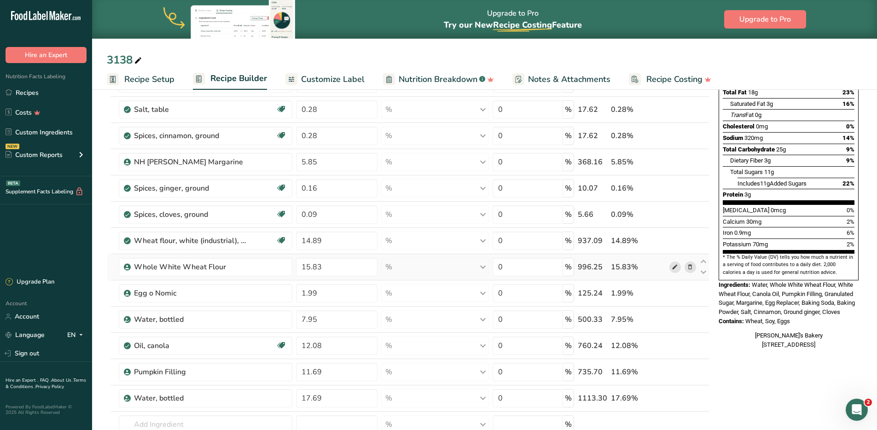
click at [674, 268] on icon at bounding box center [675, 267] width 6 height 10
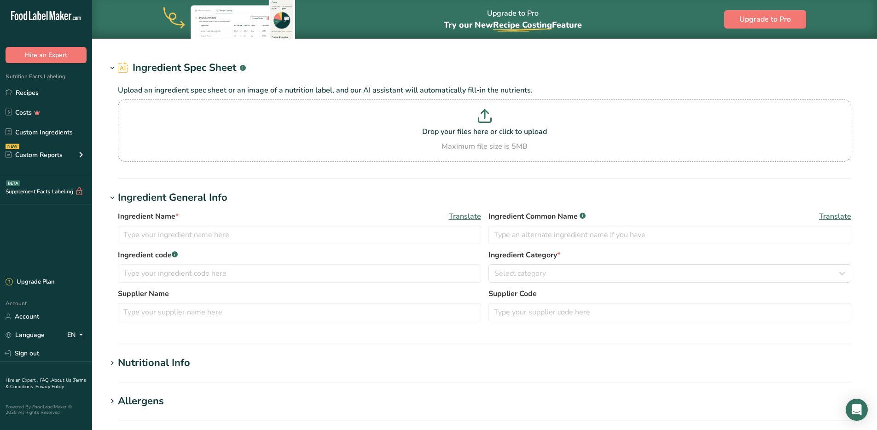
type input "Whole White Wheat Flour"
type input "Bayco"
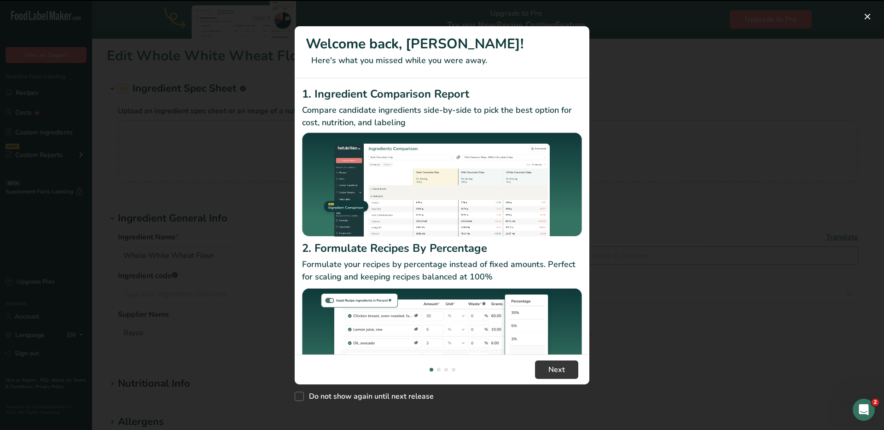
click at [542, 250] on div "2. Formulate Recipes By Percentage Formulate your recipes by percentage instead…" at bounding box center [442, 320] width 280 height 161
click at [867, 19] on button "New Features" at bounding box center [867, 16] width 15 height 15
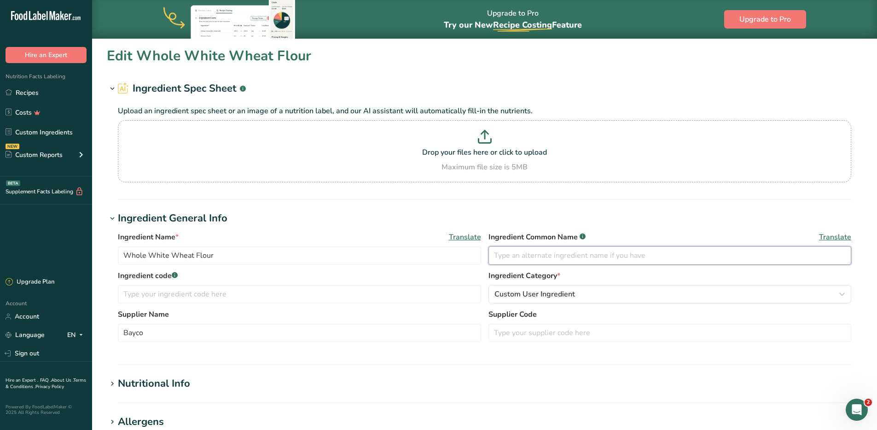
click at [527, 251] on input "text" at bounding box center [670, 255] width 363 height 18
click at [495, 256] on input "Wheat Flour" at bounding box center [670, 255] width 363 height 18
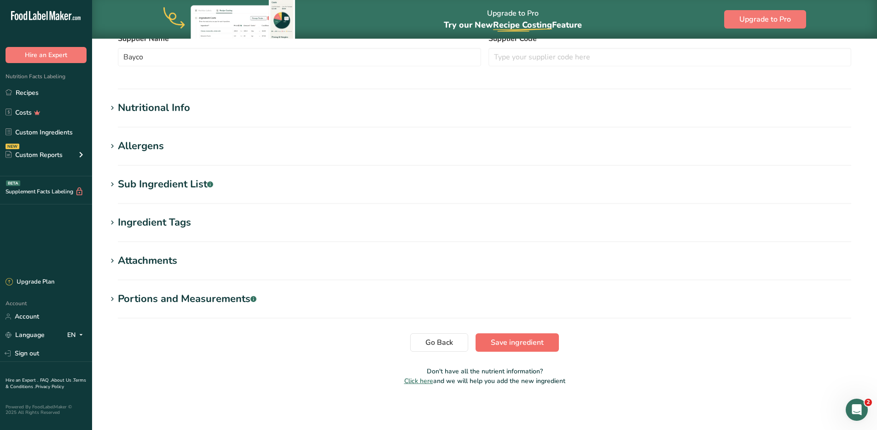
type input "Whole Wheat Flour"
click at [517, 341] on span "Save ingredient" at bounding box center [517, 342] width 53 height 11
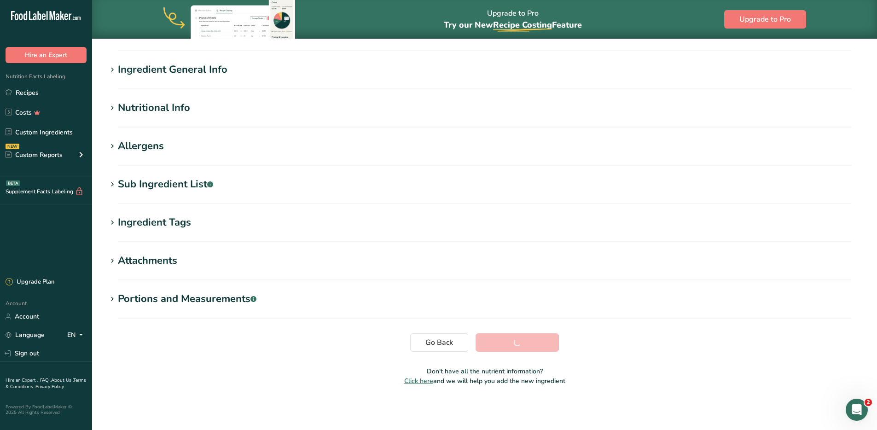
scroll to position [57, 0]
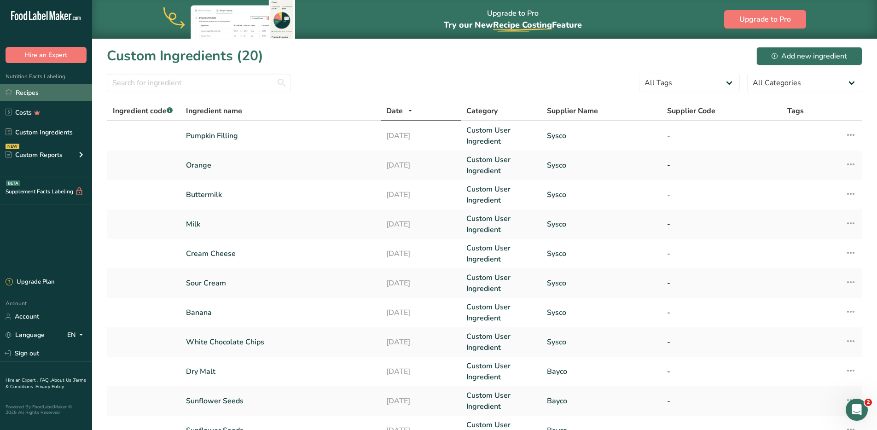
click at [28, 97] on link "Recipes" at bounding box center [46, 92] width 92 height 17
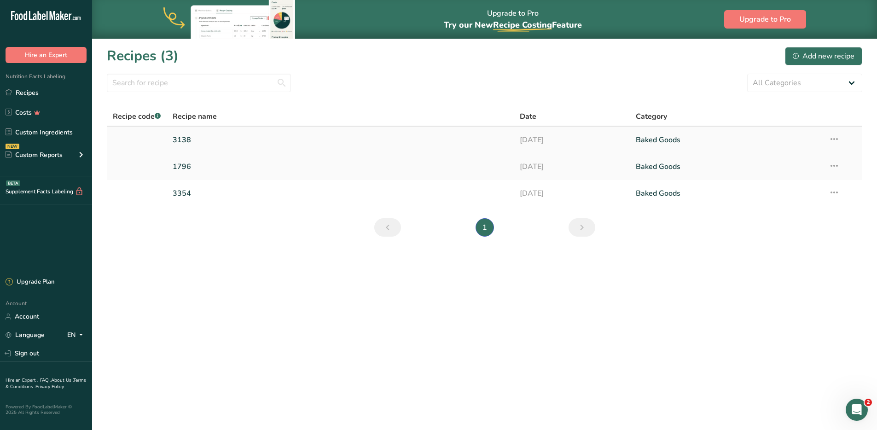
click at [311, 141] on link "3138" at bounding box center [341, 139] width 337 height 19
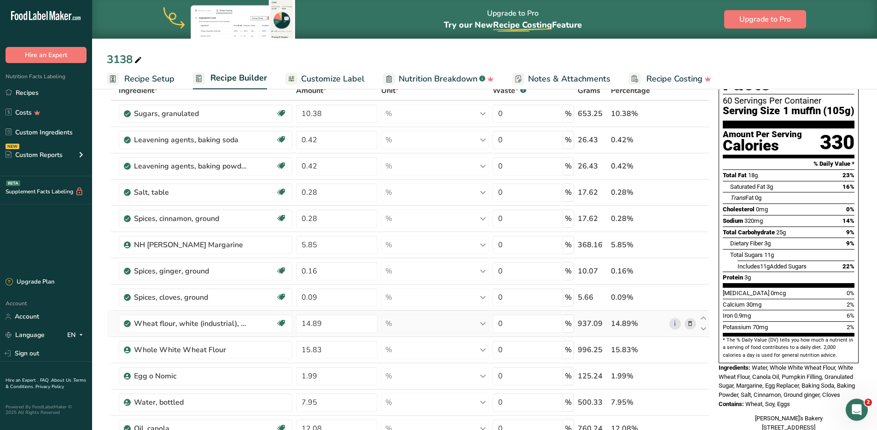
scroll to position [58, 0]
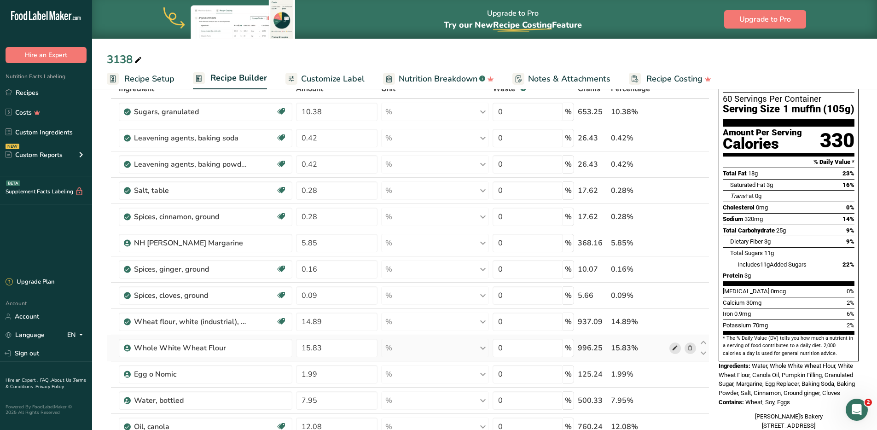
click at [677, 347] on icon at bounding box center [675, 349] width 6 height 10
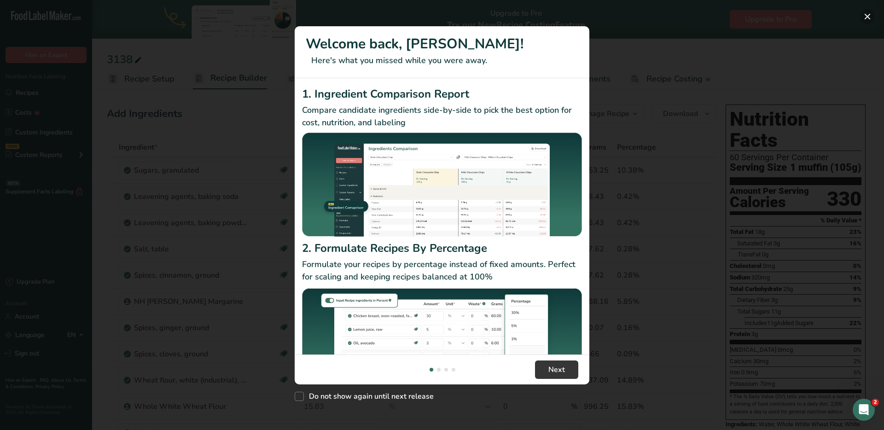
click at [865, 20] on button "New Features" at bounding box center [867, 16] width 15 height 15
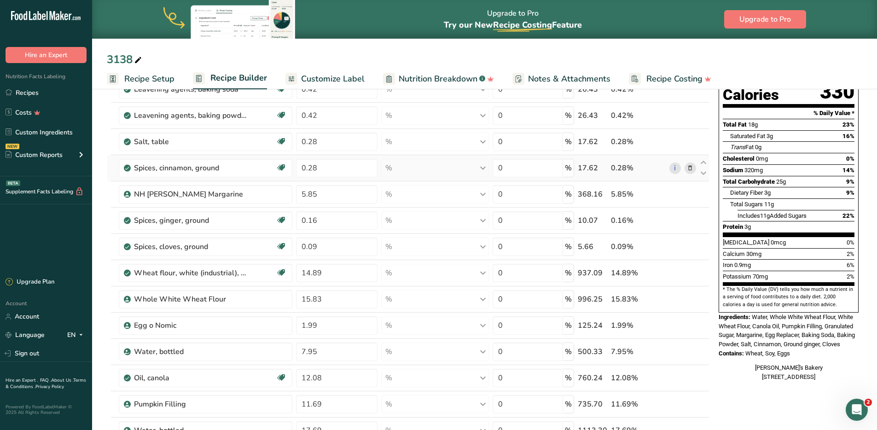
scroll to position [117, 0]
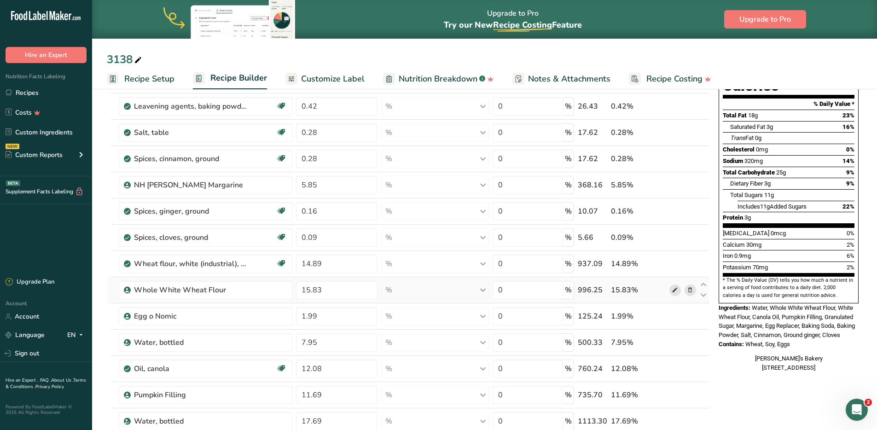
click at [676, 290] on icon at bounding box center [675, 290] width 6 height 10
click at [677, 264] on link "i" at bounding box center [676, 264] width 12 height 12
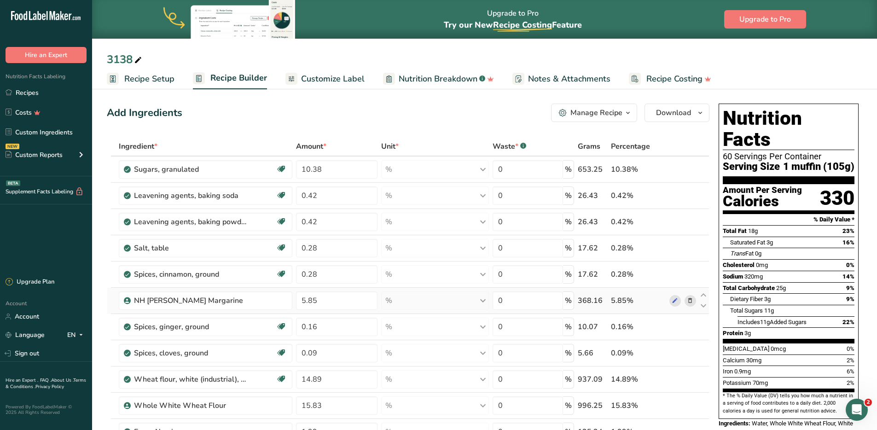
scroll to position [0, 0]
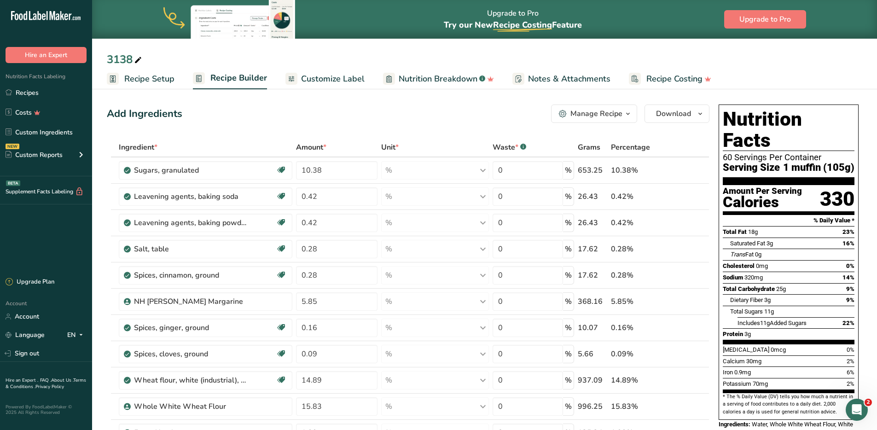
click at [161, 78] on span "Recipe Setup" at bounding box center [149, 79] width 50 height 12
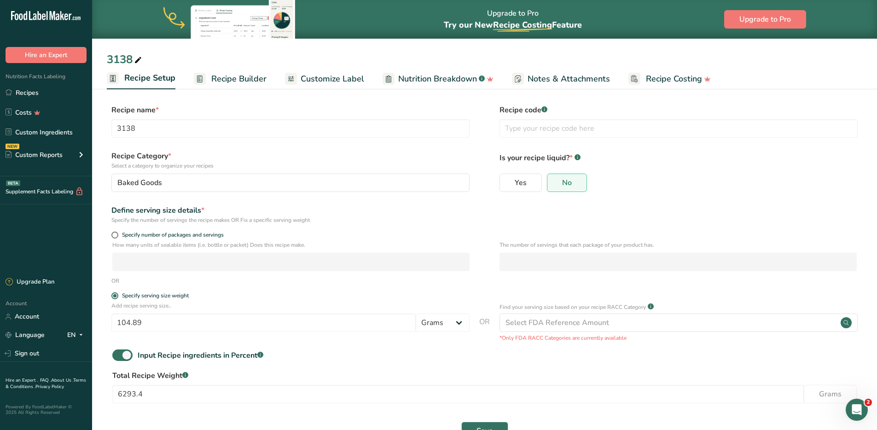
click at [226, 81] on span "Recipe Builder" at bounding box center [238, 79] width 55 height 12
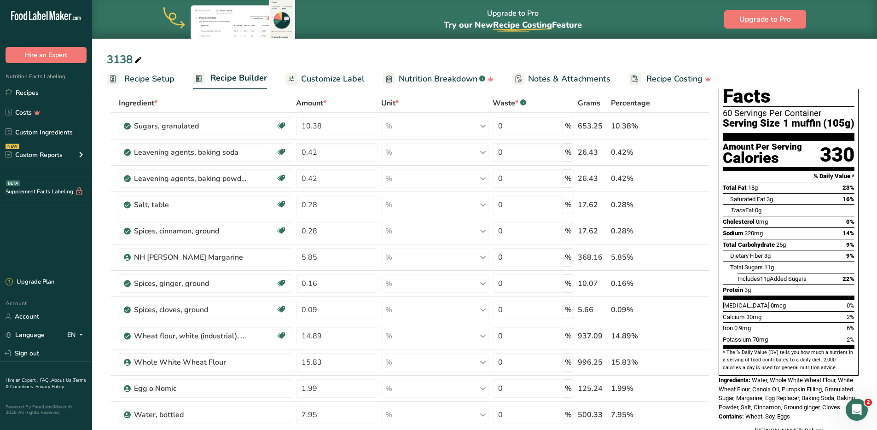
scroll to position [106, 0]
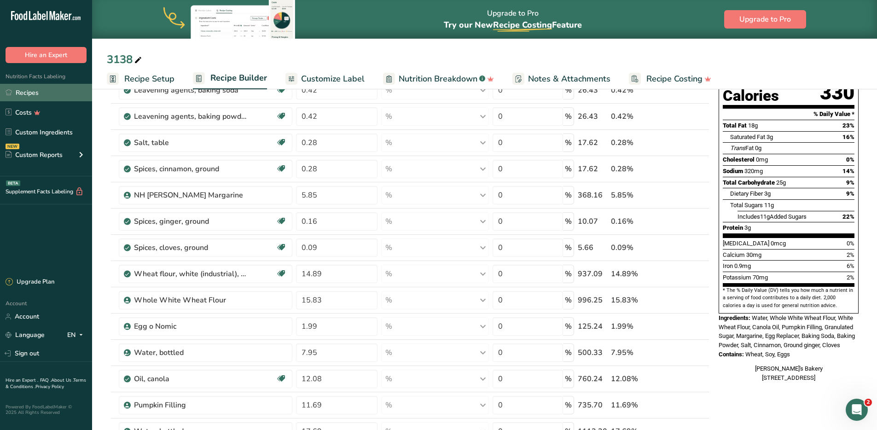
click at [35, 89] on link "Recipes" at bounding box center [46, 92] width 92 height 17
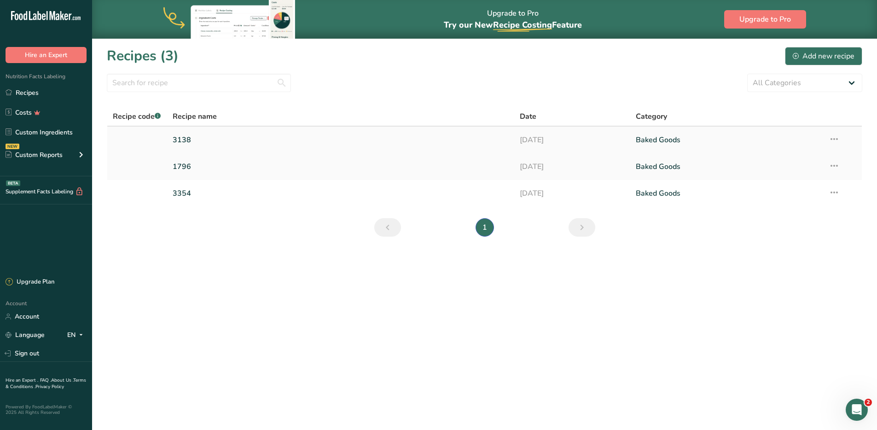
click at [221, 139] on link "3138" at bounding box center [341, 139] width 337 height 19
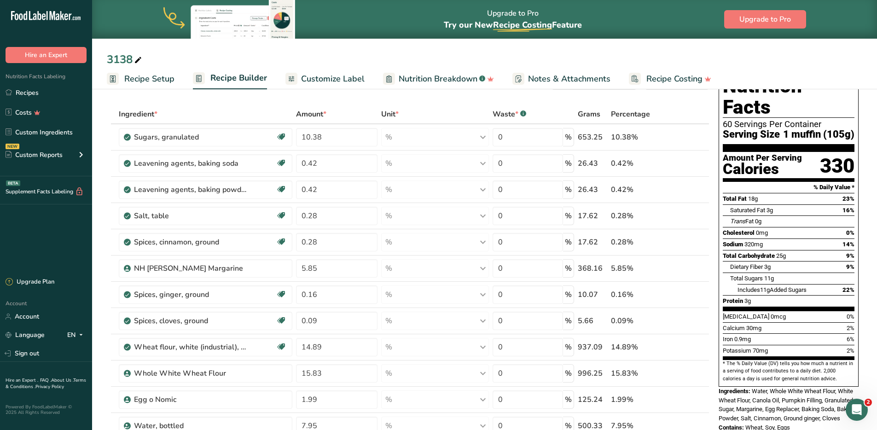
scroll to position [34, 0]
click at [342, 74] on span "Customize Label" at bounding box center [333, 79] width 64 height 12
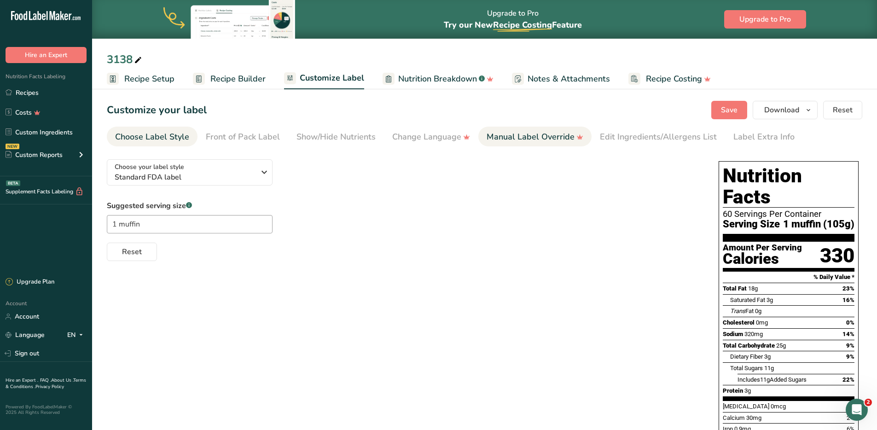
click at [559, 142] on div "Manual Label Override" at bounding box center [535, 137] width 97 height 12
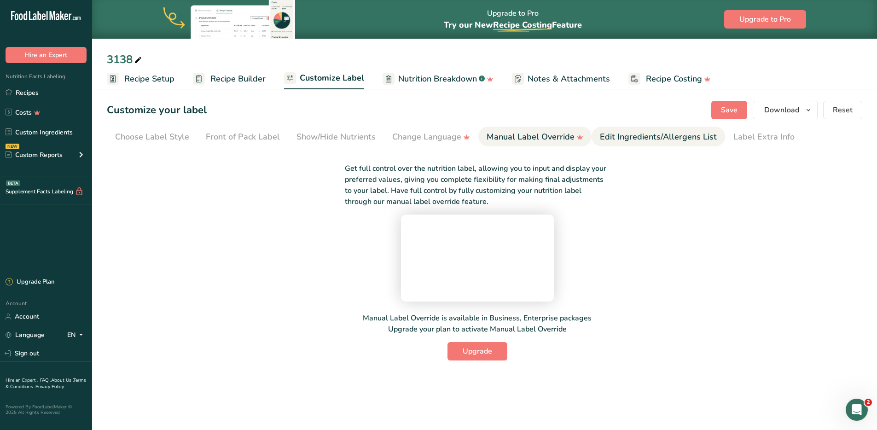
click at [671, 135] on div "Edit Ingredients/Allergens List" at bounding box center [658, 137] width 117 height 12
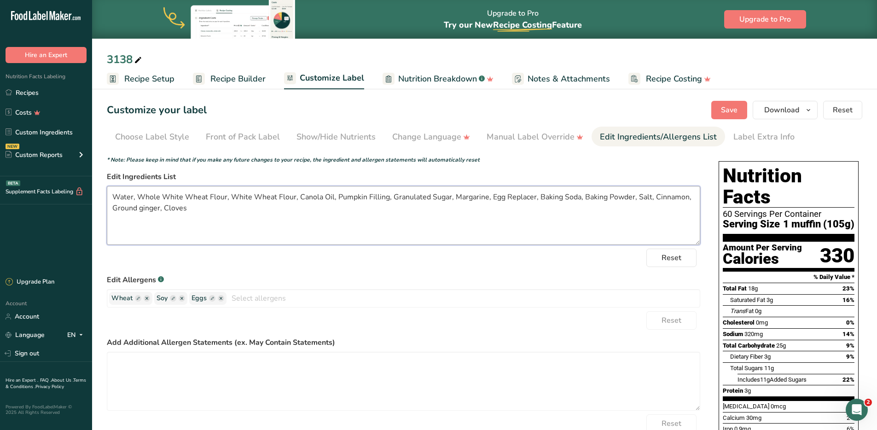
click at [186, 196] on textarea "Water, Whole White Wheat Flour, White Wheat Flour, Canola Oil, Pumpkin Filling,…" at bounding box center [404, 215] width 594 height 59
type textarea "Water, Whole Wheat Flour, White Wheat Flour, Canola Oil, Pumpkin Filling, Granu…"
click at [727, 105] on span "Save" at bounding box center [729, 110] width 17 height 11
click at [237, 78] on span "Recipe Builder" at bounding box center [237, 79] width 55 height 12
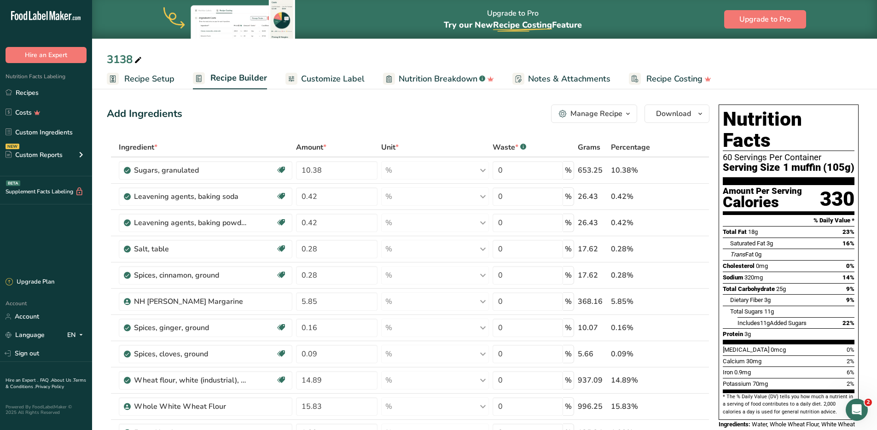
click at [338, 80] on span "Customize Label" at bounding box center [333, 79] width 64 height 12
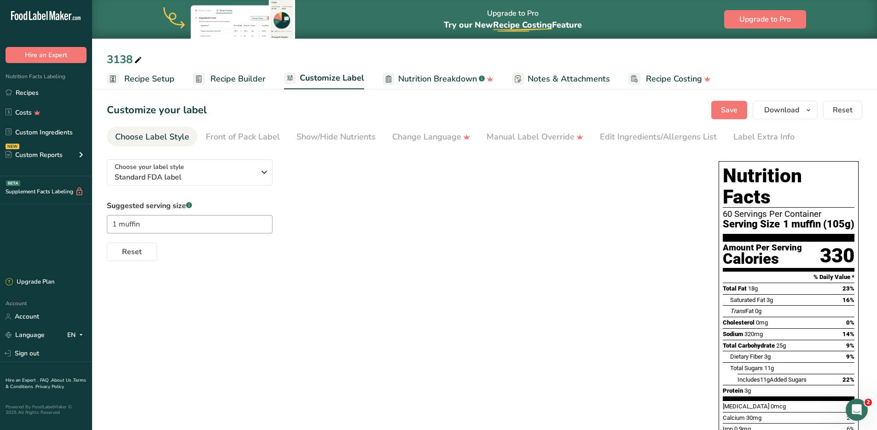
click at [449, 76] on span "Nutrition Breakdown" at bounding box center [437, 79] width 79 height 12
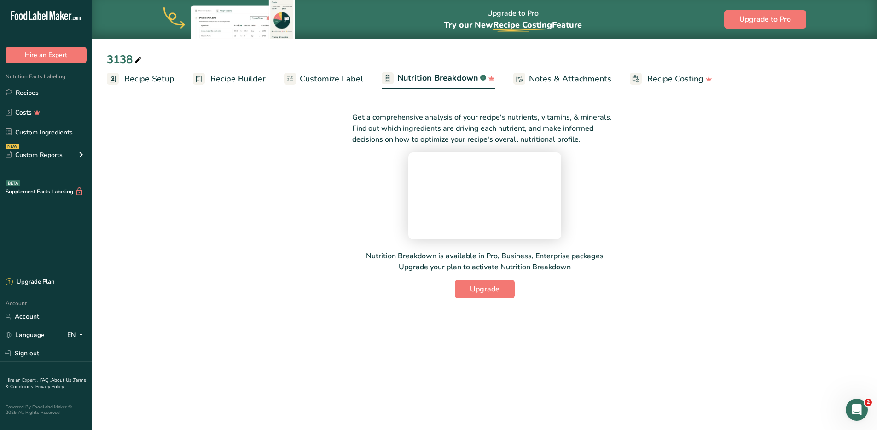
click at [552, 81] on span "Notes & Attachments" at bounding box center [570, 79] width 82 height 12
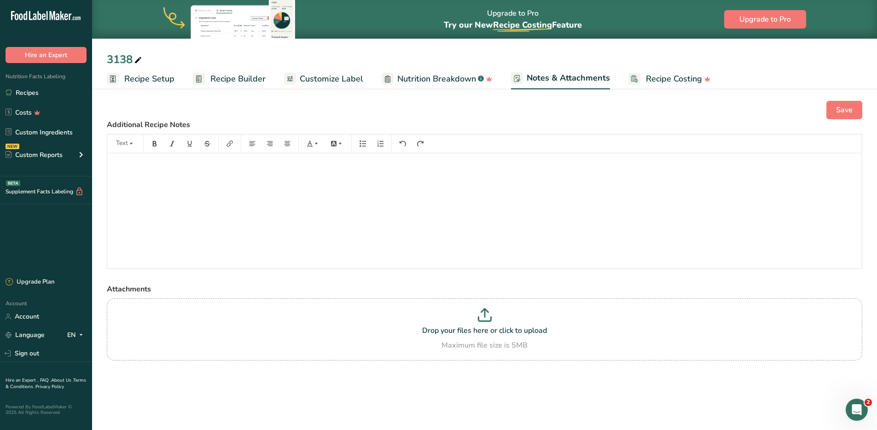
click at [313, 78] on span "Customize Label" at bounding box center [332, 79] width 64 height 12
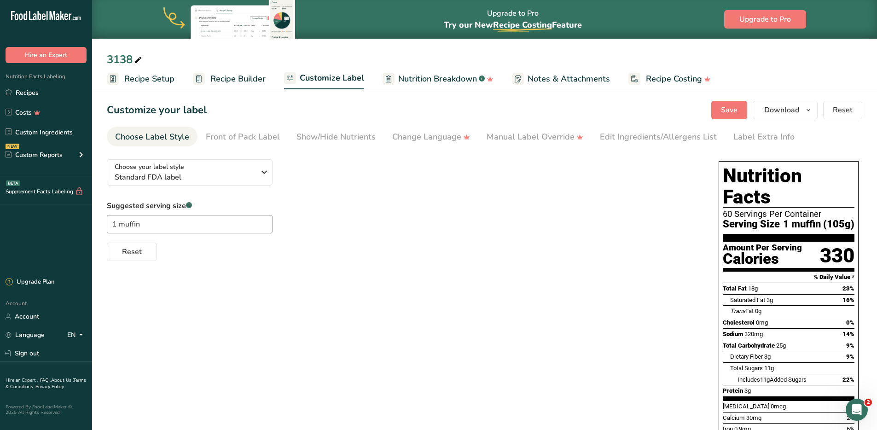
click at [138, 83] on span "Recipe Setup" at bounding box center [149, 79] width 50 height 12
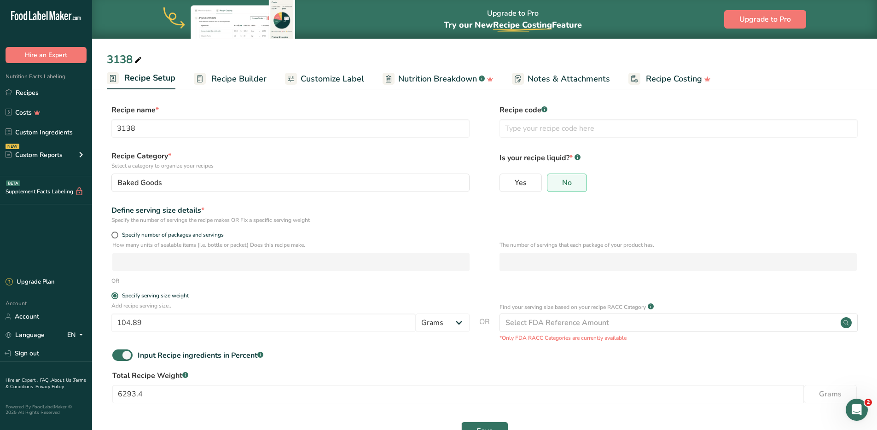
click at [227, 75] on span "Recipe Builder" at bounding box center [238, 79] width 55 height 12
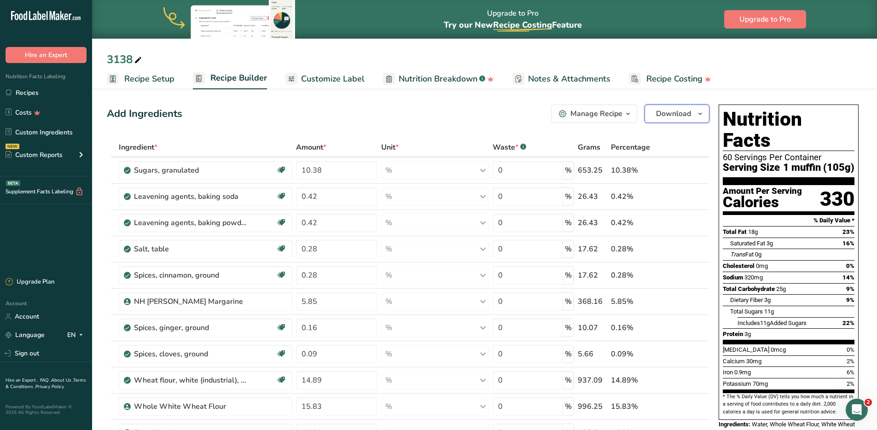
click at [698, 111] on icon "button" at bounding box center [700, 114] width 7 height 12
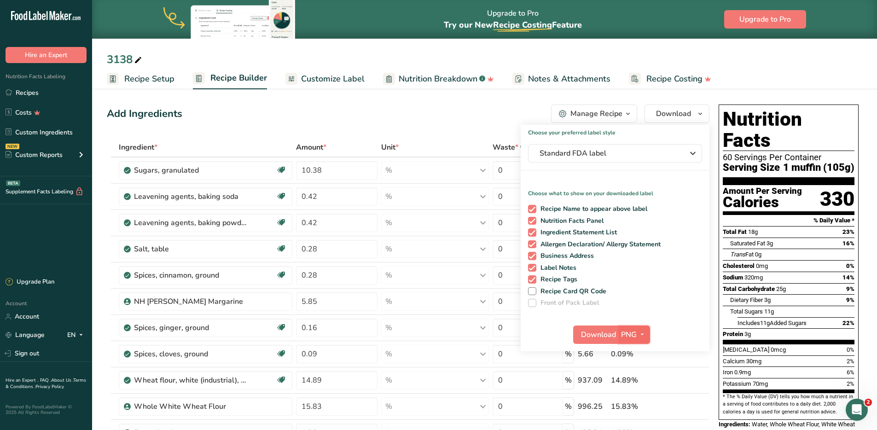
click at [638, 341] on button "PNG" at bounding box center [634, 335] width 32 height 18
click at [640, 402] on link "PDF" at bounding box center [635, 398] width 29 height 15
click at [597, 336] on span "Download" at bounding box center [599, 334] width 35 height 11
click at [46, 134] on link "Custom Ingredients" at bounding box center [46, 131] width 92 height 17
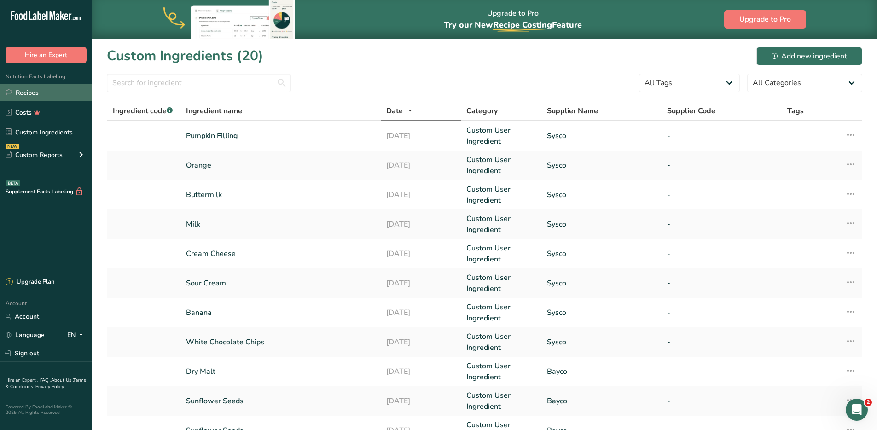
click at [32, 93] on link "Recipes" at bounding box center [46, 92] width 92 height 17
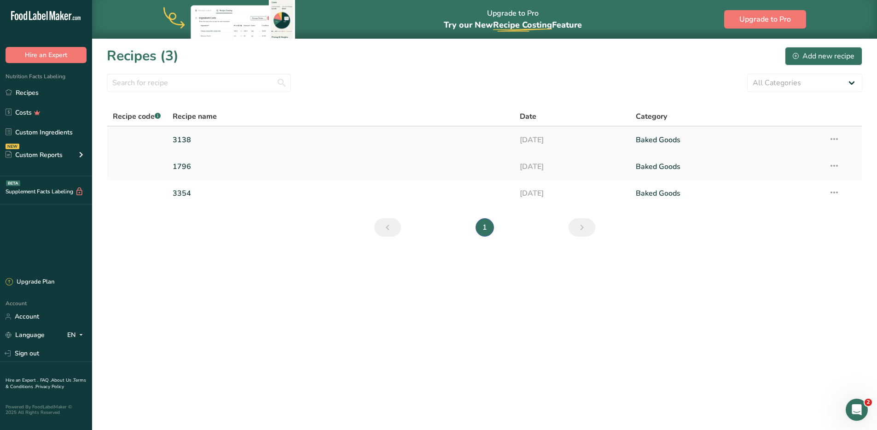
click at [279, 140] on link "3138" at bounding box center [341, 139] width 337 height 19
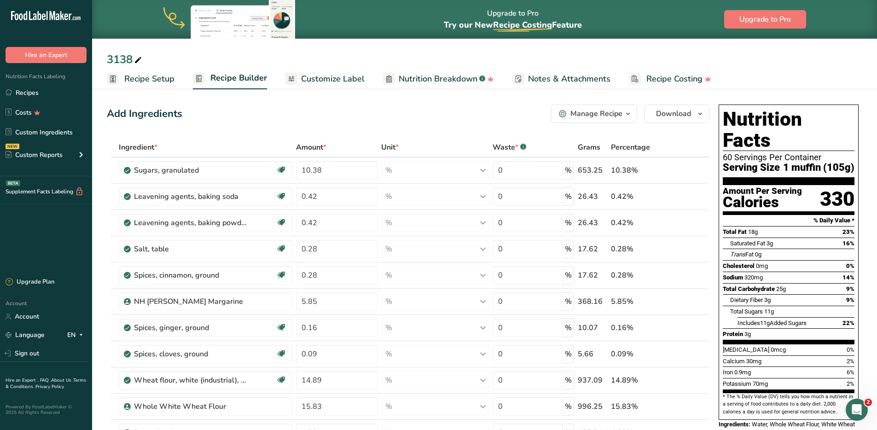
click at [321, 76] on span "Customize Label" at bounding box center [333, 79] width 64 height 12
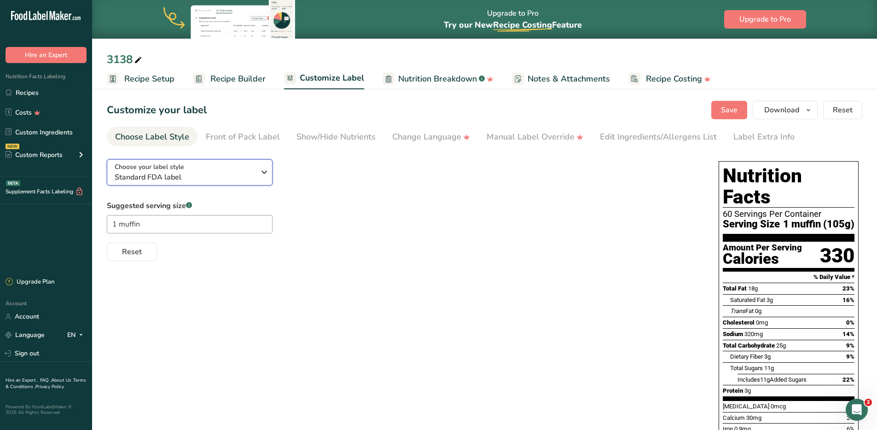
click at [210, 178] on span "Standard FDA label" at bounding box center [185, 177] width 140 height 11
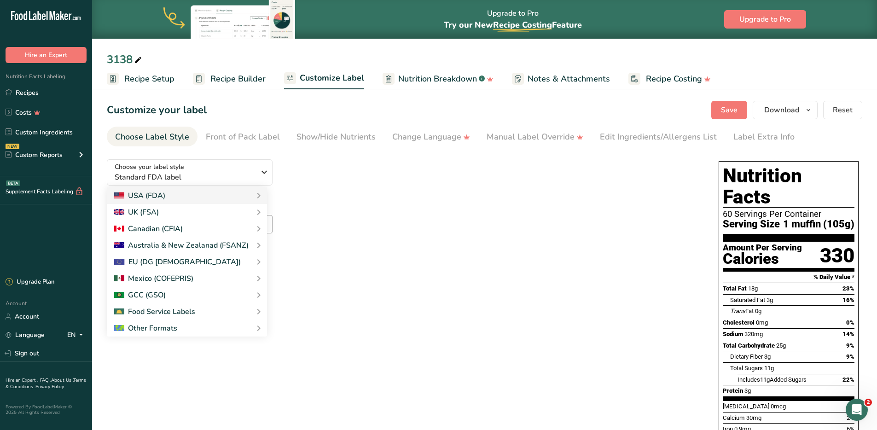
click at [335, 155] on div "Choose your label style Standard FDA label USA (FDA) Standard FDA label Tabular…" at bounding box center [404, 206] width 594 height 109
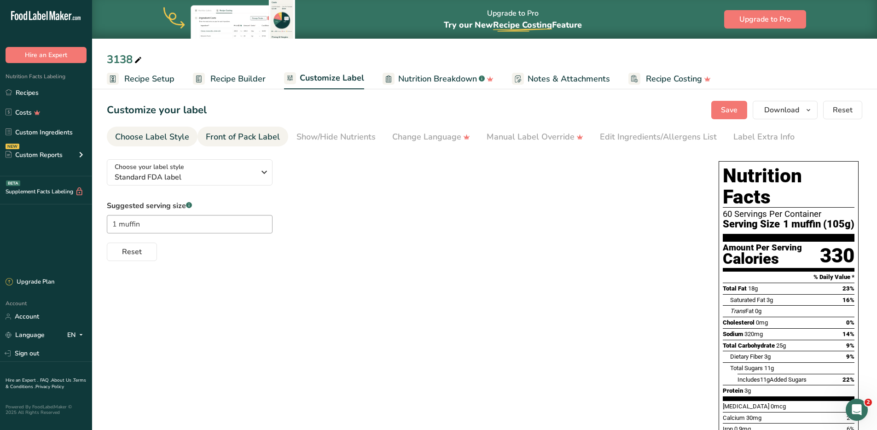
click at [245, 138] on div "Front of Pack Label" at bounding box center [243, 137] width 74 height 12
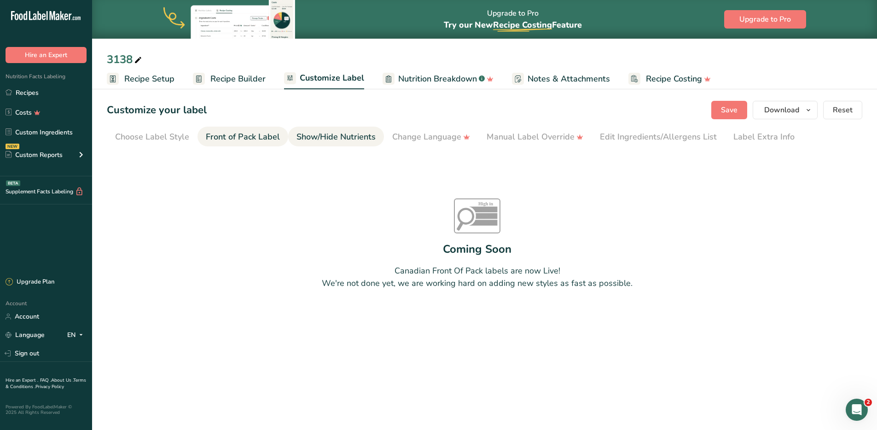
click at [349, 135] on div "Show/Hide Nutrients" at bounding box center [336, 137] width 79 height 12
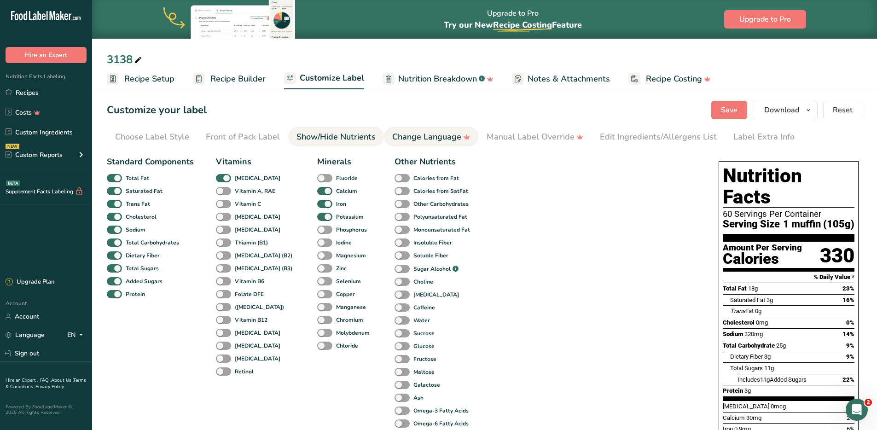
click at [419, 136] on div "Change Language" at bounding box center [431, 137] width 78 height 12
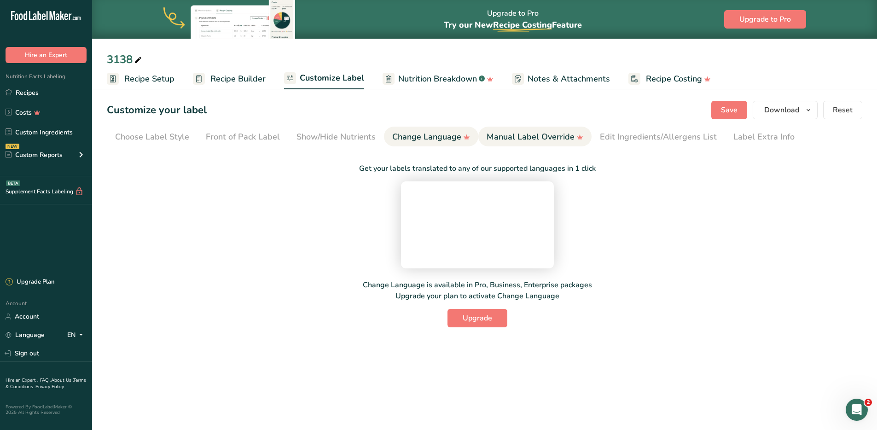
click at [513, 133] on div "Manual Label Override" at bounding box center [535, 137] width 97 height 12
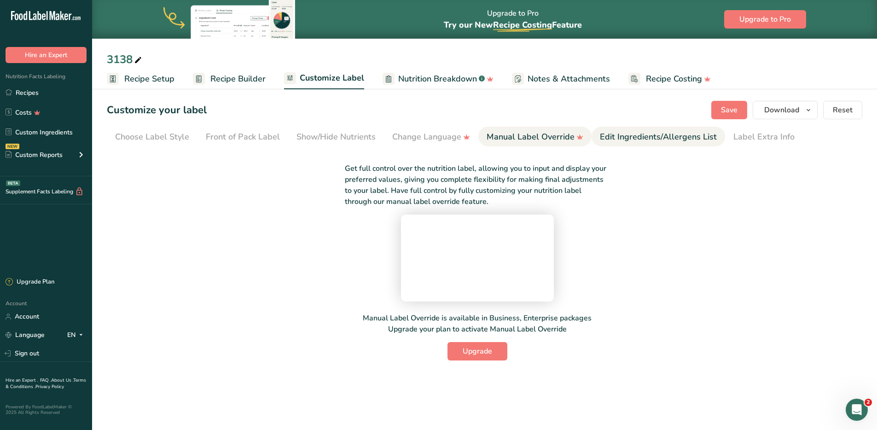
click at [631, 135] on div "Edit Ingredients/Allergens List" at bounding box center [658, 137] width 117 height 12
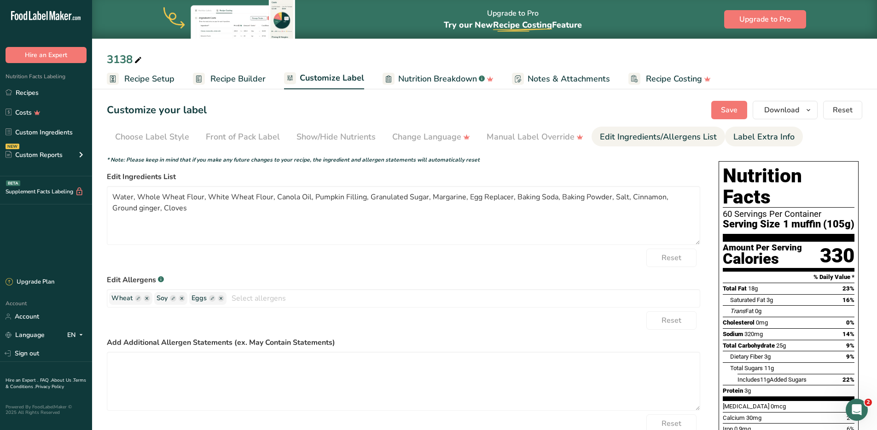
click at [747, 140] on div "Label Extra Info" at bounding box center [764, 137] width 61 height 12
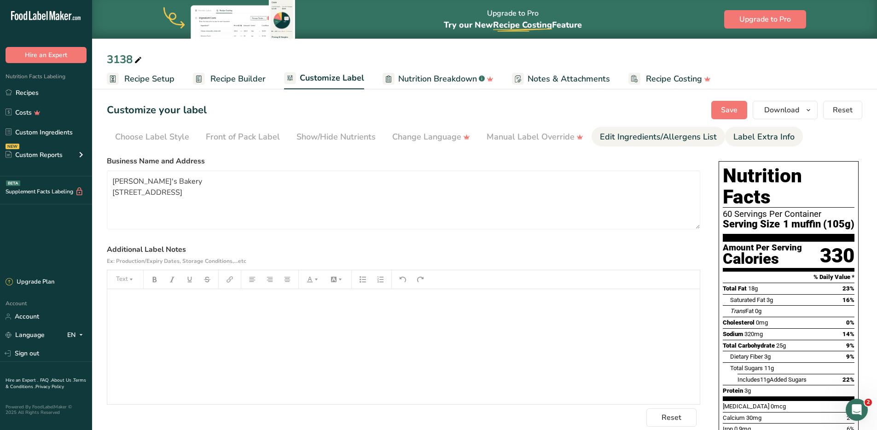
click at [655, 135] on div "Edit Ingredients/Allergens List" at bounding box center [658, 137] width 117 height 12
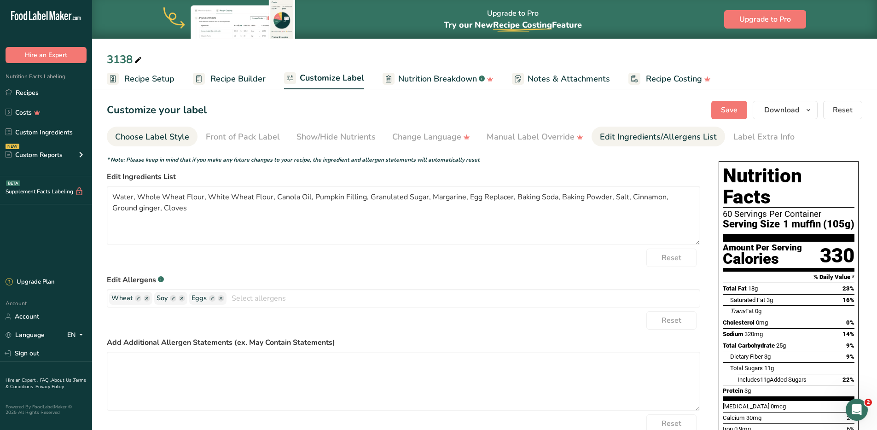
click at [167, 136] on div "Choose Label Style" at bounding box center [152, 137] width 74 height 12
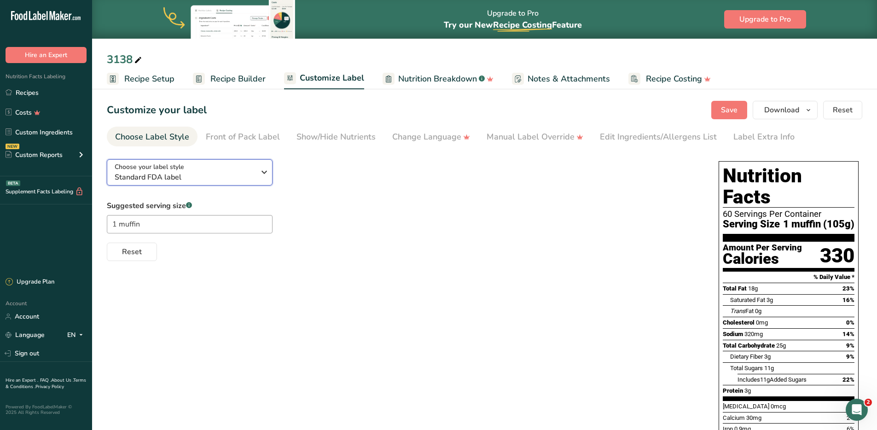
click at [238, 175] on span "Standard FDA label" at bounding box center [185, 177] width 140 height 11
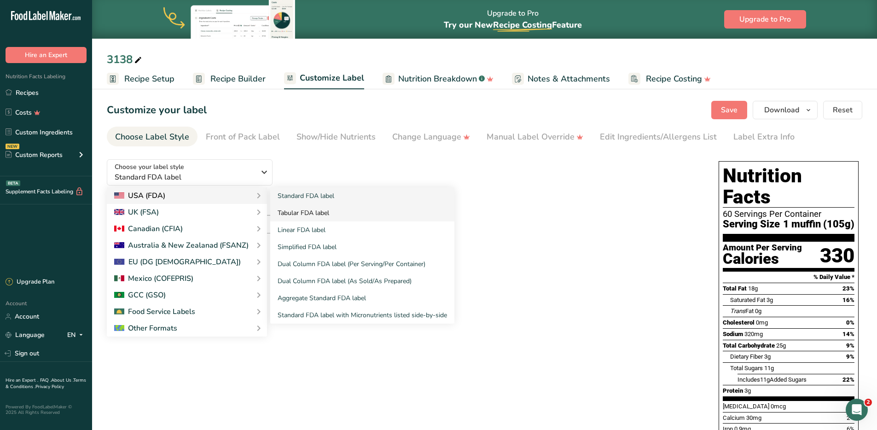
click at [315, 213] on link "Tabular FDA label" at bounding box center [362, 212] width 184 height 17
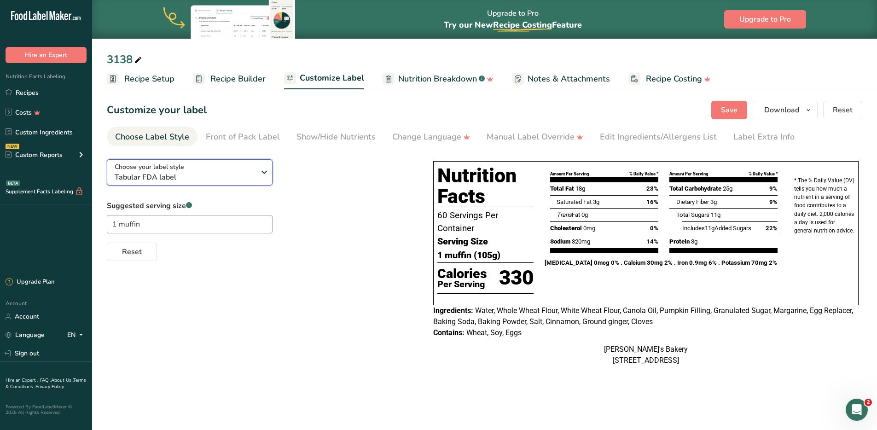
click at [158, 174] on span "Tabular FDA label" at bounding box center [185, 177] width 140 height 11
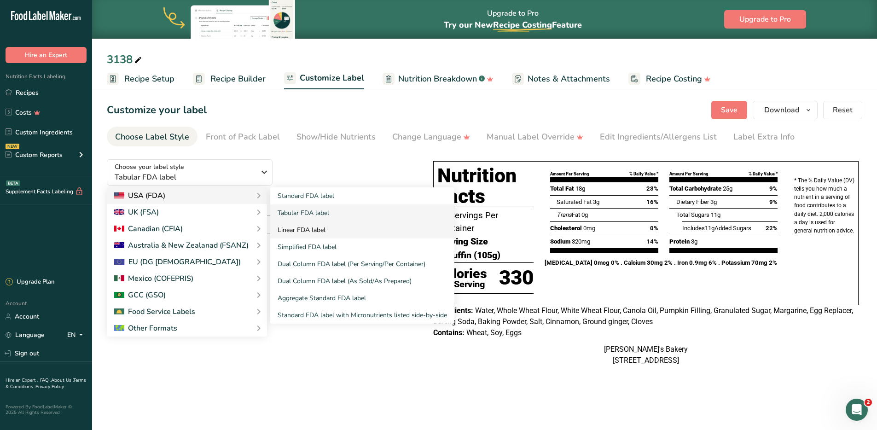
click at [301, 229] on link "Linear FDA label" at bounding box center [362, 229] width 184 height 17
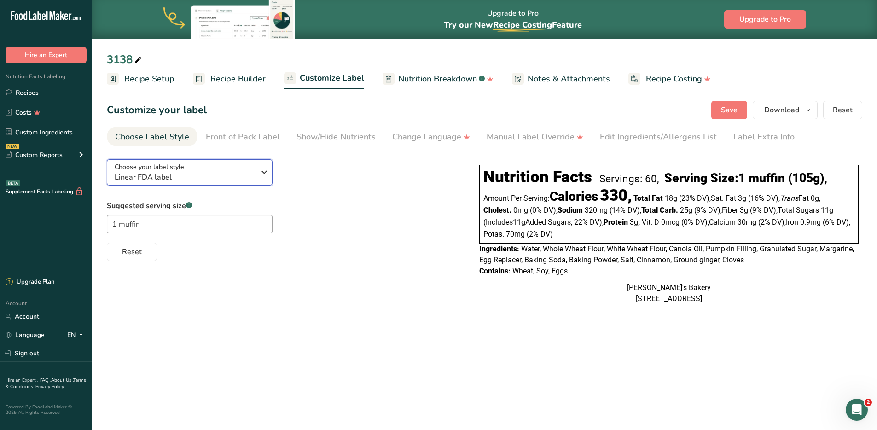
click at [177, 165] on span "Choose your label style" at bounding box center [150, 167] width 70 height 10
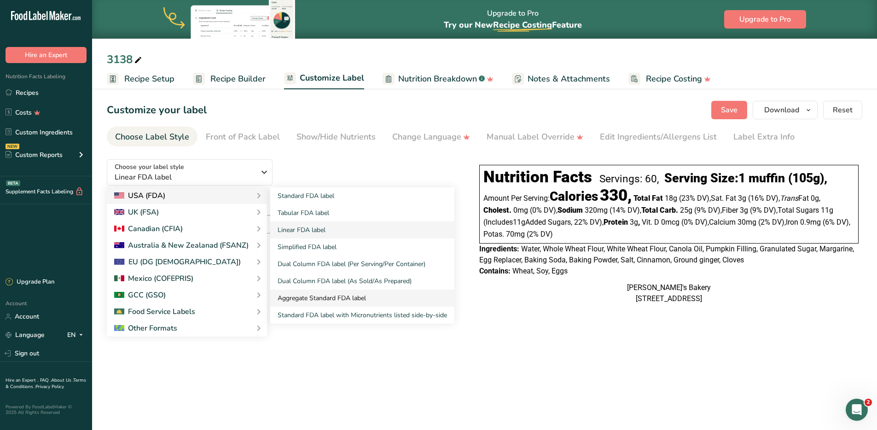
click at [312, 300] on link "Aggregate Standard FDA label" at bounding box center [362, 298] width 184 height 17
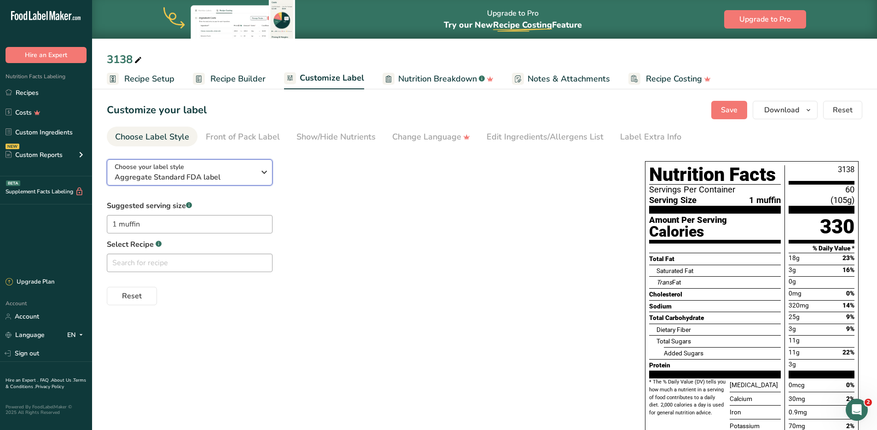
click at [216, 170] on div "Choose your label style Aggregate Standard FDA label" at bounding box center [185, 172] width 140 height 21
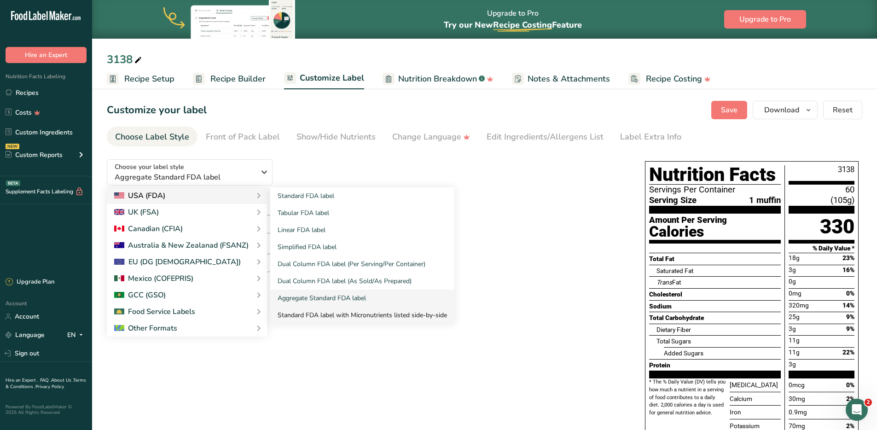
click at [327, 318] on link "Standard FDA label with Micronutrients listed side-by-side" at bounding box center [362, 315] width 184 height 17
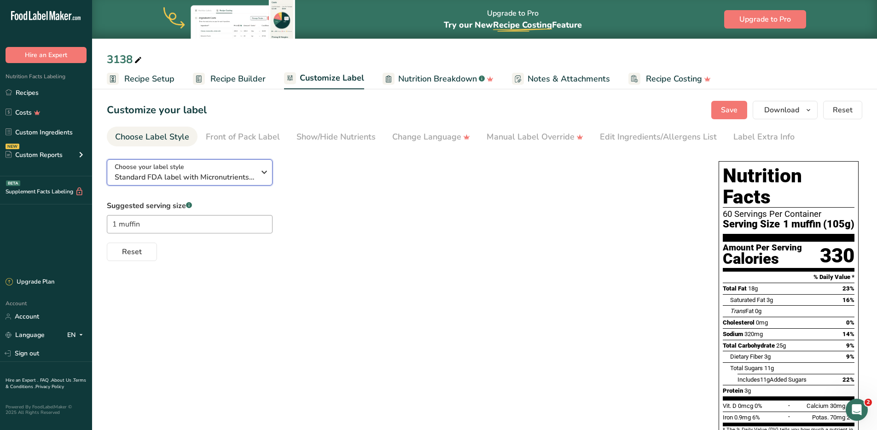
click at [210, 175] on span "Standard FDA label with Micronutrients listed side-by-side" at bounding box center [185, 177] width 140 height 11
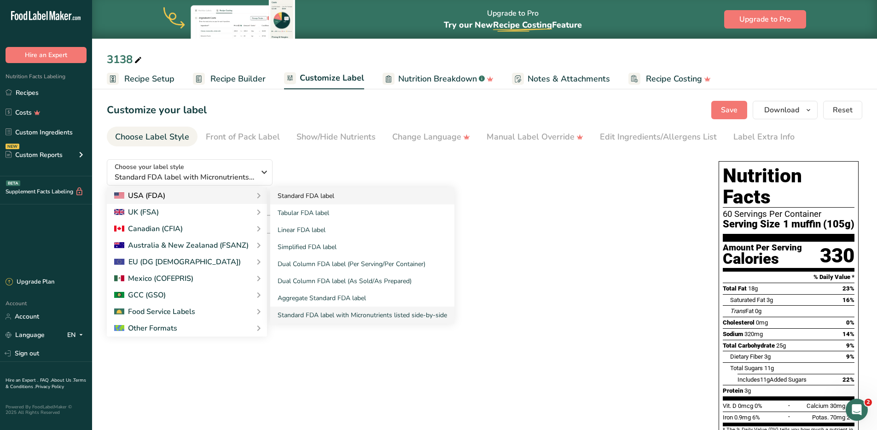
click at [299, 195] on link "Standard FDA label" at bounding box center [362, 195] width 184 height 17
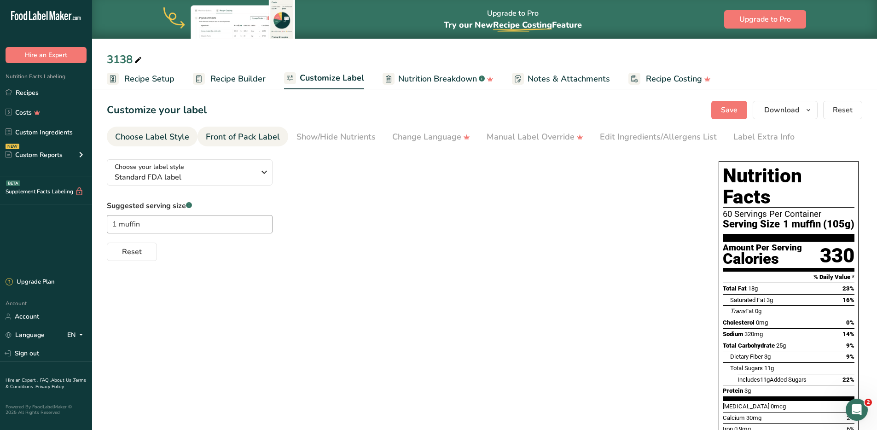
click at [243, 136] on div "Front of Pack Label" at bounding box center [243, 137] width 74 height 12
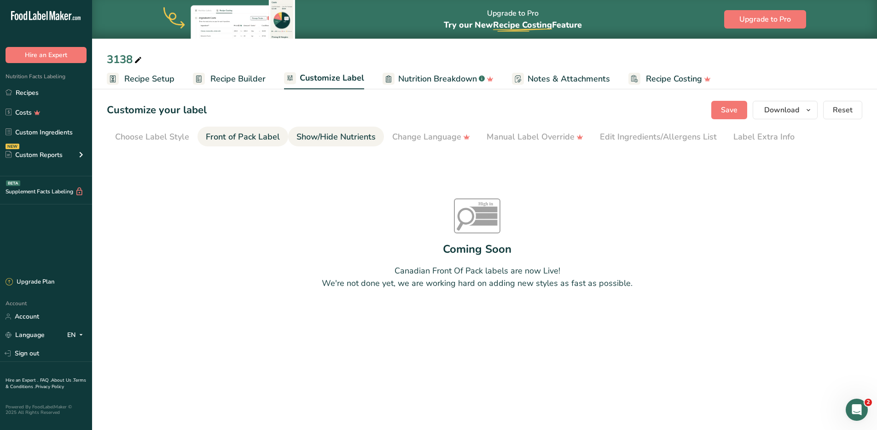
click at [334, 137] on div "Show/Hide Nutrients" at bounding box center [336, 137] width 79 height 12
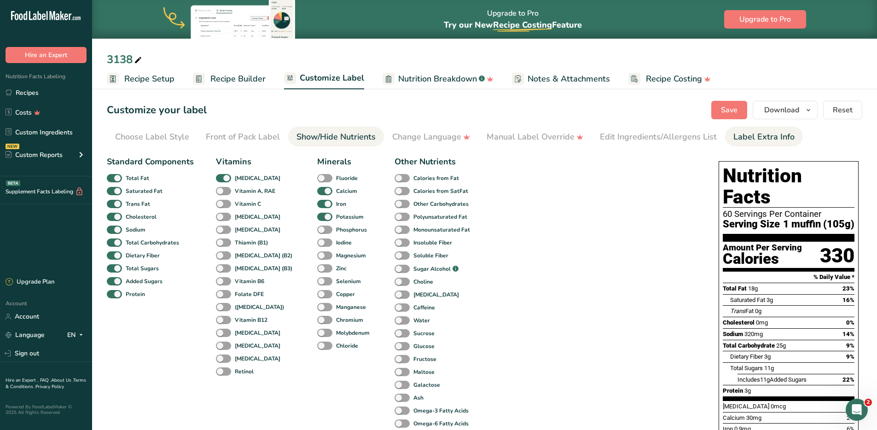
click at [763, 138] on div "Label Extra Info" at bounding box center [764, 137] width 61 height 12
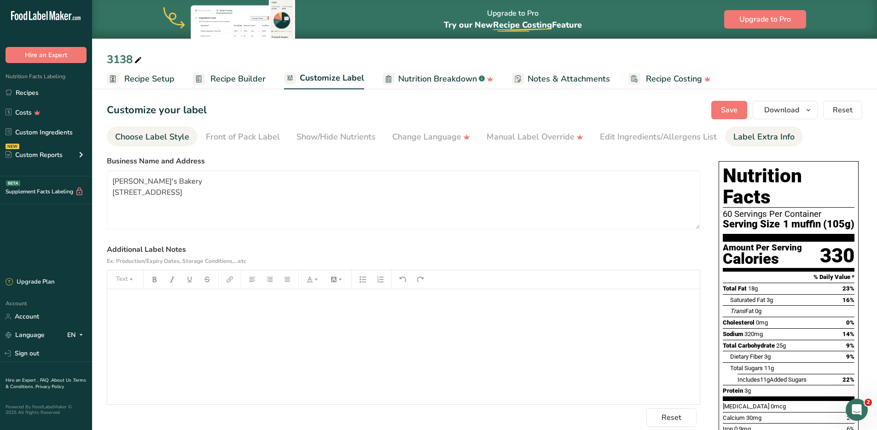
click at [165, 133] on div "Choose Label Style" at bounding box center [152, 137] width 74 height 12
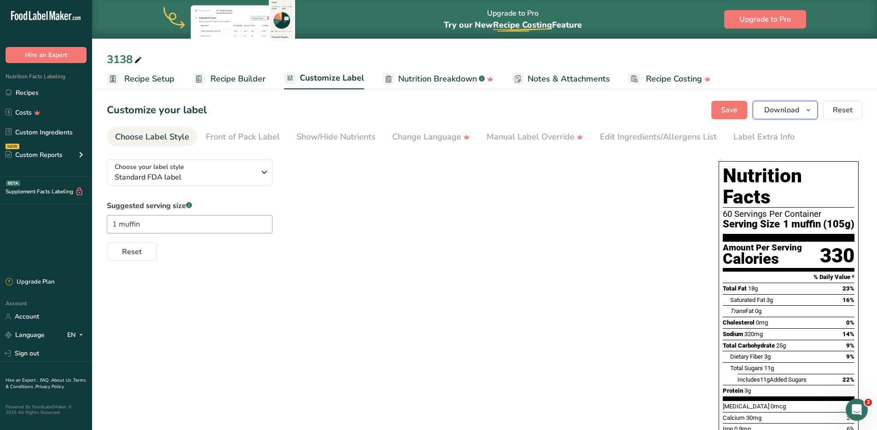
click at [784, 111] on span "Download" at bounding box center [781, 110] width 35 height 11
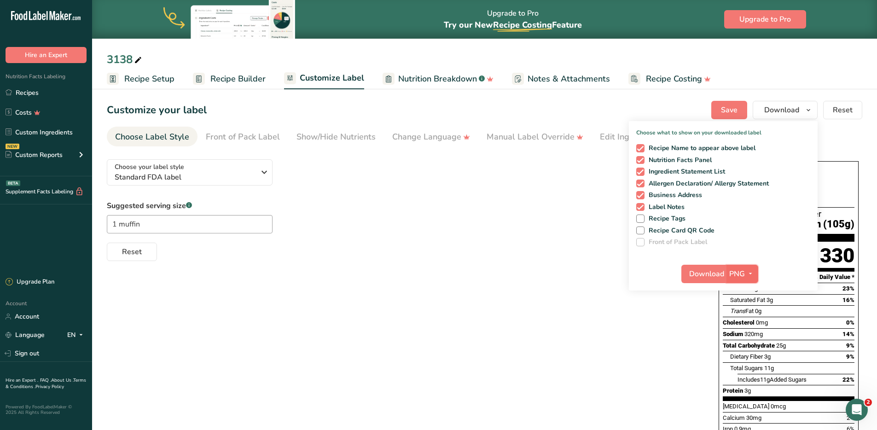
click at [747, 268] on icon "button" at bounding box center [750, 274] width 7 height 12
click at [544, 304] on div "Choose your label style Standard FDA label USA (FDA) Standard FDA label Tabular…" at bounding box center [485, 353] width 756 height 403
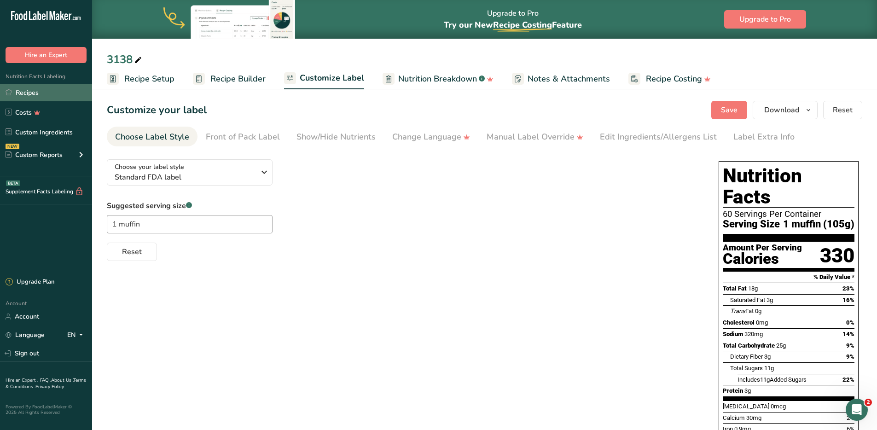
click at [36, 93] on link "Recipes" at bounding box center [46, 92] width 92 height 17
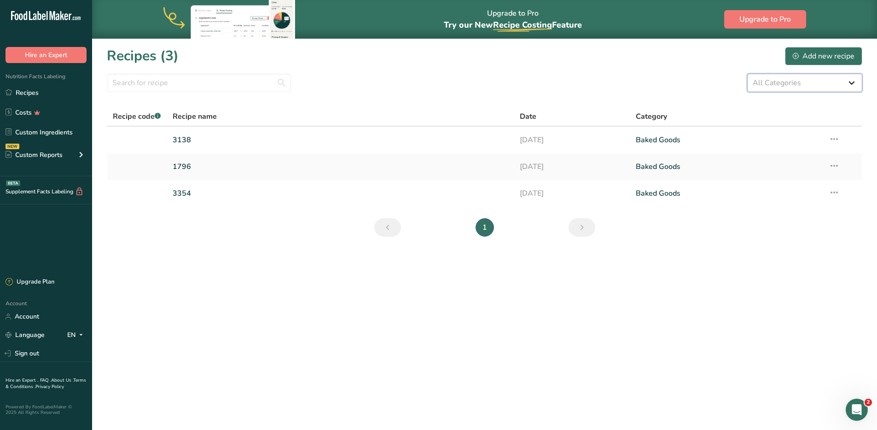
click at [788, 86] on select "All Categories Baked Goods Beverages Confectionery Cooked Meals, Salads, & Sauc…" at bounding box center [804, 83] width 115 height 18
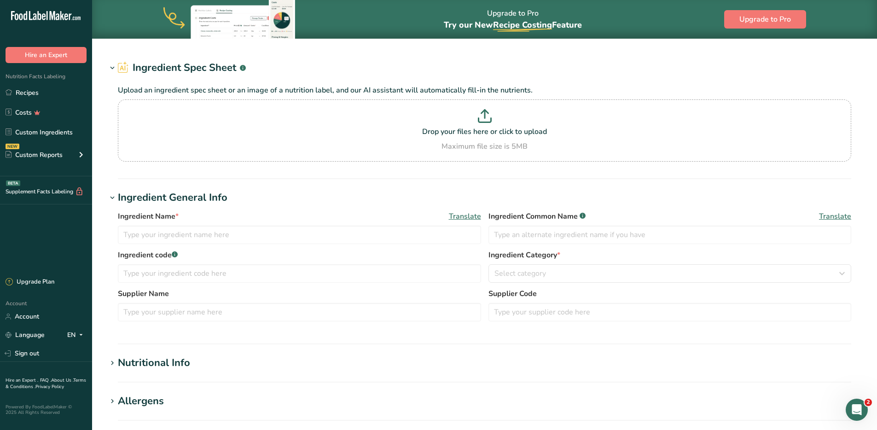
type input "Whole White Wheat Flour"
type input "Whole Wheat Flour"
type input "Bayco"
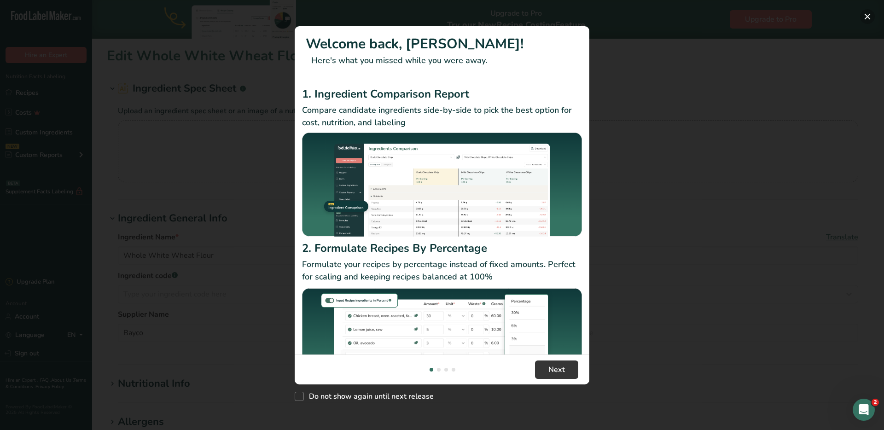
click at [863, 12] on button "New Features" at bounding box center [867, 16] width 15 height 15
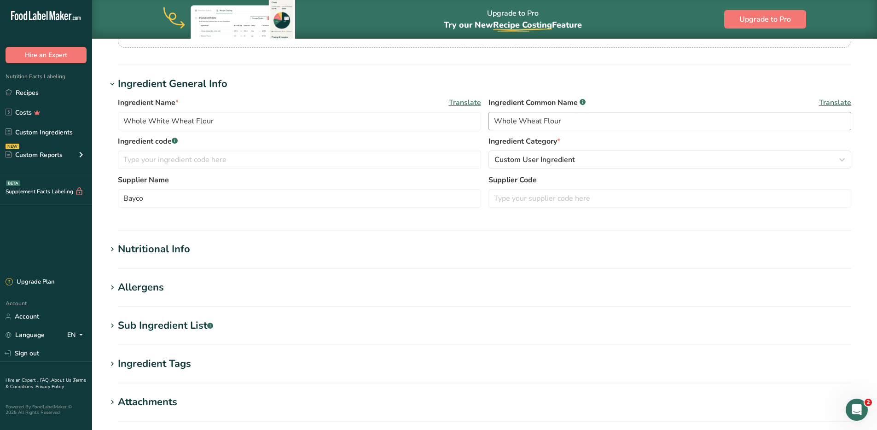
scroll to position [235, 0]
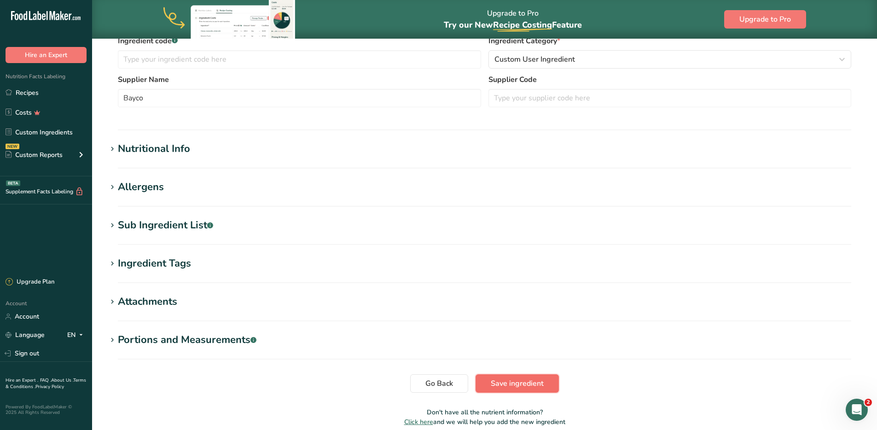
click at [519, 387] on span "Save ingredient" at bounding box center [517, 383] width 53 height 11
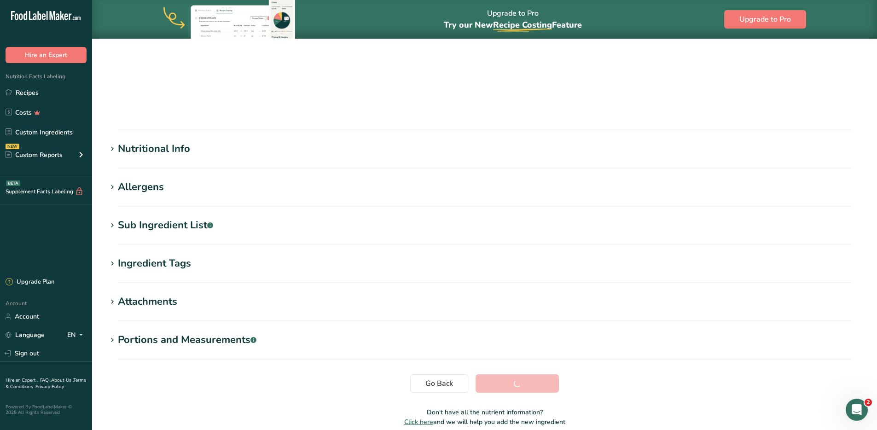
scroll to position [57, 0]
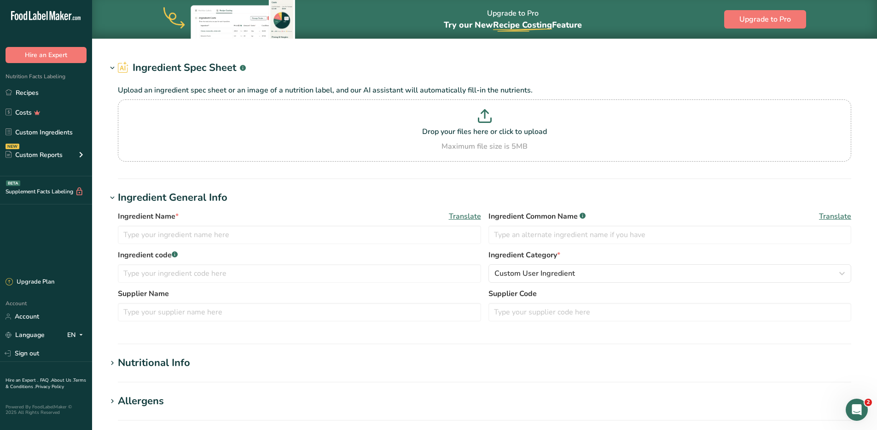
type input "Wheat flour, white (industrial), 15% protein, bleached, enriched"
type input "White Wheat Flour"
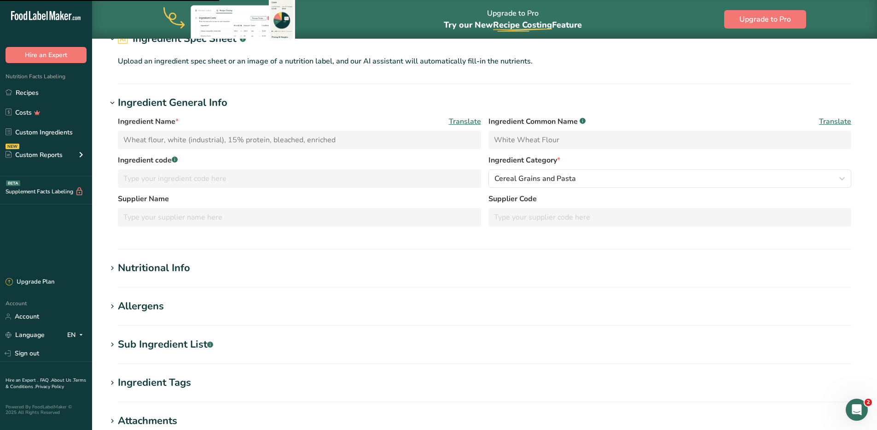
scroll to position [100, 0]
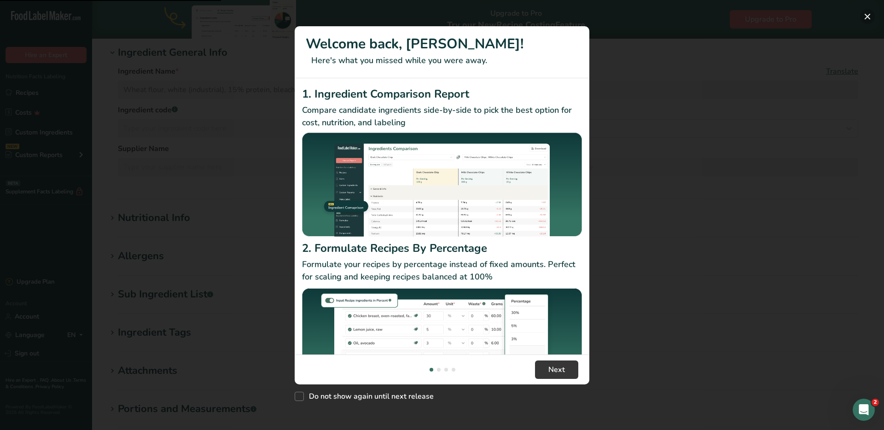
click at [868, 13] on button "New Features" at bounding box center [867, 16] width 15 height 15
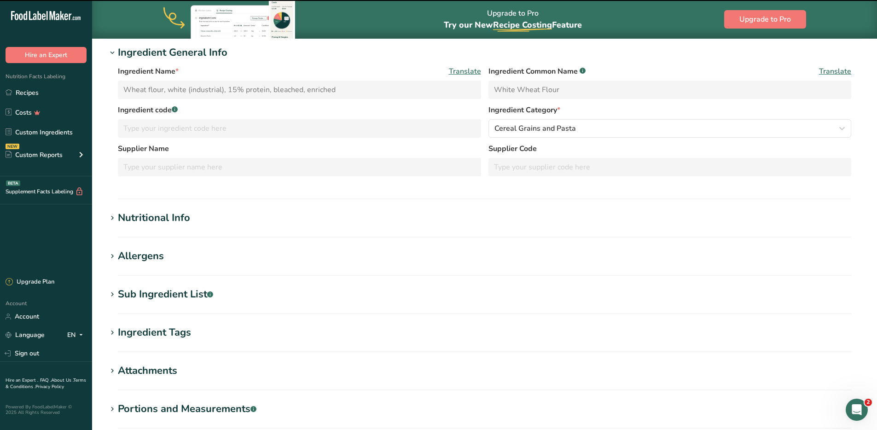
scroll to position [0, 0]
